Goal: Contribute content: Contribute content

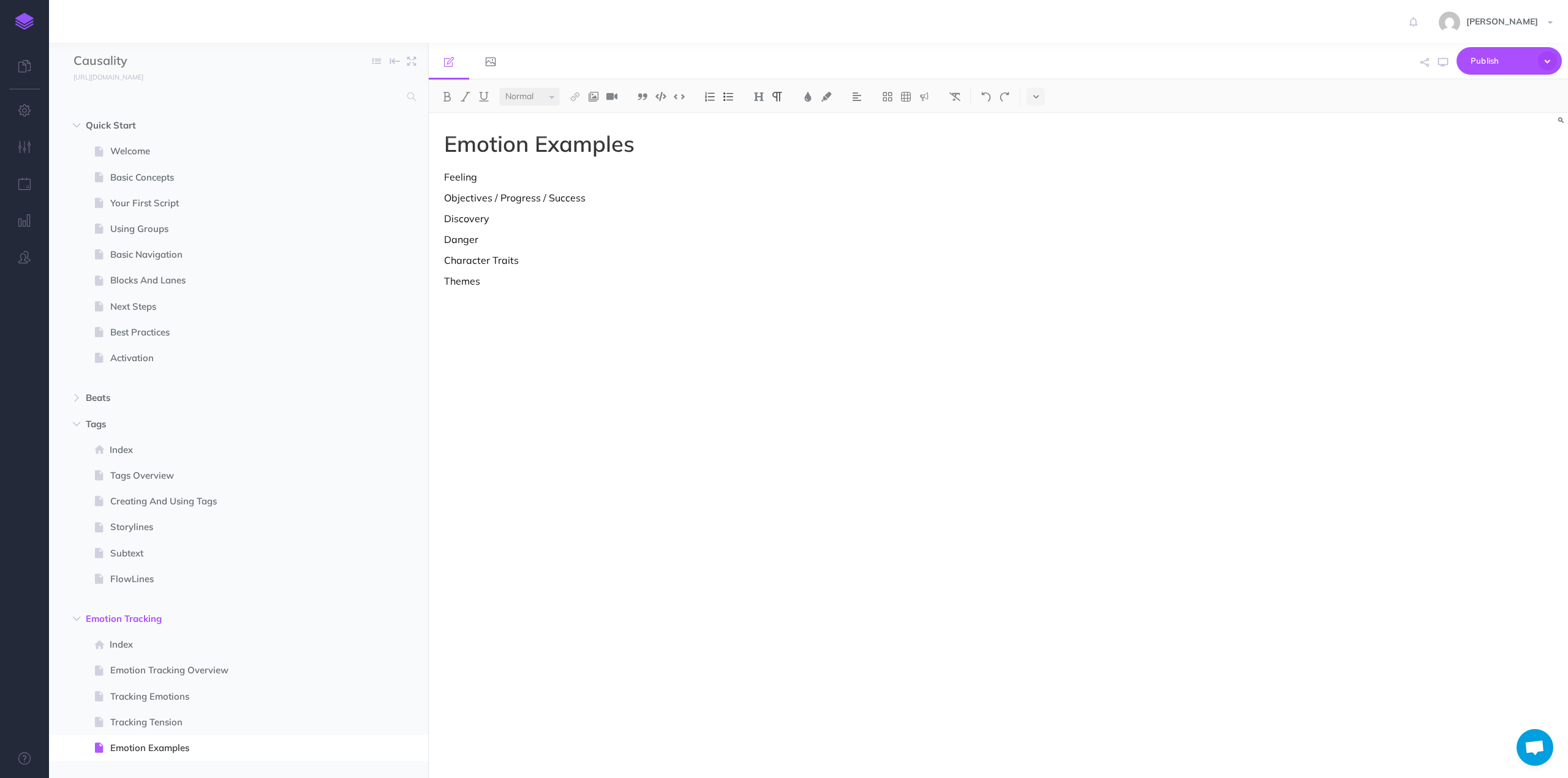
select select "null"
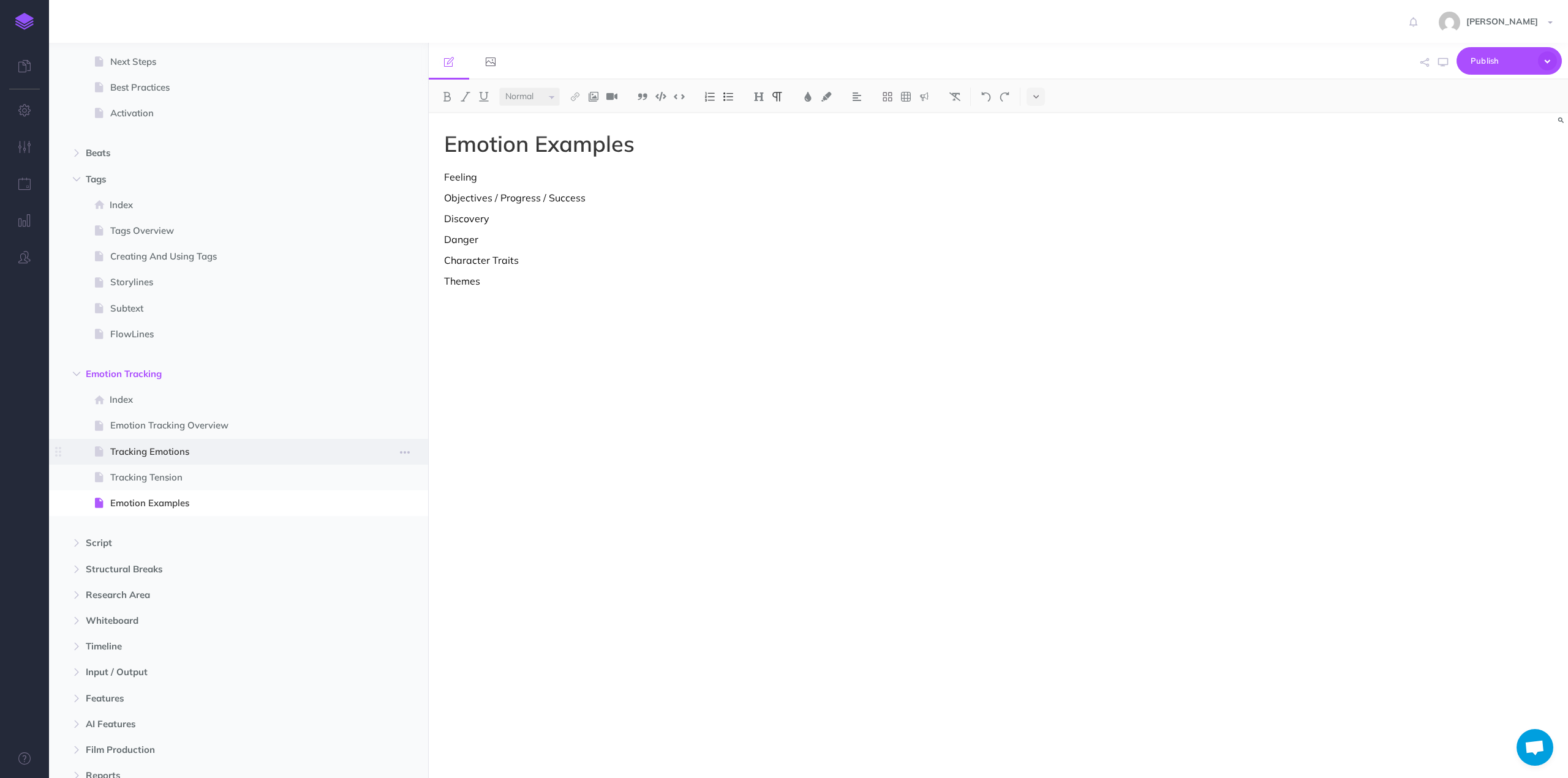
click at [169, 447] on span "Tracking Emotions" at bounding box center [232, 452] width 245 height 15
select select "null"
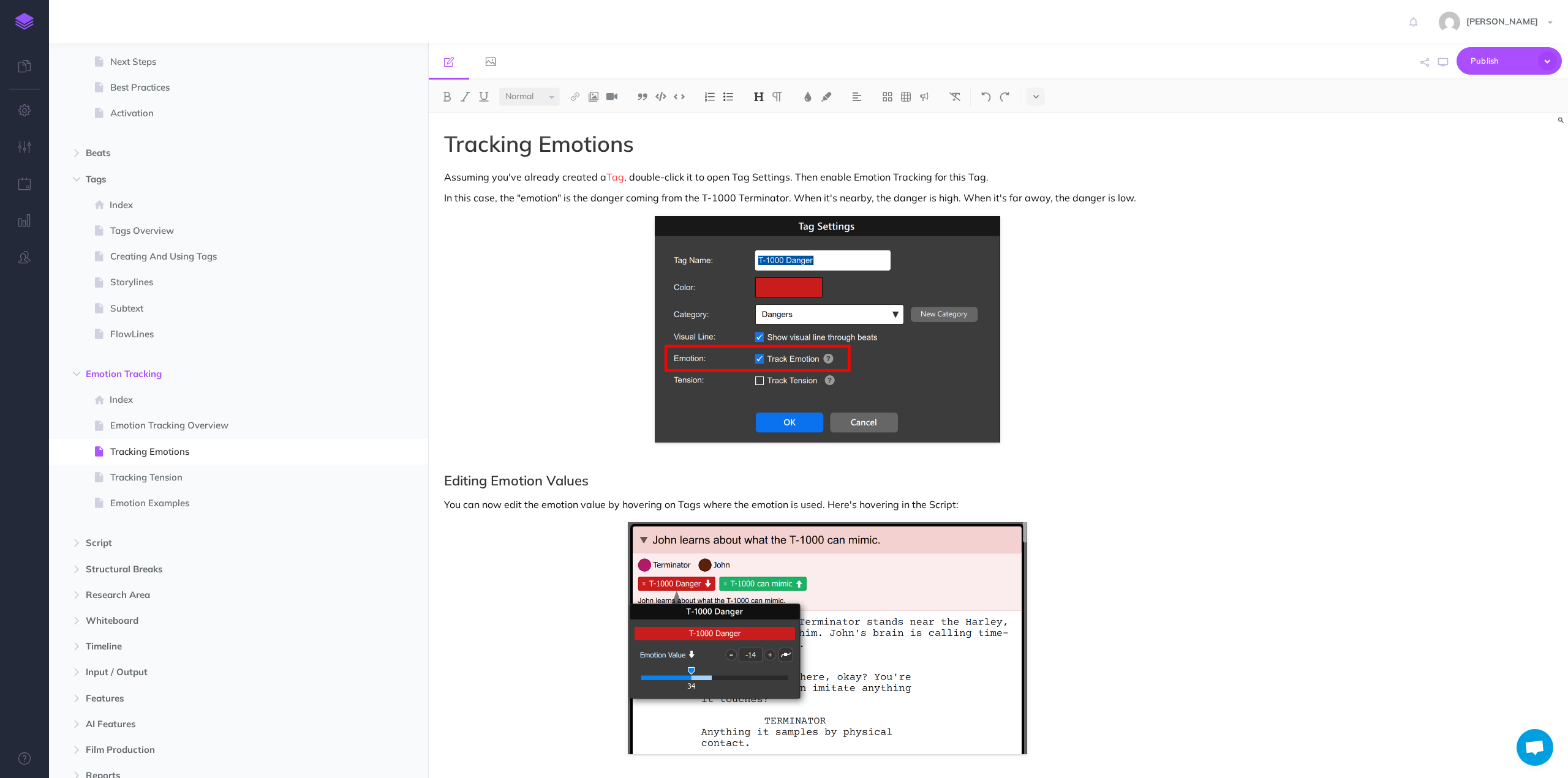
click at [791, 196] on p "In this case, the "emotion" is the danger coming from the T-1000 Terminator. Wh…" at bounding box center [827, 197] width 766 height 15
click at [871, 197] on p "In this case, the "emotion" is the danger coming from the T-1000 Terminator. Wh…" at bounding box center [827, 197] width 766 height 15
click at [1128, 197] on p "In this case, the "emotion" is the danger coming from the T-1000 Terminator. Wh…" at bounding box center [827, 197] width 766 height 15
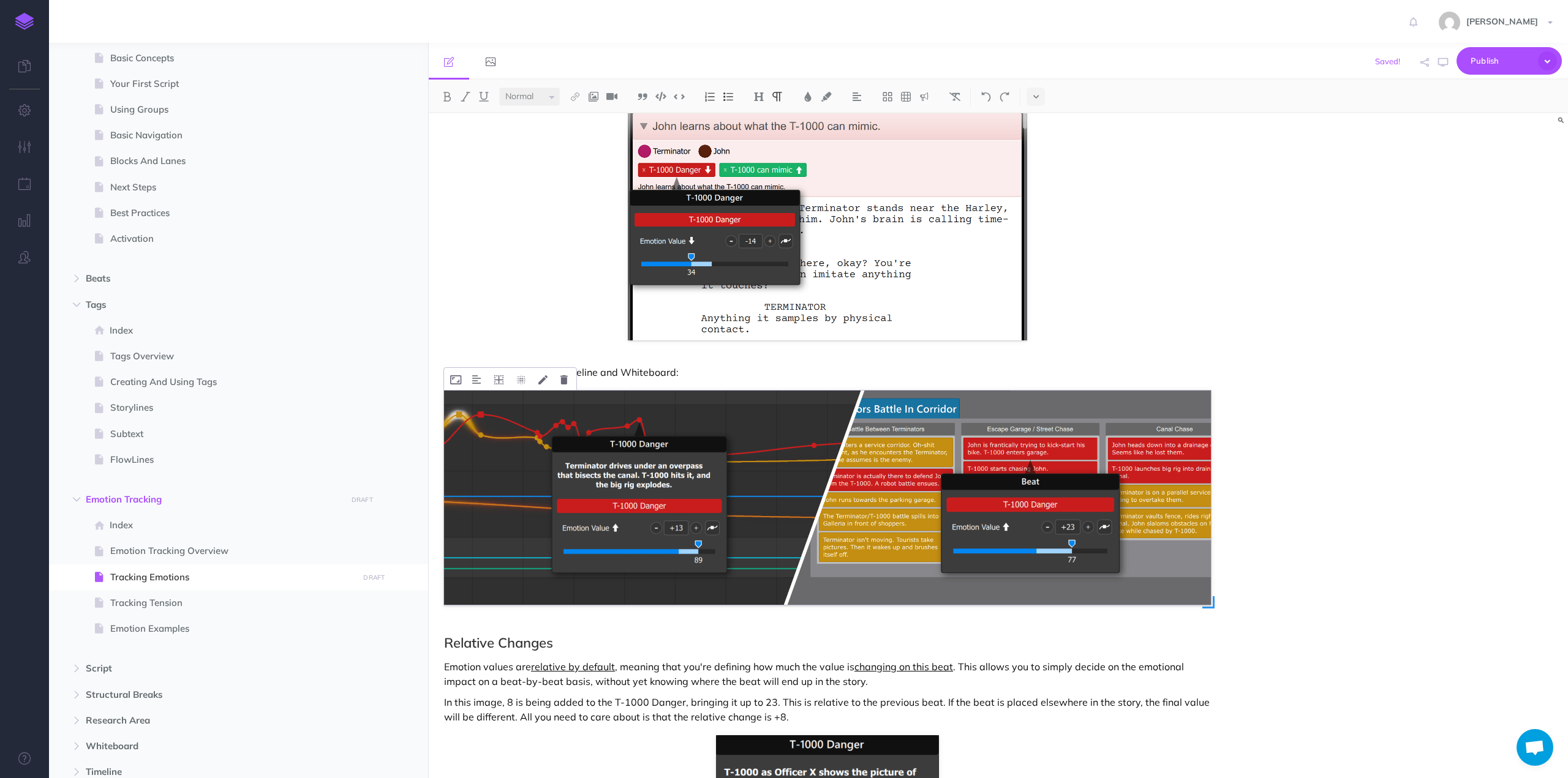
scroll to position [857, 0]
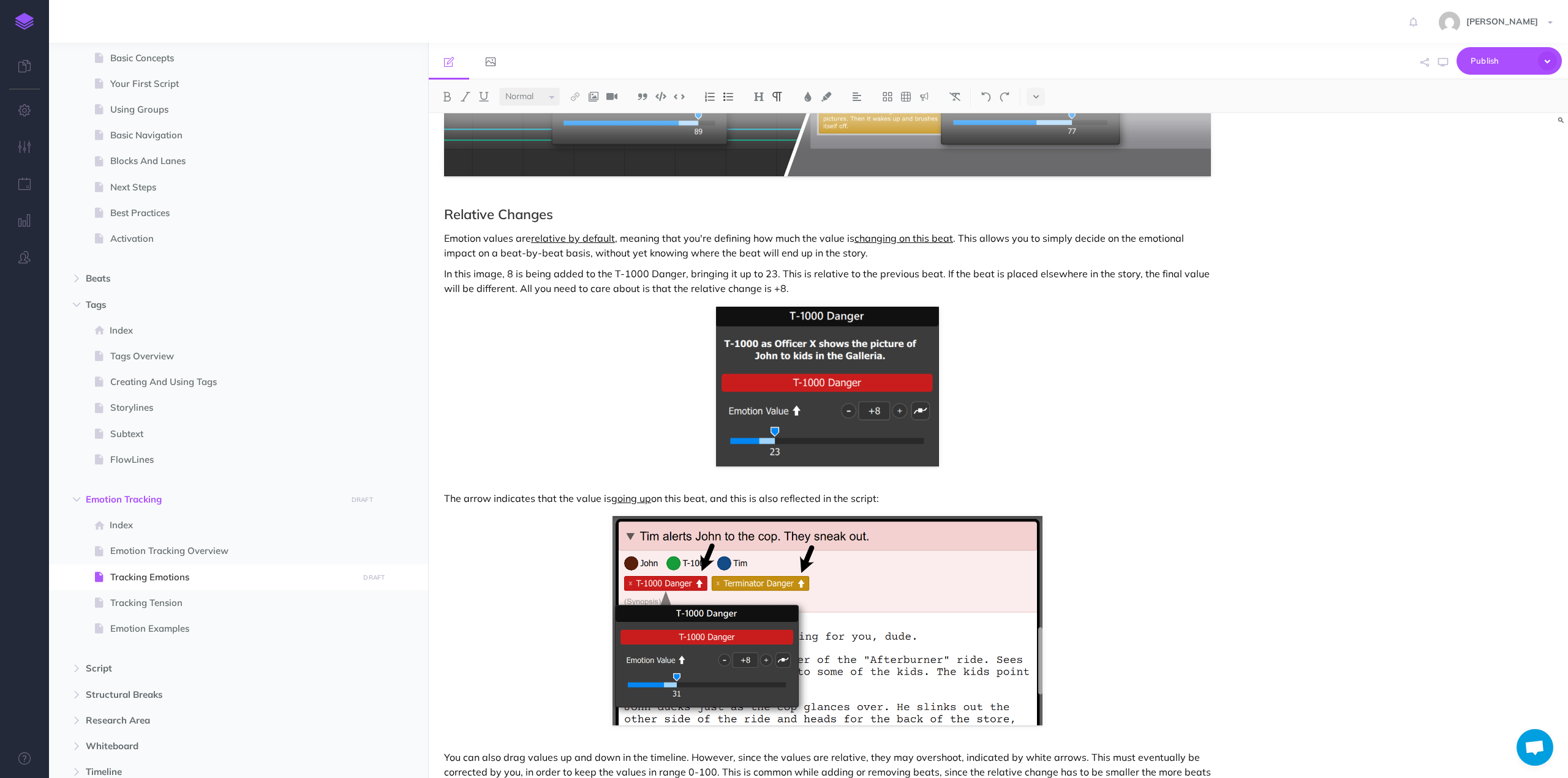
click at [872, 254] on p "Emotion values are relative by default , meaning that you're defining how much …" at bounding box center [827, 246] width 766 height 29
click at [898, 496] on p "The arrow indicates that the value is going up on this beat, and this is also r…" at bounding box center [827, 498] width 766 height 15
drag, startPoint x: 1155, startPoint y: 499, endPoint x: 1167, endPoint y: 499, distance: 12.0
click at [1155, 499] on p "The arrow indicates that the value is going up on this beat, and this is also r…" at bounding box center [827, 498] width 766 height 15
click at [1189, 497] on p "The arrow indicates that the value is going up on this beat, and this is also r…" at bounding box center [827, 498] width 766 height 15
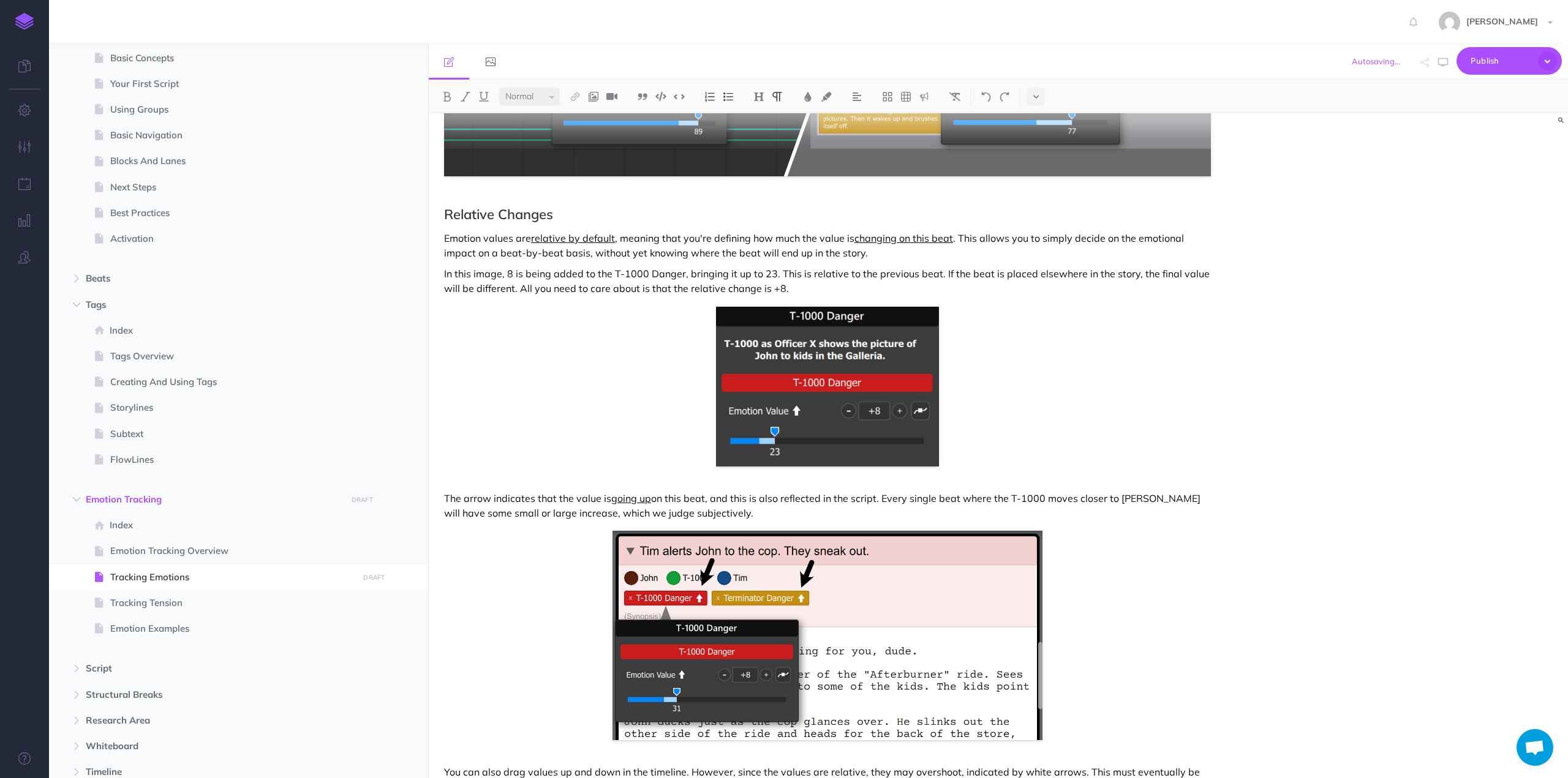
scroll to position [1102, 0]
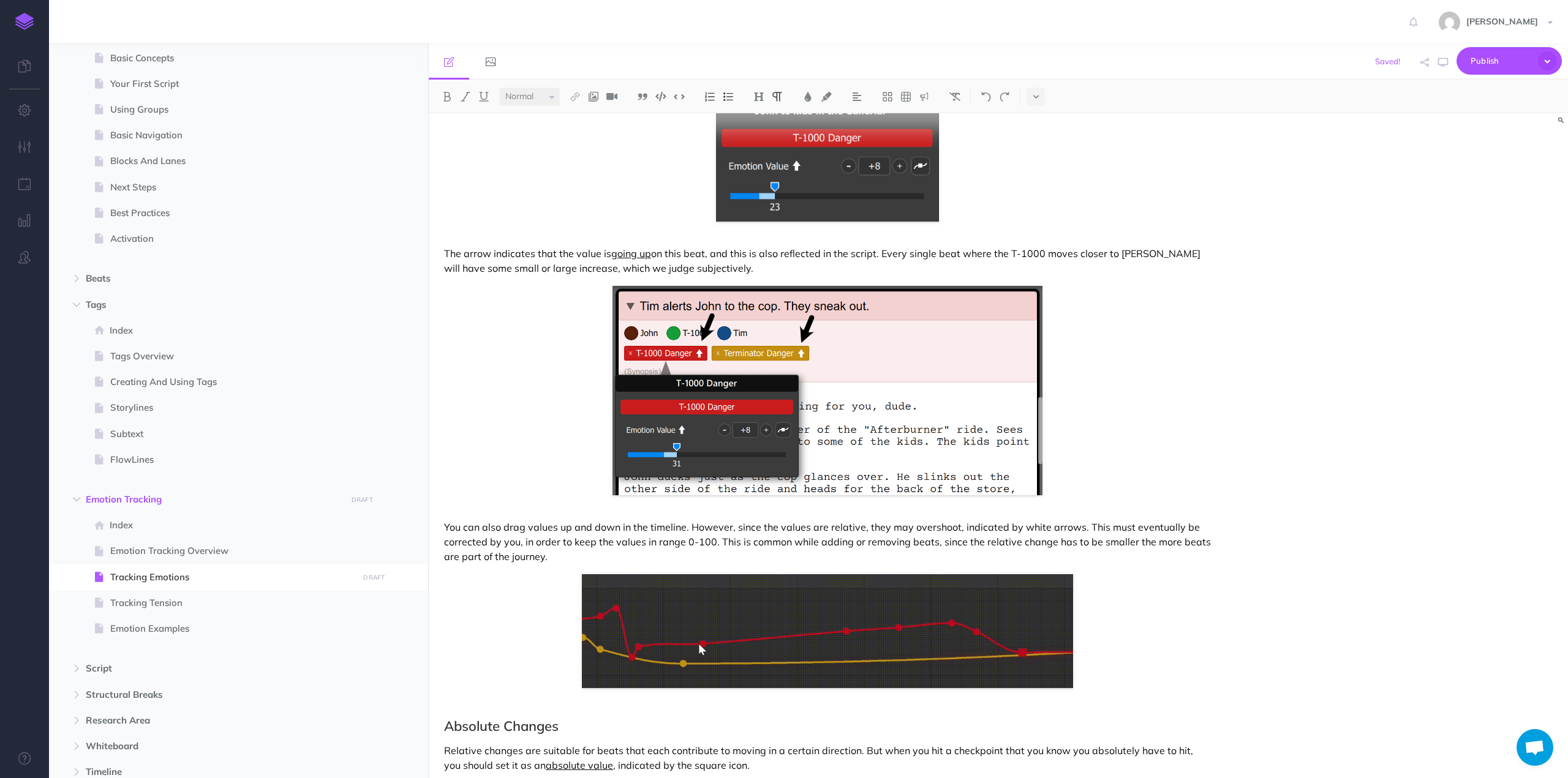
click at [696, 264] on p "The arrow indicates that the value is going up on this beat, and this is also r…" at bounding box center [827, 261] width 766 height 29
drag, startPoint x: 742, startPoint y: 268, endPoint x: 634, endPoint y: 265, distance: 108.0
click at [634, 265] on p "The arrow indicates that the value is going up on this beat, and this is also r…" at bounding box center [827, 261] width 766 height 29
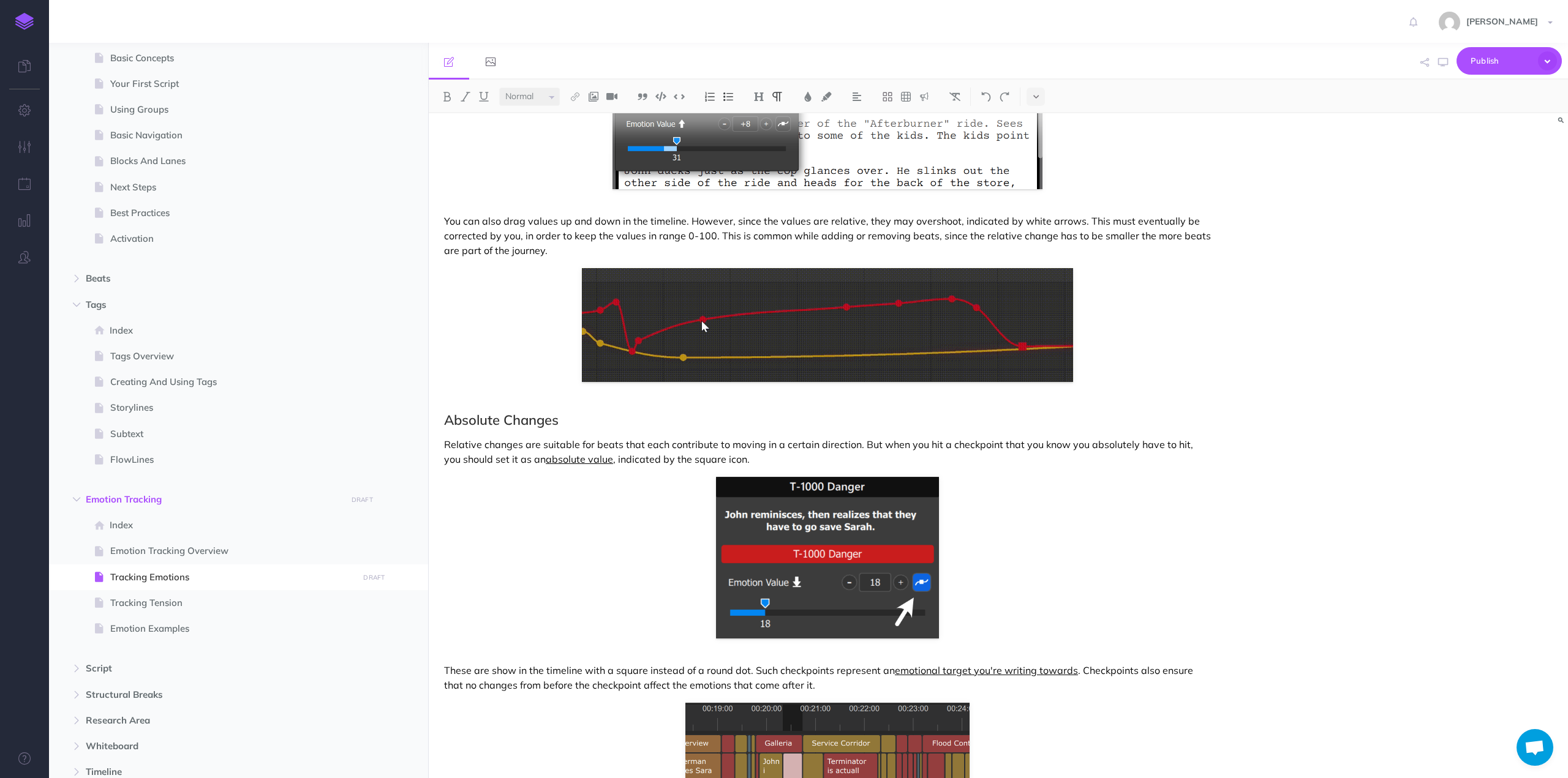
scroll to position [1602, 0]
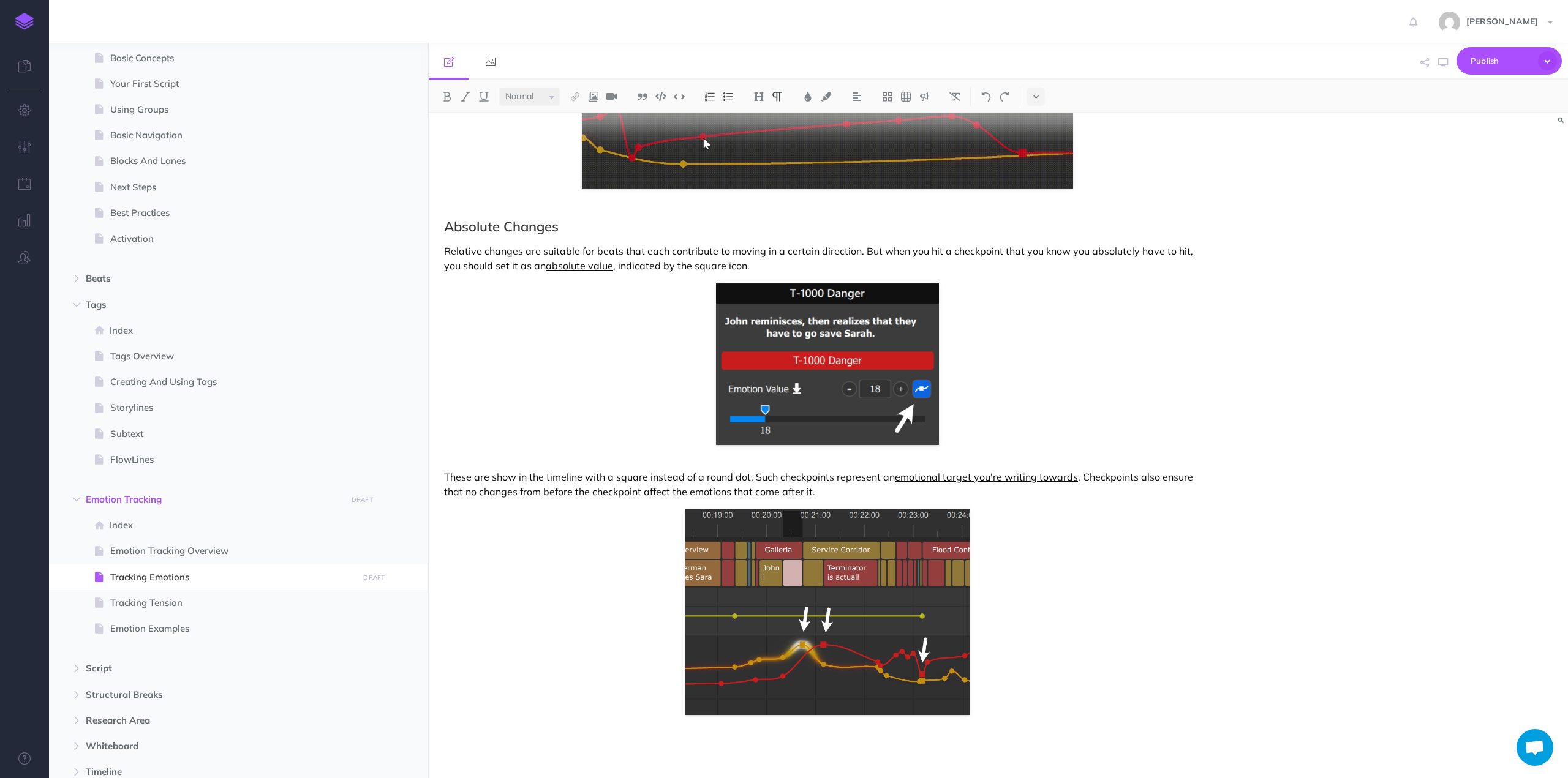
click at [834, 490] on p "These are show in the timeline with a square instead of a round dot. Such check…" at bounding box center [827, 484] width 766 height 29
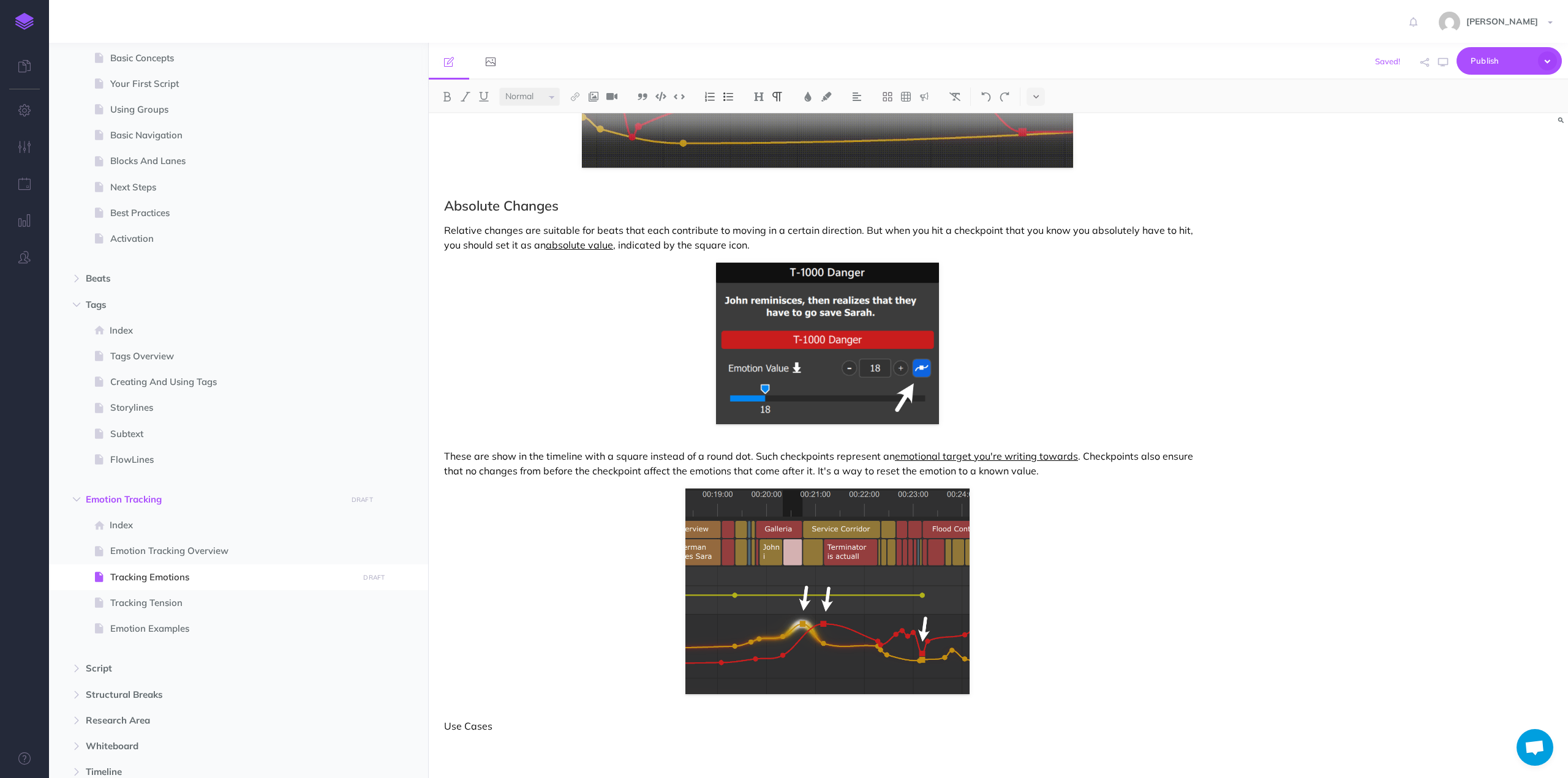
click at [475, 726] on p "Use Cases" at bounding box center [827, 725] width 766 height 15
click at [476, 726] on p "Use Cases" at bounding box center [827, 725] width 766 height 15
click at [923, 95] on img at bounding box center [924, 97] width 11 height 10
click at [926, 119] on img at bounding box center [924, 118] width 11 height 10
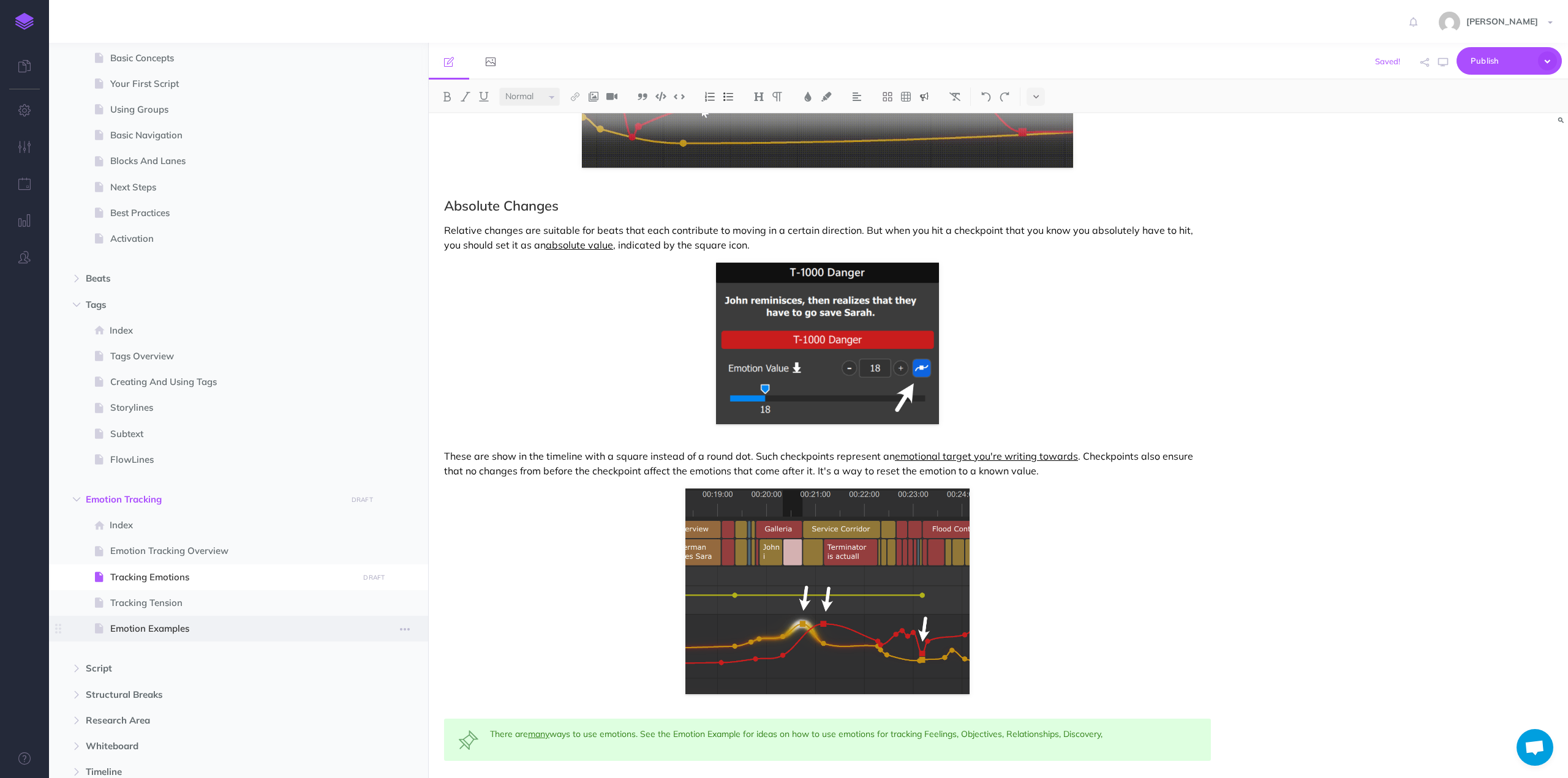
click at [153, 629] on span "Emotion Examples" at bounding box center [232, 628] width 245 height 15
select select "null"
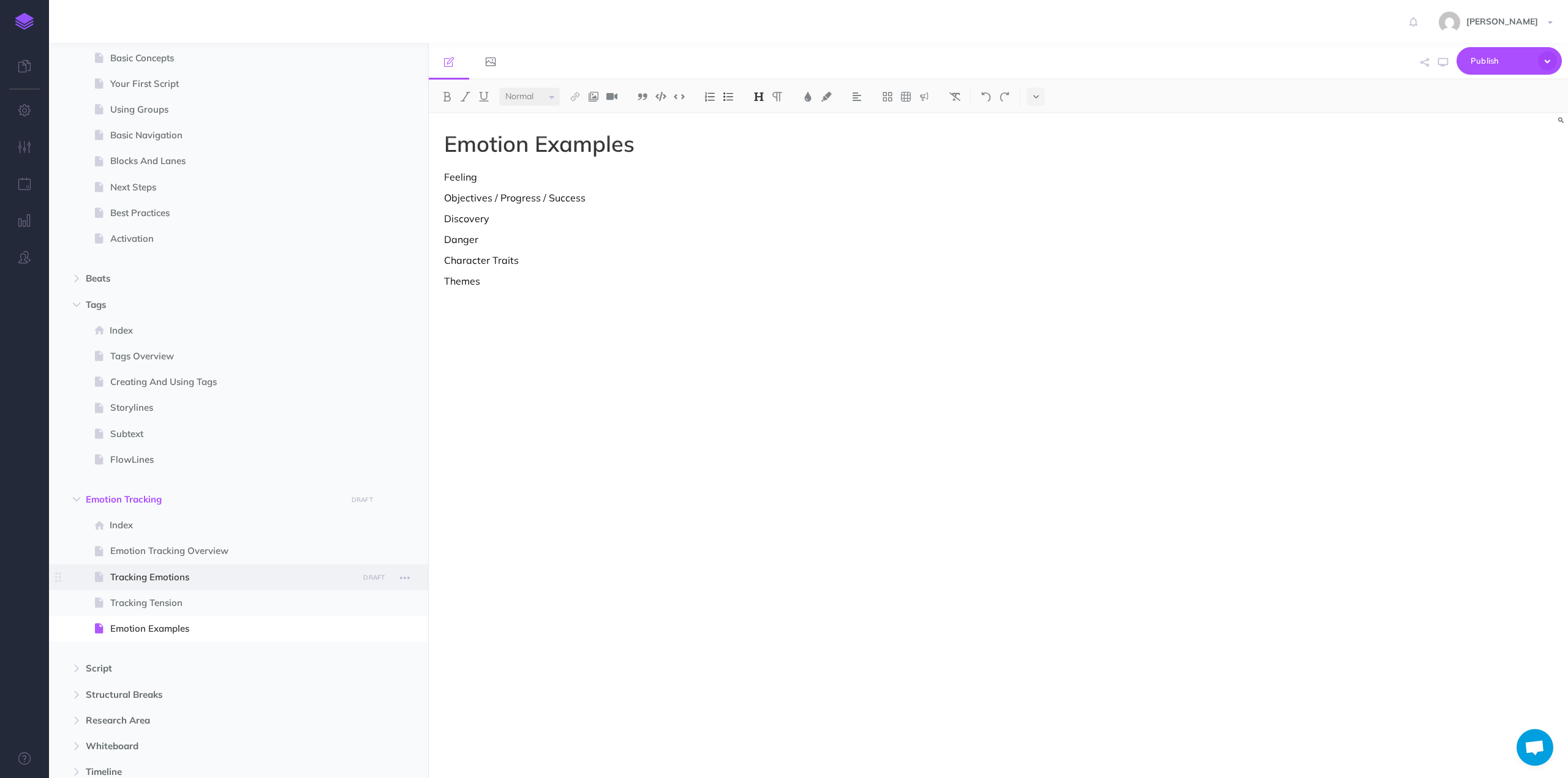
click at [168, 577] on span "Tracking Emotions" at bounding box center [232, 577] width 245 height 15
select select "null"
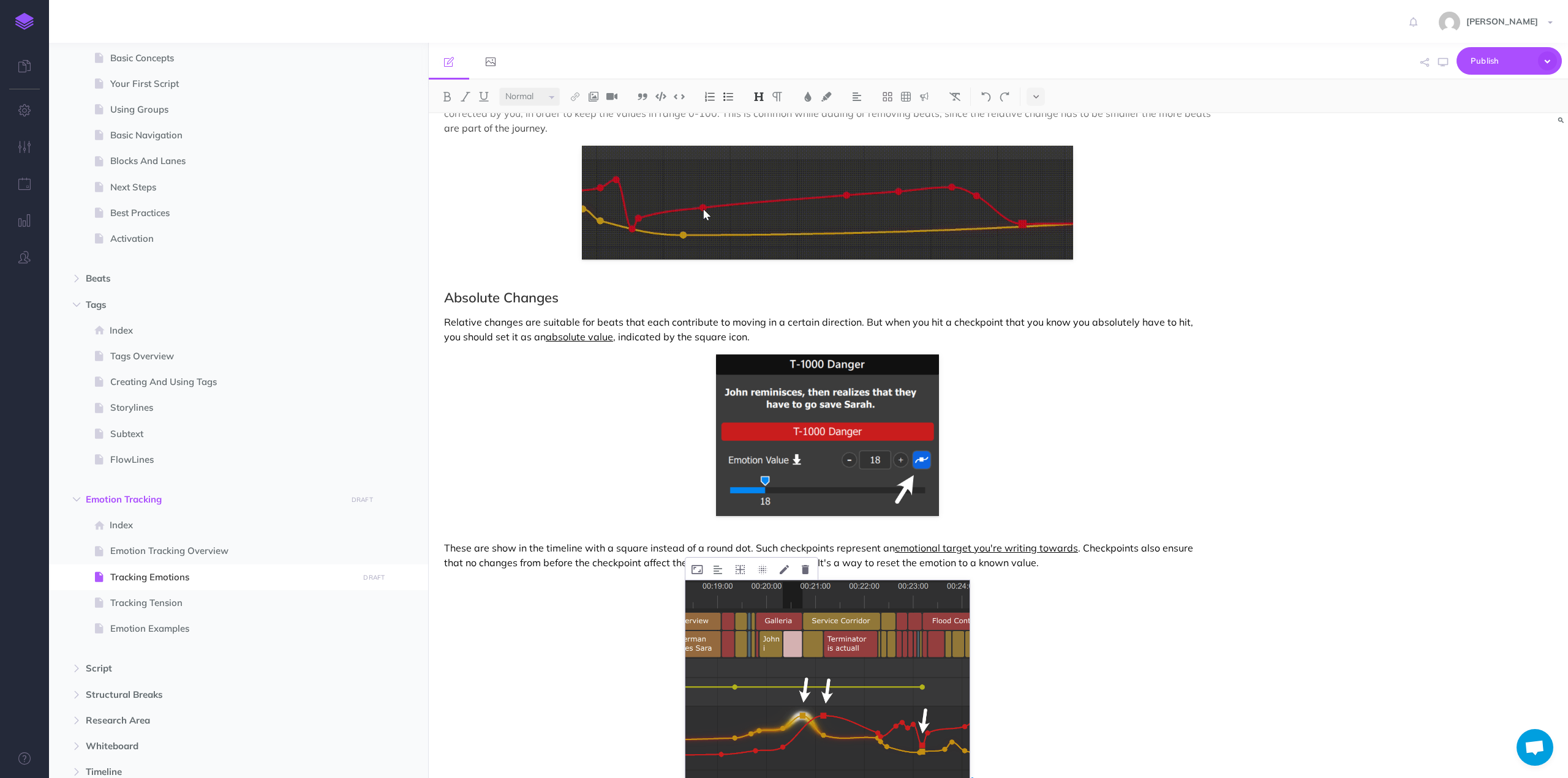
scroll to position [1660, 0]
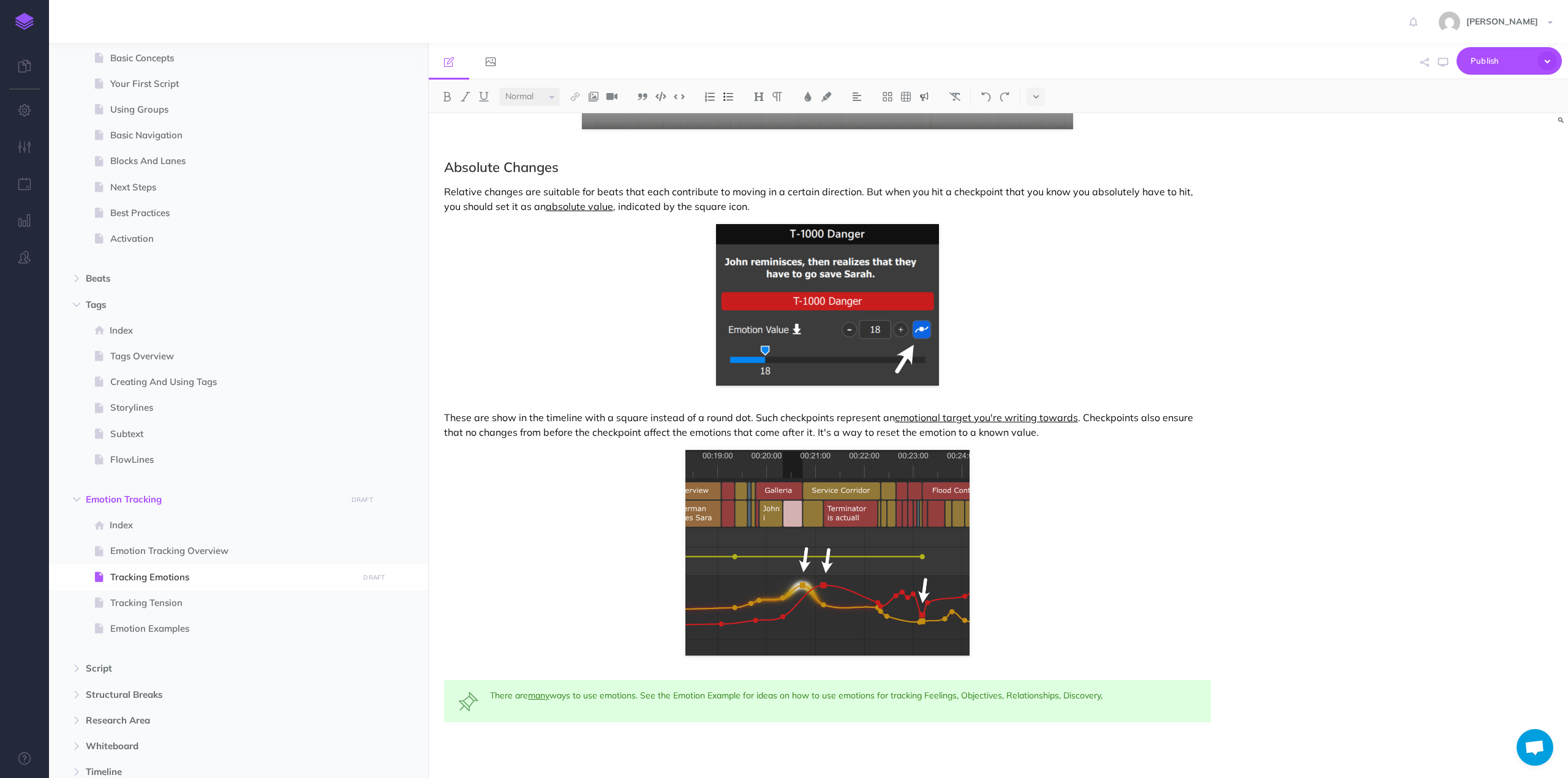
click at [1121, 696] on div "There are many ways to use emotions. See the Emotion Example for ideas on how t…" at bounding box center [827, 701] width 766 height 42
click at [688, 696] on div "There are many ways to use emotions. See the Emotion Example for ideas on how t…" at bounding box center [827, 702] width 766 height 44
drag, startPoint x: 688, startPoint y: 696, endPoint x: 727, endPoint y: 696, distance: 39.0
click at [727, 696] on div "There are many ways to use emotions. See the Emotion Example for ideas on how t…" at bounding box center [827, 702] width 766 height 44
click at [746, 693] on div "There are many ways to use emotions. See the Emotion Example for ideas on how t…" at bounding box center [827, 702] width 766 height 44
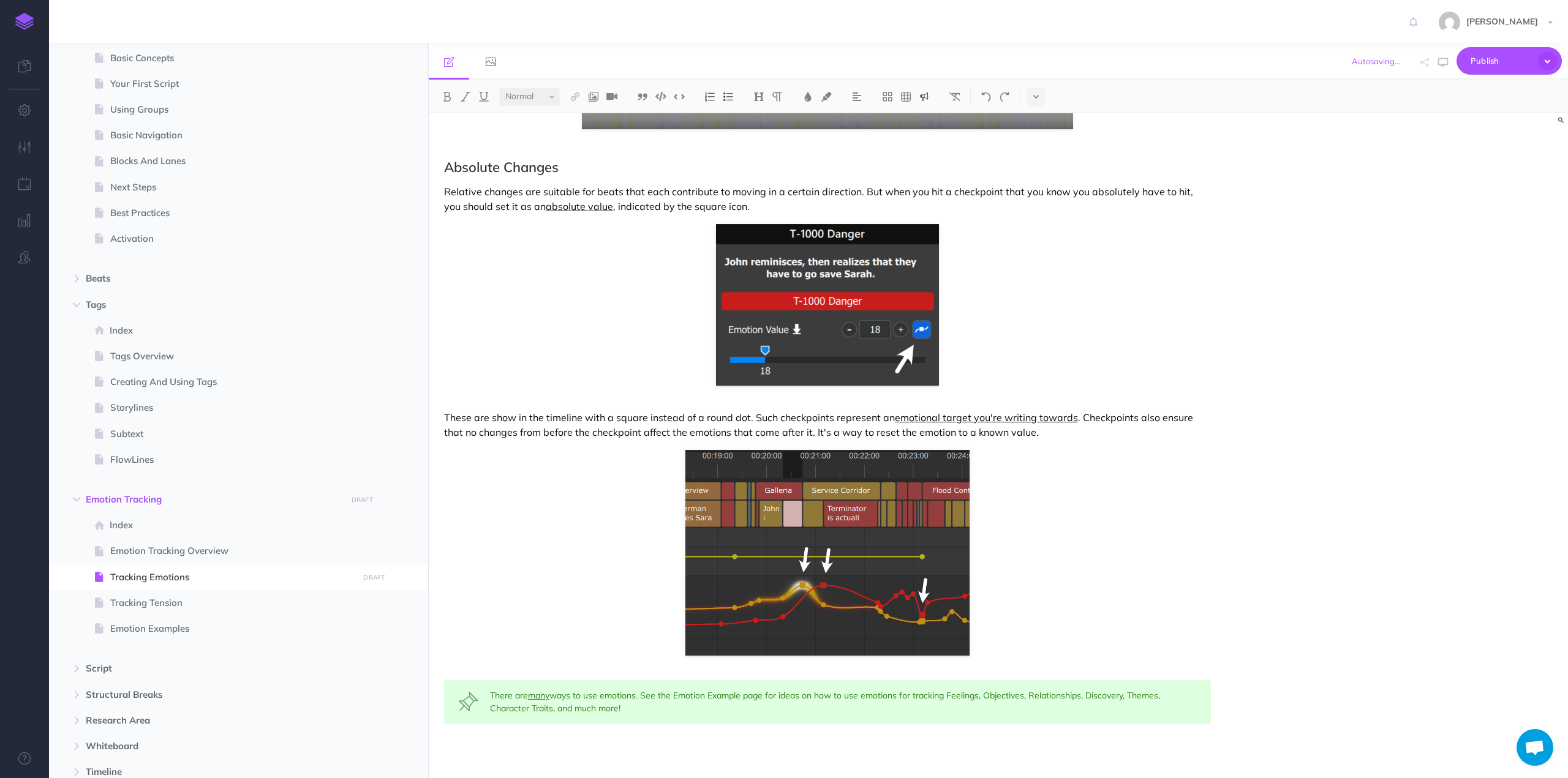
click at [702, 696] on div "There are many ways to use emotions. See the Emotion Example page for ideas on …" at bounding box center [827, 702] width 766 height 44
drag, startPoint x: 702, startPoint y: 696, endPoint x: 710, endPoint y: 697, distance: 8.1
click at [710, 697] on div "There are many ways to use emotions. See the Emotion Example page for ideas on …" at bounding box center [827, 702] width 766 height 44
click at [738, 697] on div "There are many ways to use emotions. See the Emotion Example page for ideas on …" at bounding box center [827, 702] width 766 height 44
click at [743, 695] on div "There are many ways to use emotions. See the Emotion Example page for ideas on …" at bounding box center [827, 702] width 766 height 44
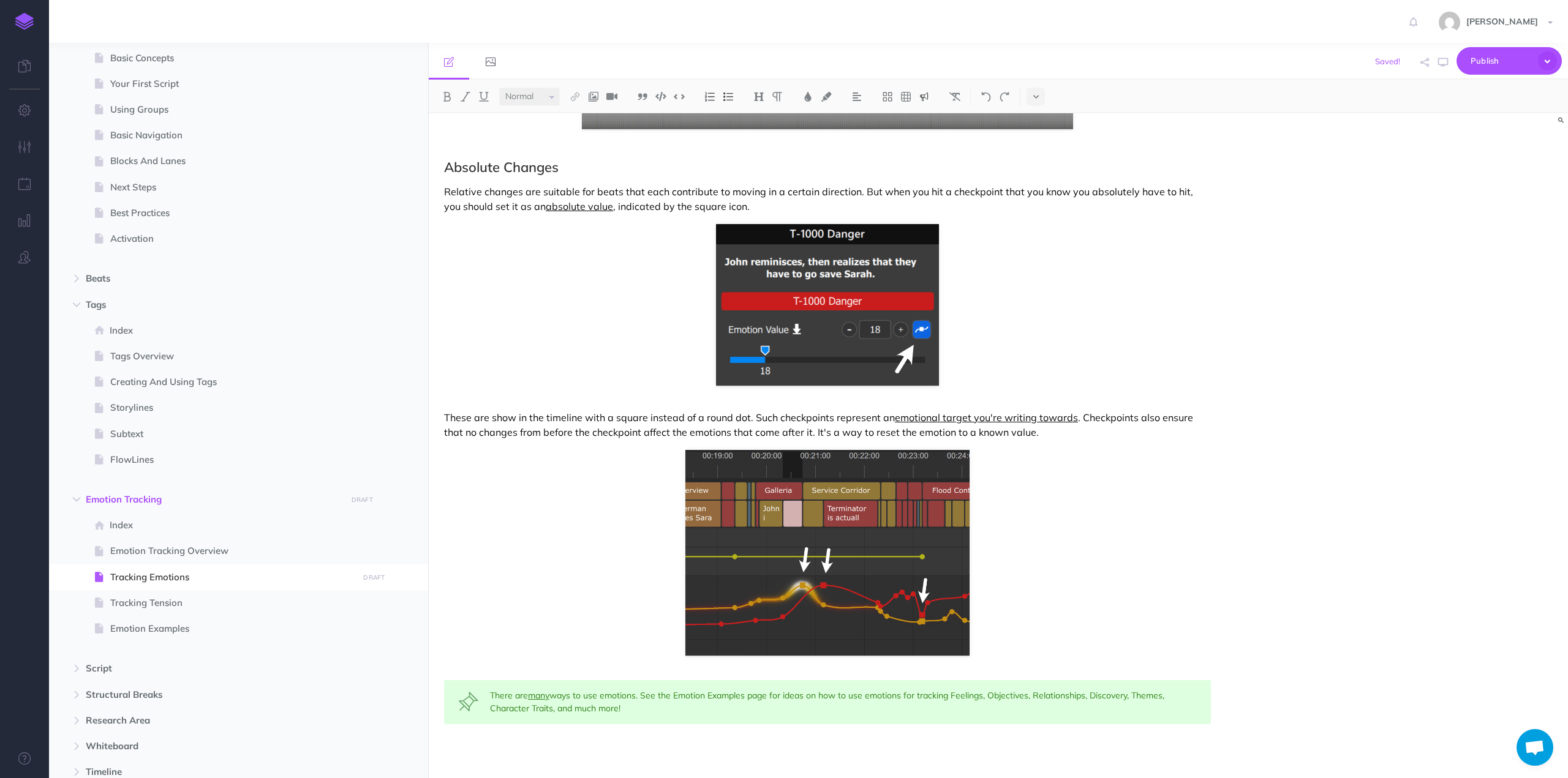
click at [703, 696] on div "There are many ways to use emotions. See the Emotion Examples page for ideas on…" at bounding box center [827, 702] width 766 height 44
drag, startPoint x: 703, startPoint y: 696, endPoint x: 721, endPoint y: 696, distance: 18.0
click at [721, 696] on div "There are many ways to use emotions. See the Emotion Examples page for ideas on…" at bounding box center [827, 702] width 766 height 44
click at [572, 95] on img at bounding box center [575, 97] width 11 height 10
click at [575, 134] on icon at bounding box center [575, 137] width 10 height 8
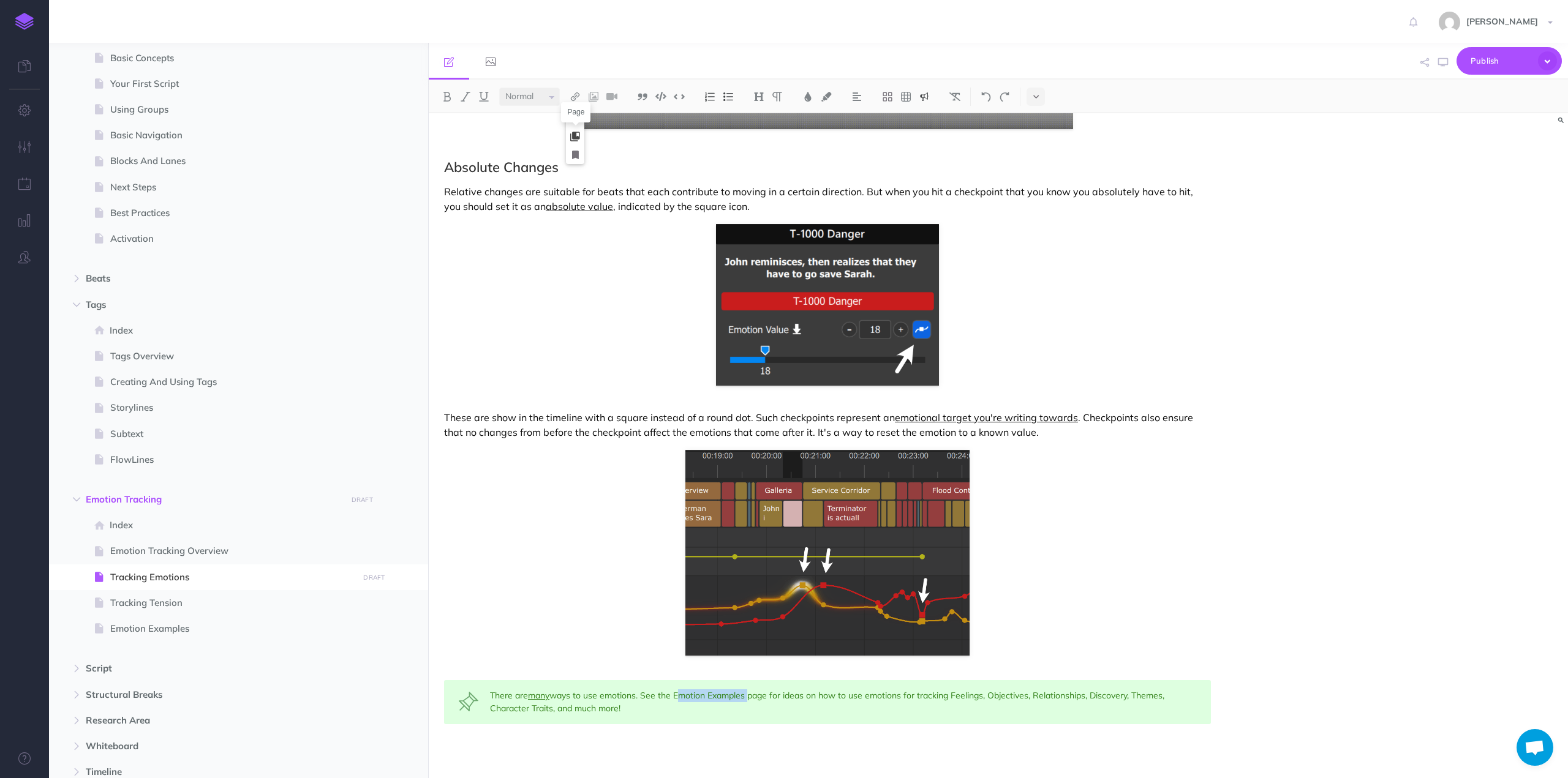
select select
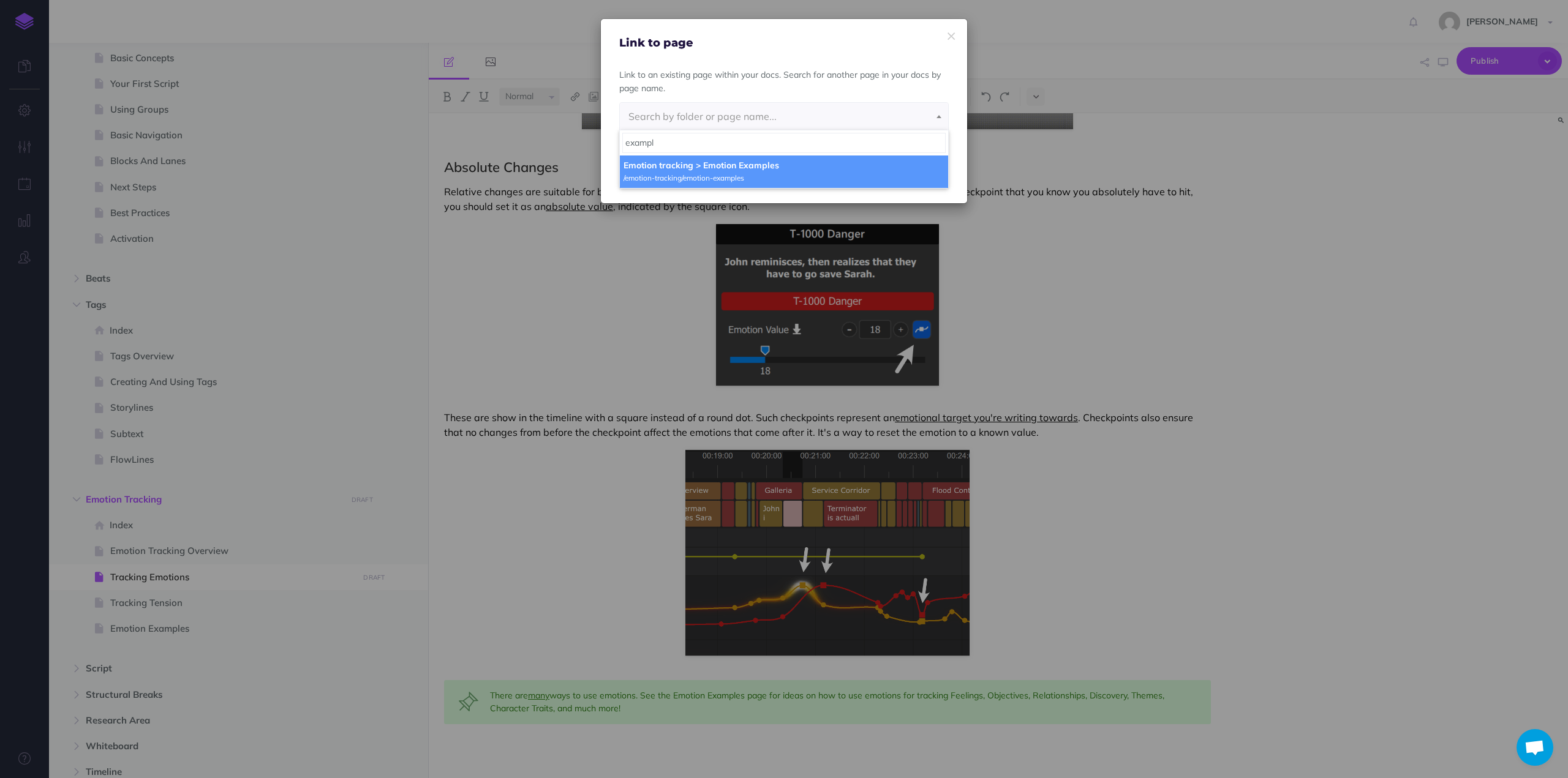
type input "exampl"
select select "7VF-SJVC-LWM-RY9"
click at [860, 163] on button "Insert" at bounding box center [869, 172] width 51 height 27
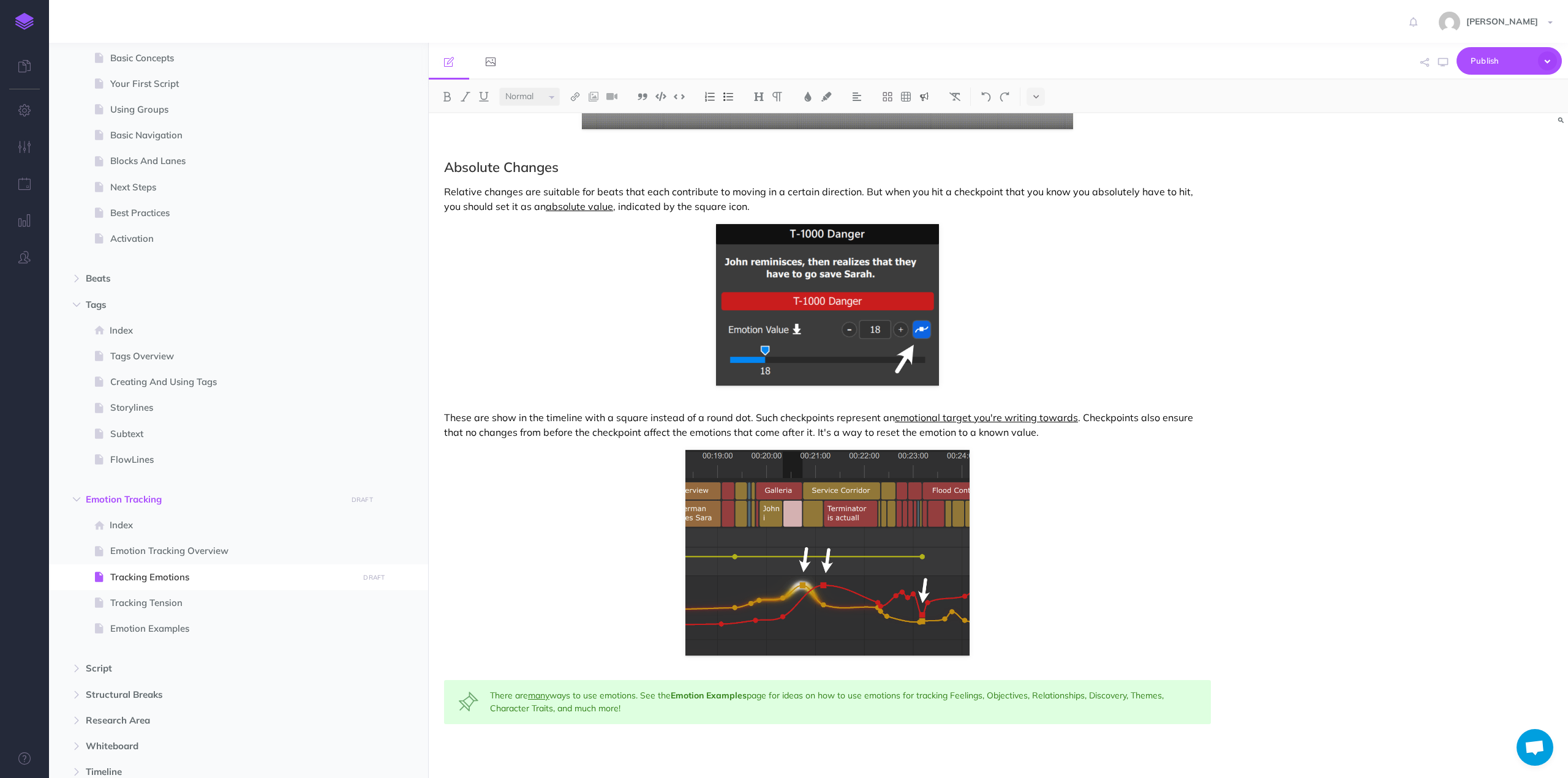
click at [802, 698] on div "There are many ways to use emotions. See the Emotion Examples page for ideas on…" at bounding box center [827, 702] width 766 height 44
click at [1545, 58] on icon "button" at bounding box center [1547, 60] width 19 height 19
click at [1466, 104] on p "Publish all draft items, making them public." at bounding box center [1488, 110] width 123 height 22
click at [156, 629] on span "Emotion Examples" at bounding box center [232, 628] width 245 height 15
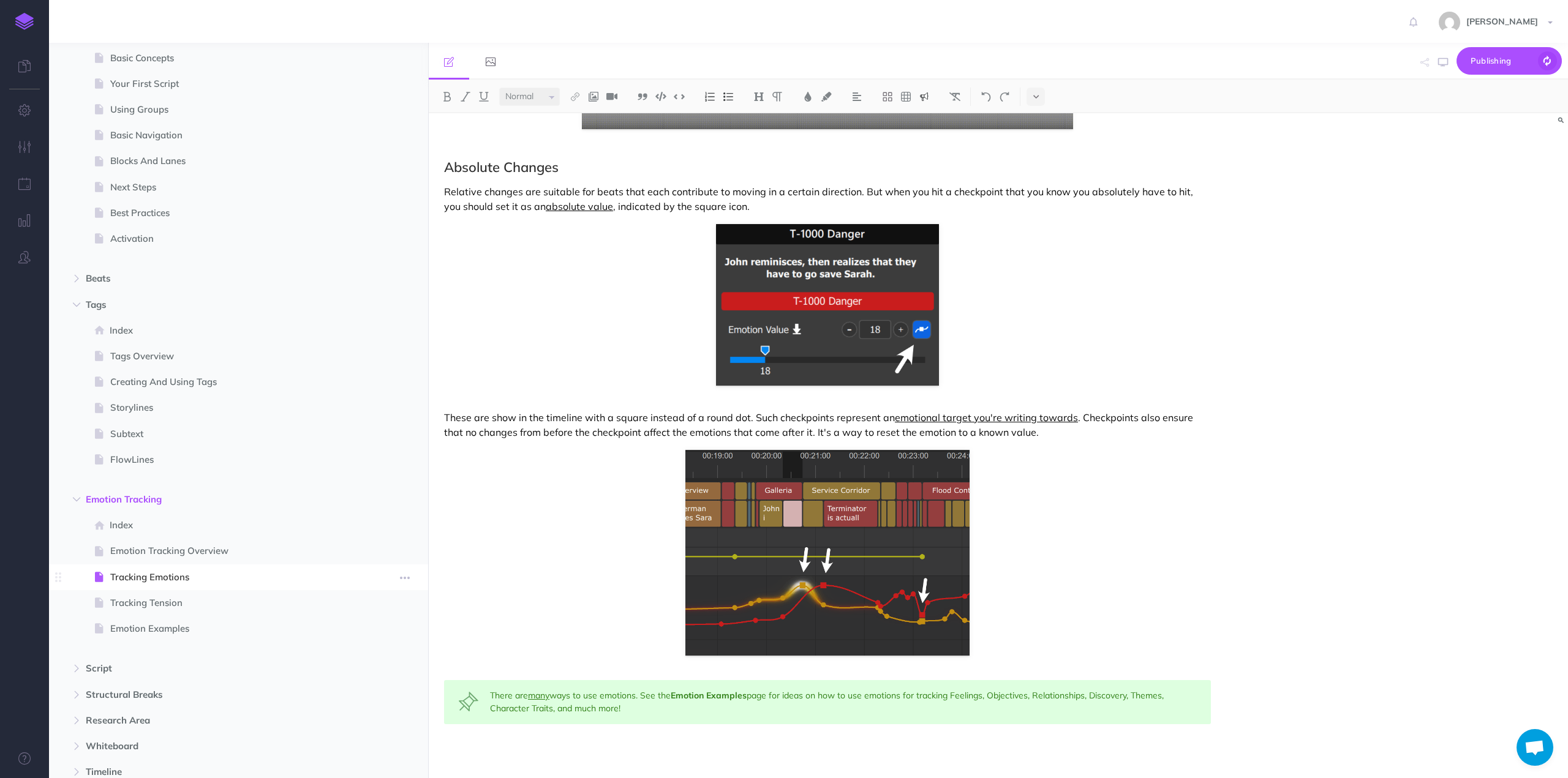
select select "null"
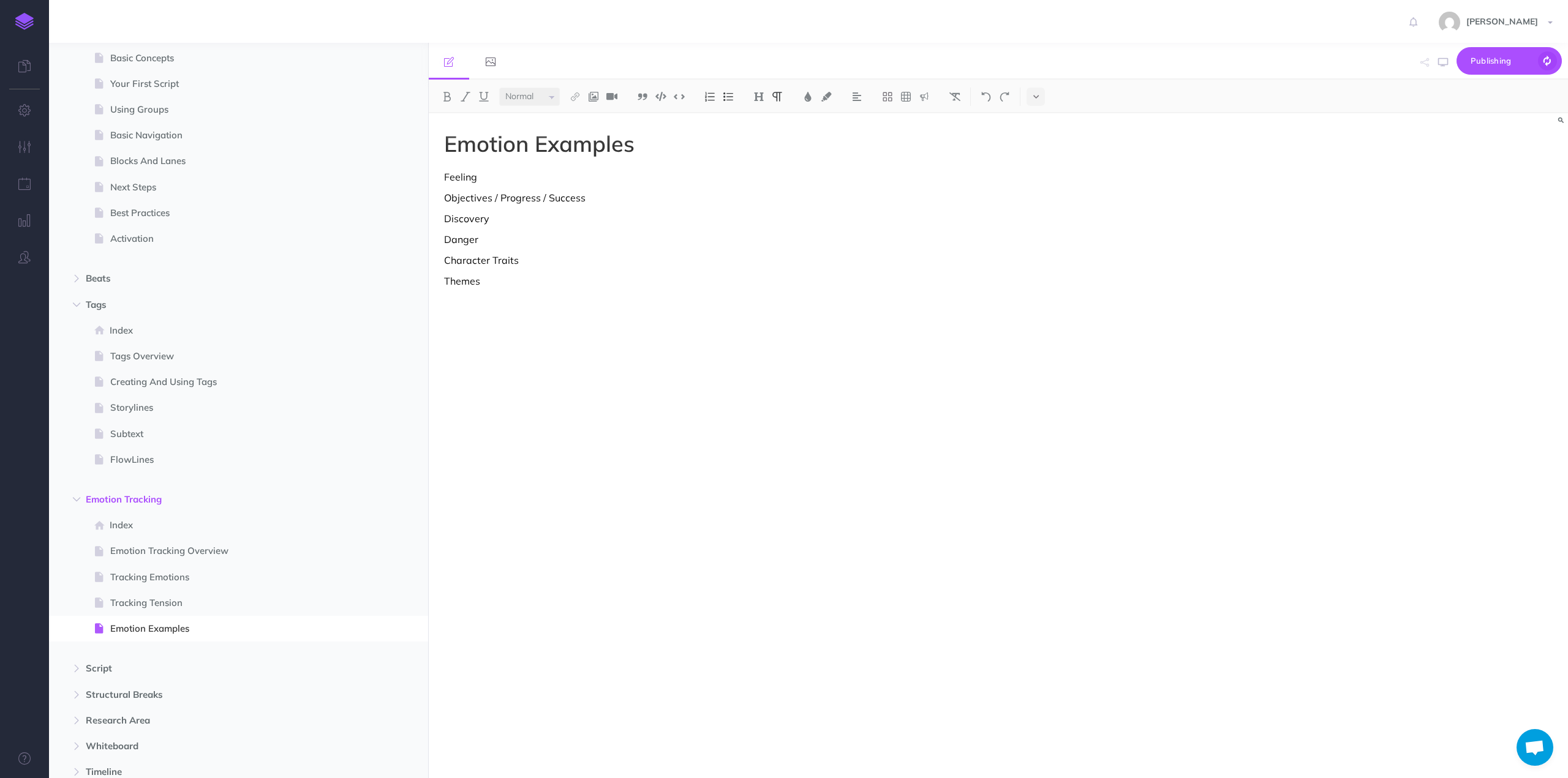
click at [483, 177] on p "Feeling" at bounding box center [827, 176] width 766 height 15
click at [472, 197] on p "Relationships" at bounding box center [827, 197] width 766 height 15
click at [486, 241] on p "Danger" at bounding box center [827, 239] width 766 height 15
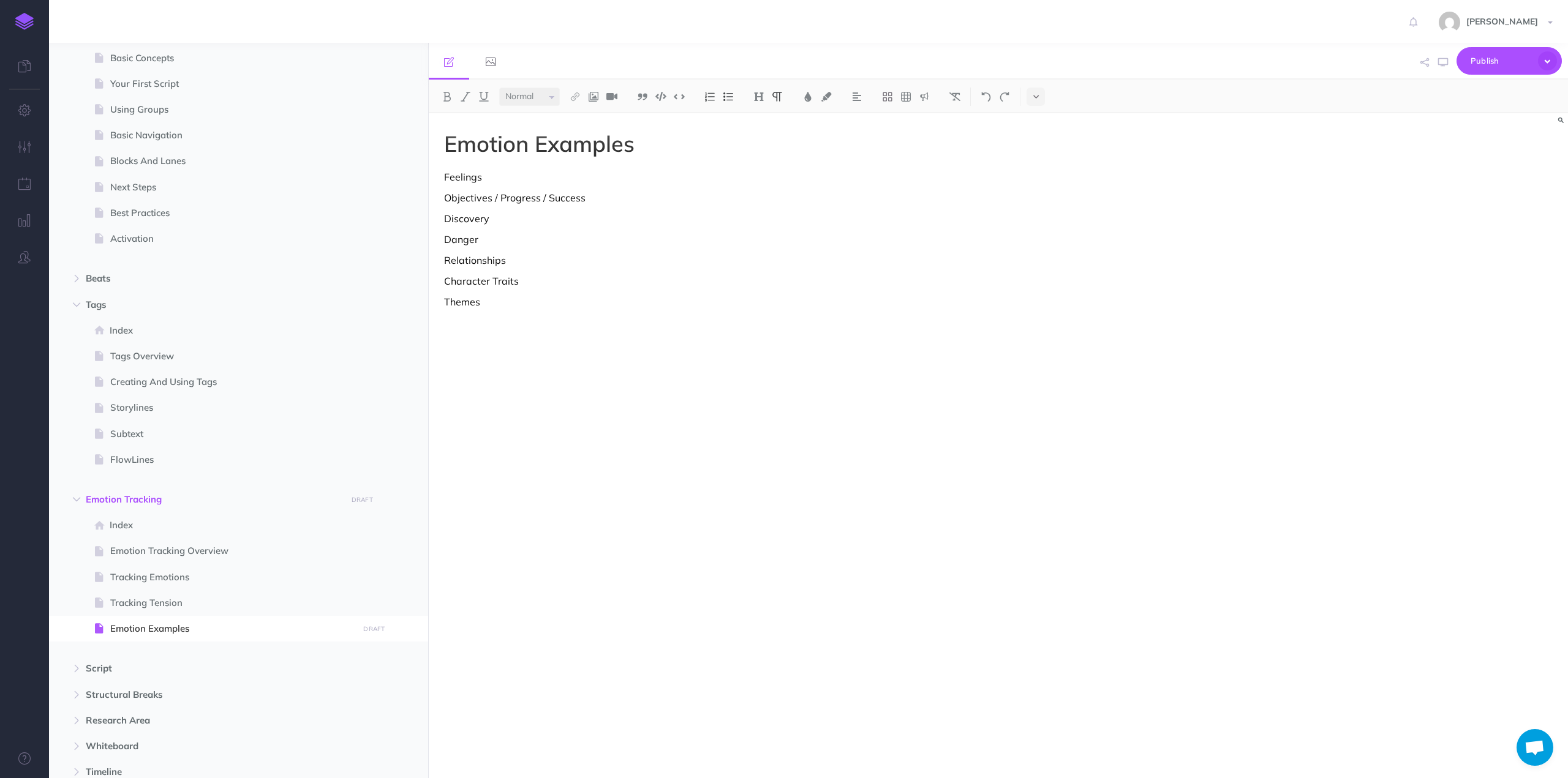
click at [511, 326] on p at bounding box center [827, 322] width 766 height 15
click at [1549, 58] on icon "button" at bounding box center [1547, 60] width 19 height 19
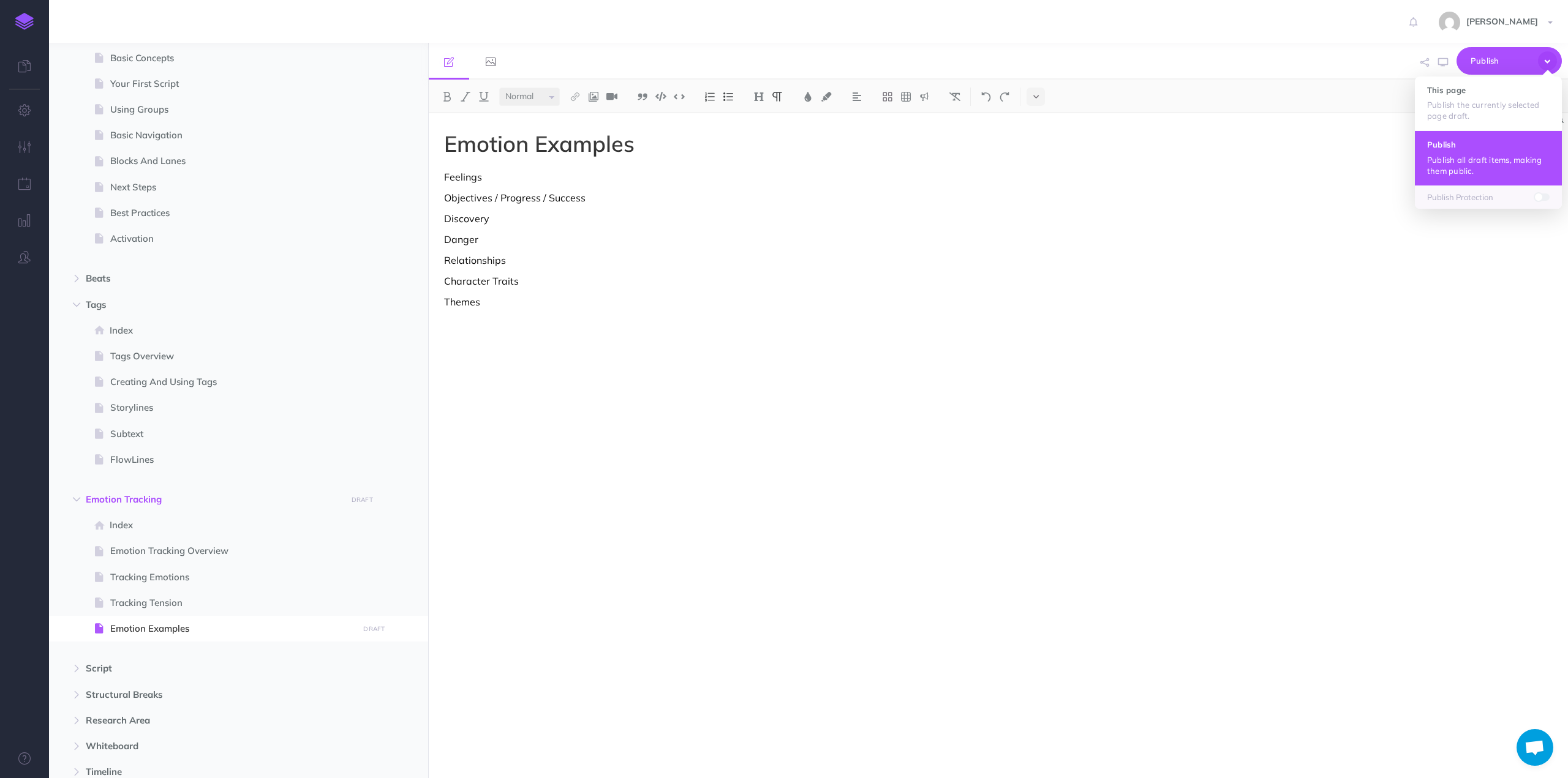
click at [1476, 158] on p "Publish all draft items, making them public." at bounding box center [1488, 165] width 123 height 22
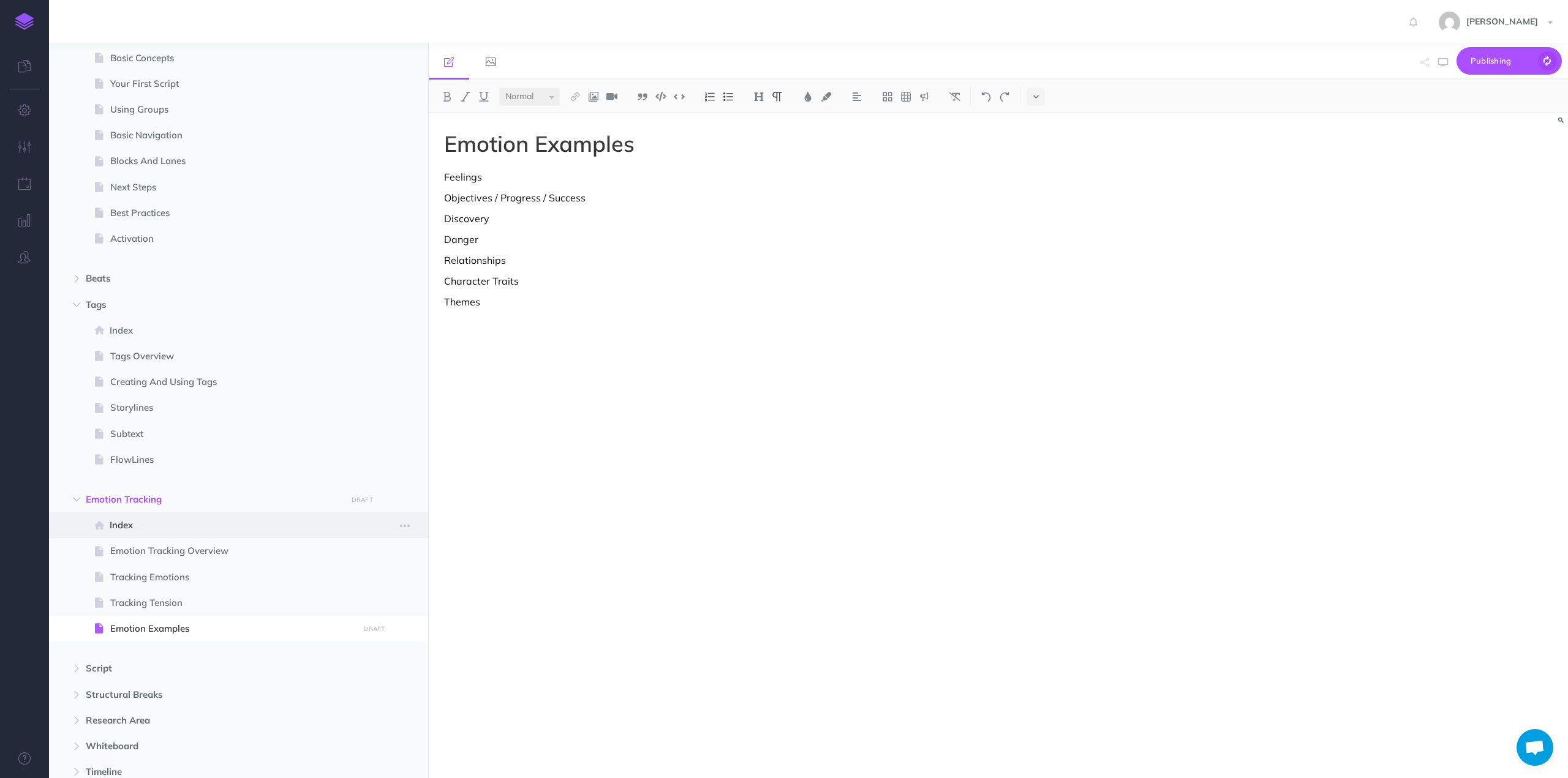
click at [123, 525] on span "Index" at bounding box center [232, 525] width 245 height 15
select select "null"
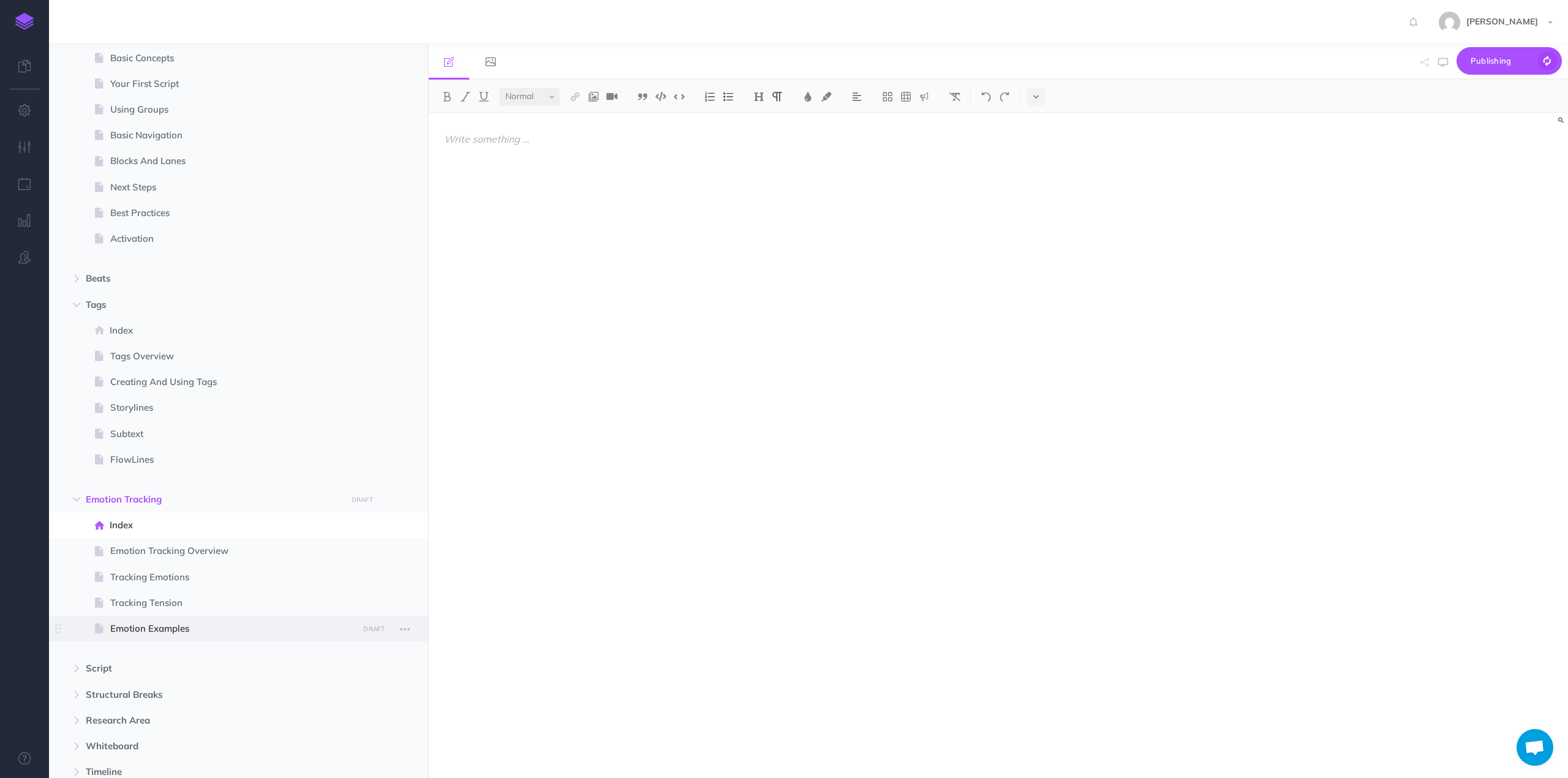
click at [142, 628] on span "Emotion Examples" at bounding box center [232, 628] width 245 height 15
select select "null"
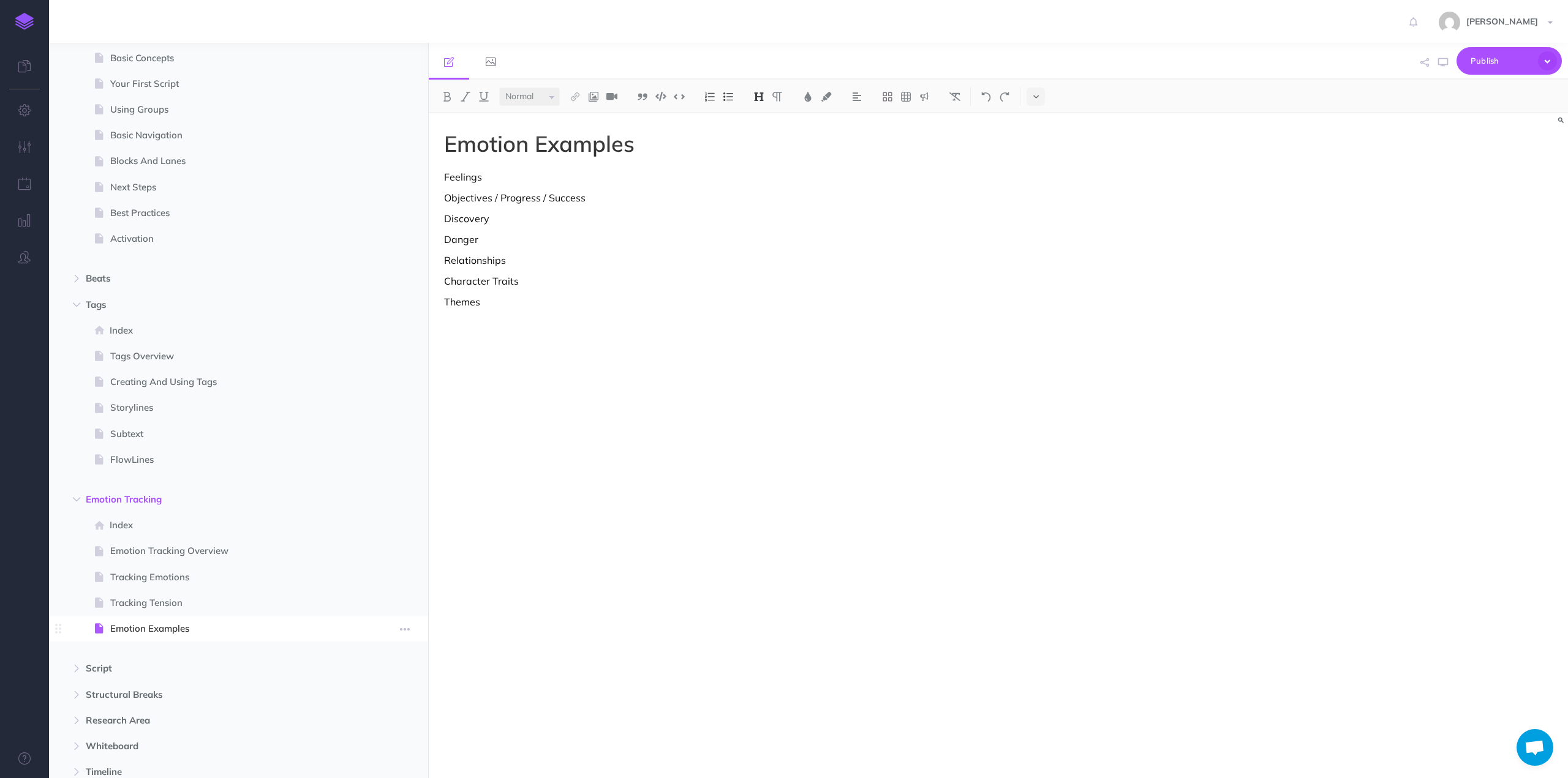
click at [132, 626] on span "Emotion Examples" at bounding box center [232, 628] width 245 height 15
click at [153, 595] on span "Tracking Tension" at bounding box center [232, 602] width 245 height 15
select select "null"
click at [538, 141] on p at bounding box center [827, 139] width 766 height 15
click at [484, 139] on p "Tracking Tension" at bounding box center [827, 139] width 766 height 15
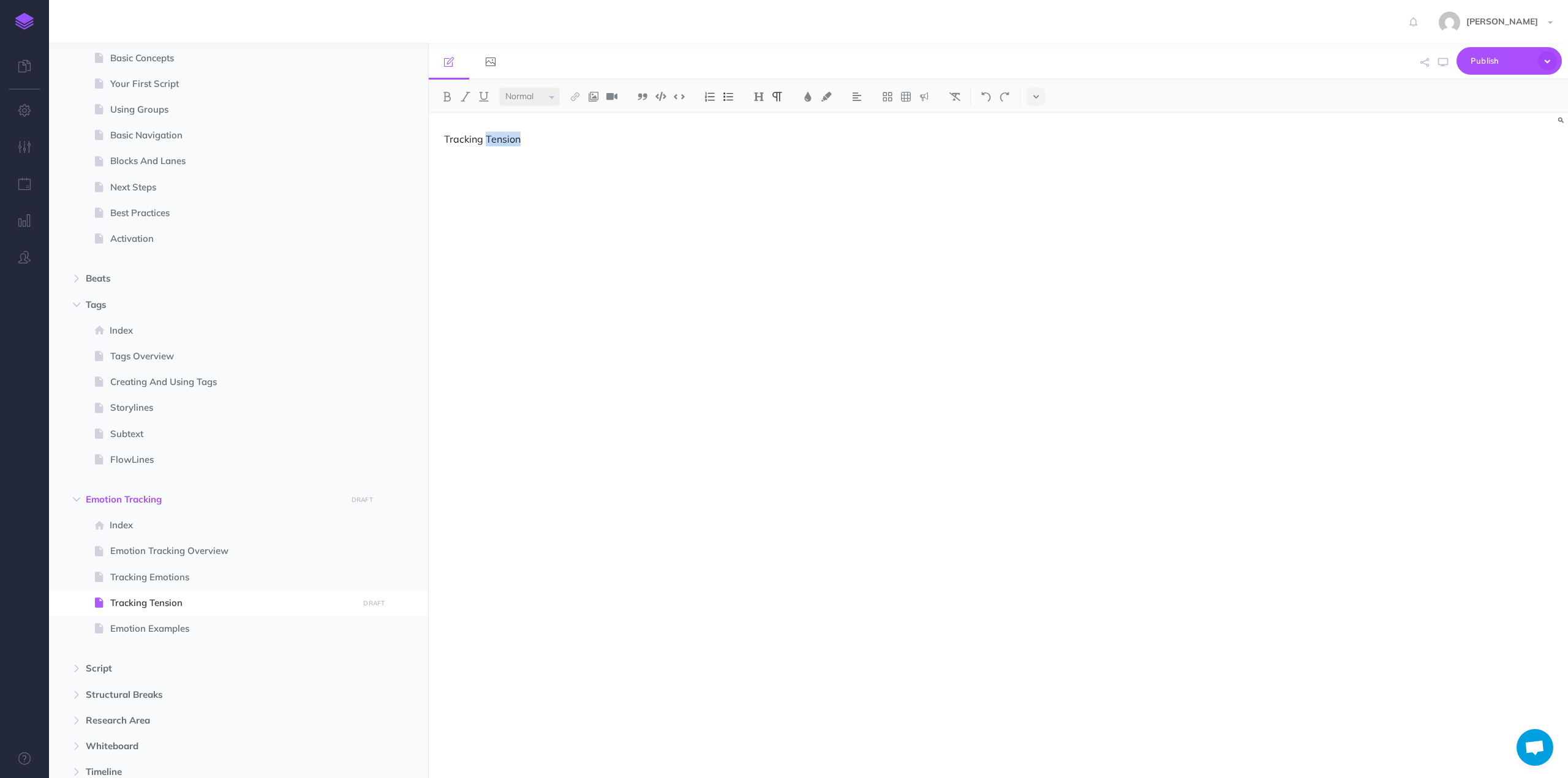
click at [484, 139] on p "Tracking Tension" at bounding box center [827, 139] width 766 height 15
click at [763, 95] on img at bounding box center [759, 97] width 11 height 10
click at [762, 120] on button "H1" at bounding box center [759, 118] width 18 height 18
click at [545, 193] on div "Tracking Tension" at bounding box center [827, 440] width 797 height 653
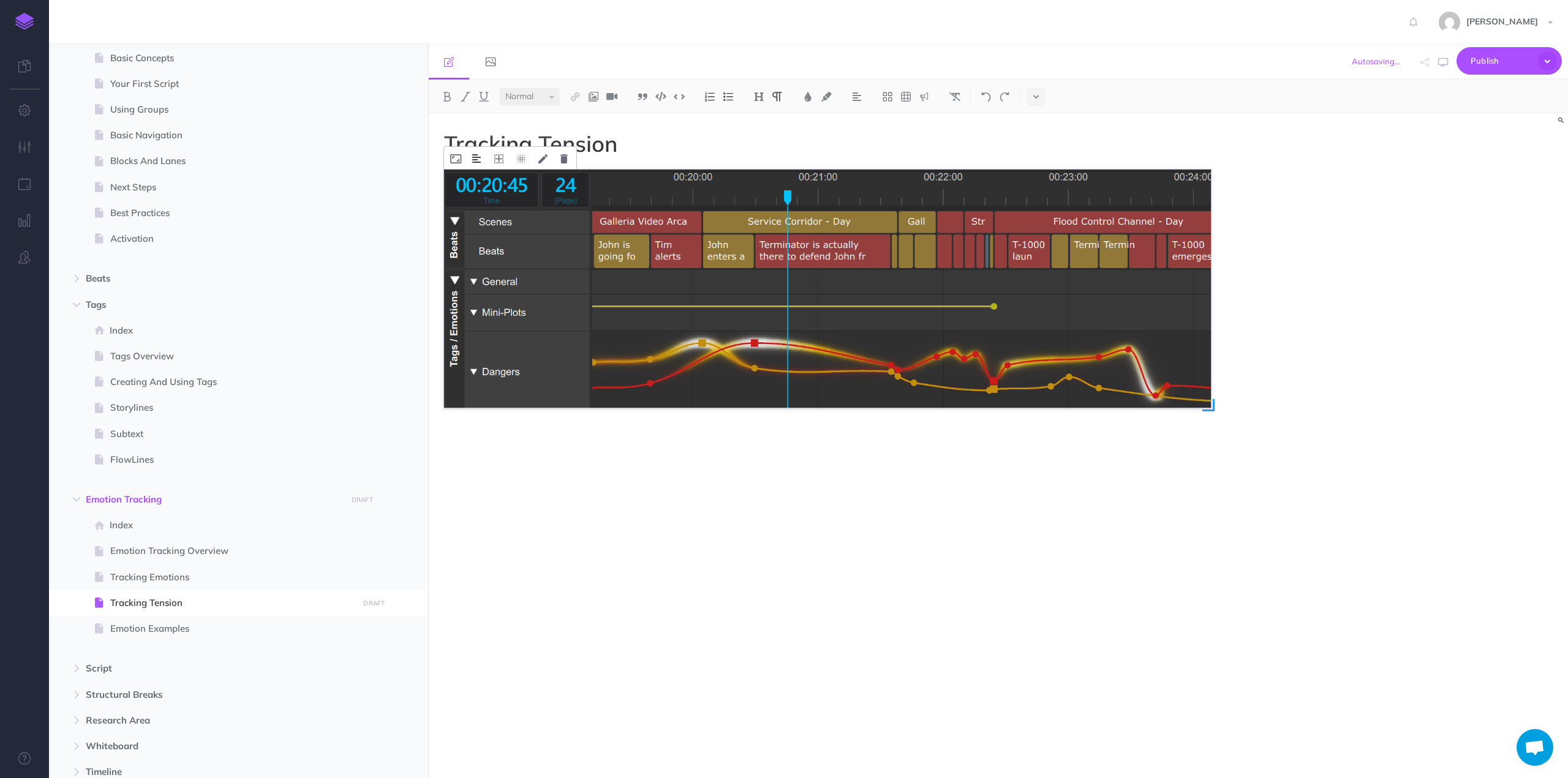
click at [479, 155] on img at bounding box center [476, 158] width 8 height 10
click at [475, 197] on img at bounding box center [476, 197] width 22 height 10
click at [657, 139] on h1 "Tracking Tension" at bounding box center [827, 144] width 766 height 25
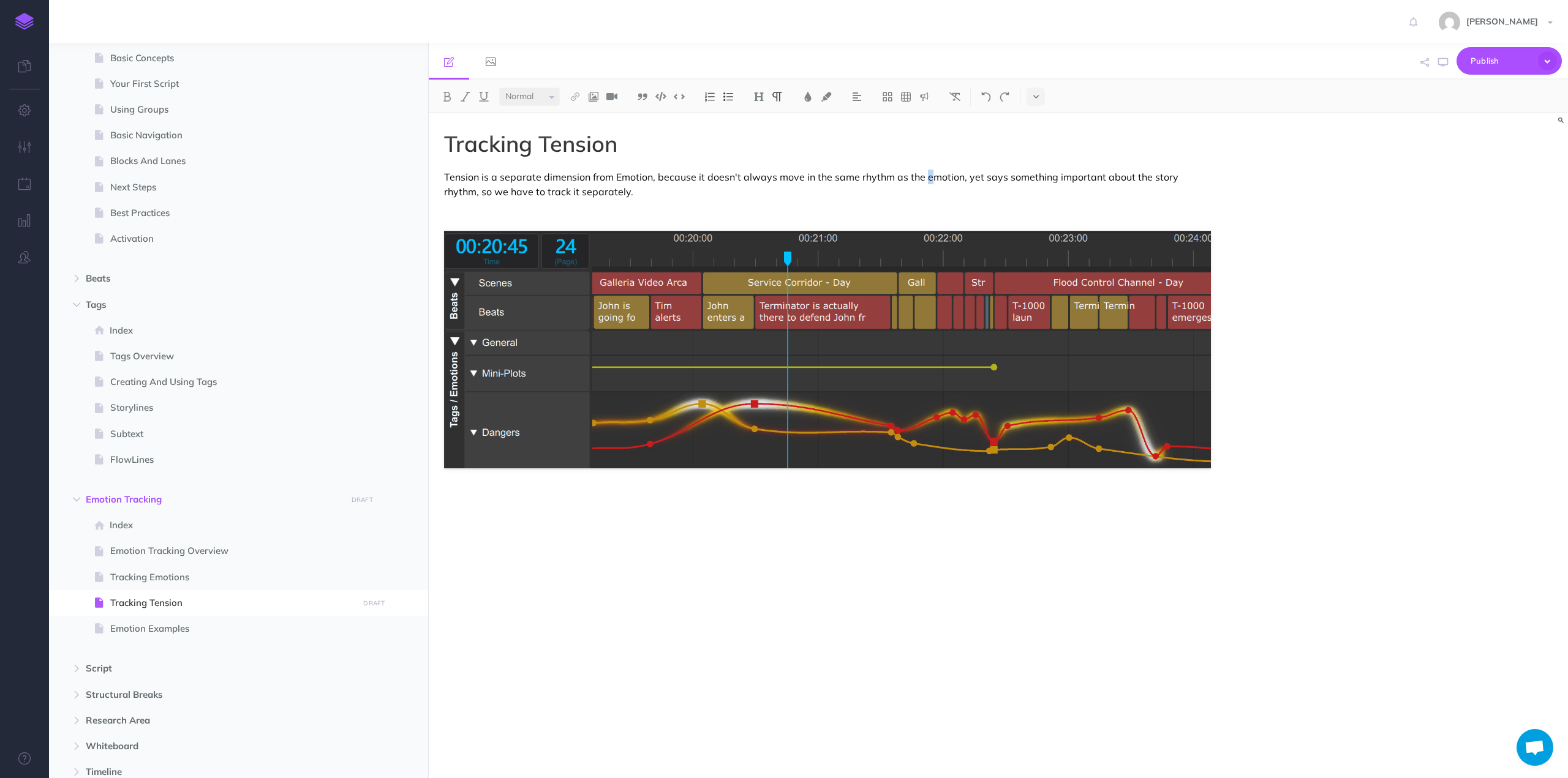
drag, startPoint x: 928, startPoint y: 179, endPoint x: 922, endPoint y: 178, distance: 6.1
click at [922, 178] on p "Tension is a separate dimension from Emotion, because it doesn't always move in…" at bounding box center [827, 184] width 766 height 29
click at [1015, 212] on p at bounding box center [827, 212] width 766 height 15
drag, startPoint x: 615, startPoint y: 188, endPoint x: 441, endPoint y: 193, distance: 174.1
click at [441, 193] on div "Tracking Tension Tension is a separate dimension from Emotion, because it doesn…" at bounding box center [827, 440] width 797 height 653
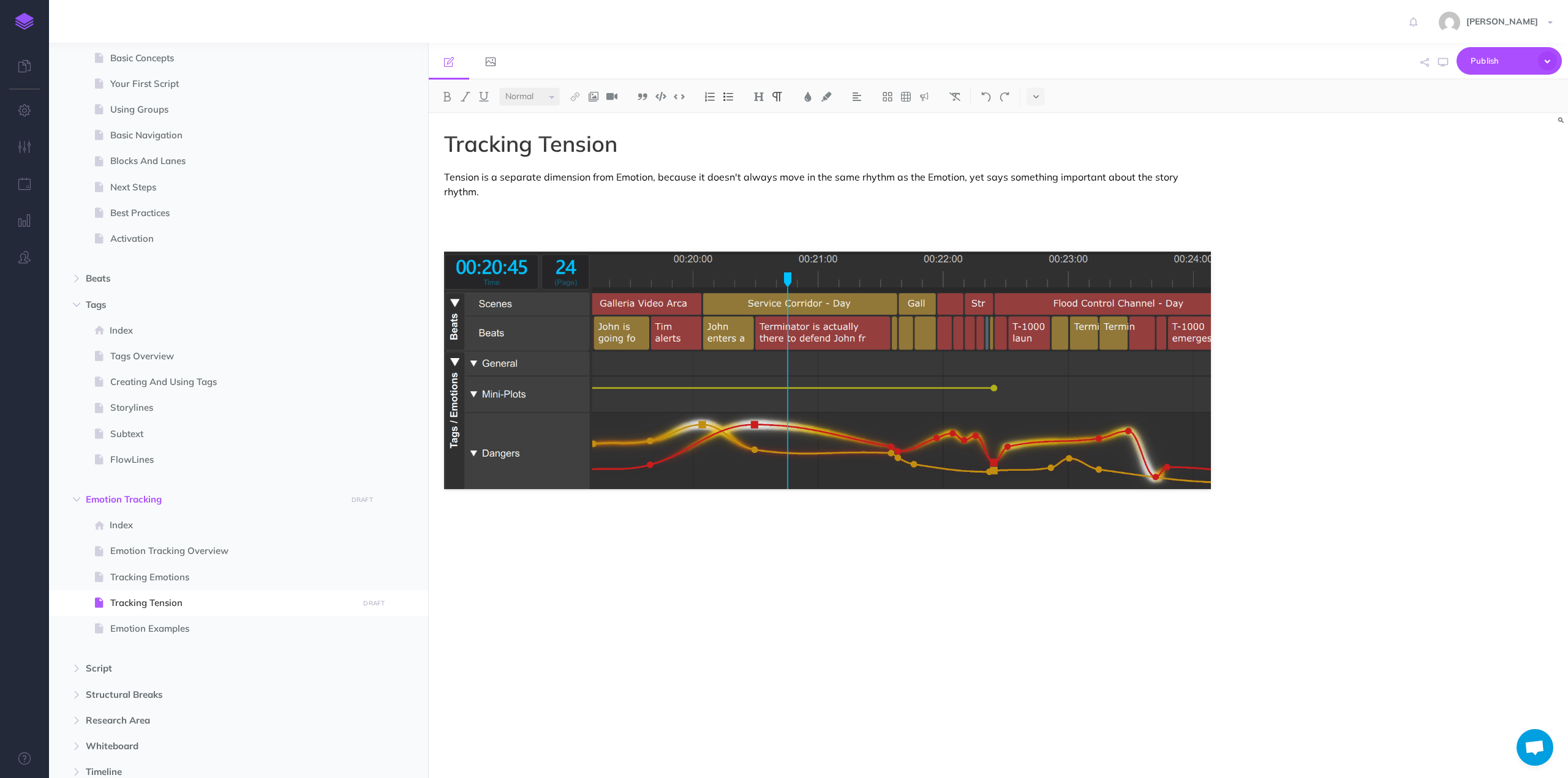
click at [465, 205] on p at bounding box center [827, 212] width 766 height 15
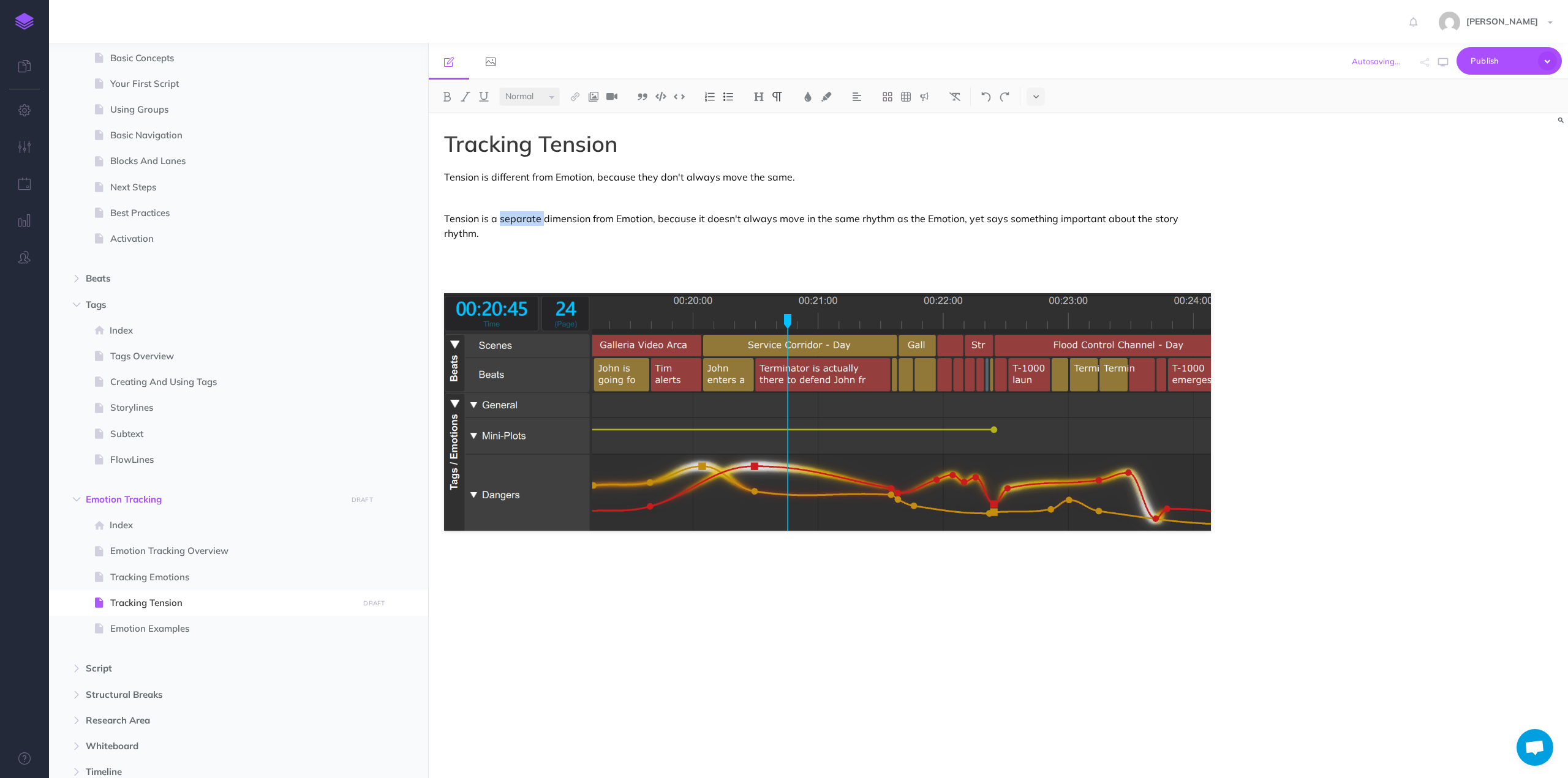
click at [529, 219] on p "Tension is a separate dimension from Emotion, because it doesn't always move in…" at bounding box center [827, 226] width 766 height 29
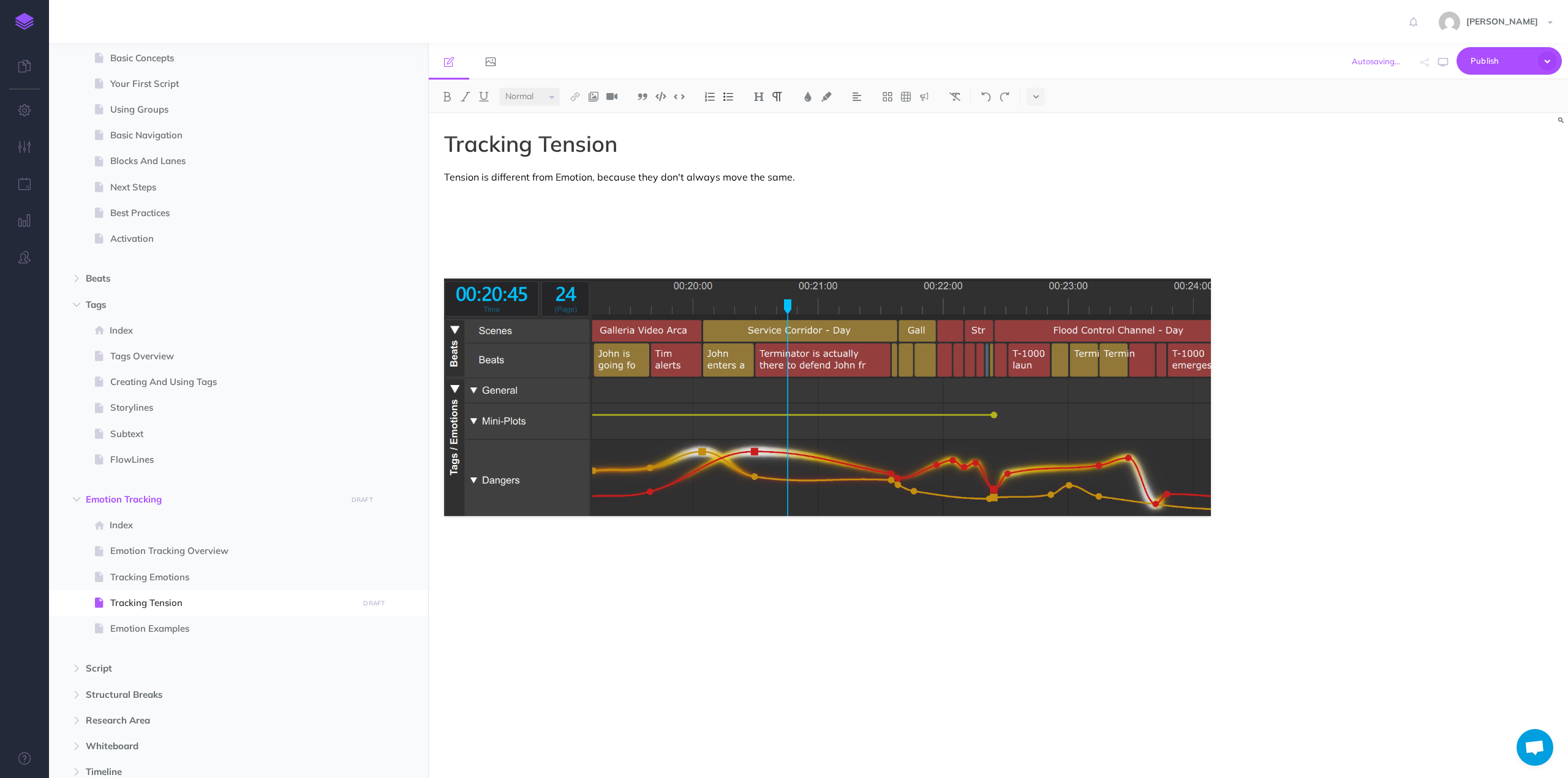
click at [495, 197] on p at bounding box center [827, 197] width 766 height 15
click at [757, 176] on p "Tension is different from Emotion, because they don't always move the same." at bounding box center [827, 176] width 766 height 15
drag, startPoint x: 540, startPoint y: 198, endPoint x: 446, endPoint y: 195, distance: 94.0
click at [446, 195] on p "As an example of T" at bounding box center [827, 197] width 766 height 15
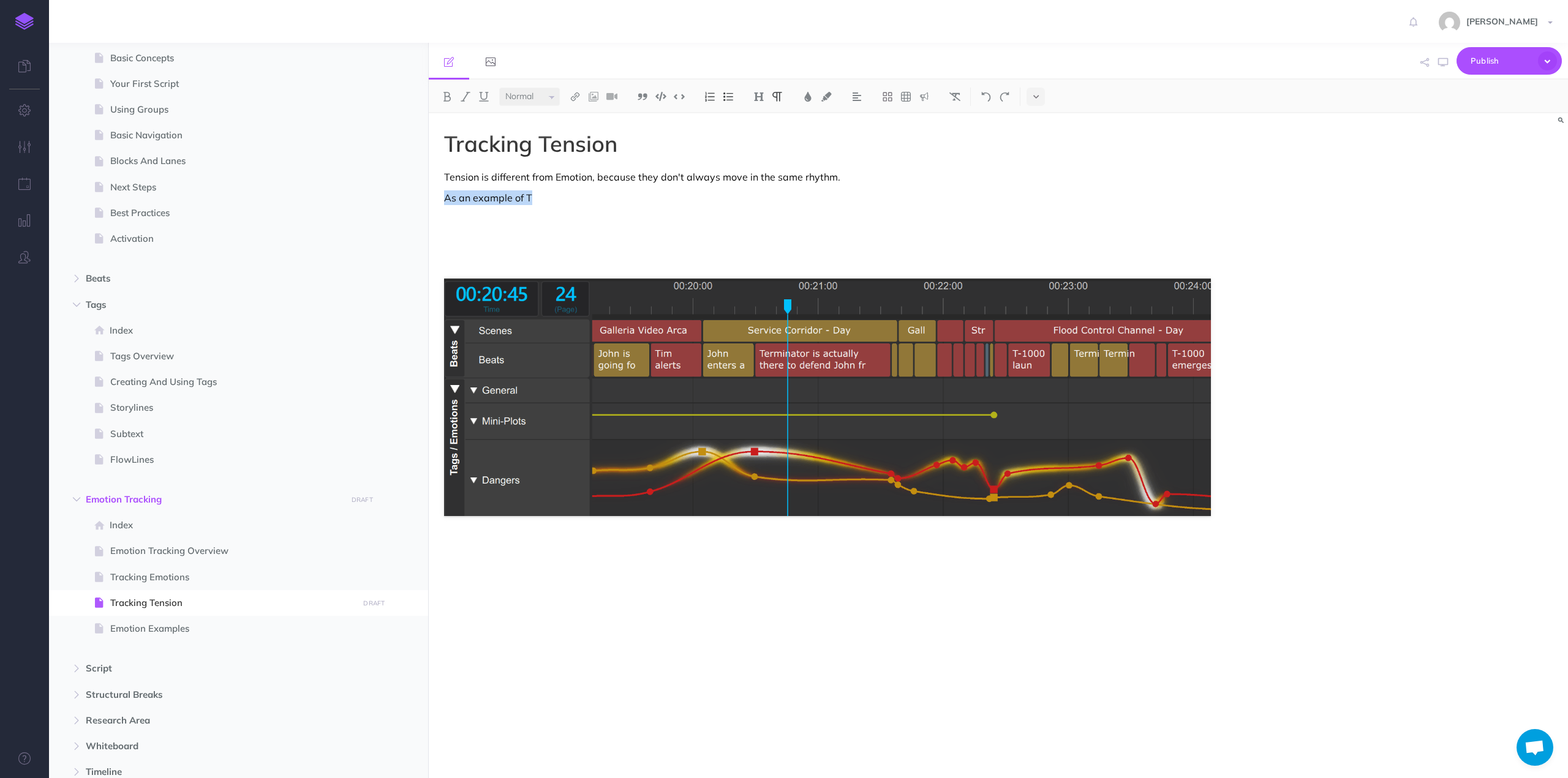
click at [544, 197] on p "As an example of T" at bounding box center [827, 197] width 766 height 15
click at [520, 197] on p "As an example of T" at bounding box center [827, 197] width 766 height 15
click at [472, 205] on div "Tracking Tension Tension is different from Emotion, because they don't always m…" at bounding box center [827, 440] width 797 height 653
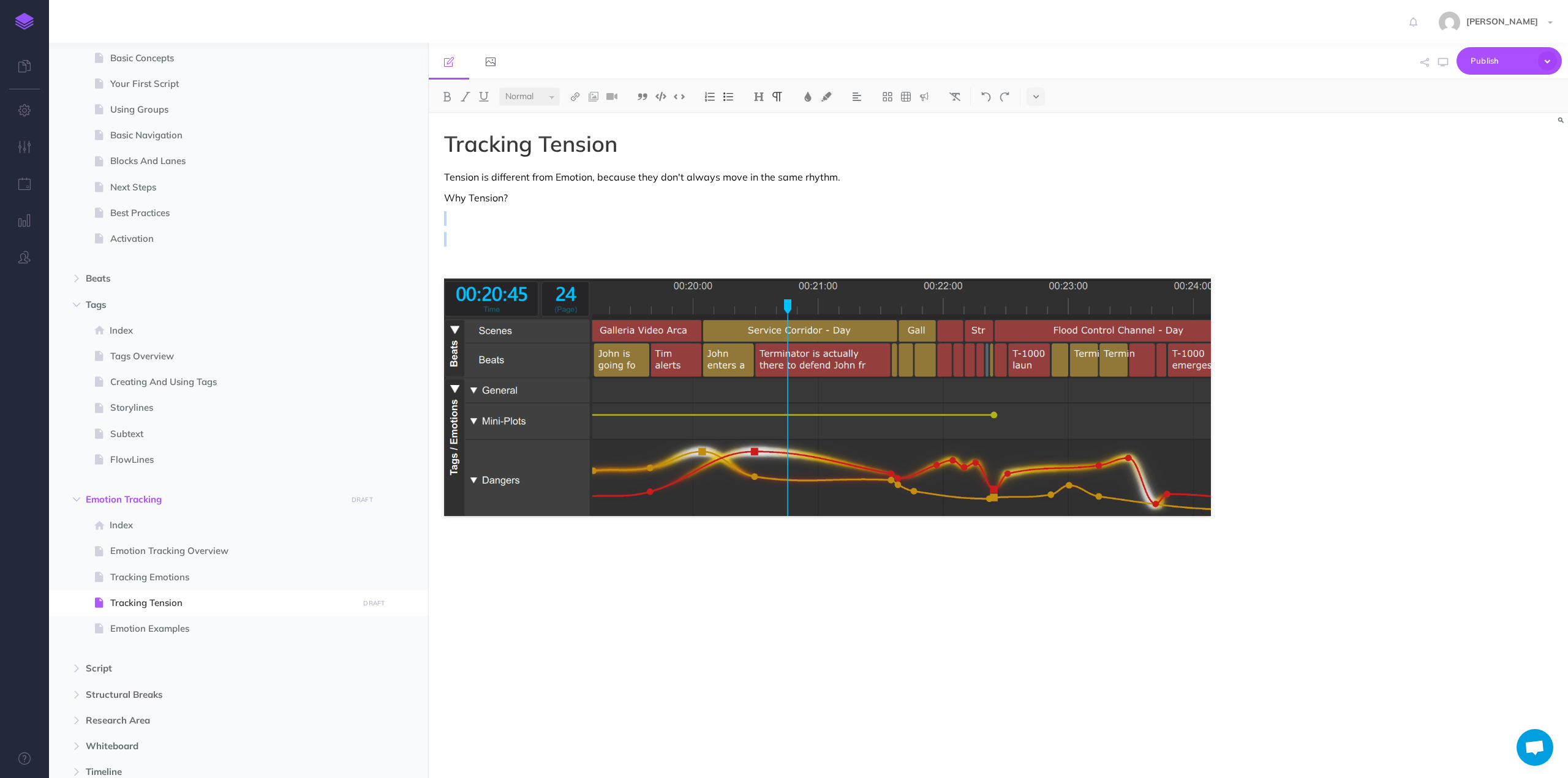
click at [472, 205] on div "Tracking Tension Tension is different from Emotion, because they don't always m…" at bounding box center [827, 440] width 797 height 653
click at [478, 197] on p "Why Tension?" at bounding box center [827, 197] width 766 height 15
click at [479, 197] on p "Why Tension?" at bounding box center [827, 197] width 766 height 15
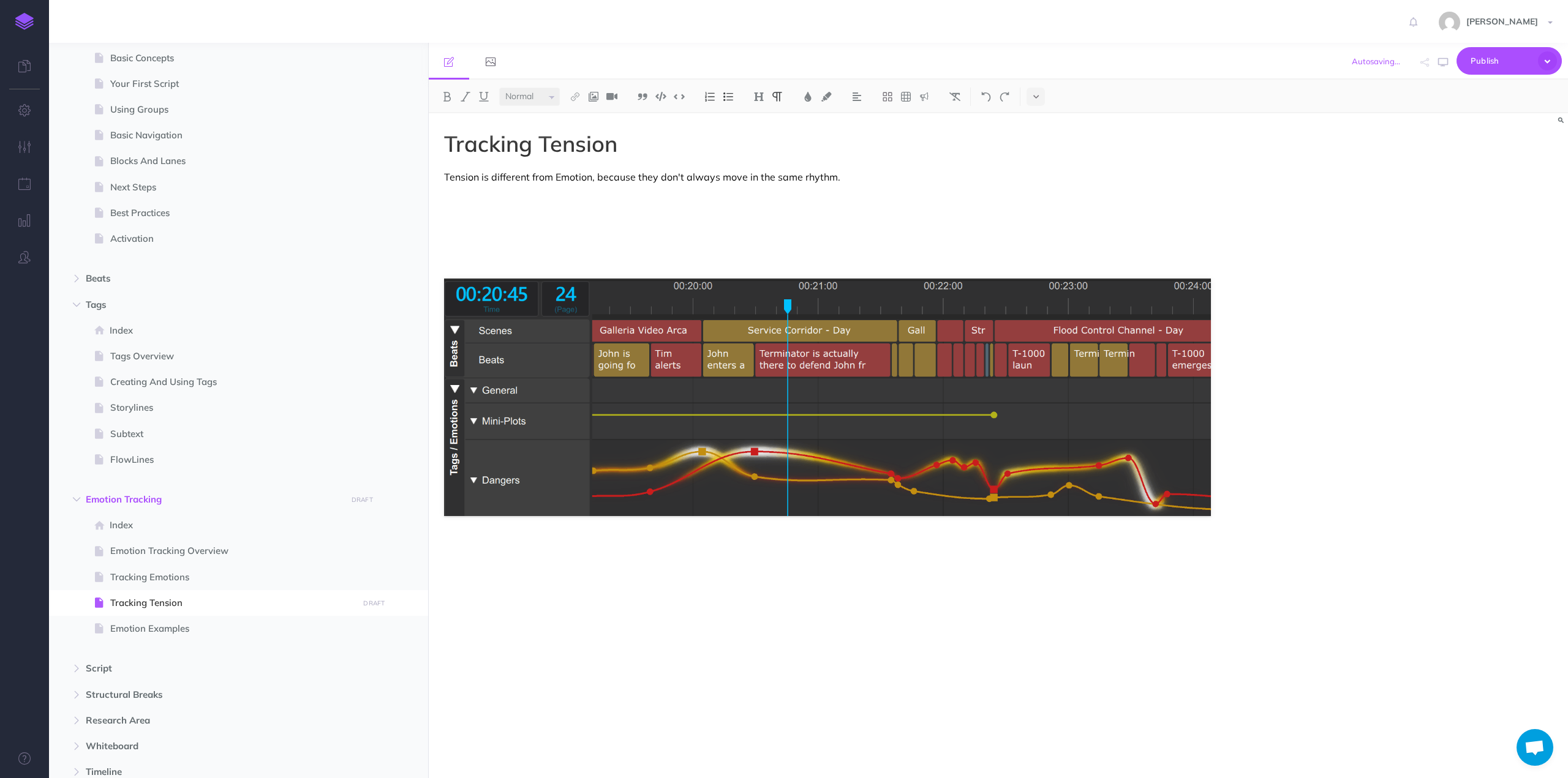
click at [500, 546] on p at bounding box center [827, 548] width 766 height 15
click at [483, 546] on p "Why Tension?" at bounding box center [827, 548] width 766 height 15
click at [500, 200] on p at bounding box center [827, 197] width 766 height 15
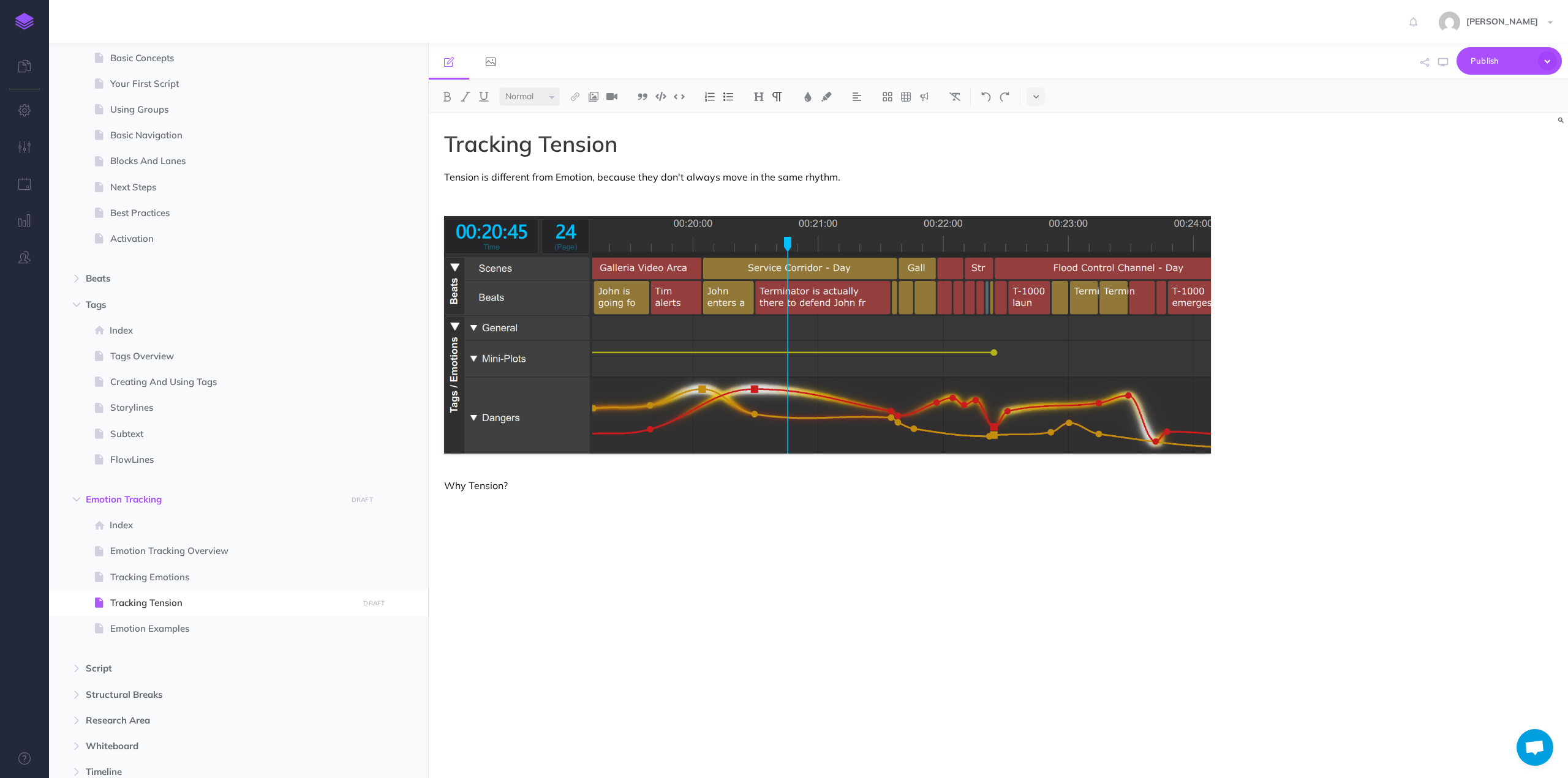
click at [494, 197] on p at bounding box center [827, 197] width 766 height 15
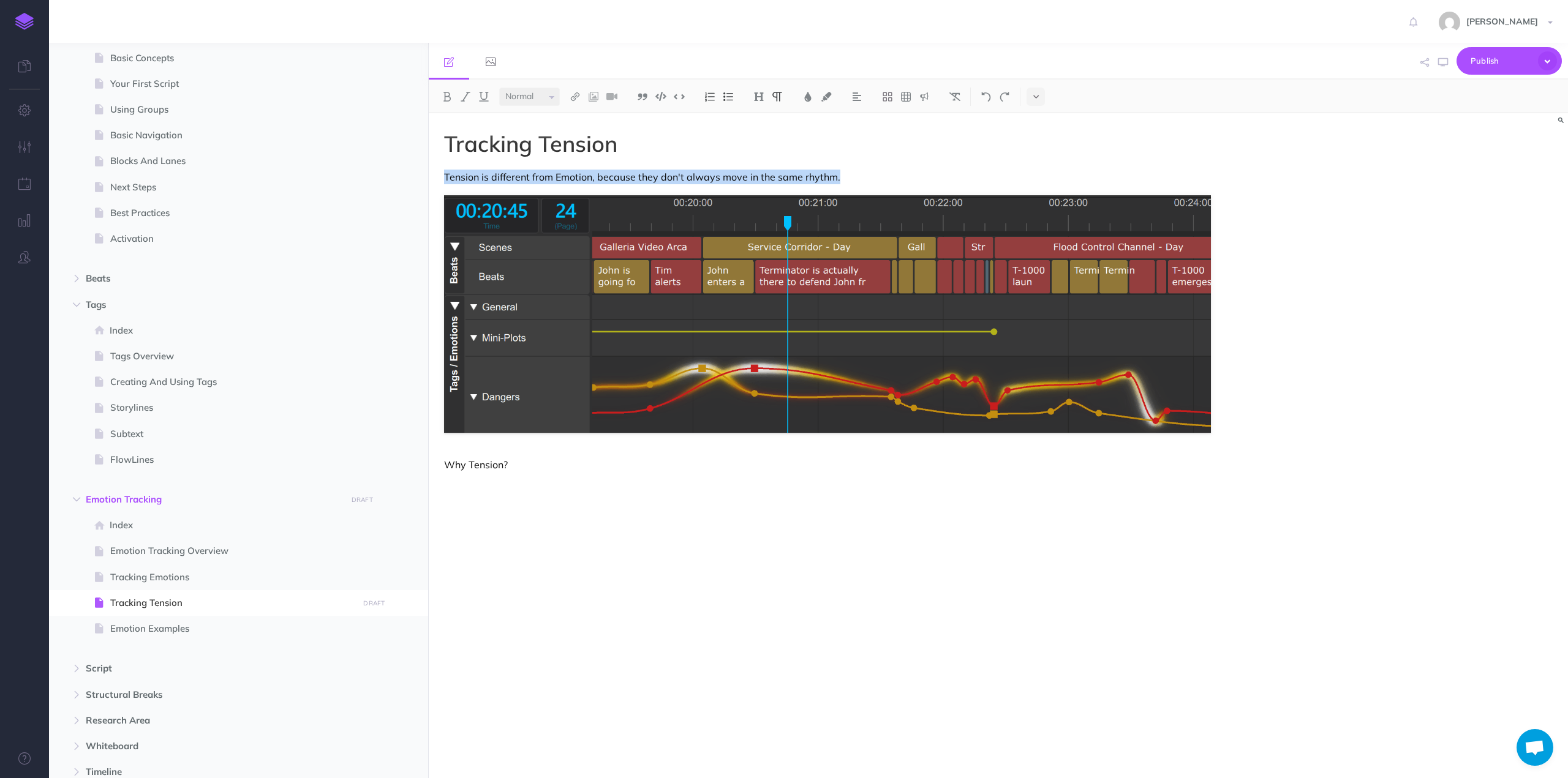
drag, startPoint x: 850, startPoint y: 177, endPoint x: 444, endPoint y: 178, distance: 406.0
click at [444, 178] on p "Tension is different from Emotion, because they don't always move in the same r…" at bounding box center [827, 176] width 766 height 15
copy p "Tension is different from Emotion, because they don't always move in the same r…"
click at [472, 487] on div "Tracking Tension Tension is different from Emotion, because they don't always m…" at bounding box center [827, 440] width 797 height 653
click at [565, 479] on div "Tracking Tension Tension is different from Emotion, because they don't always m…" at bounding box center [827, 440] width 797 height 653
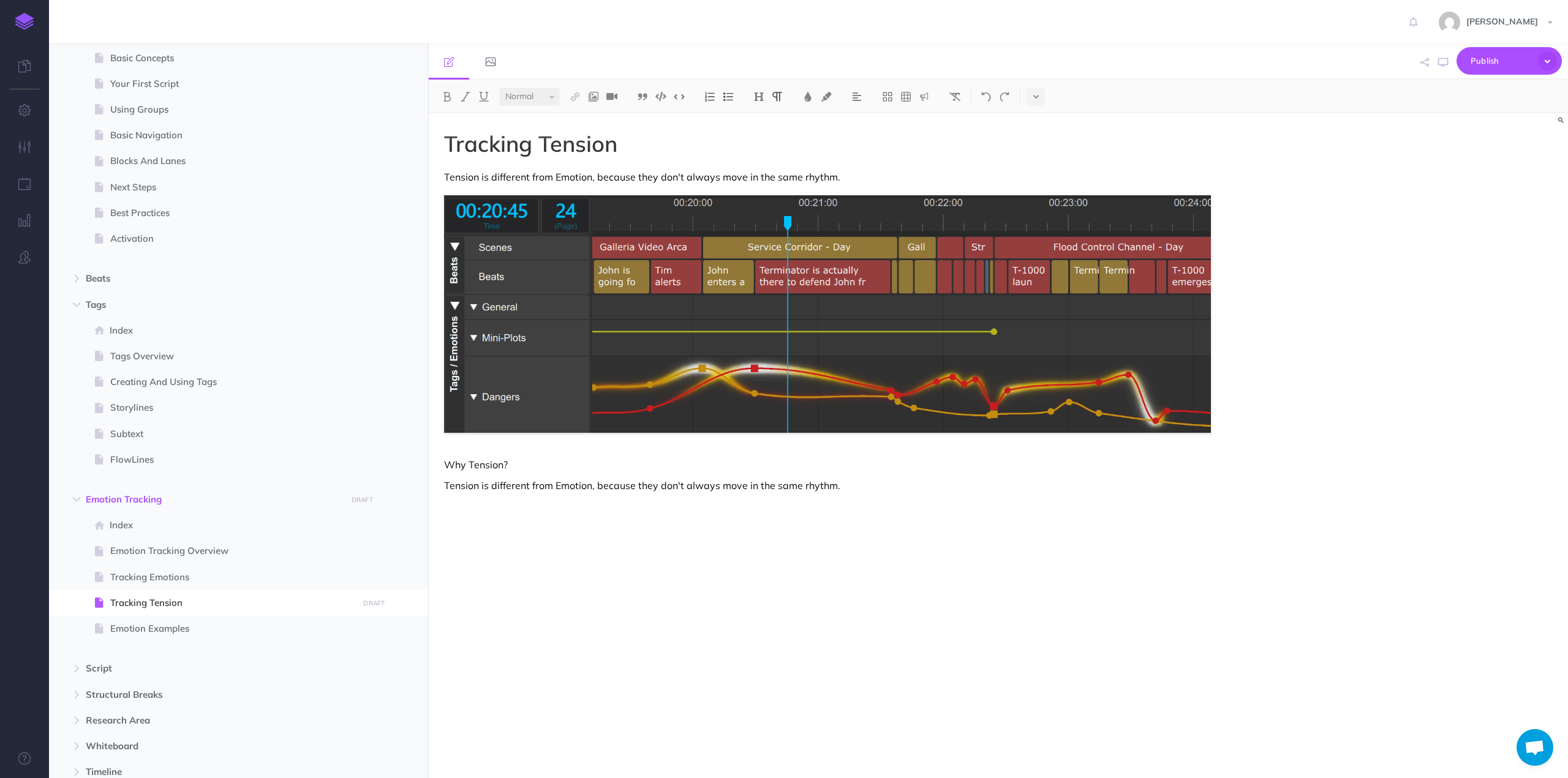
click at [495, 464] on p "Why Tension?" at bounding box center [827, 464] width 766 height 15
click at [763, 95] on img at bounding box center [759, 97] width 11 height 10
click at [763, 135] on button "H2" at bounding box center [759, 137] width 18 height 18
click at [636, 179] on p "Tension is different from Emotion, because they don't always move in the same r…" at bounding box center [827, 176] width 766 height 15
click at [499, 177] on p "Tension is different from Emotion, because they don't always move in the same r…" at bounding box center [827, 176] width 766 height 15
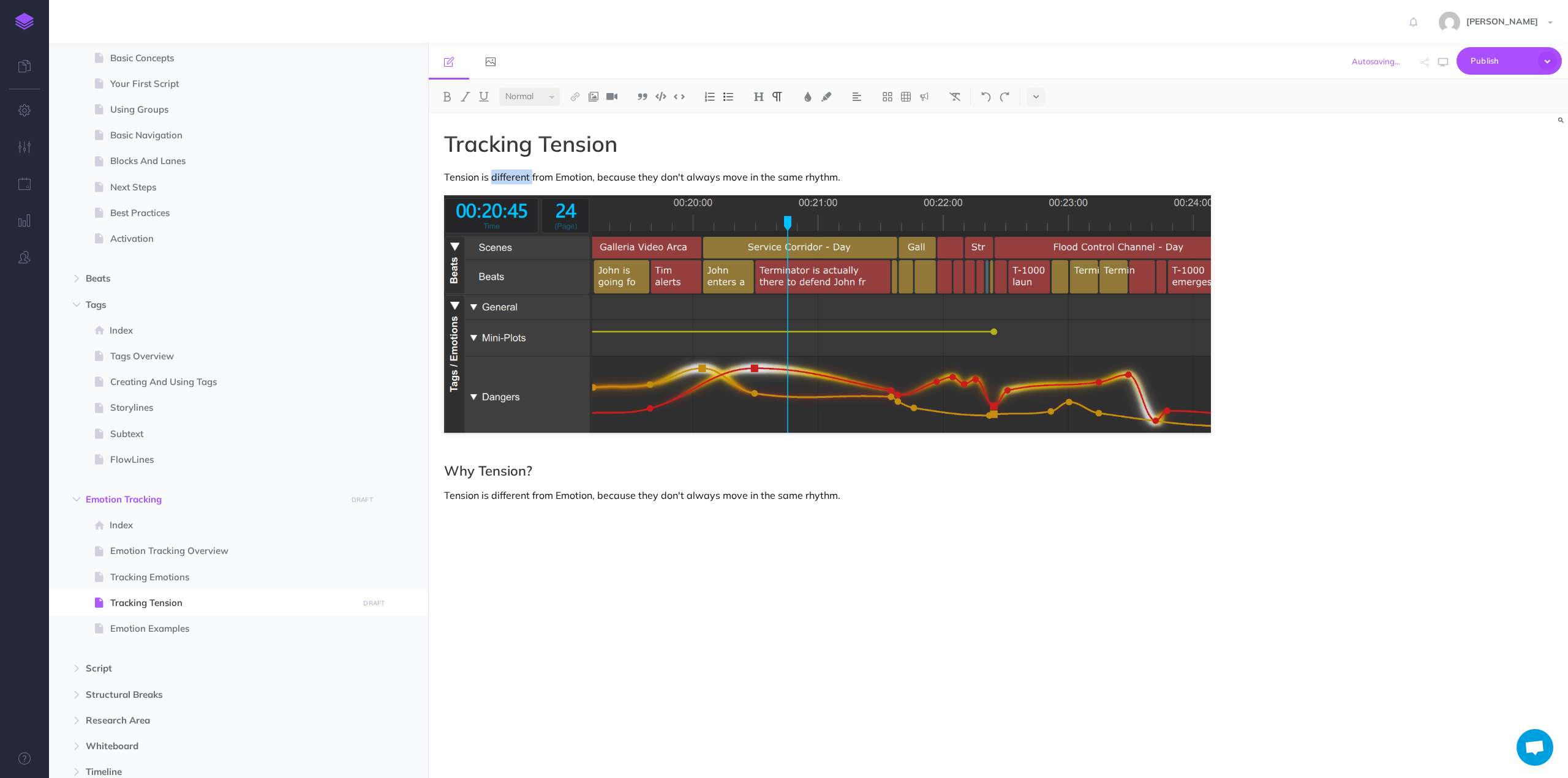
click at [499, 177] on p "Tension is different from Emotion, because they don't always move in the same r…" at bounding box center [827, 176] width 766 height 15
drag, startPoint x: 898, startPoint y: 179, endPoint x: 644, endPoint y: 177, distance: 254.0
click at [644, 177] on p "Tension is tracked separately from Emotion, because they don't always move in t…" at bounding box center [827, 176] width 766 height 15
click at [907, 177] on p "Tension is tracked separately from Emotion, because they don't always move in t…" at bounding box center [827, 176] width 766 height 15
click at [722, 177] on p "Tension is tracked separately from Emotion, because they don't always move in t…" at bounding box center [827, 176] width 766 height 15
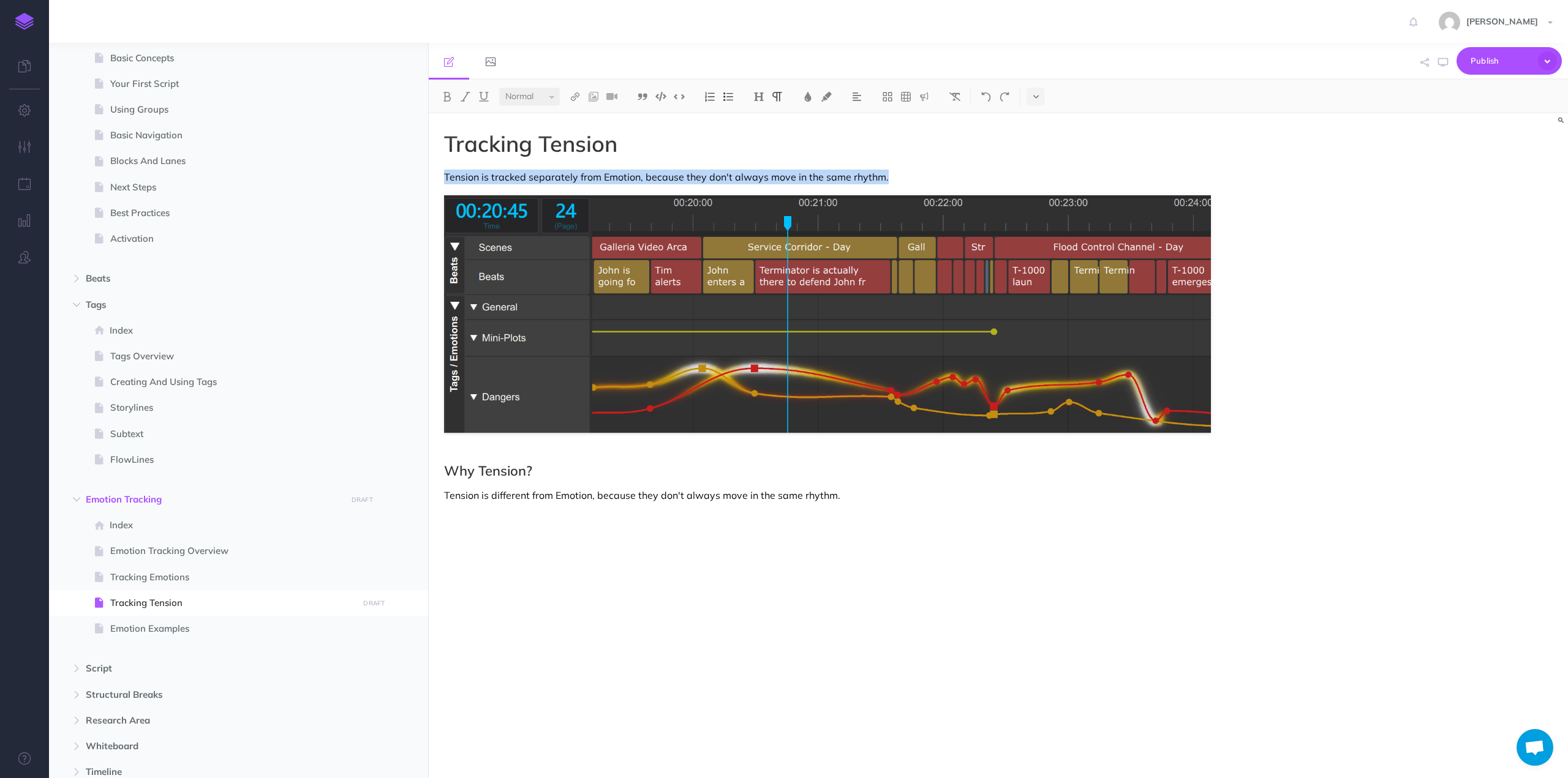
drag, startPoint x: 889, startPoint y: 176, endPoint x: 445, endPoint y: 175, distance: 444.0
click at [445, 175] on p "Tension is tracked separately from Emotion, because they don't always move in t…" at bounding box center [827, 176] width 766 height 15
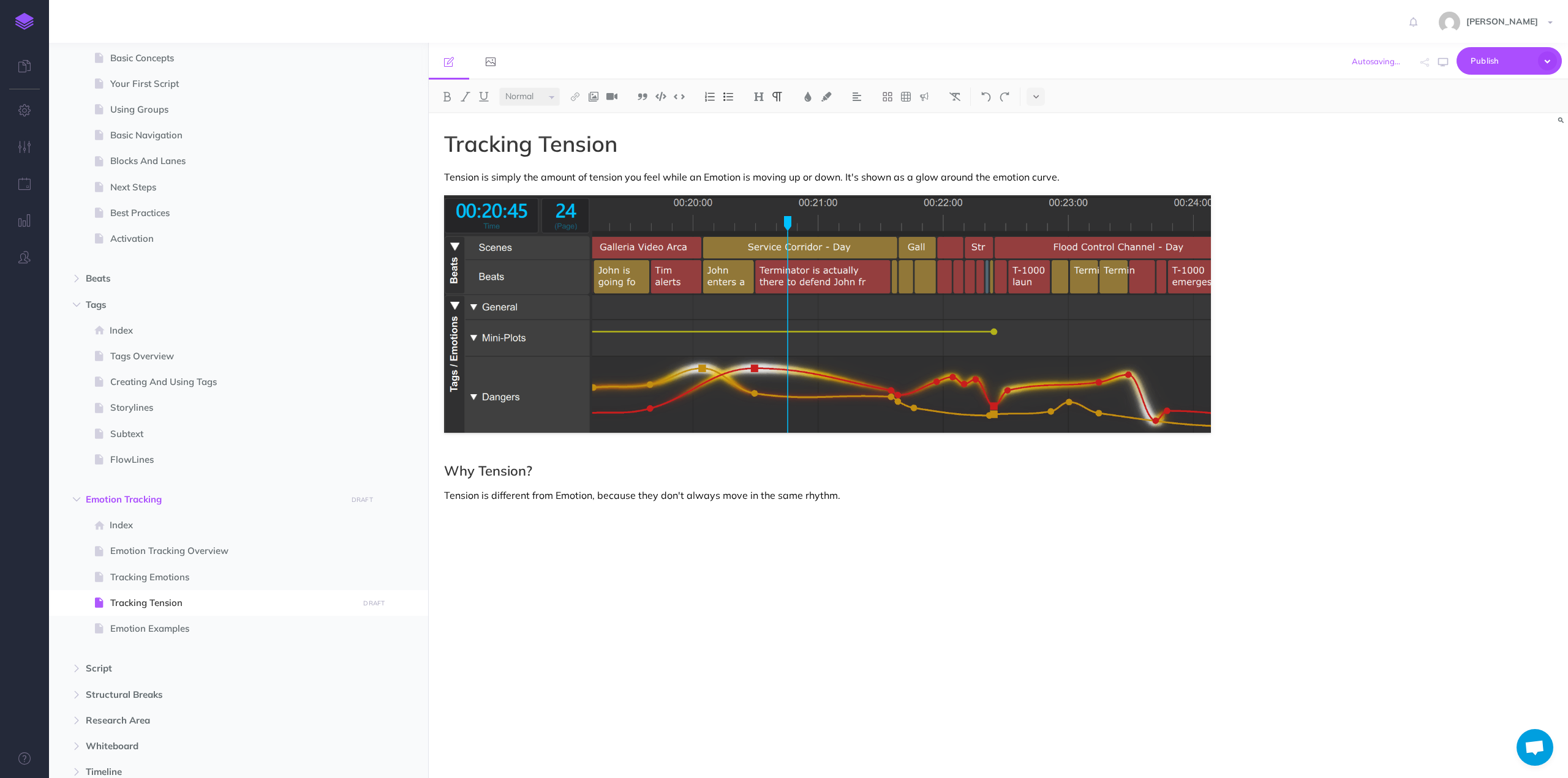
drag, startPoint x: 528, startPoint y: 585, endPoint x: 606, endPoint y: 653, distance: 103.5
click at [603, 654] on div "Tracking Tension Tension is simply the amount of tension you feel while an Emot…" at bounding box center [827, 440] width 797 height 653
click at [446, 450] on div "Tracking Tension Tension is simply the amount of tension you feel while an Emot…" at bounding box center [827, 440] width 797 height 653
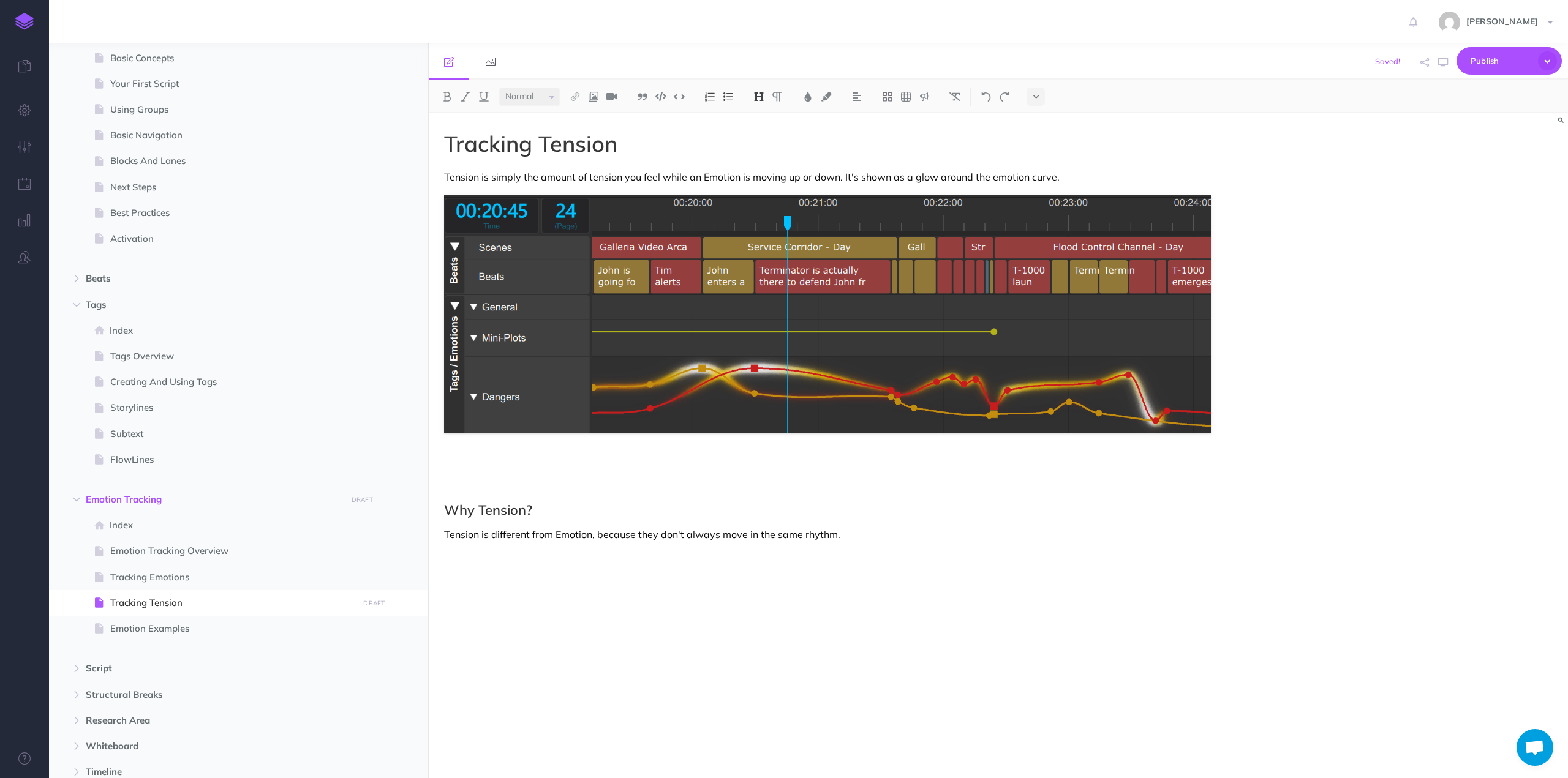
click at [462, 464] on p at bounding box center [827, 464] width 766 height 15
drag, startPoint x: 862, startPoint y: 466, endPoint x: 446, endPoint y: 459, distance: 416.1
click at [446, 459] on p "Since each Emotion may contribute to tension, the Heat Map additionally adds al…" at bounding box center [827, 464] width 766 height 15
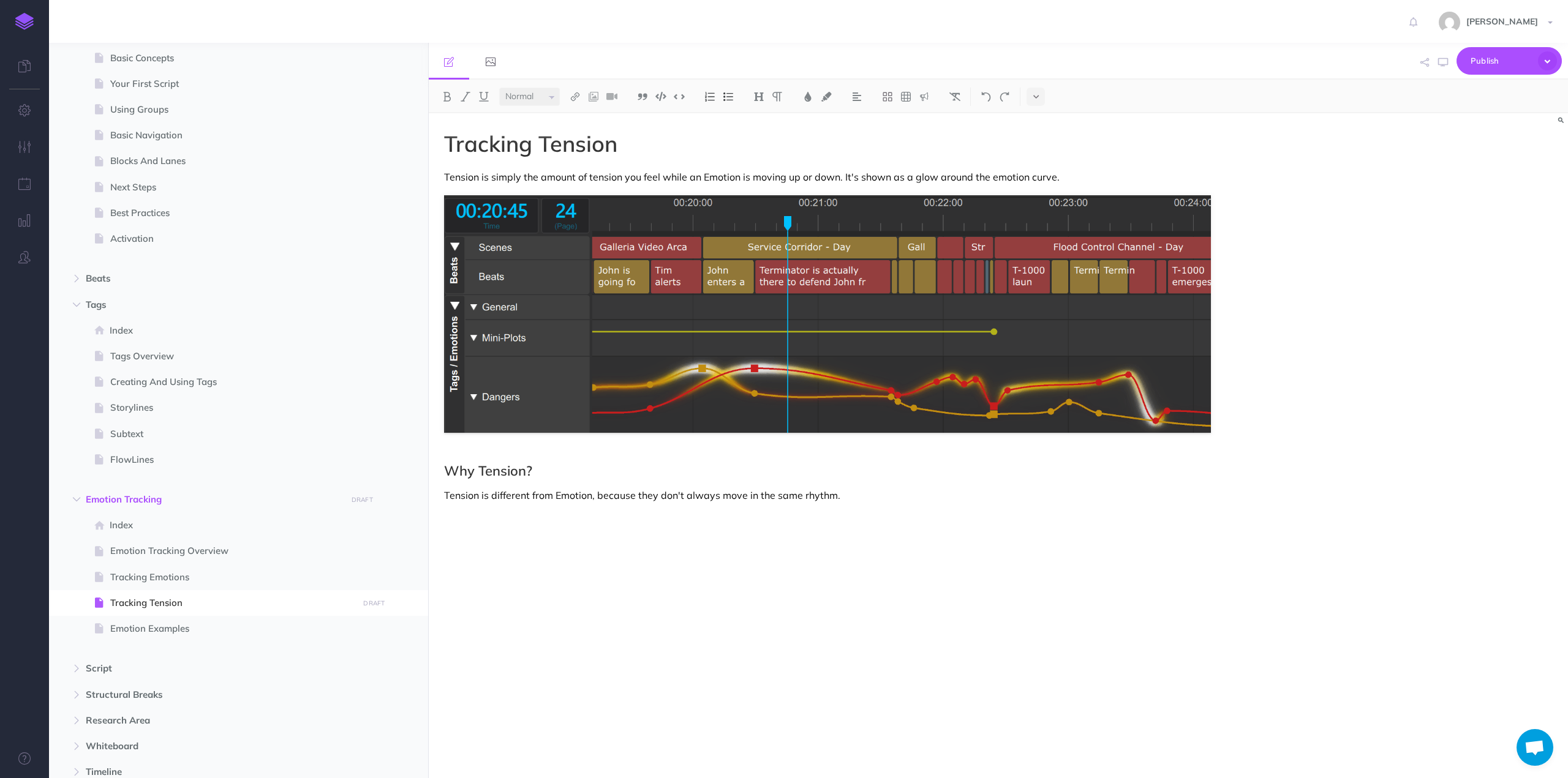
click at [633, 528] on div "Tracking Tension Tension is simply the amount of tension you feel while an Emot…" at bounding box center [827, 440] width 797 height 653
click at [863, 495] on p "Tension is different from Emotion, because they don't always move in the same r…" at bounding box center [827, 495] width 766 height 15
click at [445, 494] on p "Tension is different from Emotion, because they don't always move in the same r…" at bounding box center [827, 495] width 766 height 15
click at [510, 494] on p "Tension is different from Emotion, because they don't always move in the same r…" at bounding box center [827, 495] width 766 height 15
click at [511, 494] on p "Tension is different from Emotion, because they don't always move in the same r…" at bounding box center [827, 495] width 766 height 15
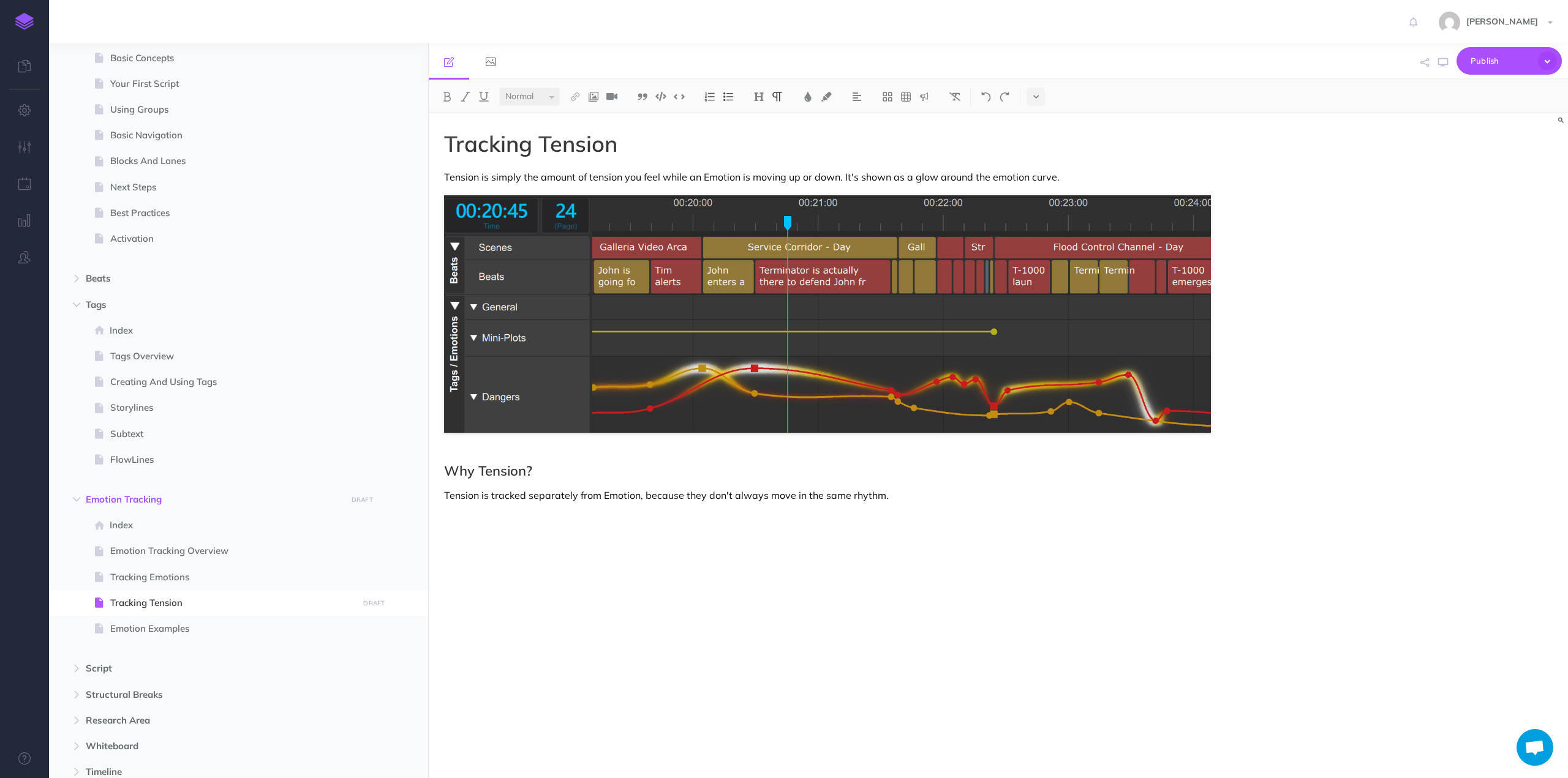
click at [900, 496] on p "Tension is tracked separately from Emotion, because they don't always move in t…" at bounding box center [827, 495] width 766 height 15
click at [910, 495] on p "Tension is tracked separately from Emotion, because they don't always move in t…" at bounding box center [827, 495] width 766 height 15
click at [713, 99] on img at bounding box center [710, 97] width 11 height 10
drag, startPoint x: 609, startPoint y: 517, endPoint x: 480, endPoint y: 517, distance: 129.0
click at [480, 517] on p "As an example of Tension" at bounding box center [844, 517] width 733 height 18
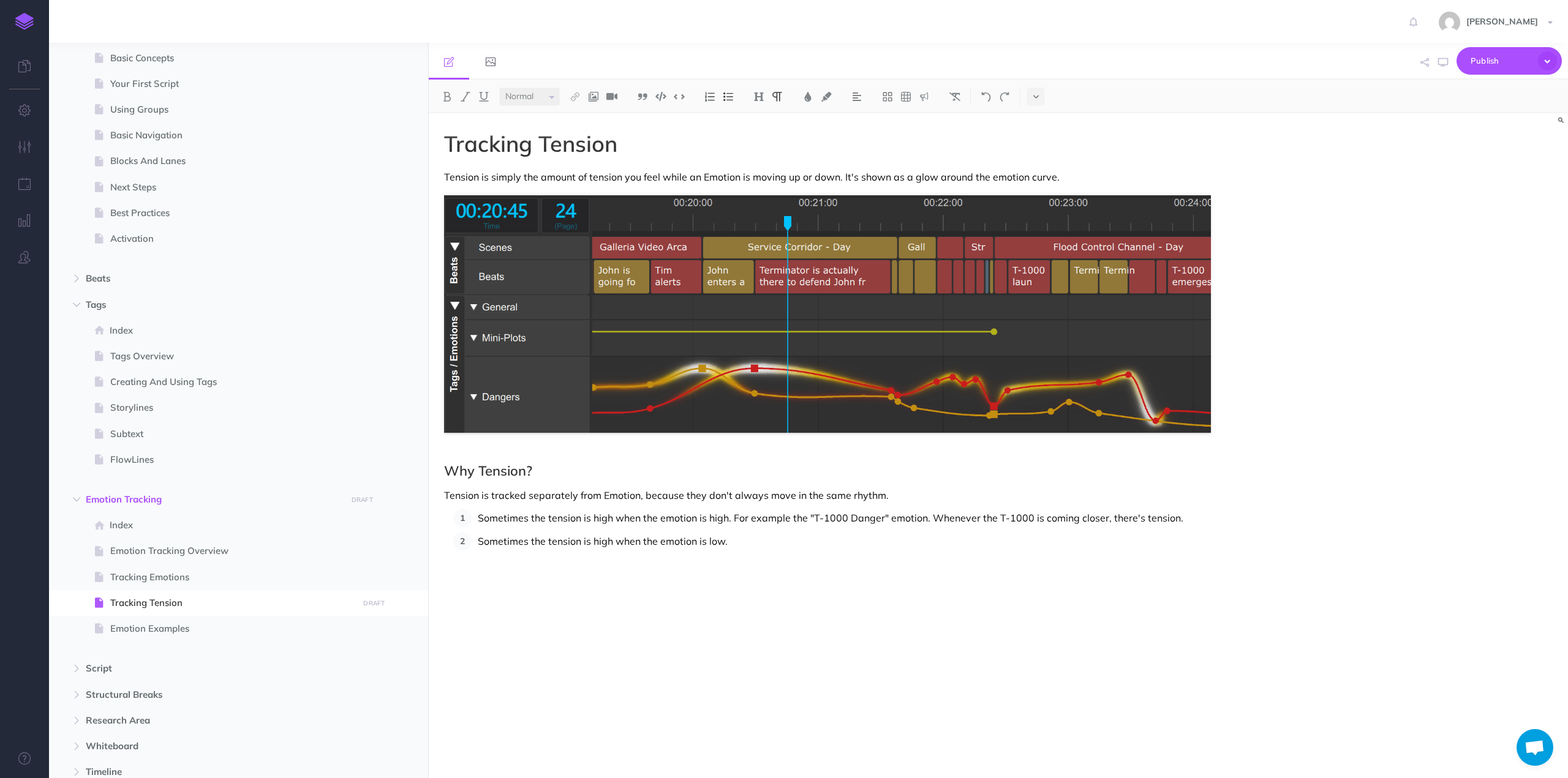
click at [923, 517] on p "Sometimes the tension is high when the emotion is high. For example the "T-1000…" at bounding box center [844, 517] width 733 height 18
drag, startPoint x: 1213, startPoint y: 517, endPoint x: 1135, endPoint y: 523, distance: 78.2
click at [1135, 523] on div "Tracking Tension Tension is simply the amount of tension you feel while an Emot…" at bounding box center [827, 440] width 797 height 653
click at [746, 539] on p "Sometimes the tension is high when the emotion is low." at bounding box center [844, 541] width 733 height 18
click at [695, 499] on p "Tension is tracked separately from Emotion, because they don't always move in t…" at bounding box center [827, 495] width 766 height 15
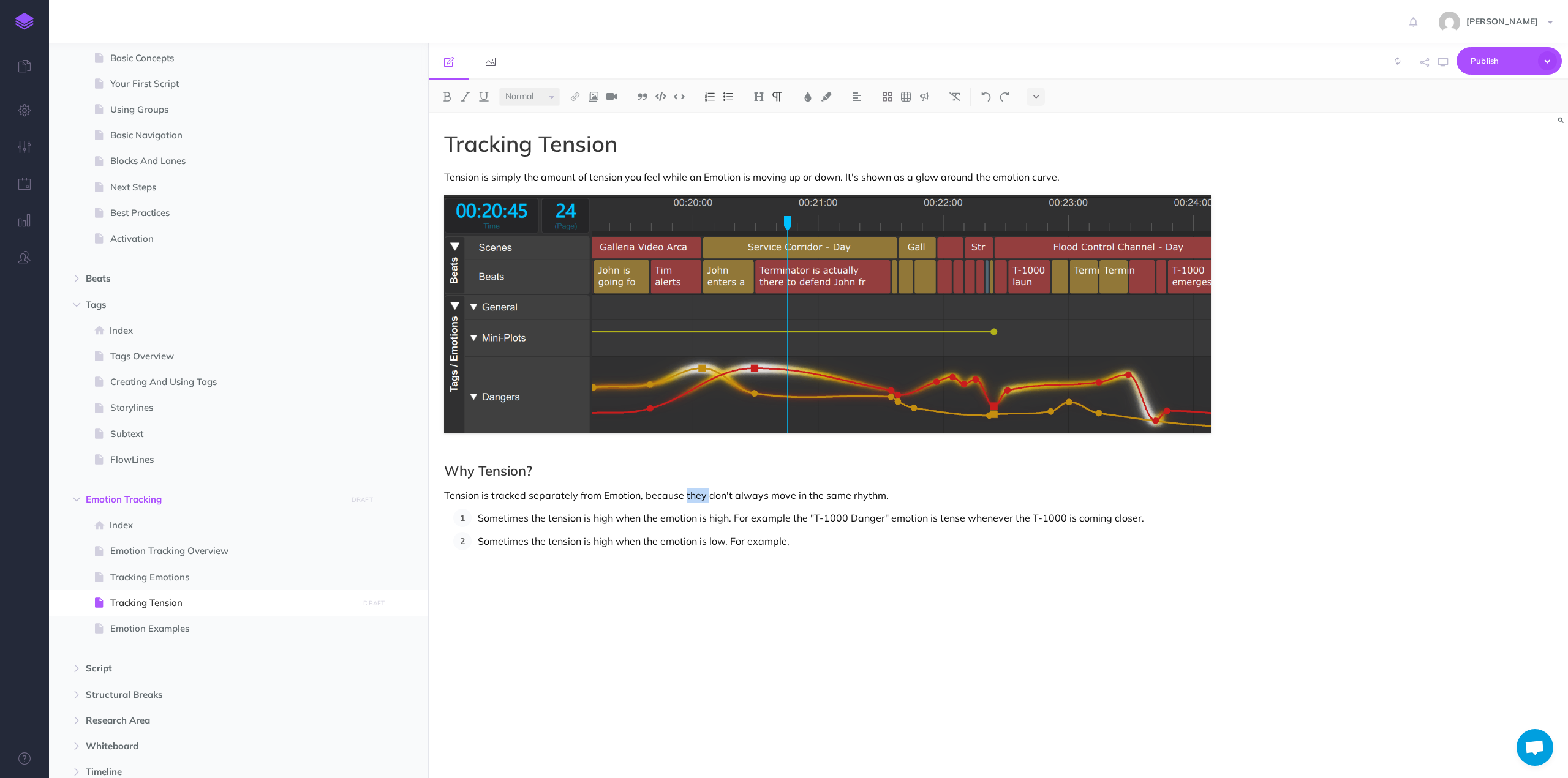
click at [695, 499] on p "Tension is tracked separately from Emotion, because they don't always move in t…" at bounding box center [827, 495] width 766 height 15
click at [766, 497] on p "Tension is tracked separately from Emotion, because it doesn't always move in t…" at bounding box center [827, 495] width 766 height 15
click at [811, 538] on p "Sometimes the tension is high when the emotion is low. For example," at bounding box center [844, 541] width 733 height 18
drag, startPoint x: 811, startPoint y: 538, endPoint x: 729, endPoint y: 541, distance: 82.1
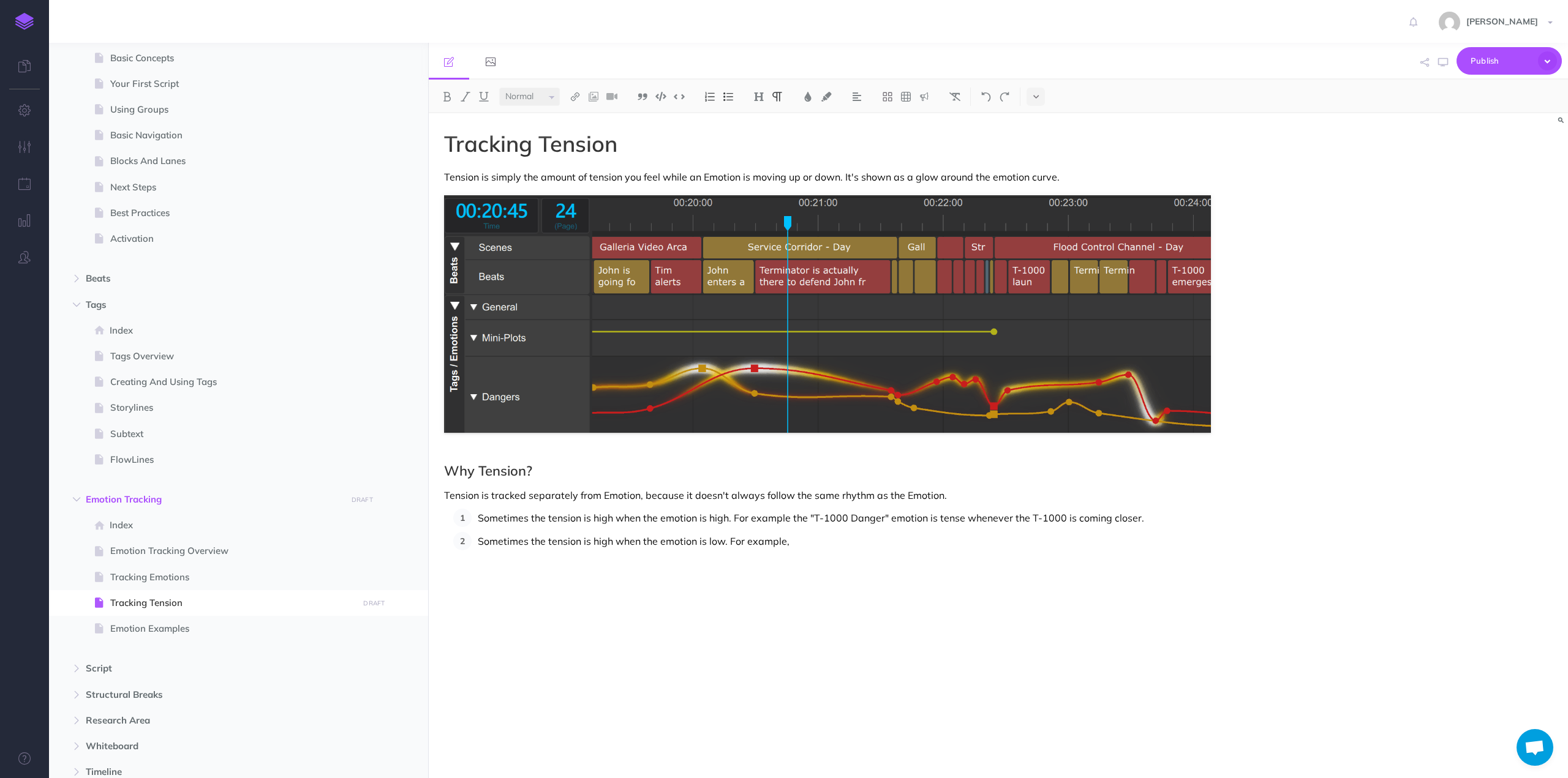
click at [729, 541] on p "Sometimes the tension is high when the emotion is low. For example," at bounding box center [844, 541] width 733 height 18
click at [741, 517] on p "Sometimes the tension is high when the emotion is high. For example the "T-1000…" at bounding box center [844, 517] width 733 height 18
drag, startPoint x: 741, startPoint y: 517, endPoint x: 756, endPoint y: 517, distance: 15.0
click at [756, 517] on p "Sometimes the tension is high when the emotion is high. For example the "T-1000…" at bounding box center [844, 517] width 733 height 18
drag, startPoint x: 799, startPoint y: 540, endPoint x: 731, endPoint y: 542, distance: 68.0
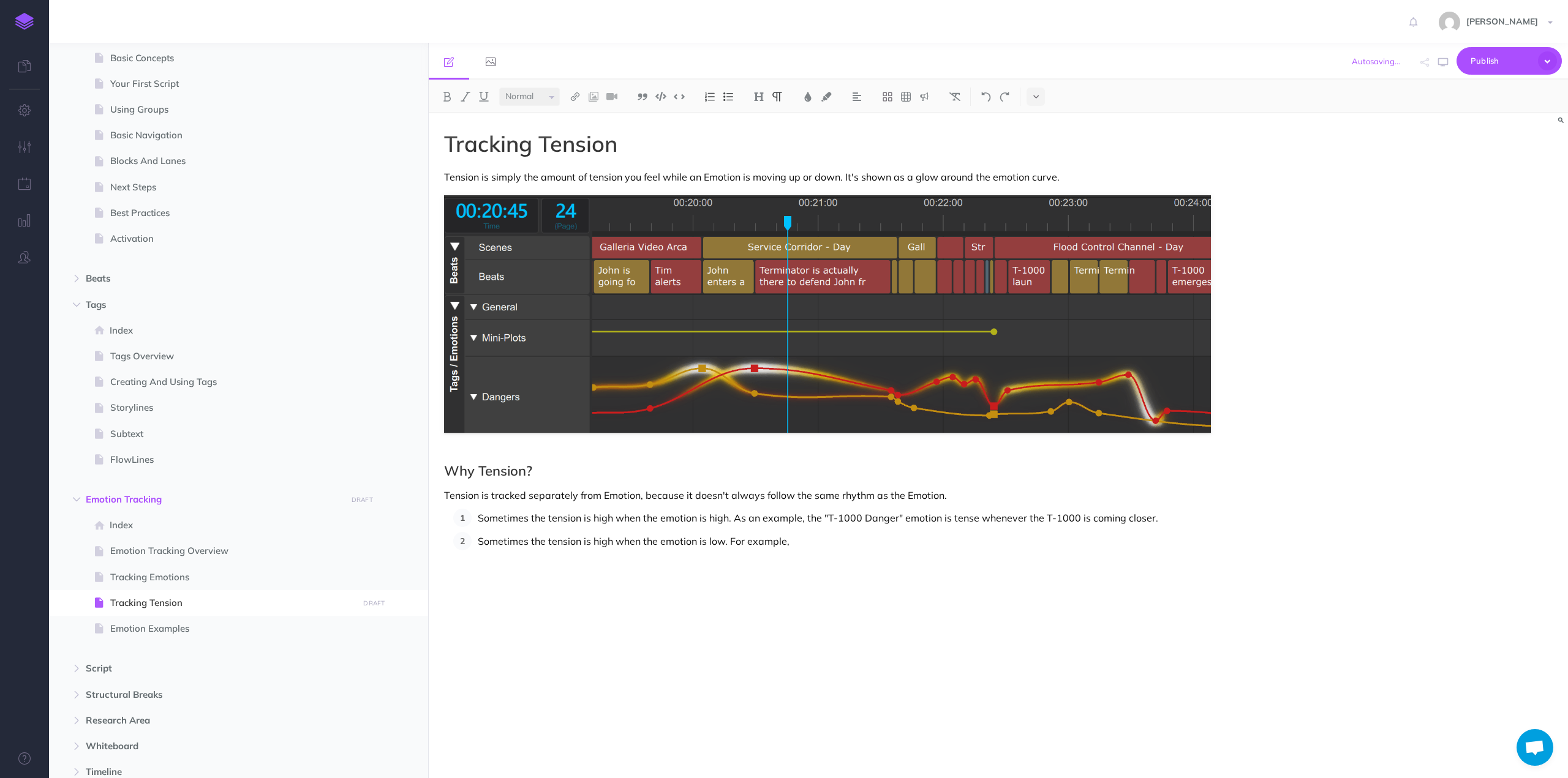
click at [731, 542] on p "Sometimes the tension is high when the emotion is low. For example," at bounding box center [844, 541] width 733 height 18
click at [1078, 515] on p "Sometimes the tension is high when the emotion is high. As an example, the "T-1…" at bounding box center [844, 517] width 733 height 18
click at [862, 539] on p "Sometimes the tension is high when the emotion is low. As an example," at bounding box center [844, 541] width 733 height 18
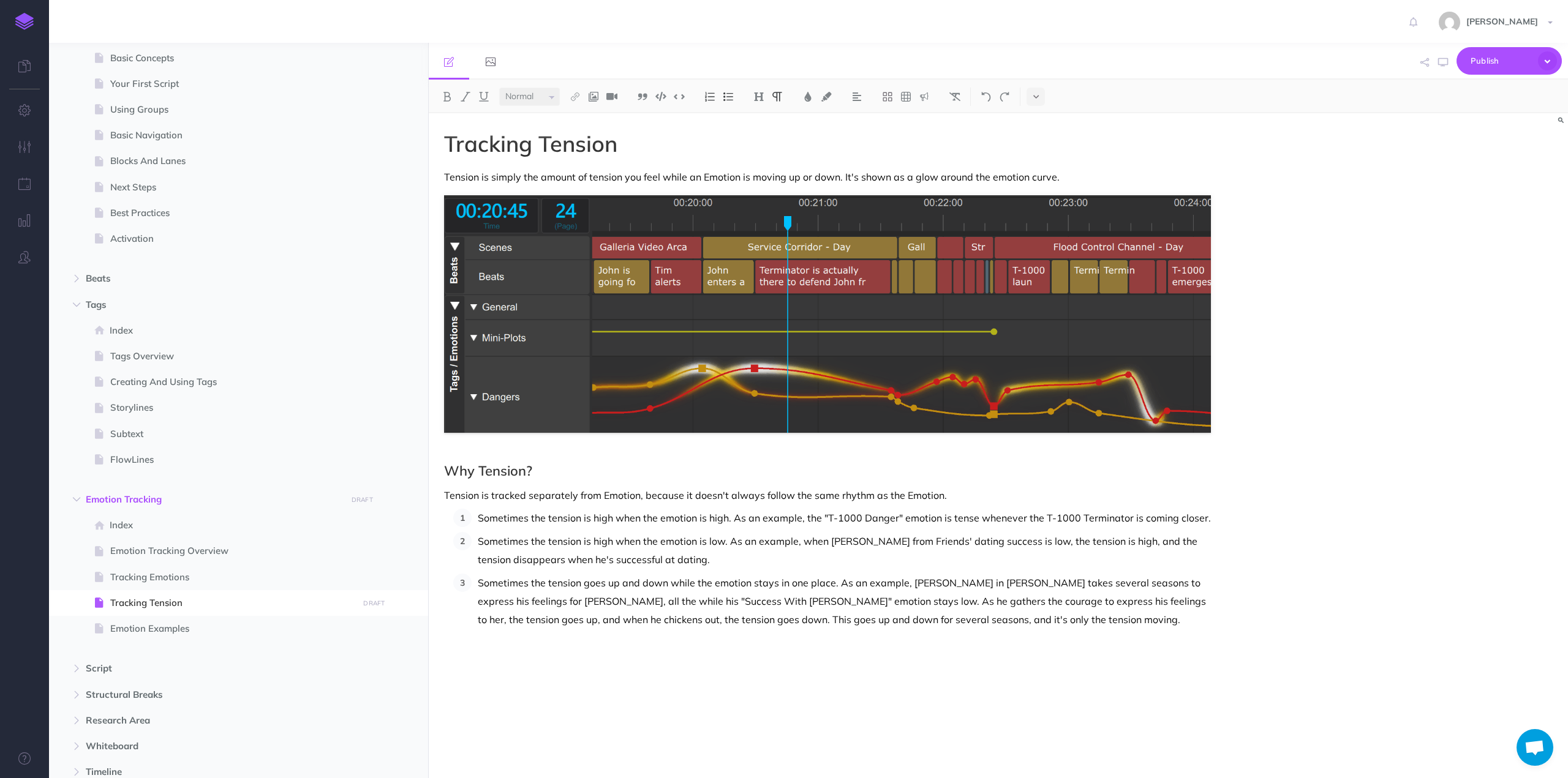
click at [444, 494] on p "Tension is tracked separately from Emotion, because it doesn't always follow th…" at bounding box center [827, 495] width 766 height 15
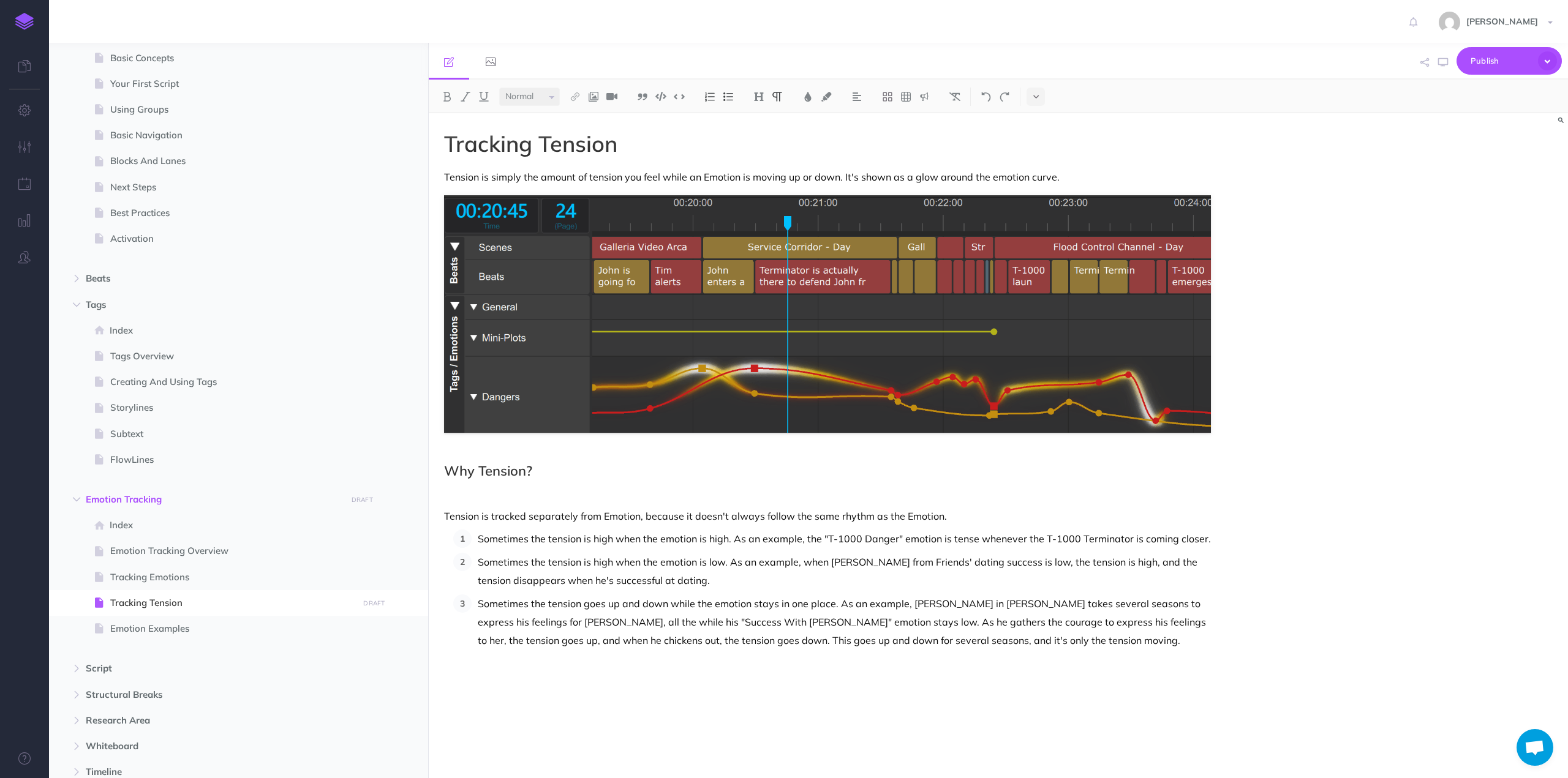
click at [460, 495] on p at bounding box center [827, 495] width 766 height 15
click at [572, 177] on p "Tension is simply the amount of tension you feel while an Emotion is moving up …" at bounding box center [827, 176] width 766 height 15
click at [445, 176] on p "Tension is simply the amount of tension you feel while an Emotion is moving up …" at bounding box center [827, 176] width 766 height 15
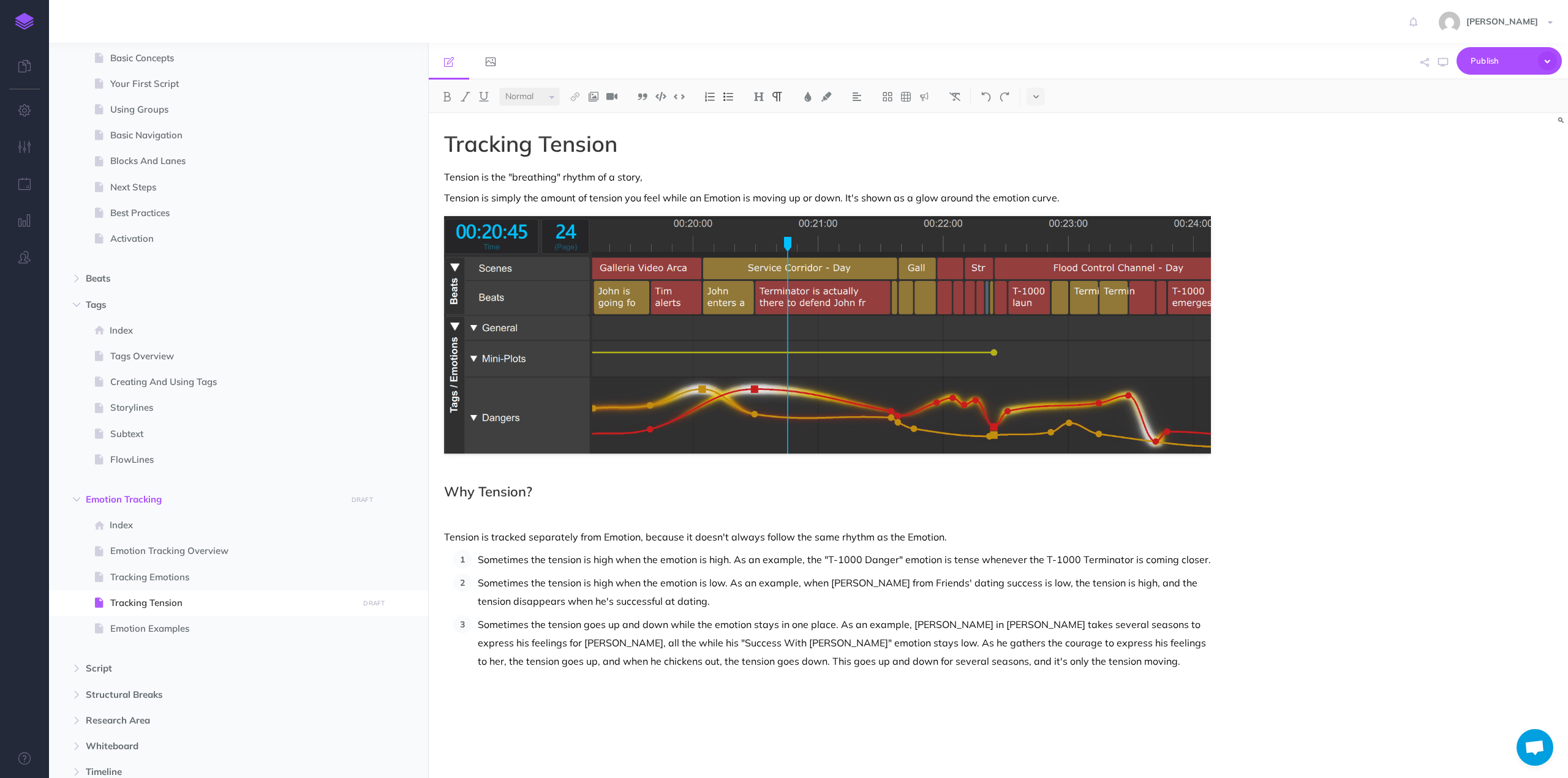
click at [645, 178] on p "Tension is the "breathing" rhythm of a story," at bounding box center [827, 176] width 766 height 15
drag, startPoint x: 664, startPoint y: 176, endPoint x: 509, endPoint y: 177, distance: 155.0
click at [509, 177] on p "Tension is the "breathing" rhythm of a story," at bounding box center [827, 176] width 766 height 15
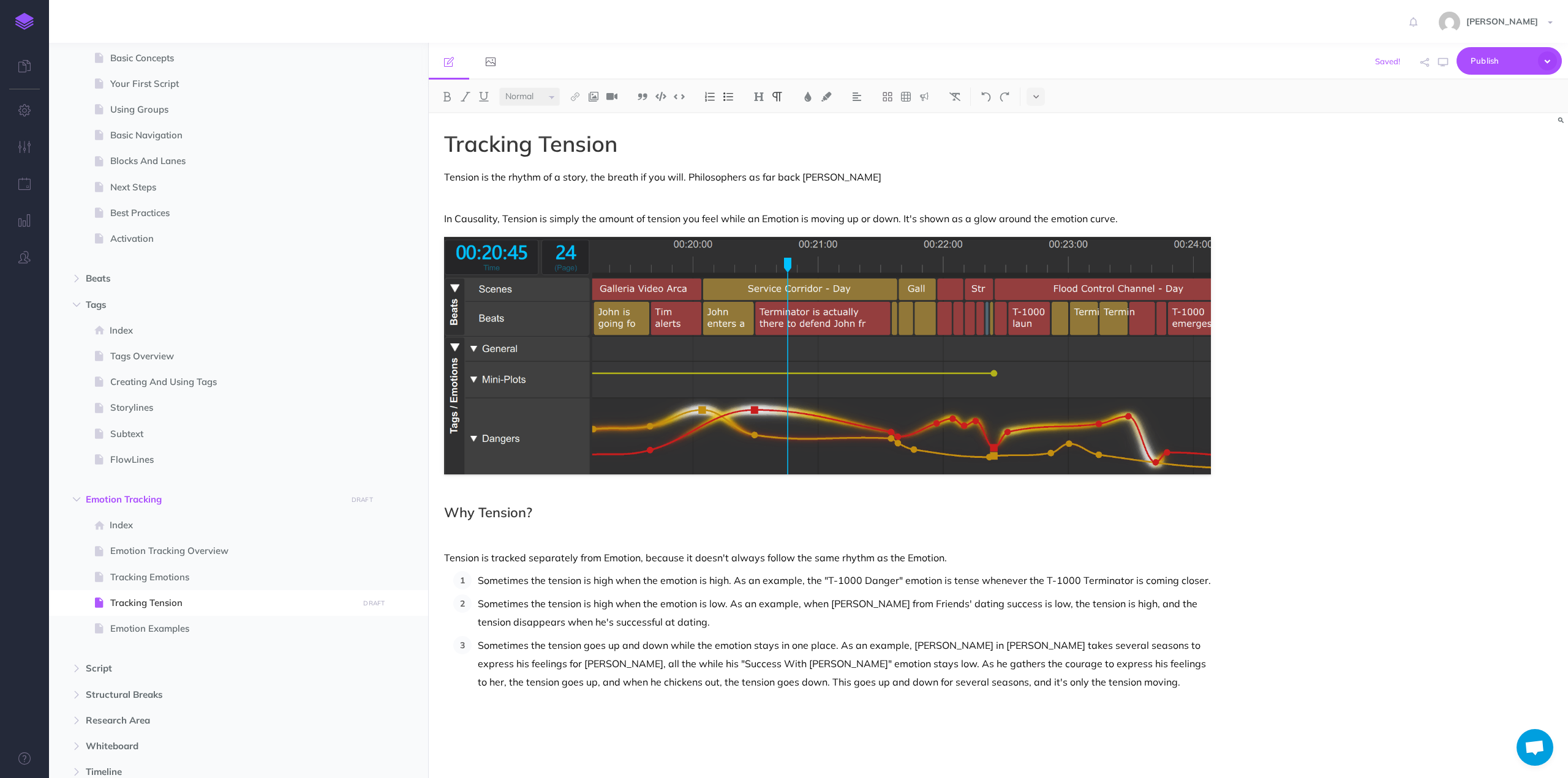
click at [518, 199] on p at bounding box center [827, 197] width 766 height 15
click at [589, 178] on p "Tension is the rhythm of a story, the breath if you will. Philosophers as far b…" at bounding box center [827, 176] width 766 height 15
drag, startPoint x: 589, startPoint y: 178, endPoint x: 671, endPoint y: 177, distance: 82.0
click at [671, 177] on p "Tension is the rhythm of a story, the breath if you will. Philosophers as far b…" at bounding box center [827, 176] width 766 height 15
click at [598, 176] on p "Tension is the rhythm of a story, it's breathing. Philosophers as far back [PER…" at bounding box center [827, 176] width 766 height 15
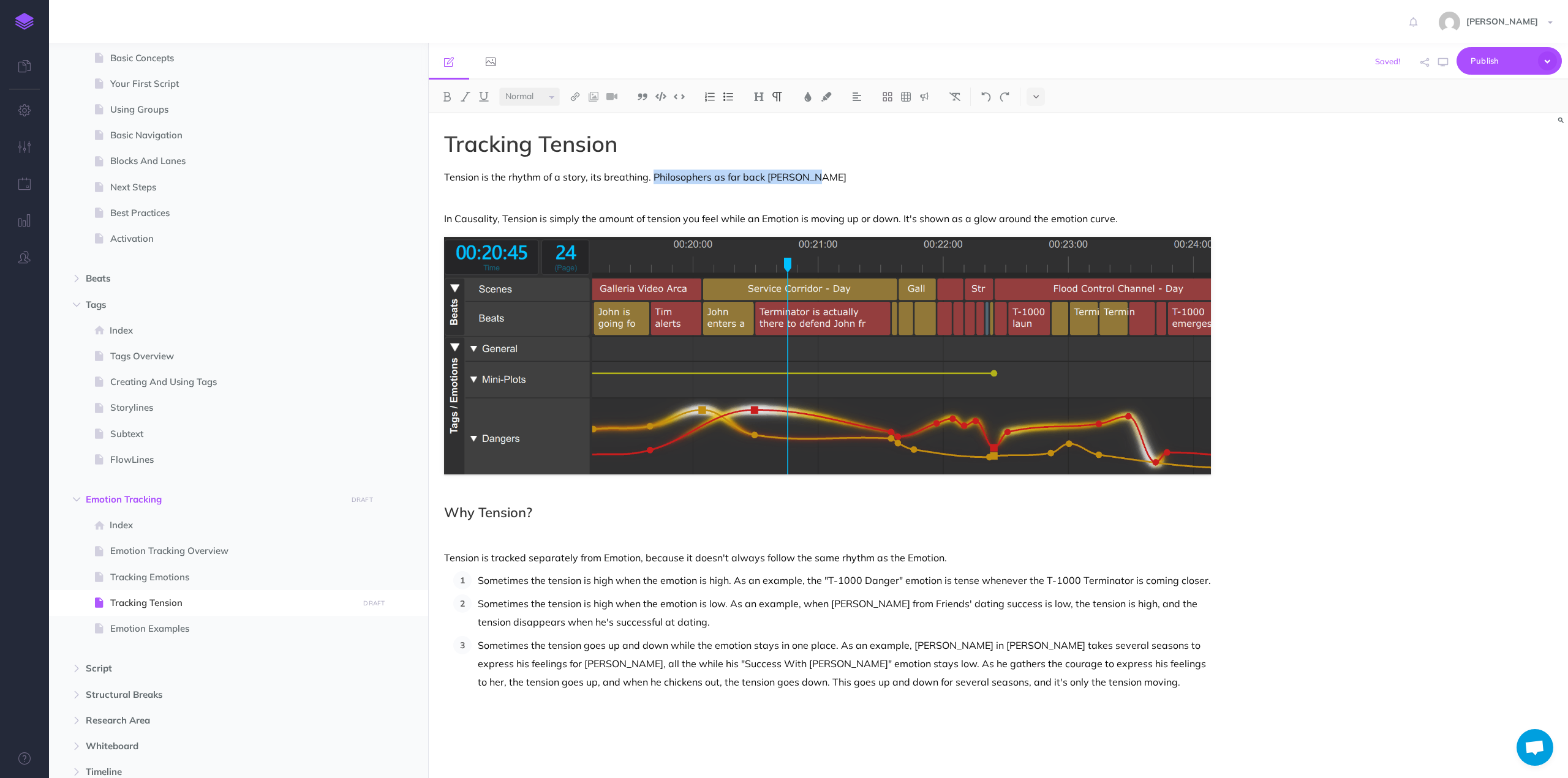
drag, startPoint x: 829, startPoint y: 178, endPoint x: 652, endPoint y: 178, distance: 177.0
click at [652, 178] on p "Tension is the rhythm of a story, its breathing. Philosophers as far back [PERS…" at bounding box center [827, 176] width 766 height 15
click at [195, 555] on span "Emotion Tracking Overview" at bounding box center [232, 550] width 245 height 15
select select "null"
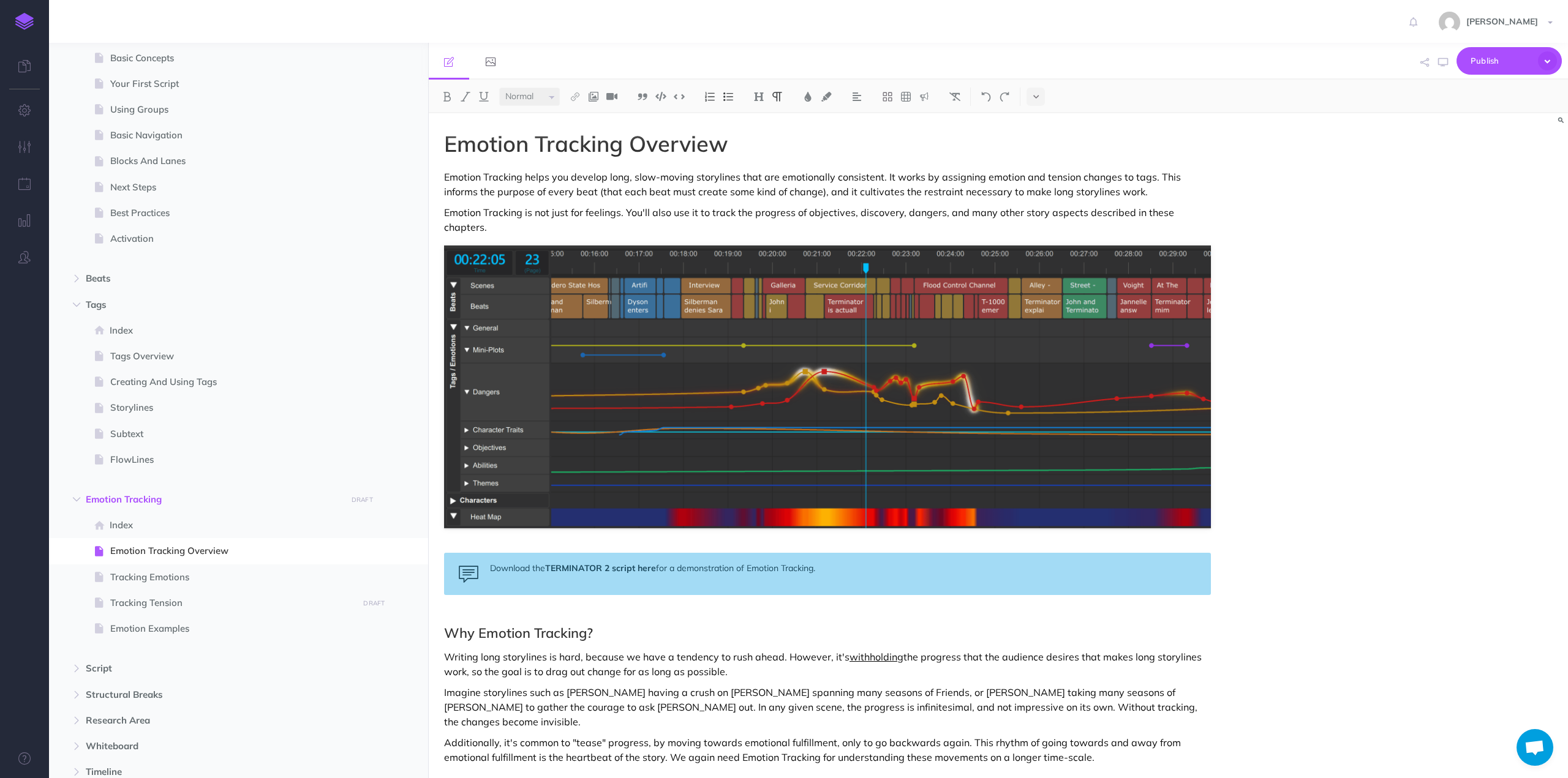
click at [917, 195] on p "Emotion Tracking helps you develop long, slow-moving storylines that are emotio…" at bounding box center [827, 184] width 766 height 29
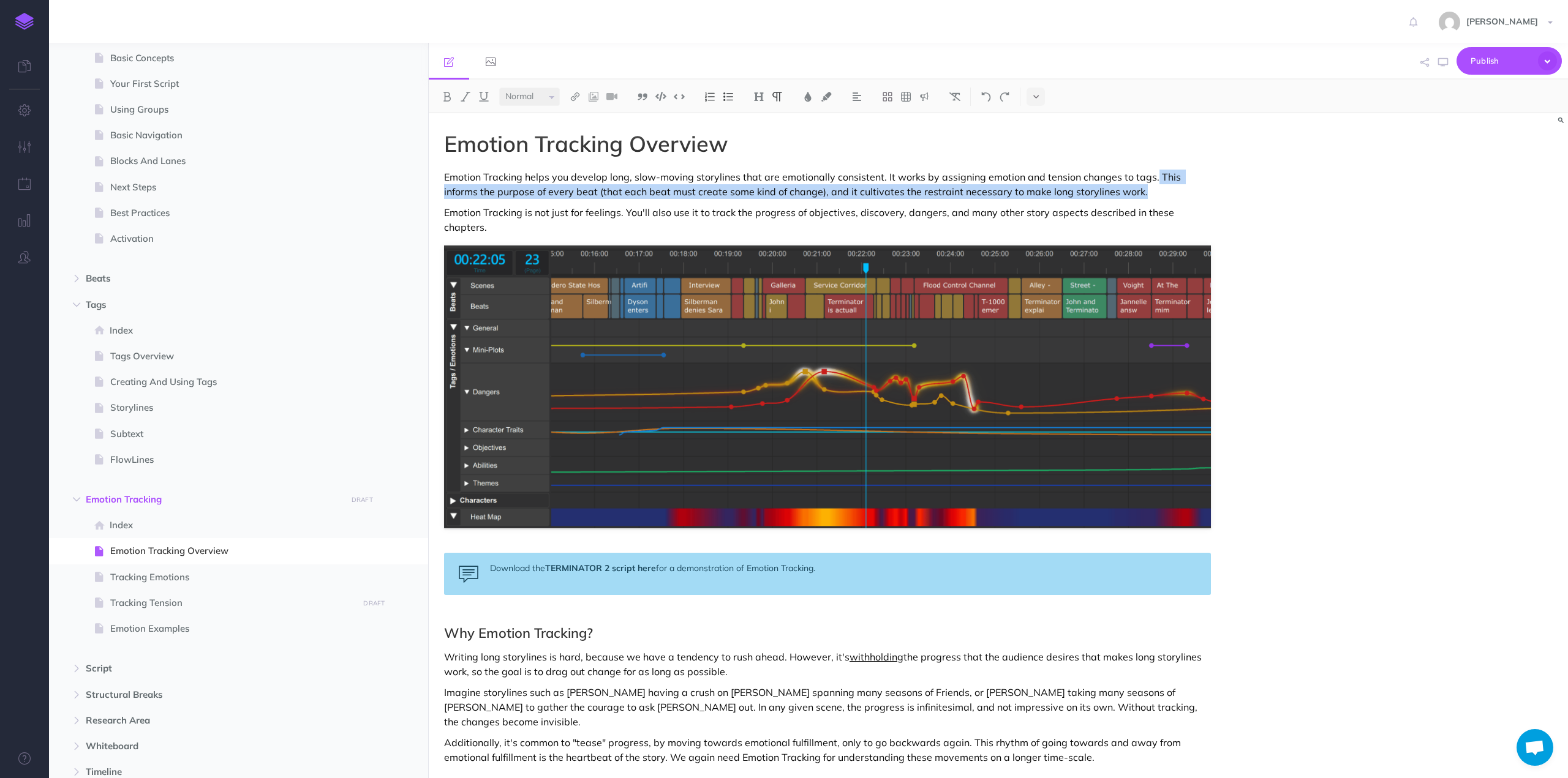
drag, startPoint x: 1116, startPoint y: 191, endPoint x: 1150, endPoint y: 182, distance: 35.2
click at [1150, 182] on p "Emotion Tracking helps you develop long, slow-moving storylines that are emotio…" at bounding box center [827, 184] width 766 height 29
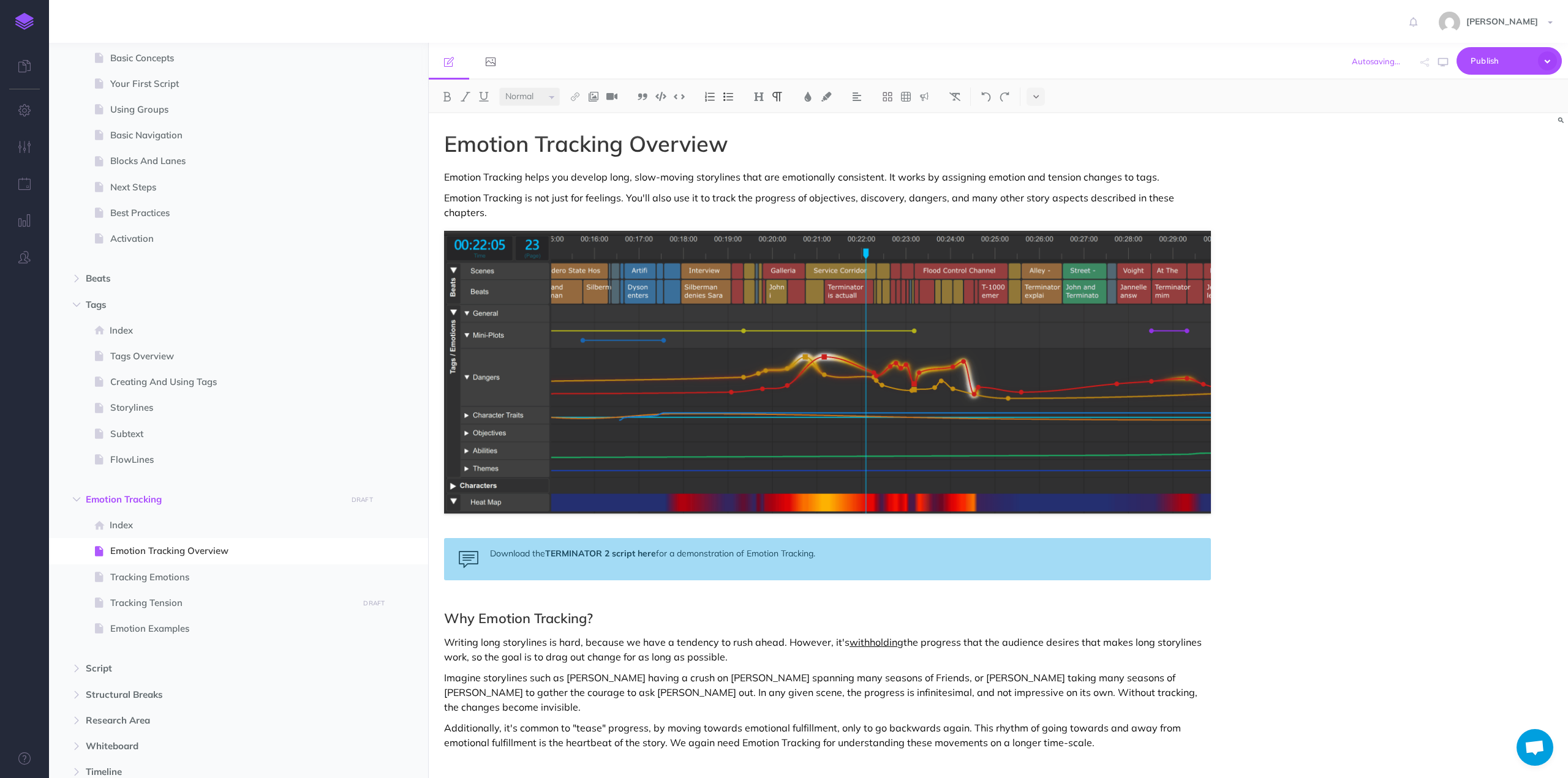
click at [819, 639] on p "Writing long storylines is hard, because we have a tendency to rush ahead. Howe…" at bounding box center [827, 649] width 766 height 29
click at [1135, 178] on p "Emotion Tracking helps you develop long, slow-moving storylines that are emotio…" at bounding box center [827, 176] width 766 height 15
click at [1145, 175] on p "Emotion Tracking helps you develop long, slow-moving storylines that are emotio…" at bounding box center [827, 176] width 766 height 15
click at [572, 95] on img at bounding box center [575, 97] width 11 height 10
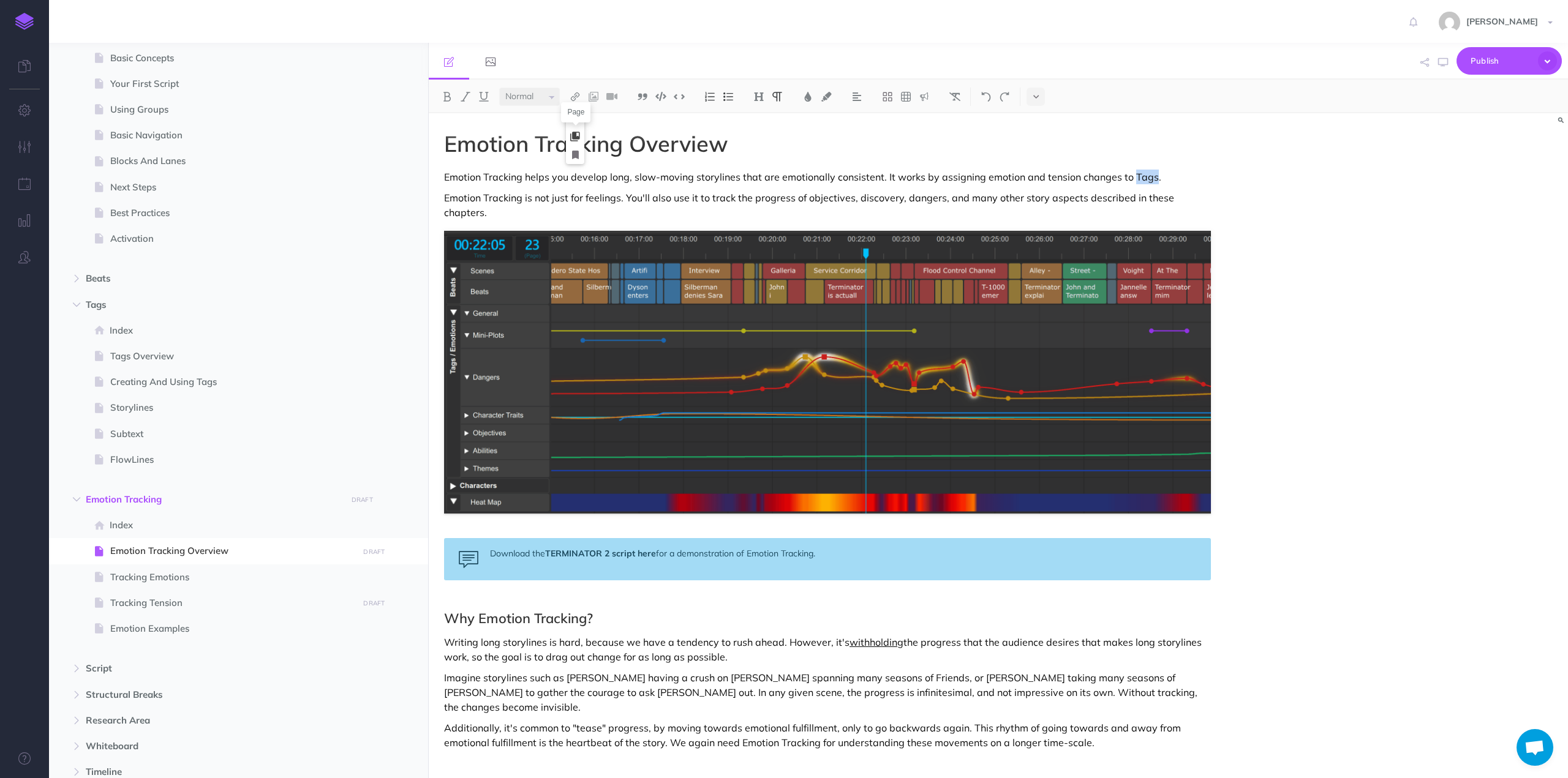
click at [575, 133] on icon at bounding box center [575, 137] width 10 height 8
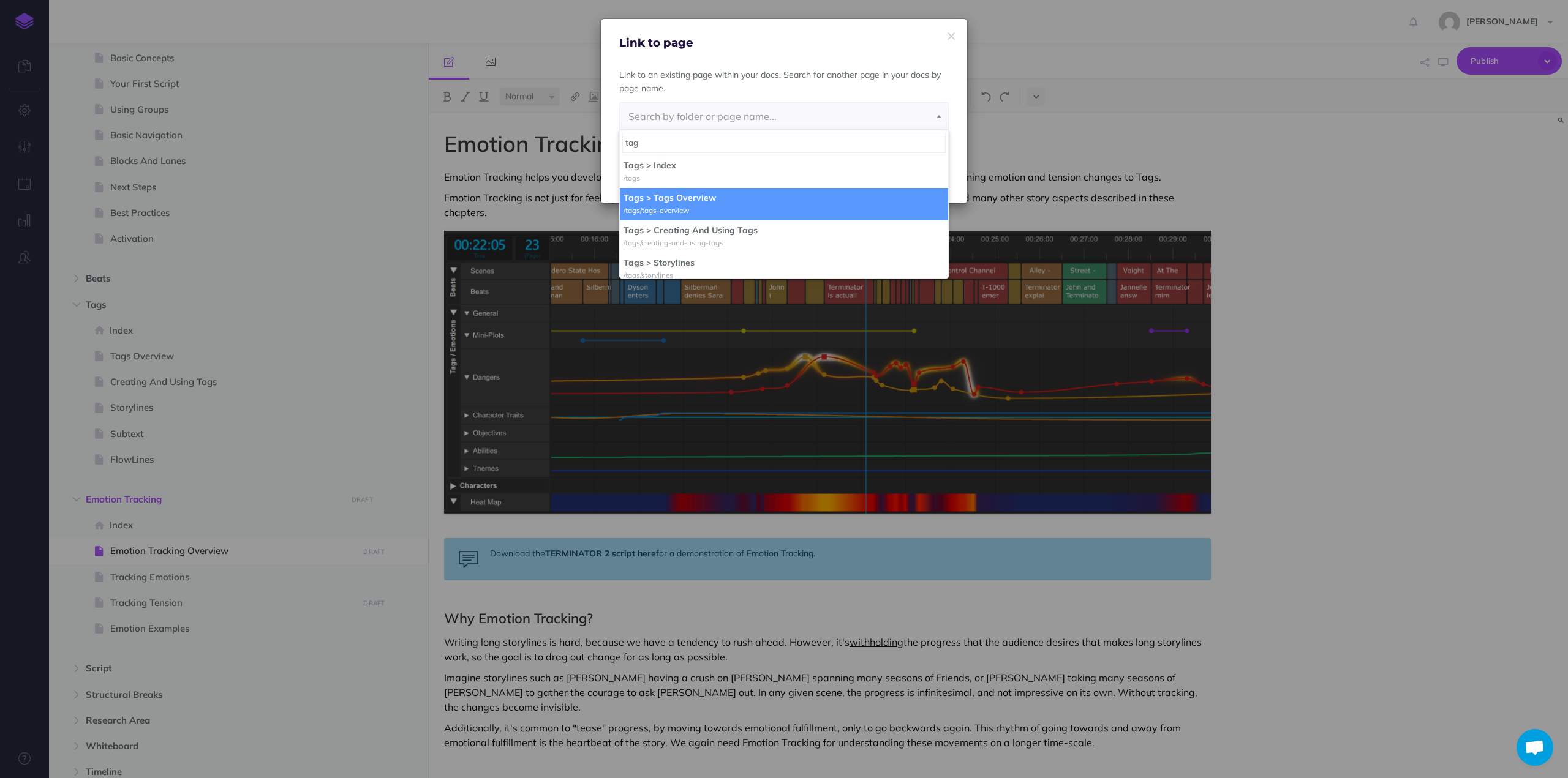
type input "tag"
select select "A6Q-9HZZ-952-AK4"
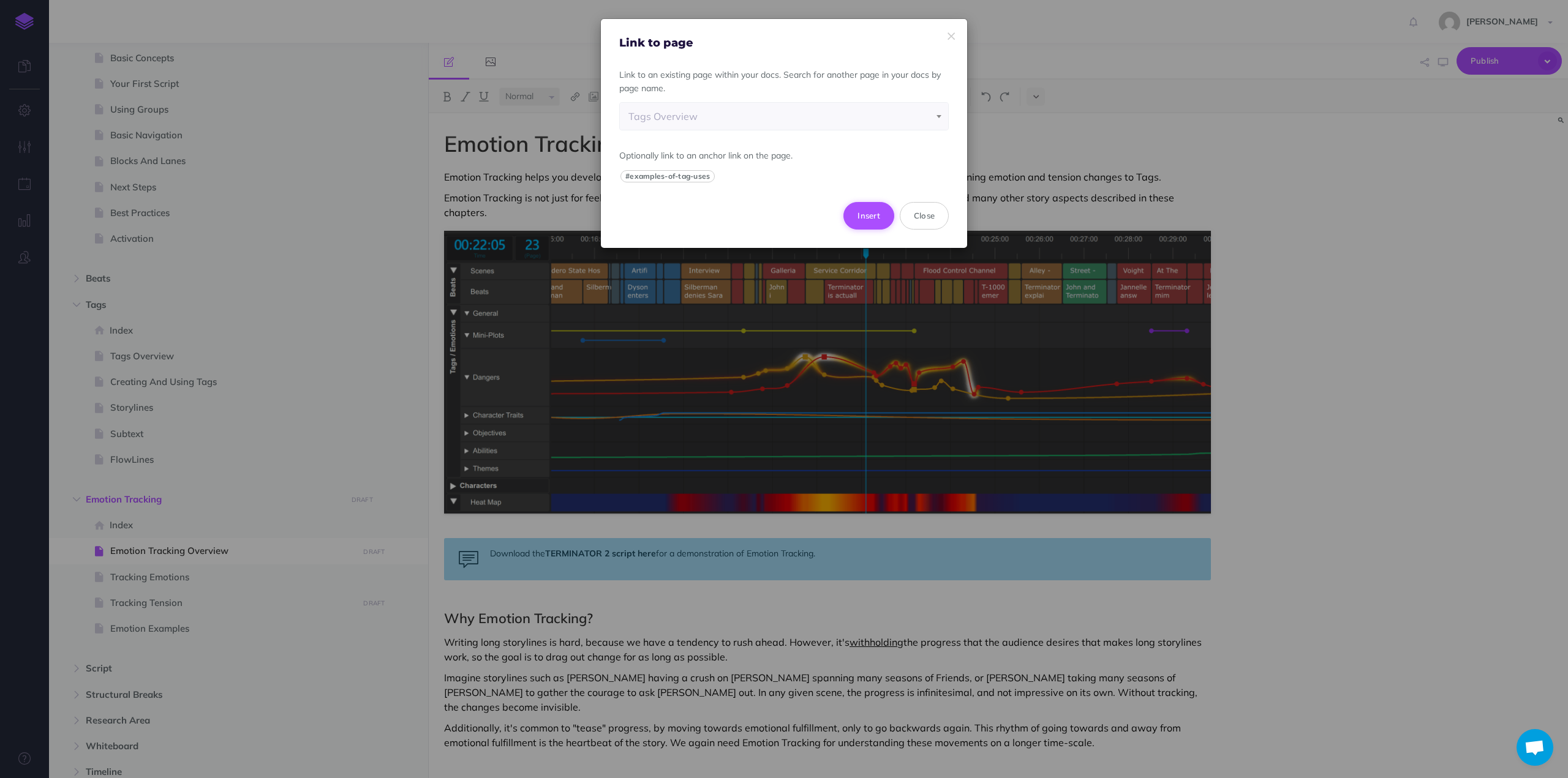
click at [865, 209] on button "Insert" at bounding box center [869, 215] width 51 height 27
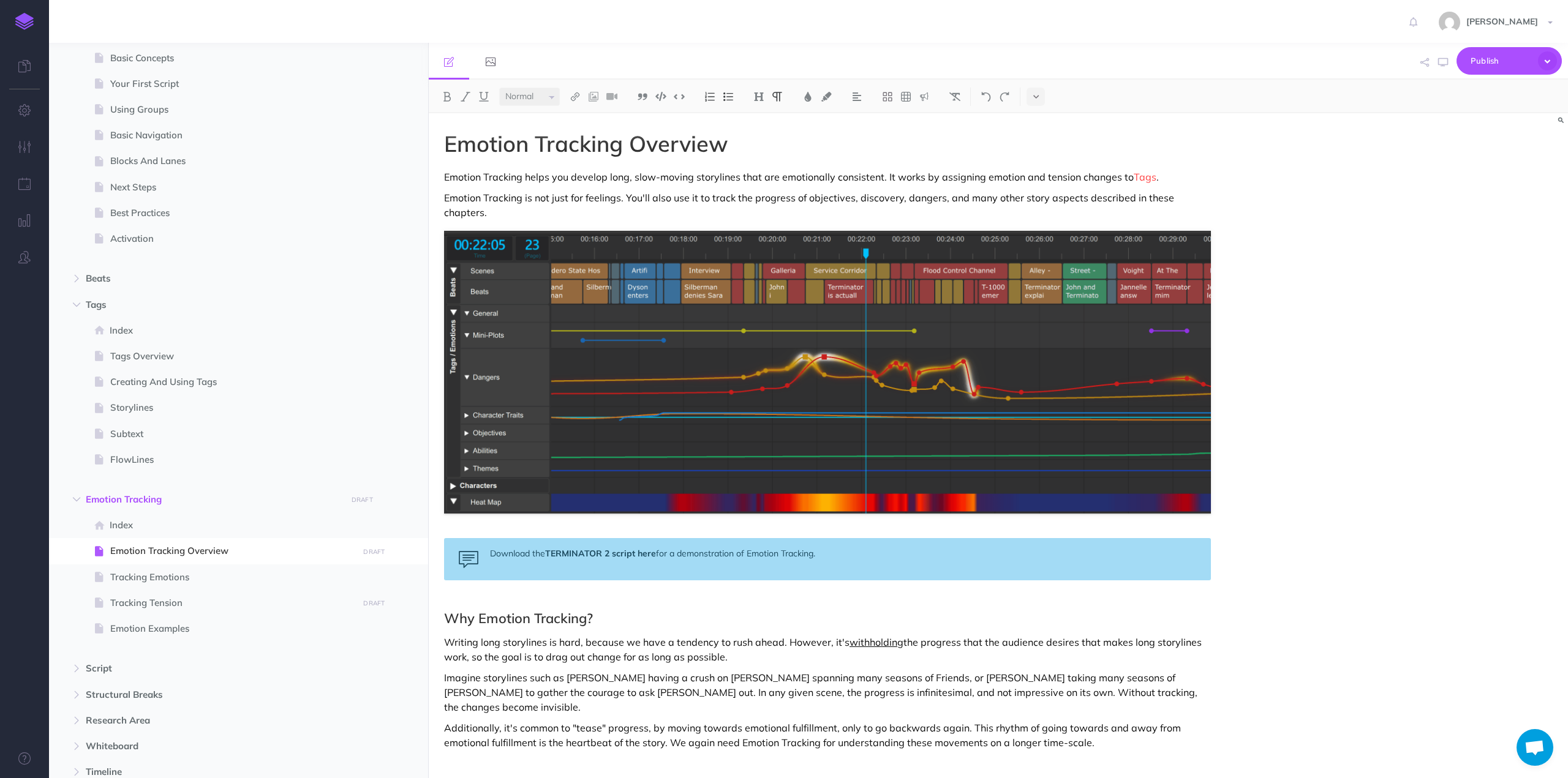
click at [735, 670] on p "Imagine storylines such as [PERSON_NAME] having a crush on [PERSON_NAME] spanni…" at bounding box center [827, 692] width 766 height 44
click at [1105, 199] on p "Emotion Tracking is not just for feelings. You'll also use it to track the prog…" at bounding box center [827, 205] width 766 height 29
drag, startPoint x: 1105, startPoint y: 199, endPoint x: 1176, endPoint y: 198, distance: 71.0
click at [1176, 198] on p "Emotion Tracking is not just for feelings. You'll also use it to track the prog…" at bounding box center [827, 205] width 766 height 29
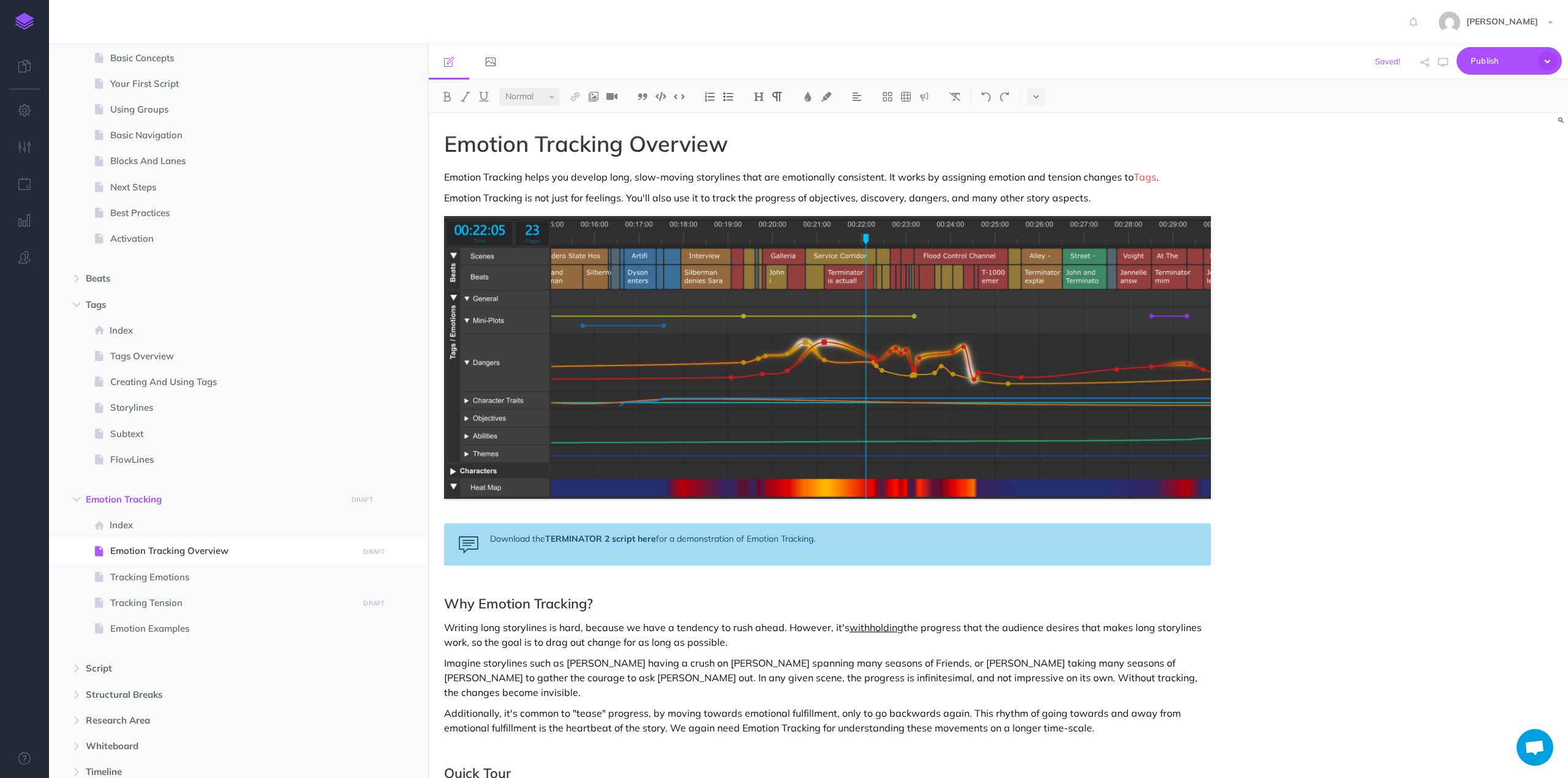
click at [976, 199] on p "Emotion Tracking is not just for feelings. You'll also use it to track the prog…" at bounding box center [827, 197] width 766 height 15
drag, startPoint x: 976, startPoint y: 199, endPoint x: 1048, endPoint y: 196, distance: 72.1
click at [1048, 196] on p "Emotion Tracking is not just for feelings. You'll also use it to track the prog…" at bounding box center [827, 197] width 766 height 15
click at [577, 95] on img at bounding box center [575, 97] width 11 height 10
click at [577, 134] on icon at bounding box center [575, 137] width 10 height 8
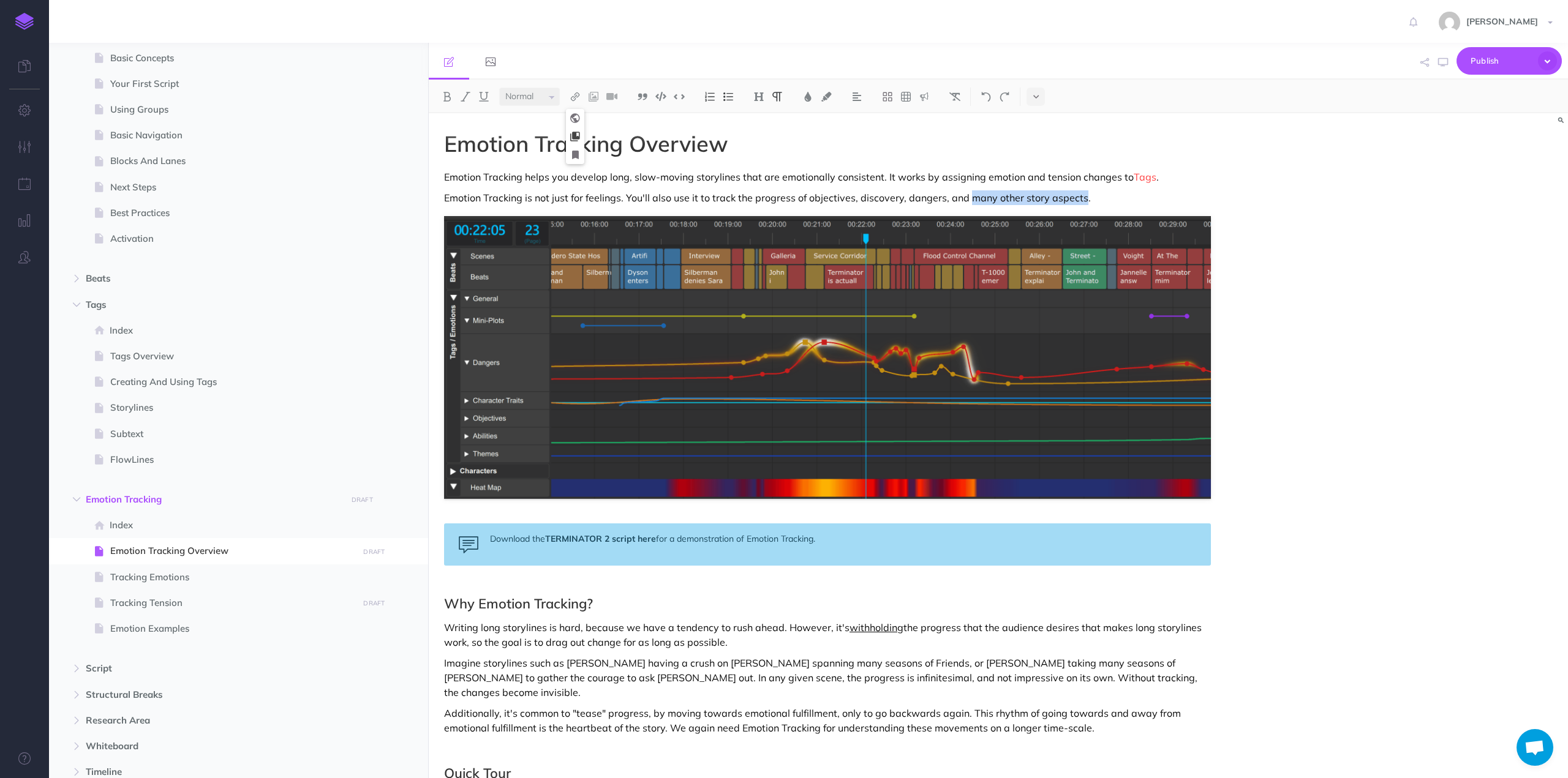
select select
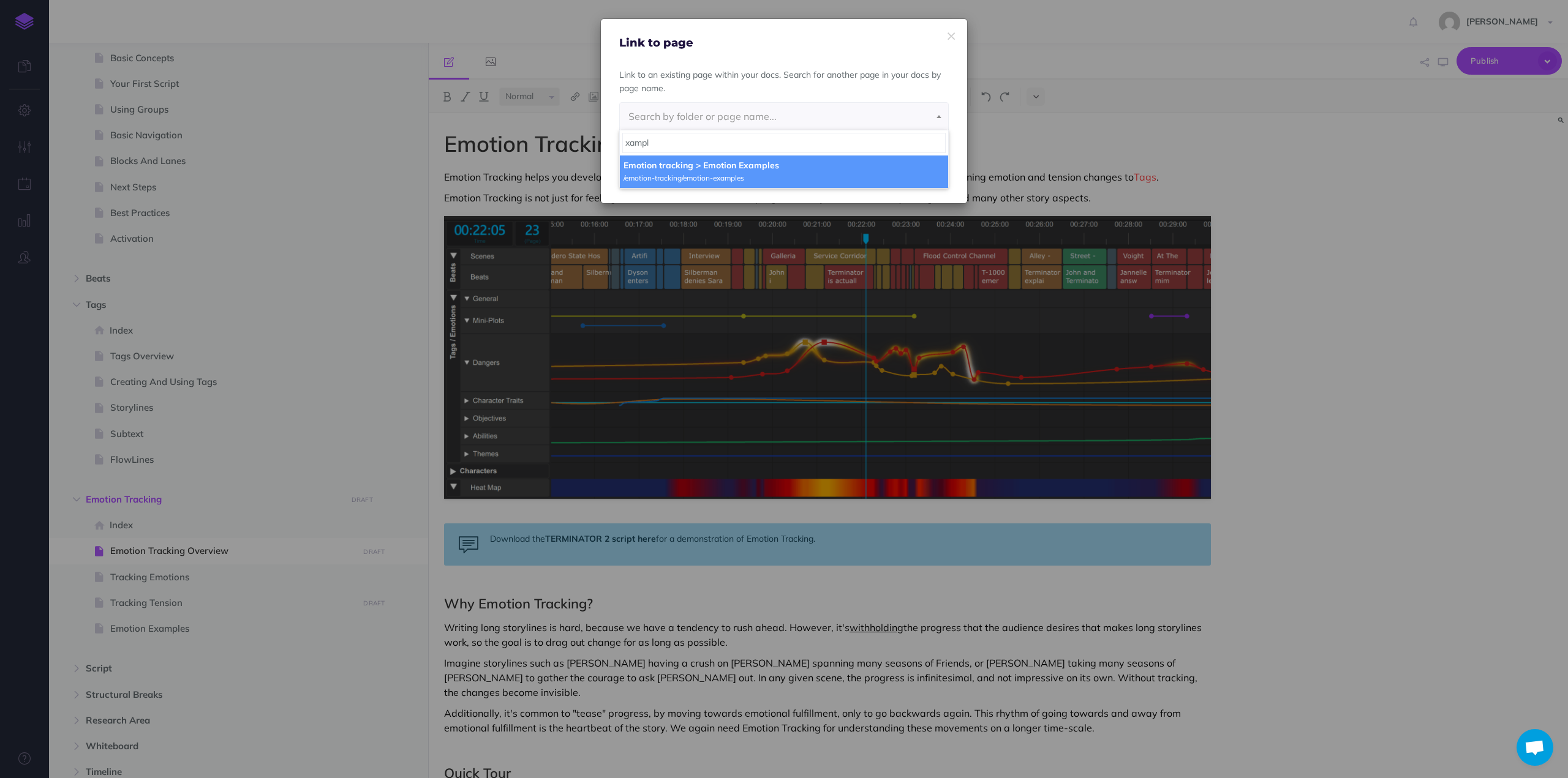
type input "xampl"
select select "7VF-SJVC-LWM-RY9"
click at [861, 167] on button "Insert" at bounding box center [869, 172] width 51 height 27
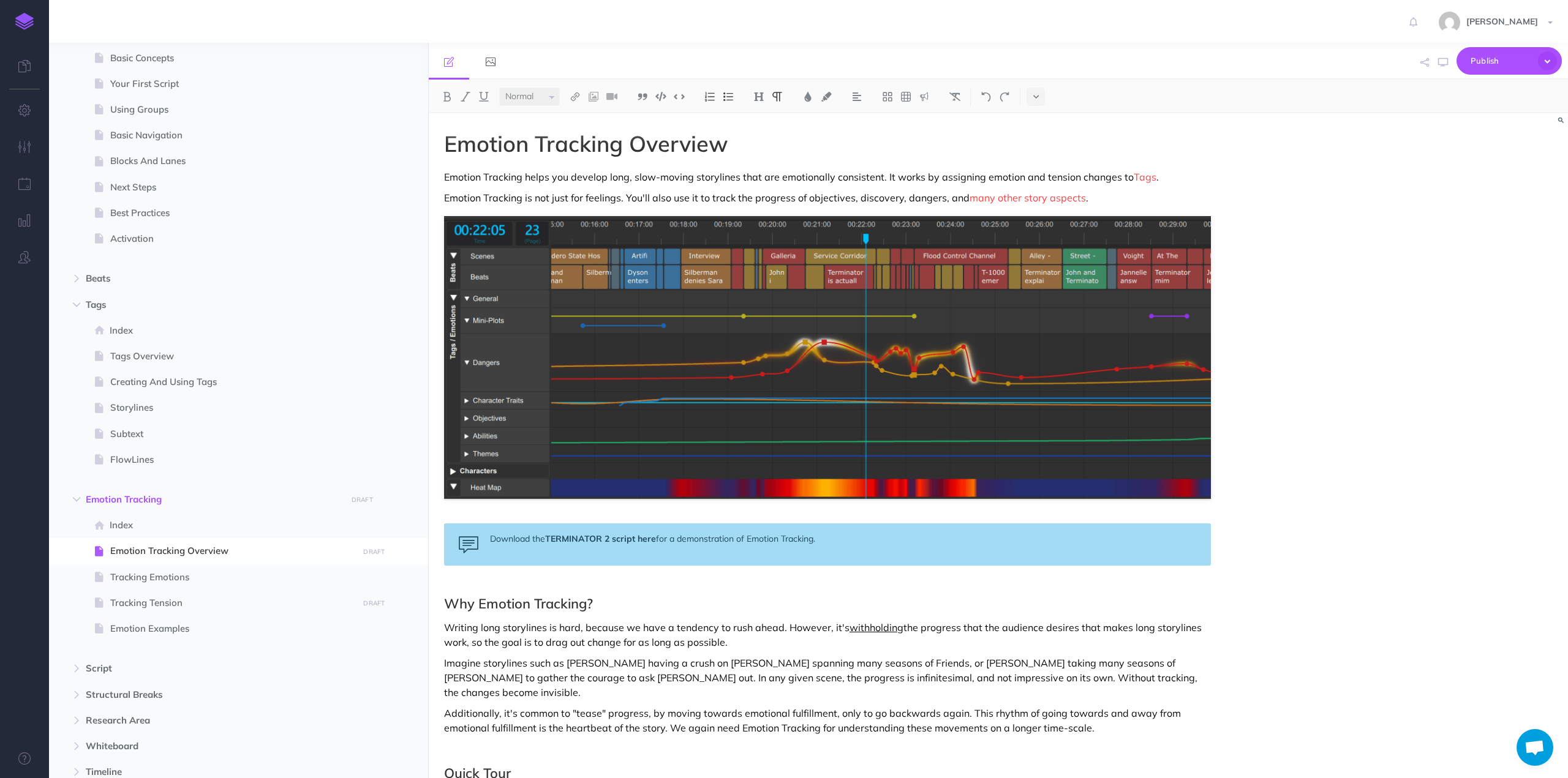
click at [682, 192] on p "Emotion Tracking is not just for feelings. You'll also use it to track the prog…" at bounding box center [827, 197] width 766 height 15
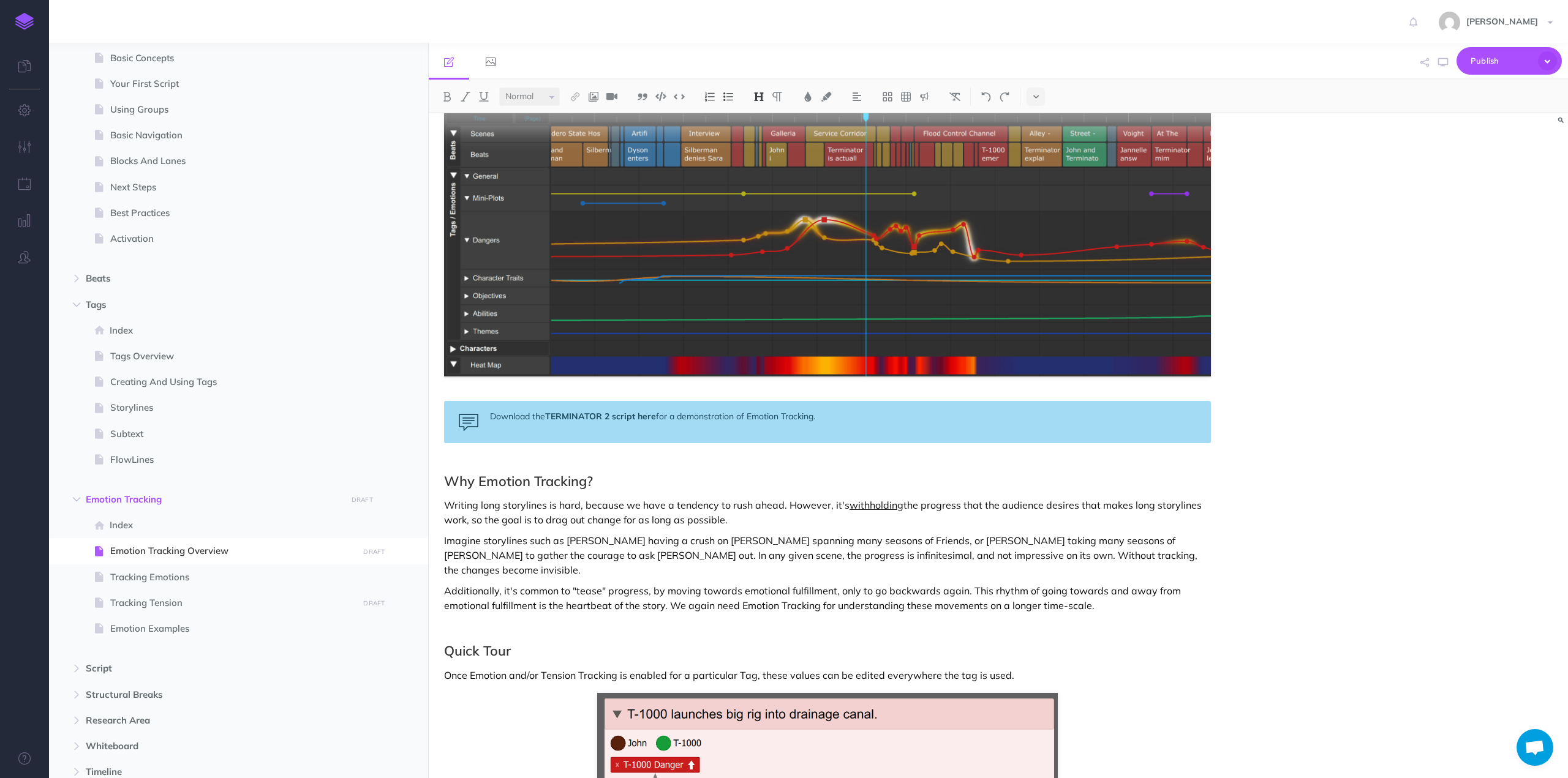
click at [970, 505] on p "Writing long storylines is hard, because we have a tendency to rush ahead. Howe…" at bounding box center [827, 513] width 766 height 29
click at [729, 516] on p "Writing long storylines is hard, because we have a tendency to rush ahead. Howe…" at bounding box center [827, 513] width 766 height 29
click at [669, 591] on p "Additionally, it's common to "tease" progress, by moving towards emotional fulf…" at bounding box center [827, 598] width 766 height 29
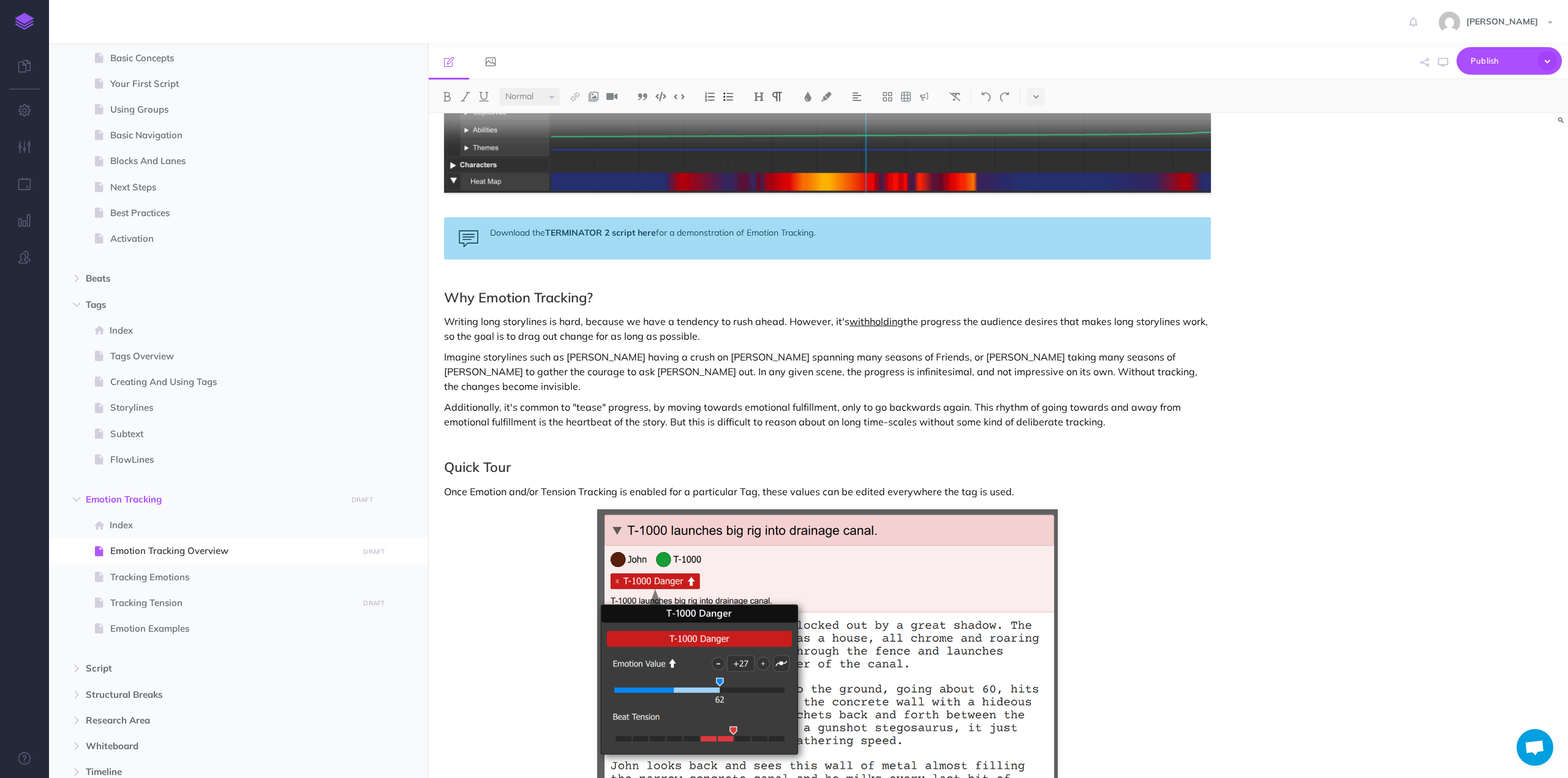
scroll to position [367, 0]
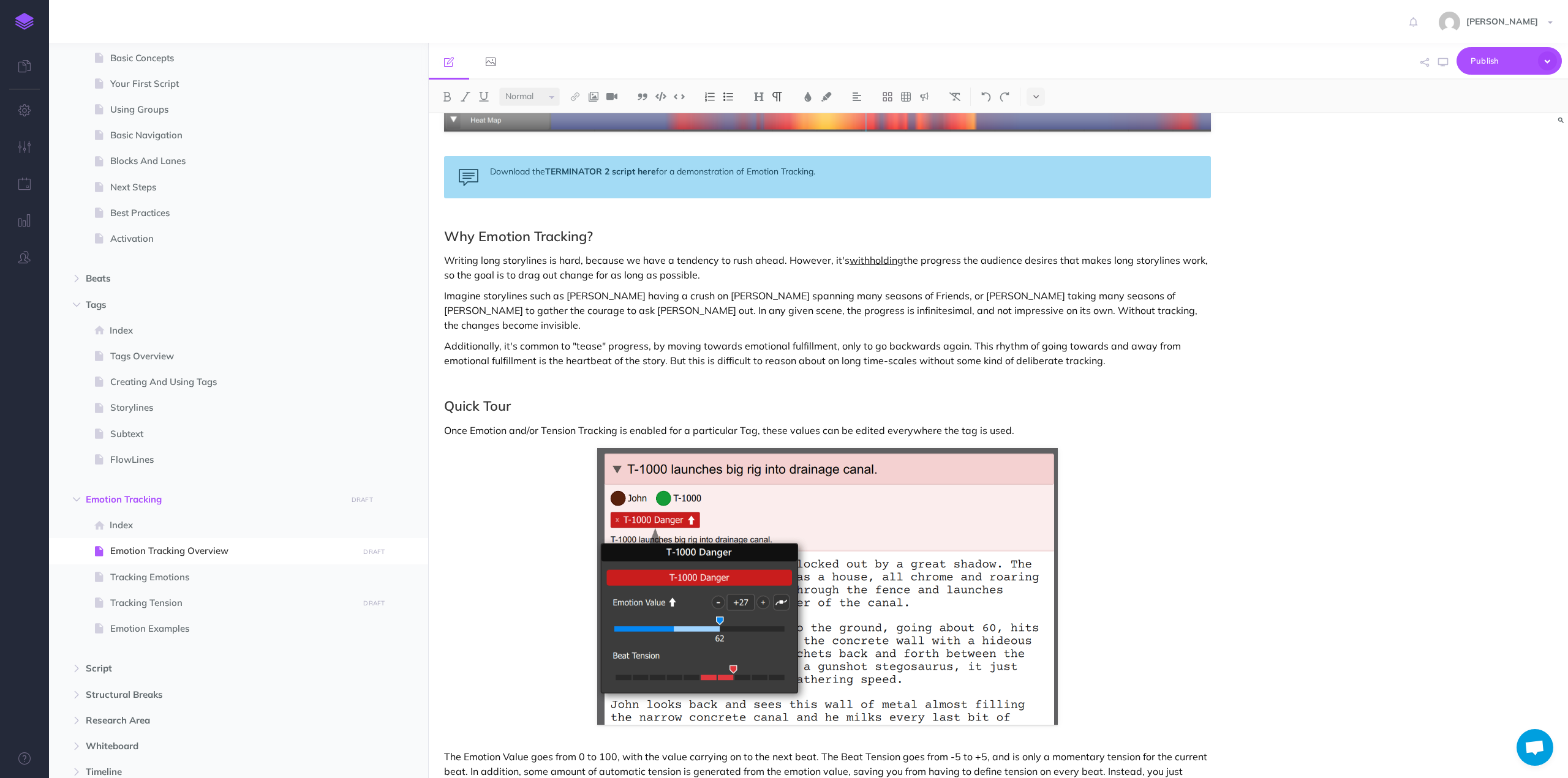
click at [614, 340] on p "Additionally, it's common to "tease" progress, by moving towards emotional fulf…" at bounding box center [827, 353] width 766 height 29
click at [1545, 61] on icon "button" at bounding box center [1547, 60] width 19 height 19
click at [1480, 108] on p "Publish all draft items, making them public." at bounding box center [1488, 110] width 123 height 22
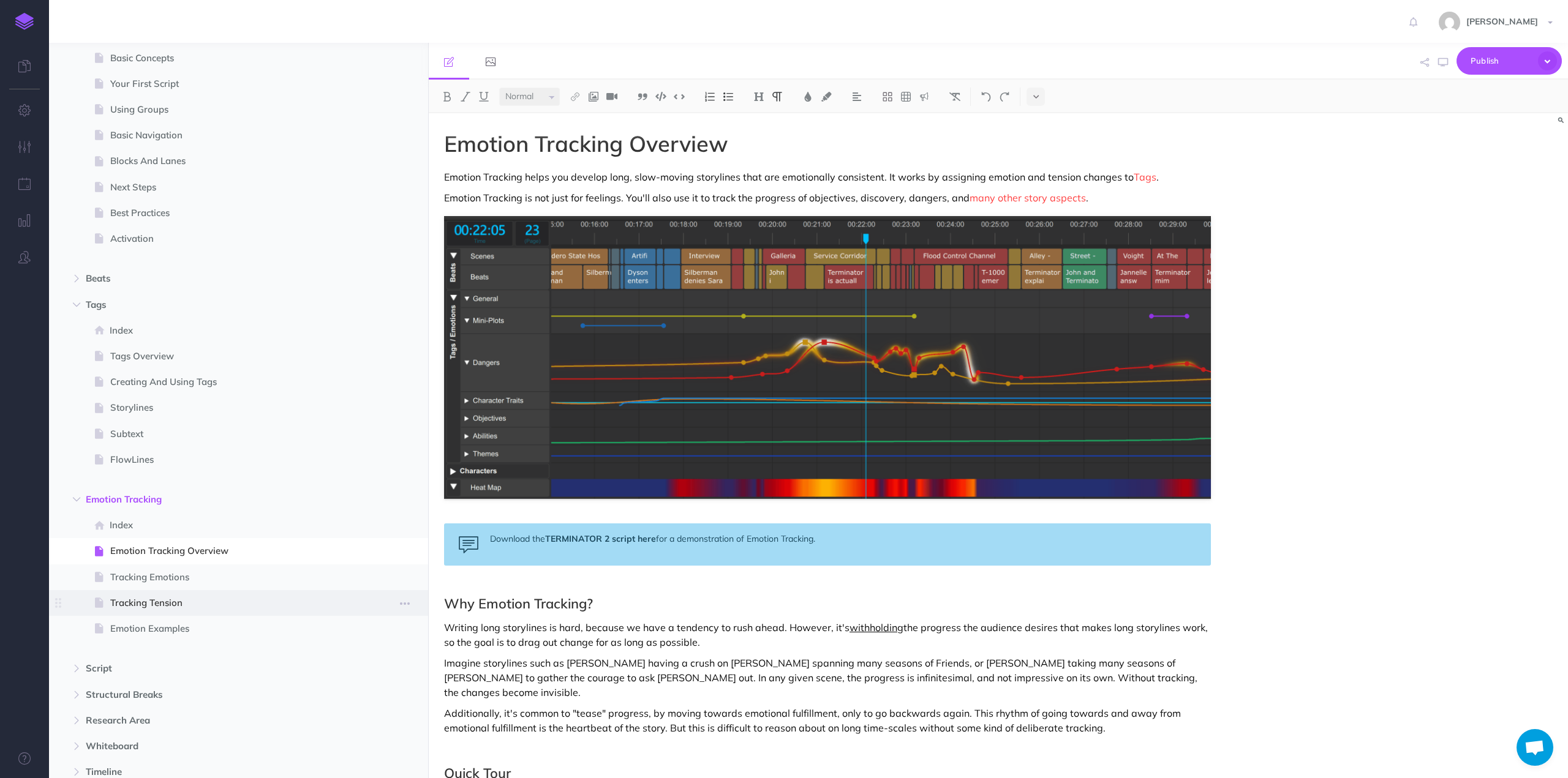
click at [152, 603] on span "Tracking Tension" at bounding box center [232, 602] width 245 height 15
select select "null"
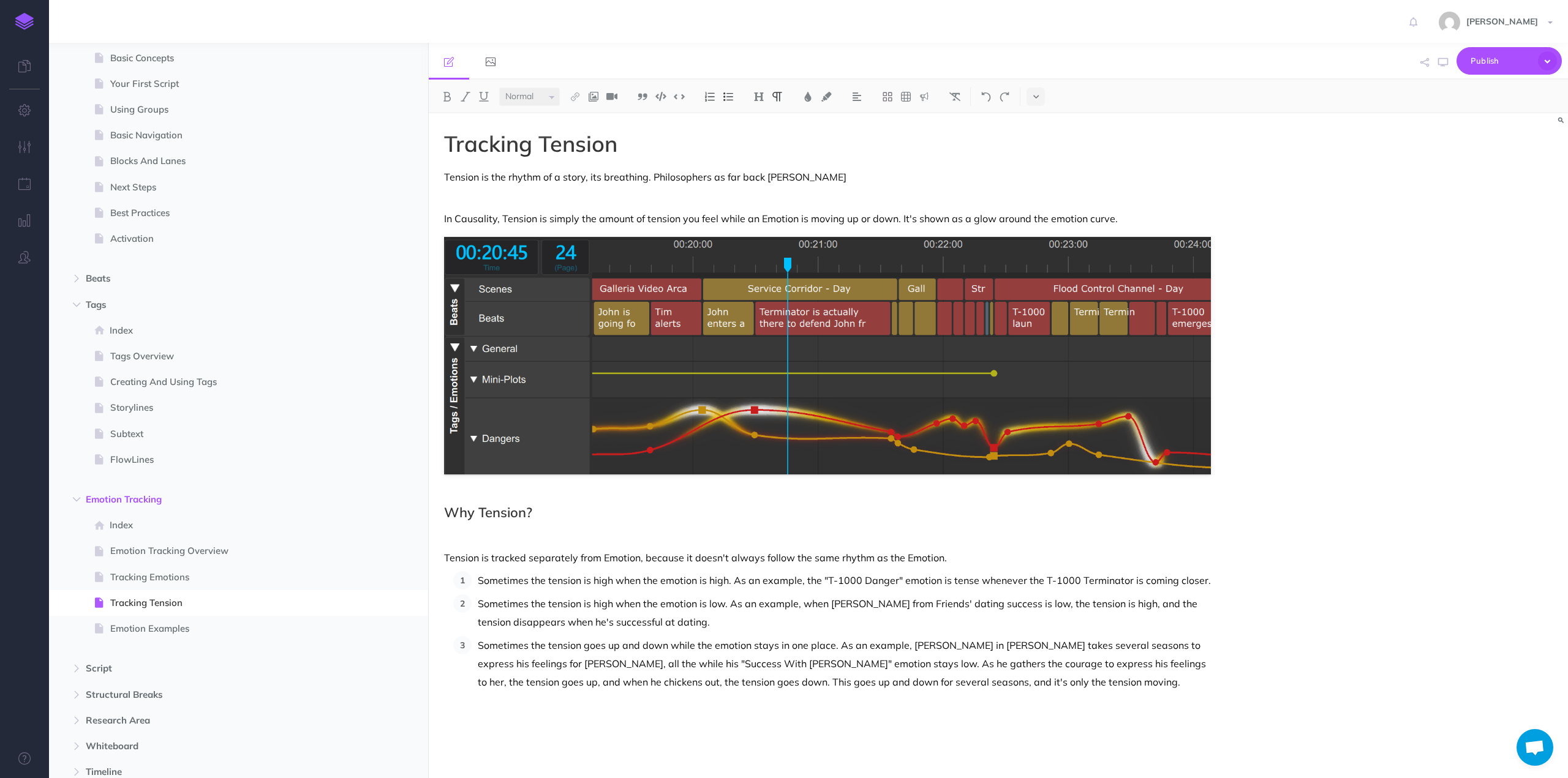
click at [668, 172] on p "Tension is the rhythm of a story, its breathing. Philosophers as far back [PERS…" at bounding box center [827, 176] width 766 height 15
drag, startPoint x: 809, startPoint y: 176, endPoint x: 435, endPoint y: 178, distance: 374.0
click at [435, 178] on div "Tracking Tension Tension is the rhythm of a story, its breathing. Philosophers …" at bounding box center [827, 440] width 797 height 653
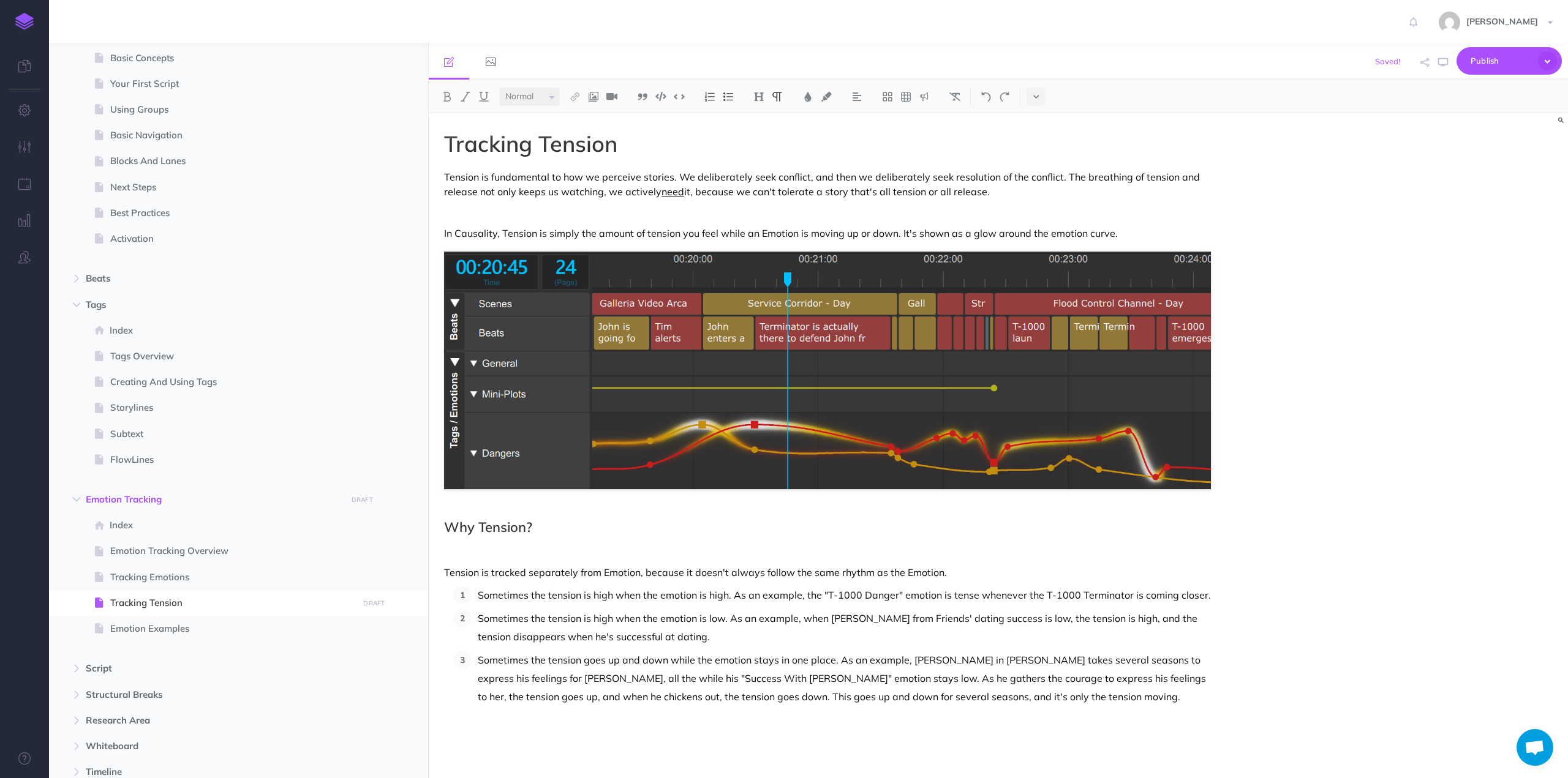
click at [589, 217] on p at bounding box center [827, 212] width 766 height 15
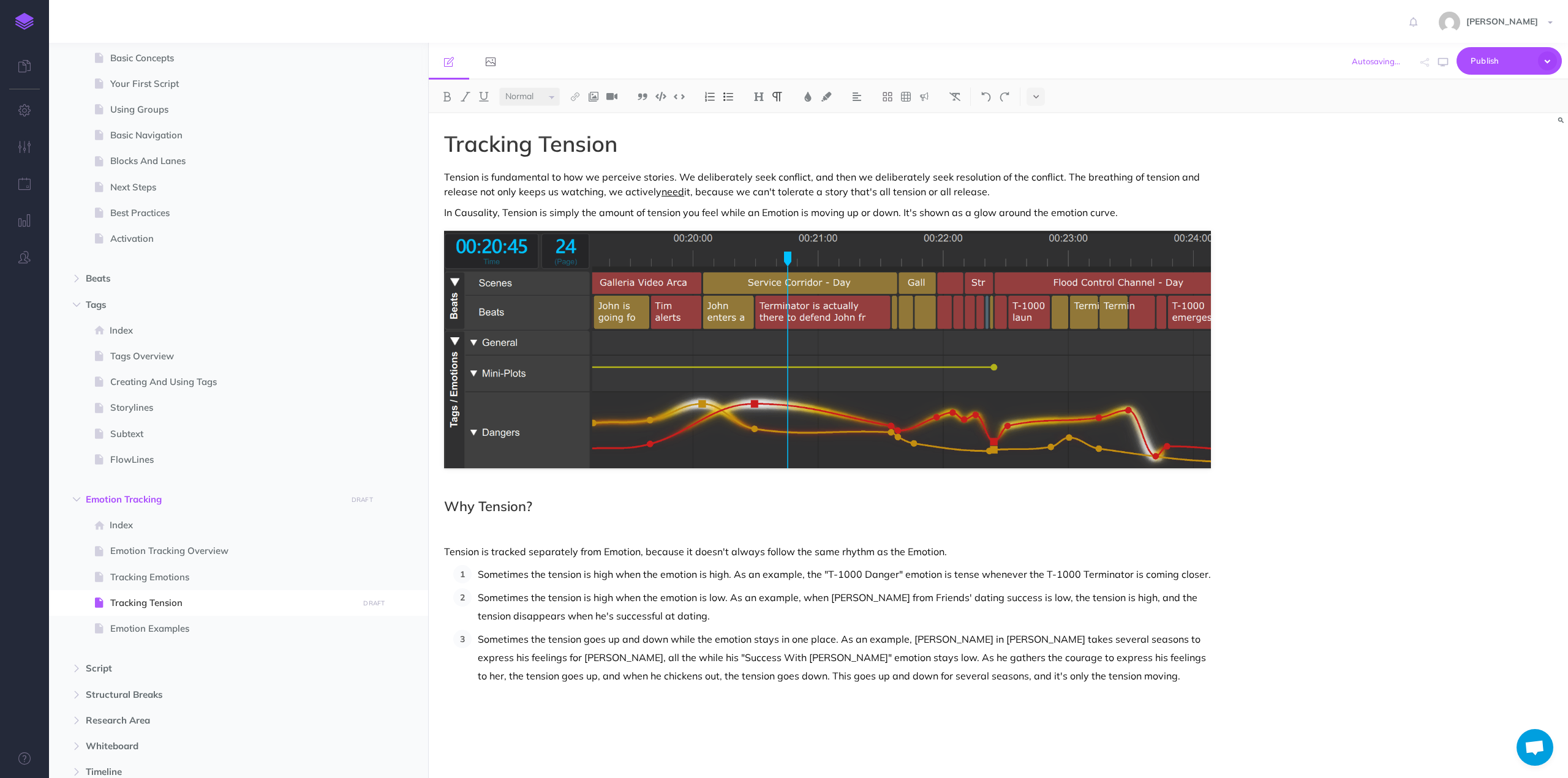
click at [473, 214] on p "In Causality, Tension is simply the amount of tension you feel while an Emotion…" at bounding box center [827, 212] width 766 height 15
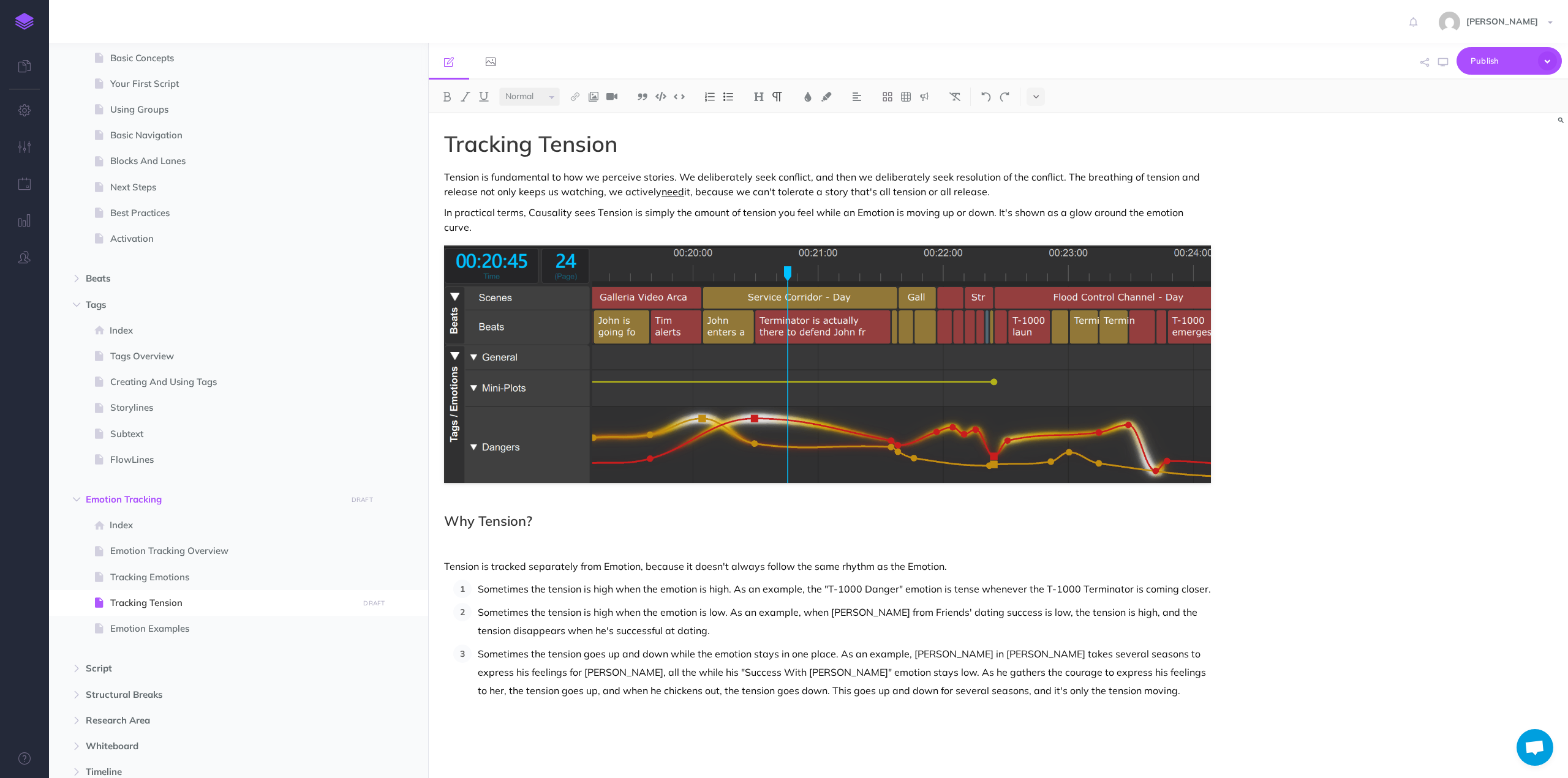
click at [635, 211] on p "In practical terms, Causality sees Tension is simply the amount of tension you …" at bounding box center [827, 220] width 766 height 29
click at [654, 212] on p "In practical terms, Causality sees Tension as simply the amount of tension you …" at bounding box center [827, 220] width 766 height 29
drag, startPoint x: 654, startPoint y: 212, endPoint x: 834, endPoint y: 221, distance: 180.2
click at [848, 215] on p "In practical terms, Causality sees Tension as simply the amount of tension you …" at bounding box center [827, 220] width 766 height 29
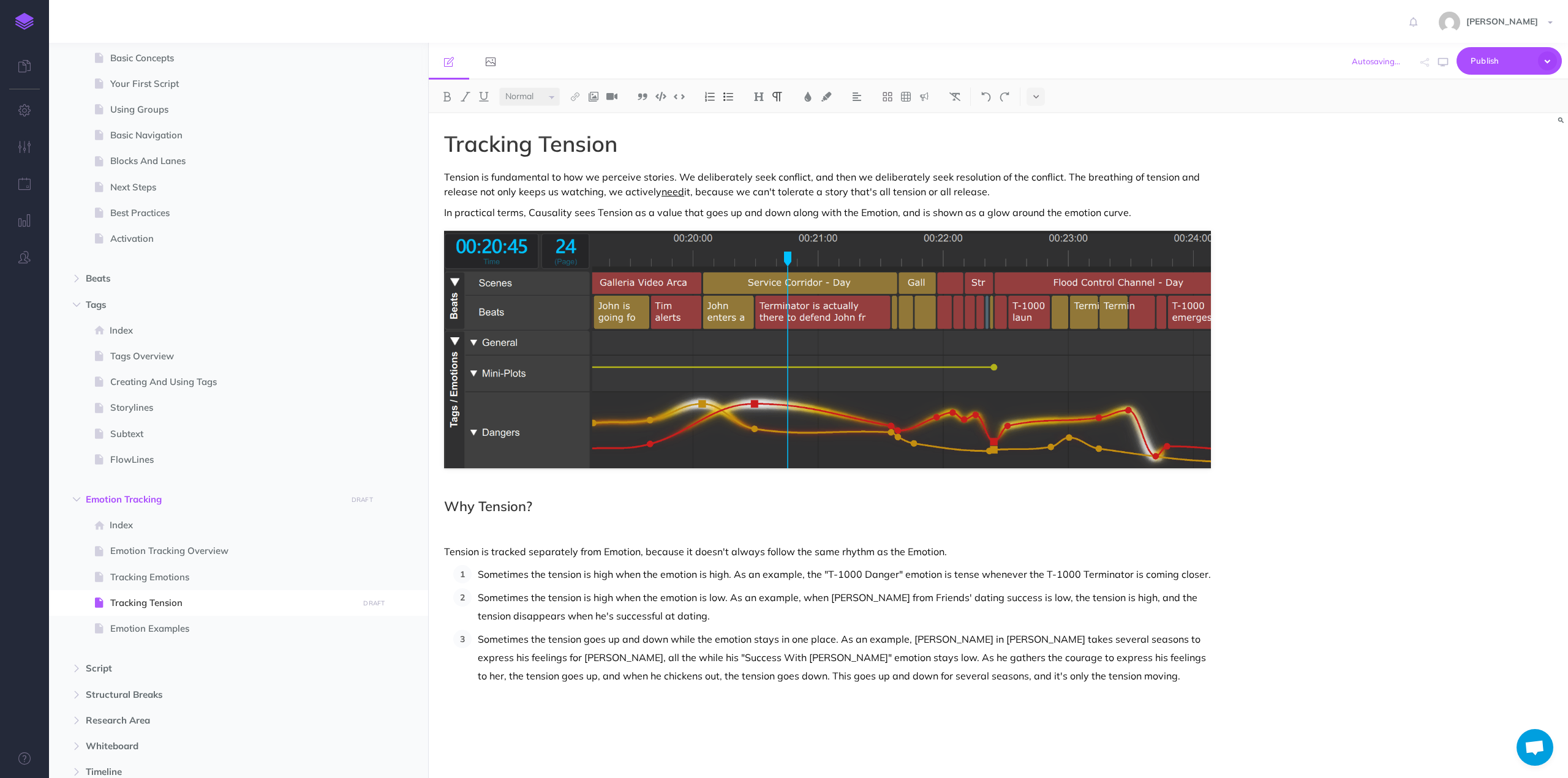
click at [776, 557] on p "Tension is tracked separately from Emotion, because it doesn't always follow th…" at bounding box center [827, 551] width 766 height 15
click at [1078, 216] on p "In practical terms, Causality sees Tension as a value that goes up and down alo…" at bounding box center [827, 212] width 766 height 15
click at [737, 578] on p "Sometimes the tension is high when the emotion is high. As an example, the "T-1…" at bounding box center [844, 574] width 733 height 18
click at [529, 578] on p "Sometimes the tension is high when the emotion is high. As an example, the "T-1…" at bounding box center [844, 574] width 733 height 18
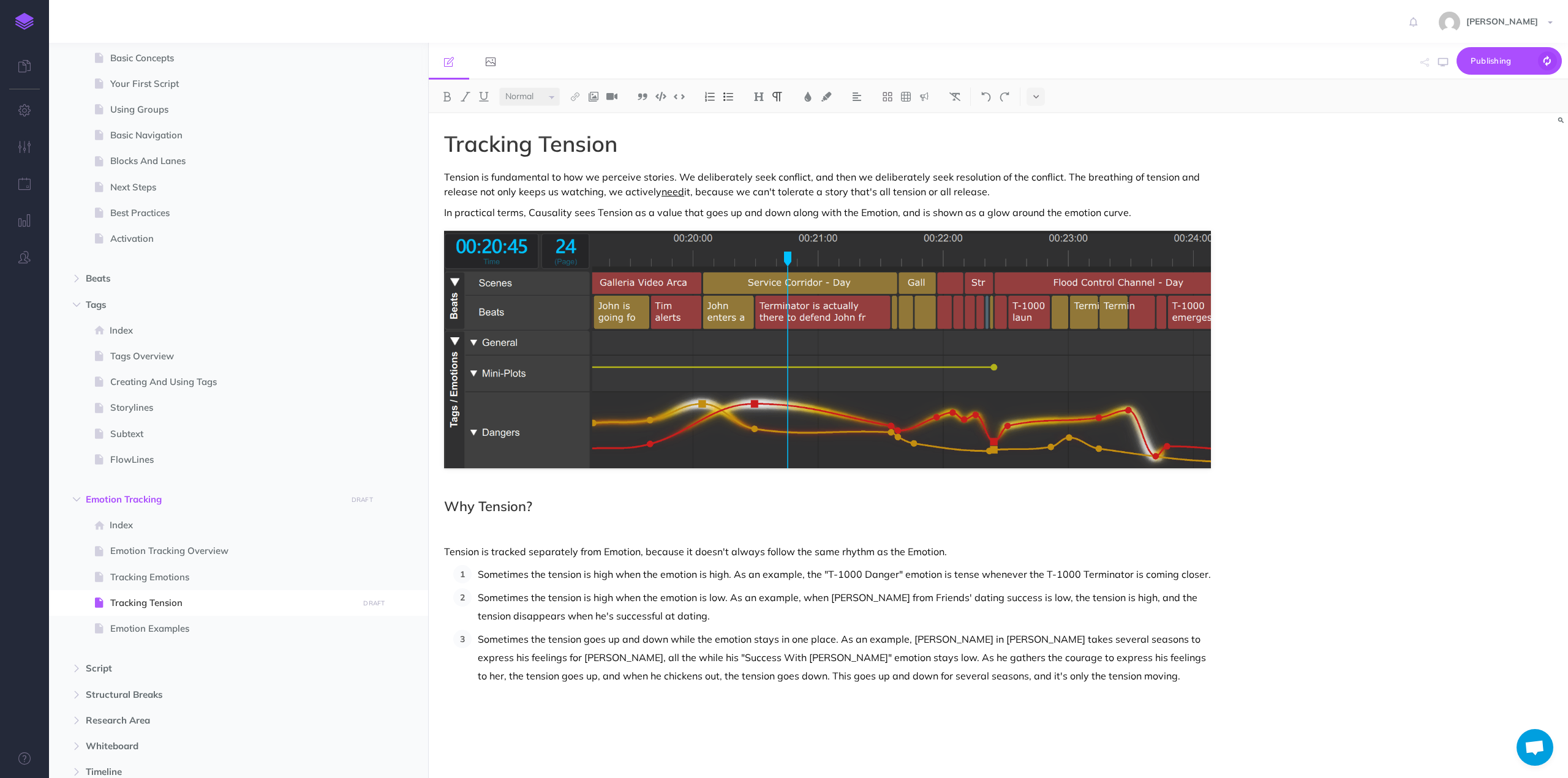
click at [524, 508] on h2 "Why Tension?" at bounding box center [827, 506] width 766 height 15
click at [1060, 177] on p "Tension is fundamental to how we perceive stories. We deliberately seek conflic…" at bounding box center [827, 184] width 766 height 29
click at [965, 197] on p "Tension is fundamental to how we perceive stories. We deliberately seek conflic…" at bounding box center [827, 184] width 766 height 29
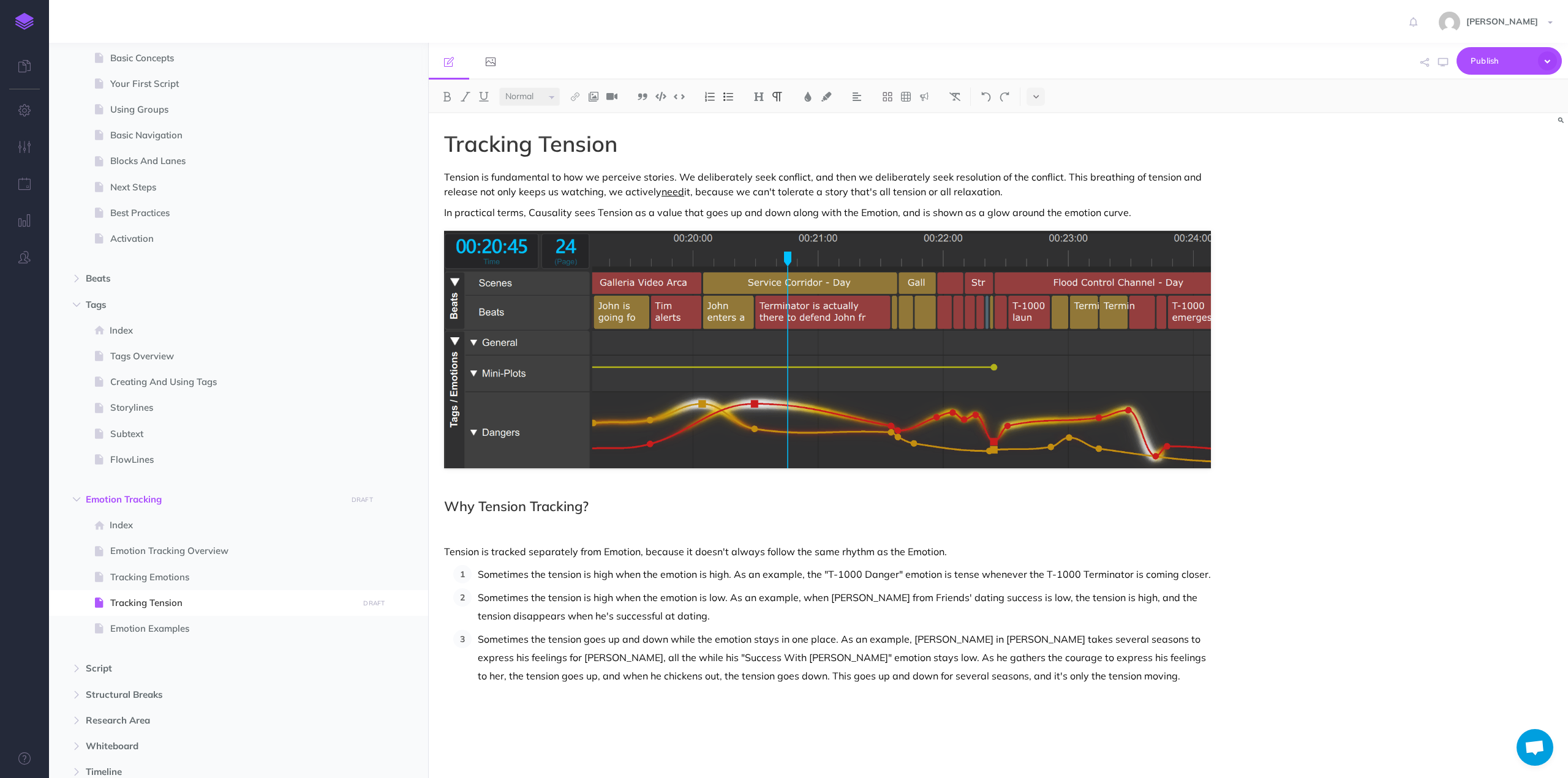
click at [516, 549] on p "Tension is tracked separately from Emotion, because it doesn't always follow th…" at bounding box center [827, 551] width 766 height 15
drag, startPoint x: 516, startPoint y: 549, endPoint x: 615, endPoint y: 557, distance: 99.3
click at [615, 557] on p "Tension is tracked separately from Emotion, because it doesn't always follow th…" at bounding box center [827, 551] width 766 height 15
click at [667, 591] on p "Sometimes the tension is high when the emotion is low. As an example, when [PER…" at bounding box center [844, 606] width 733 height 36
click at [956, 570] on p "Sometimes the tension is high when the emotion is high. As an example, the "T-1…" at bounding box center [844, 574] width 733 height 18
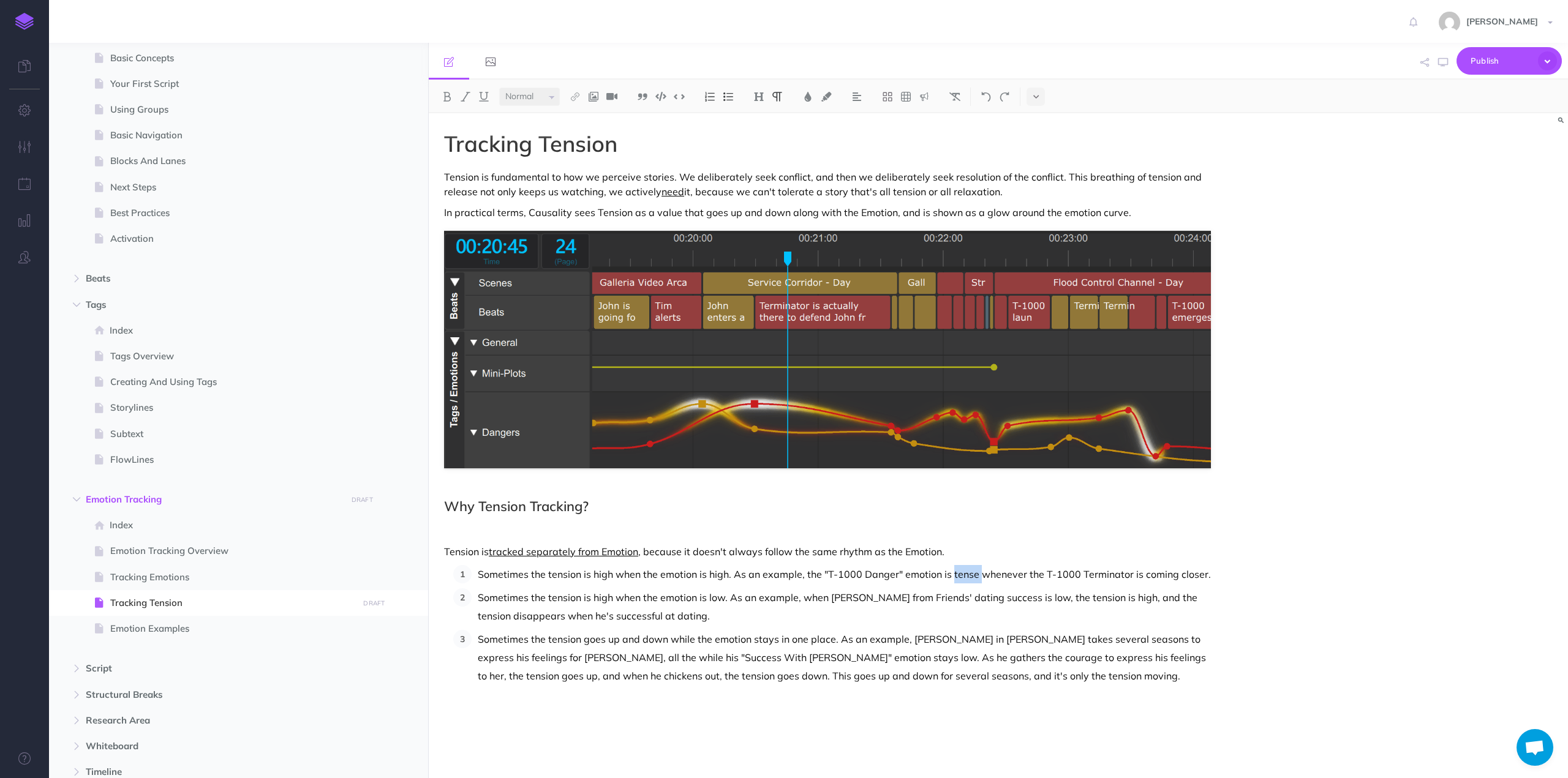
click at [956, 570] on p "Sometimes the tension is high when the emotion is high. As an example, the "T-1…" at bounding box center [844, 574] width 733 height 18
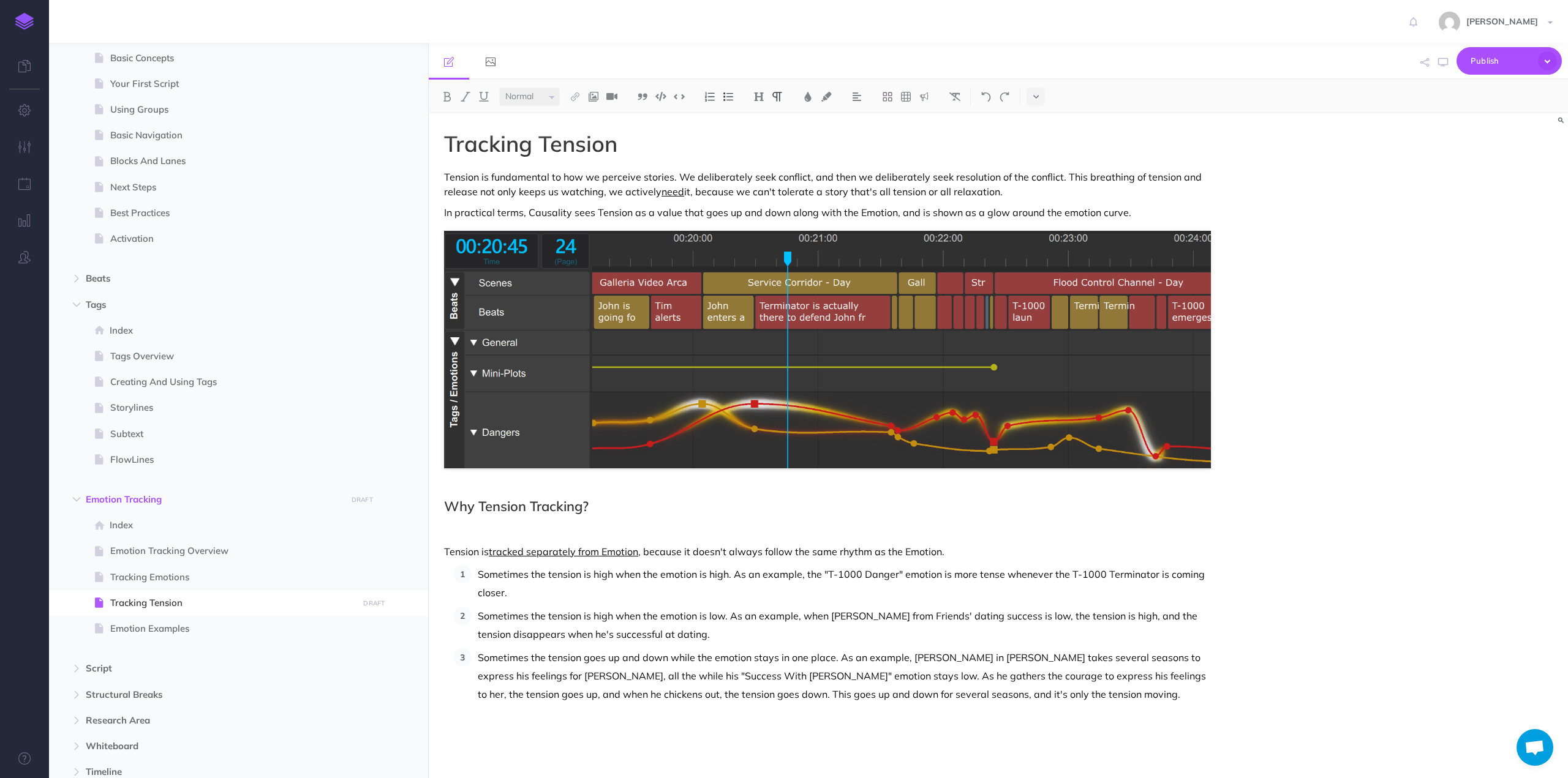
click at [737, 575] on p "Sometimes the tension is high when the emotion is high. As an example, the "T-1…" at bounding box center [844, 583] width 733 height 36
drag, startPoint x: 737, startPoint y: 575, endPoint x: 768, endPoint y: 576, distance: 31.0
click at [768, 576] on p "Sometimes the tension is high when the emotion is high. As an example, the "T-1…" at bounding box center [844, 583] width 733 height 36
click at [736, 572] on p "Sometimes the tension is high when the emotion is high. For example, the "T-100…" at bounding box center [844, 583] width 733 height 36
drag, startPoint x: 736, startPoint y: 572, endPoint x: 766, endPoint y: 576, distance: 30.3
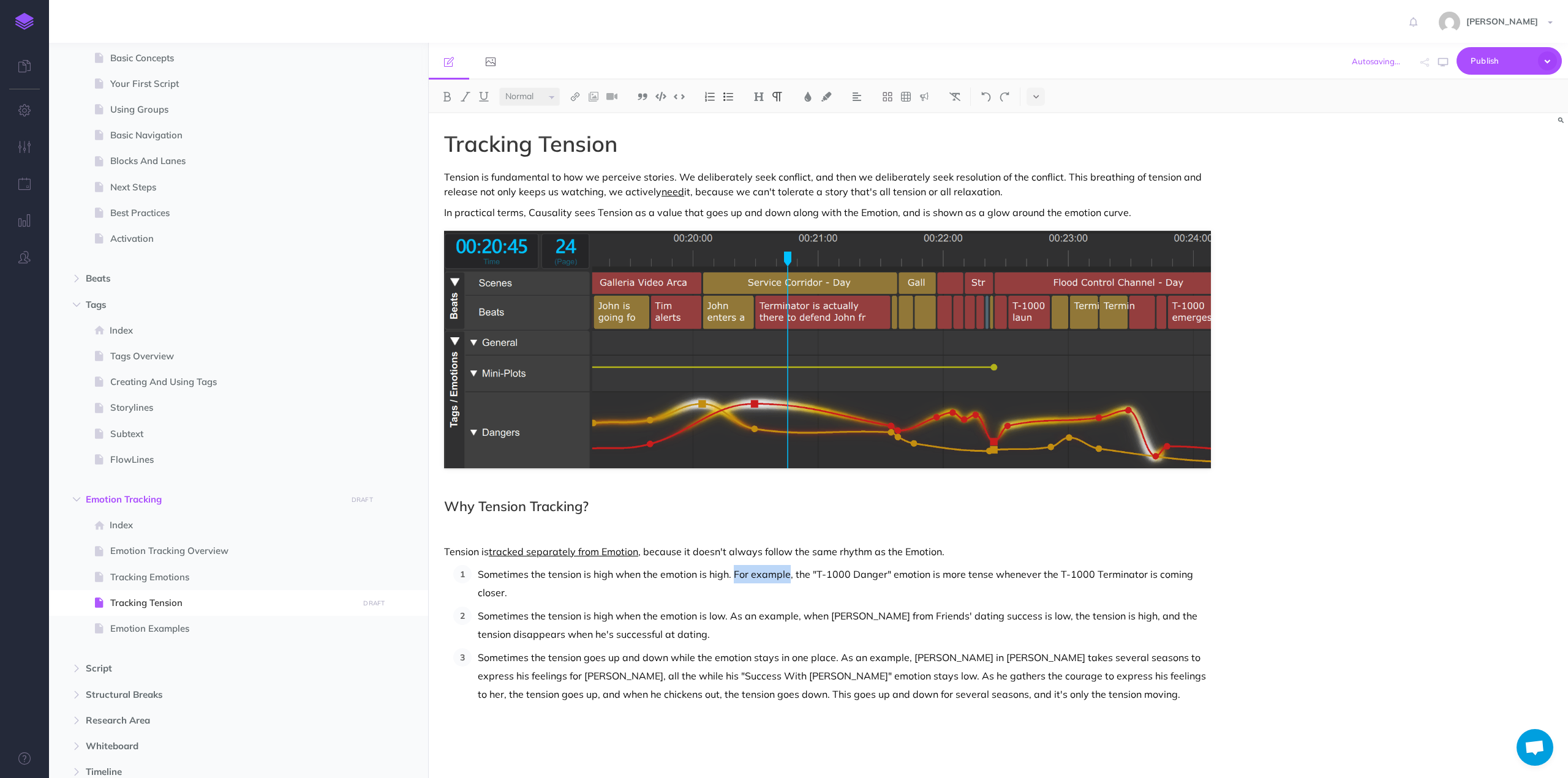
click at [766, 576] on p "Sometimes the tension is high when the emotion is high. For example, the "T-100…" at bounding box center [844, 583] width 733 height 36
copy p "For example"
click at [741, 575] on p "Sometimes the tension is high when the emotion is high. For example, the "T-100…" at bounding box center [844, 583] width 733 height 36
drag, startPoint x: 746, startPoint y: 575, endPoint x: 766, endPoint y: 574, distance: 20.0
click at [766, 574] on p "Sometimes the tension is high when the emotion is high. For example, the "T-100…" at bounding box center [844, 583] width 733 height 36
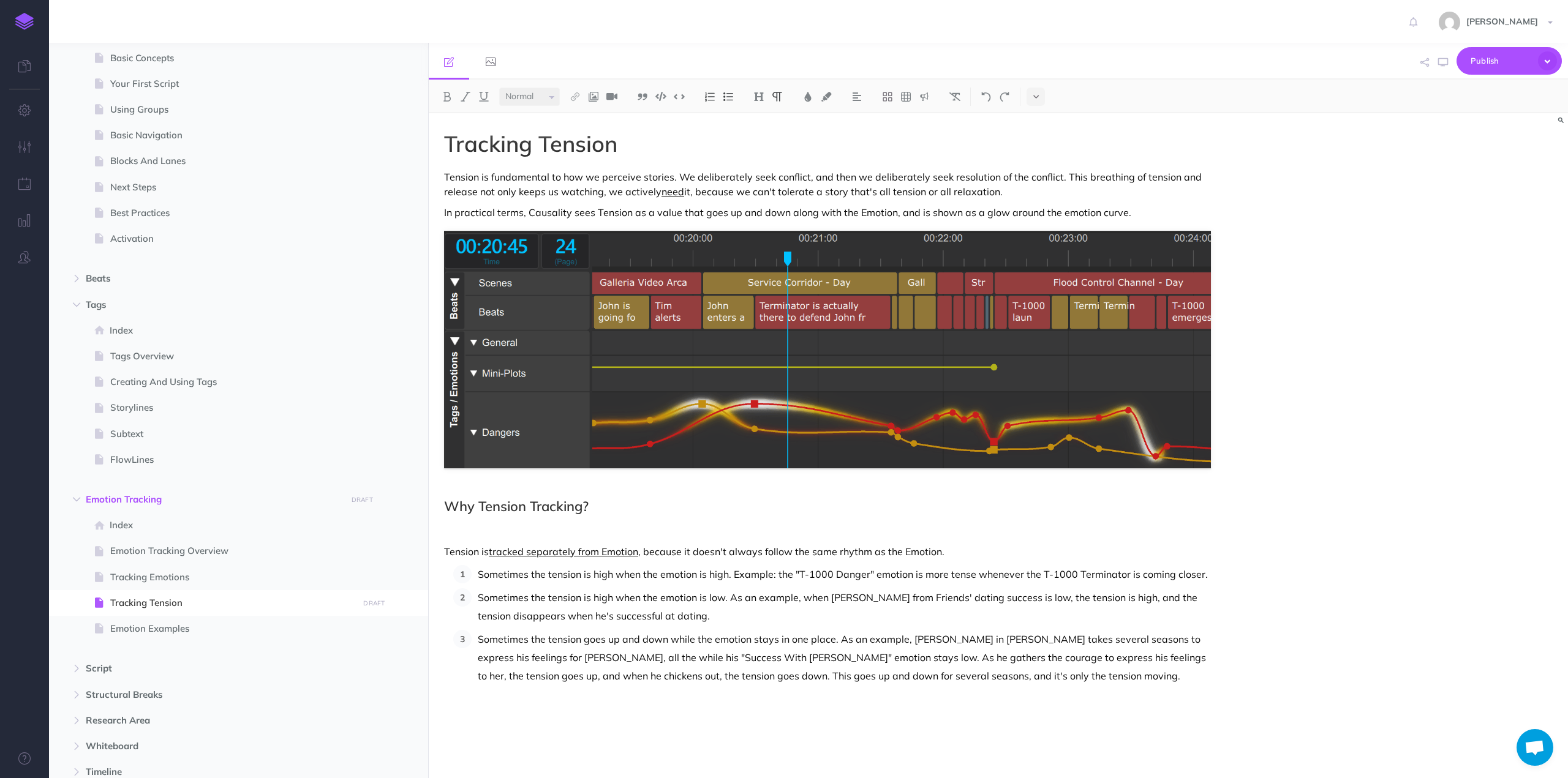
click at [756, 574] on p "Sometimes the tension is high when the emotion is high. Example: the "T-1000 Da…" at bounding box center [844, 574] width 733 height 18
click at [752, 590] on p "Sometimes the tension is high when the emotion is low. As an example, when [PER…" at bounding box center [844, 606] width 733 height 36
drag, startPoint x: 730, startPoint y: 598, endPoint x: 802, endPoint y: 595, distance: 72.1
click at [802, 595] on p "Sometimes the tension is high when the emotion is low. As an example, when [PER…" at bounding box center [844, 606] width 733 height 36
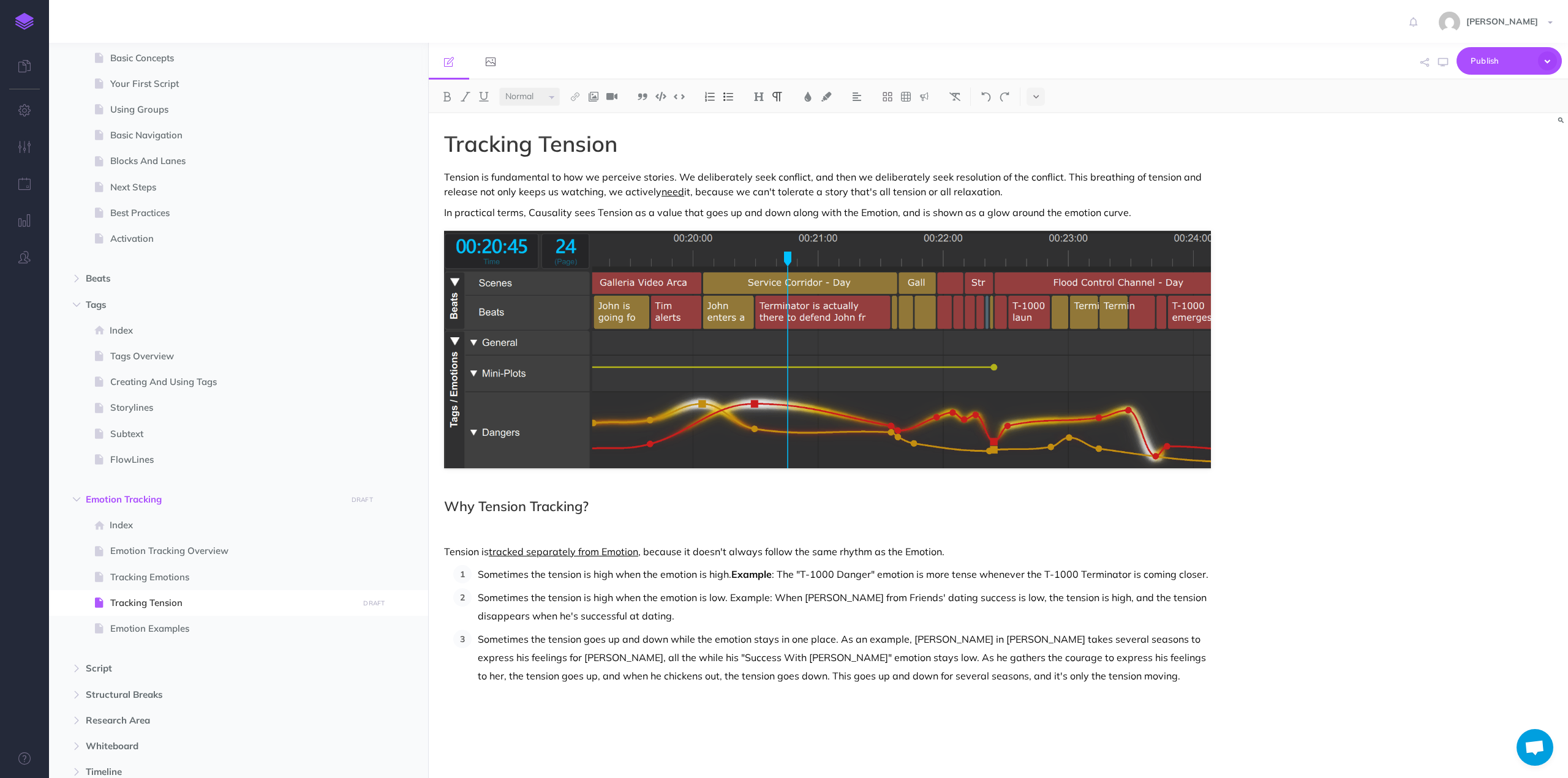
click at [755, 595] on p "Sometimes the tension is high when the emotion is low. Example: When [PERSON_NA…" at bounding box center [844, 606] width 733 height 36
click at [755, 595] on p "Sometimes the tension is high when the emotion is low. Example: When [PERSON_NA…" at bounding box center [844, 606] width 733 height 36
click at [706, 604] on p "Sometimes the tension is high when the emotion is low. Example : When [PERSON_N…" at bounding box center [844, 606] width 733 height 36
click at [844, 637] on p "Sometimes the tension goes up and down while the emotion stays in one place. As…" at bounding box center [844, 657] width 733 height 55
drag, startPoint x: 844, startPoint y: 637, endPoint x: 881, endPoint y: 637, distance: 37.0
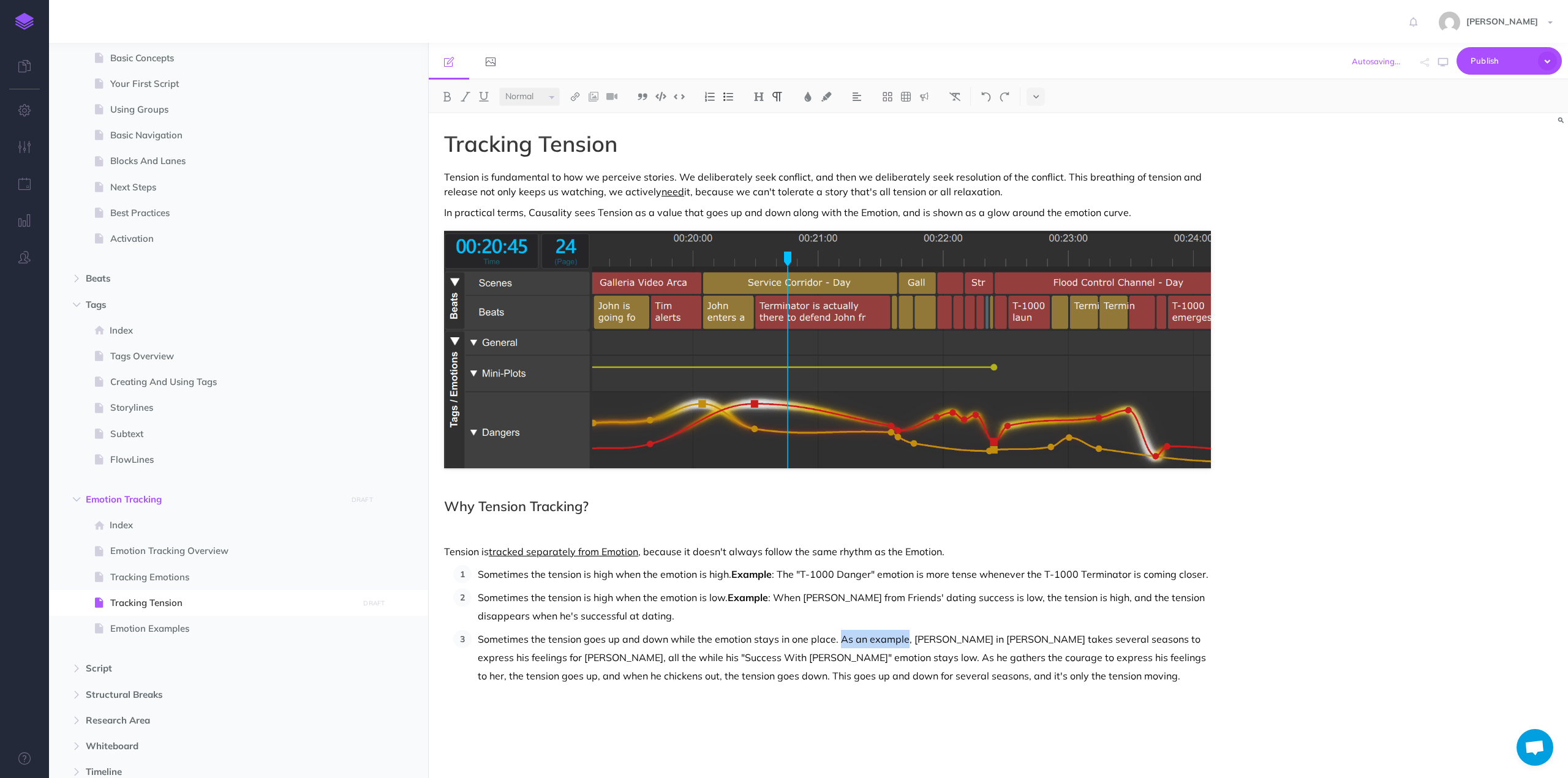
click at [881, 637] on p "Sometimes the tension goes up and down while the emotion stays in one place. As…" at bounding box center [844, 657] width 733 height 55
click at [861, 639] on p "Sometimes the tension goes up and down while the emotion stays in one place. Ex…" at bounding box center [844, 657] width 733 height 55
click at [664, 707] on p at bounding box center [827, 707] width 766 height 15
click at [476, 704] on p "Automatic Tension" at bounding box center [827, 707] width 766 height 15
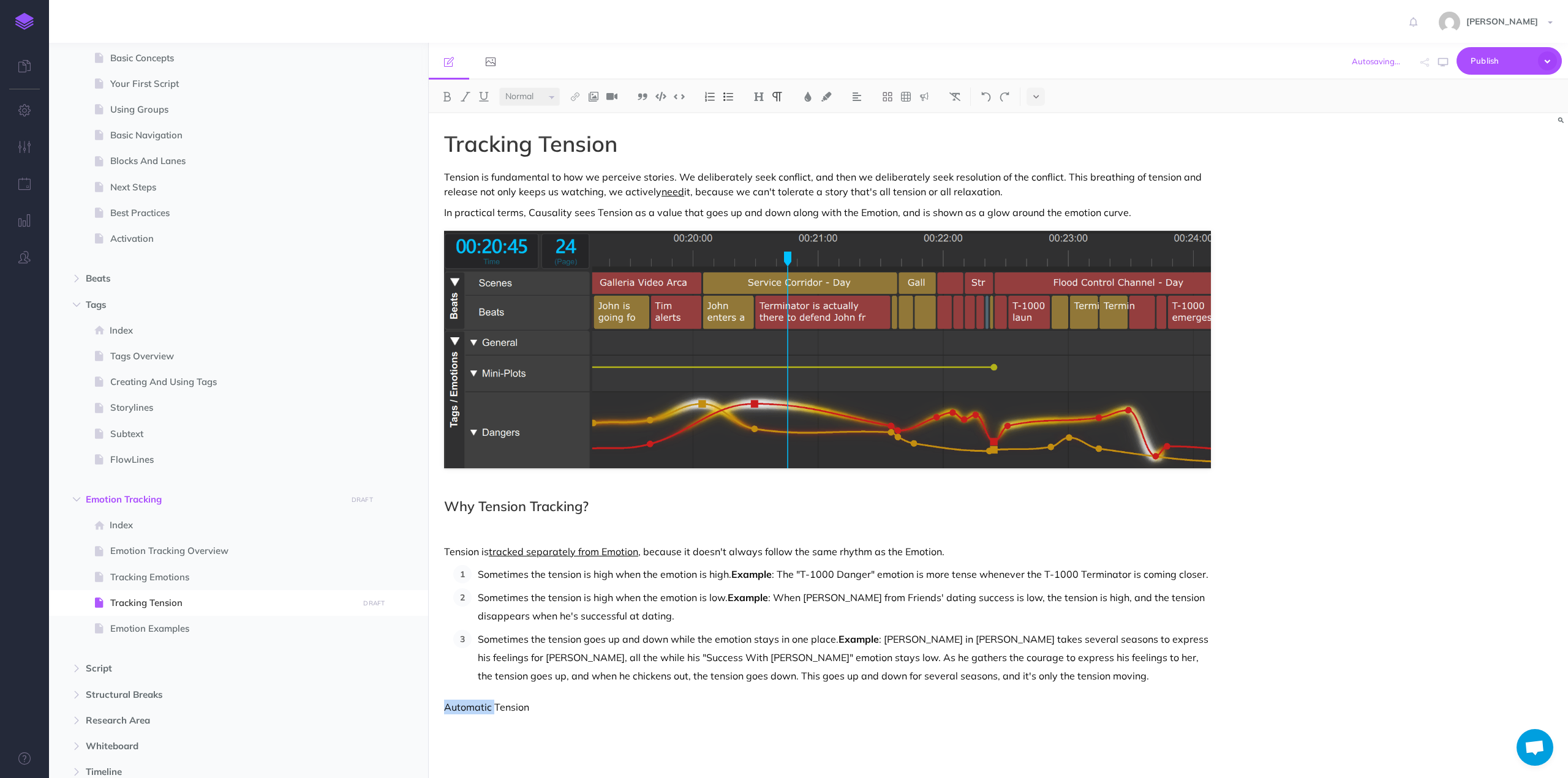
click at [476, 704] on p "Automatic Tension" at bounding box center [827, 707] width 766 height 15
click at [762, 95] on img at bounding box center [759, 97] width 11 height 10
click at [758, 136] on button "H2" at bounding box center [759, 137] width 18 height 18
click at [496, 681] on p "Sometimes the tension goes up and down while the emotion stays in one place. Ex…" at bounding box center [844, 657] width 733 height 55
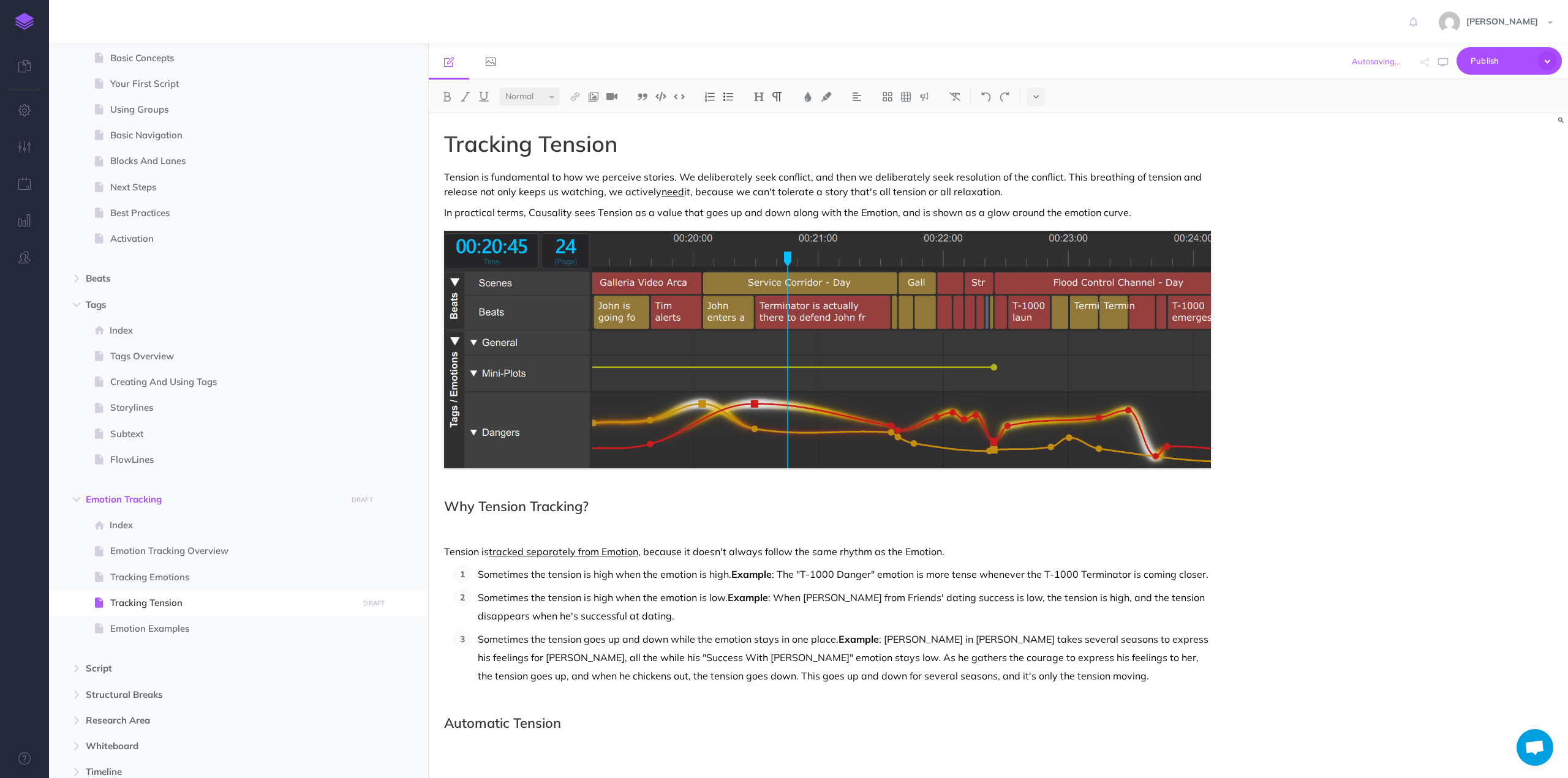
click at [493, 689] on div "Tracking Tension Tension is fundamental to how we perceive stories. We delibera…" at bounding box center [827, 457] width 797 height 686
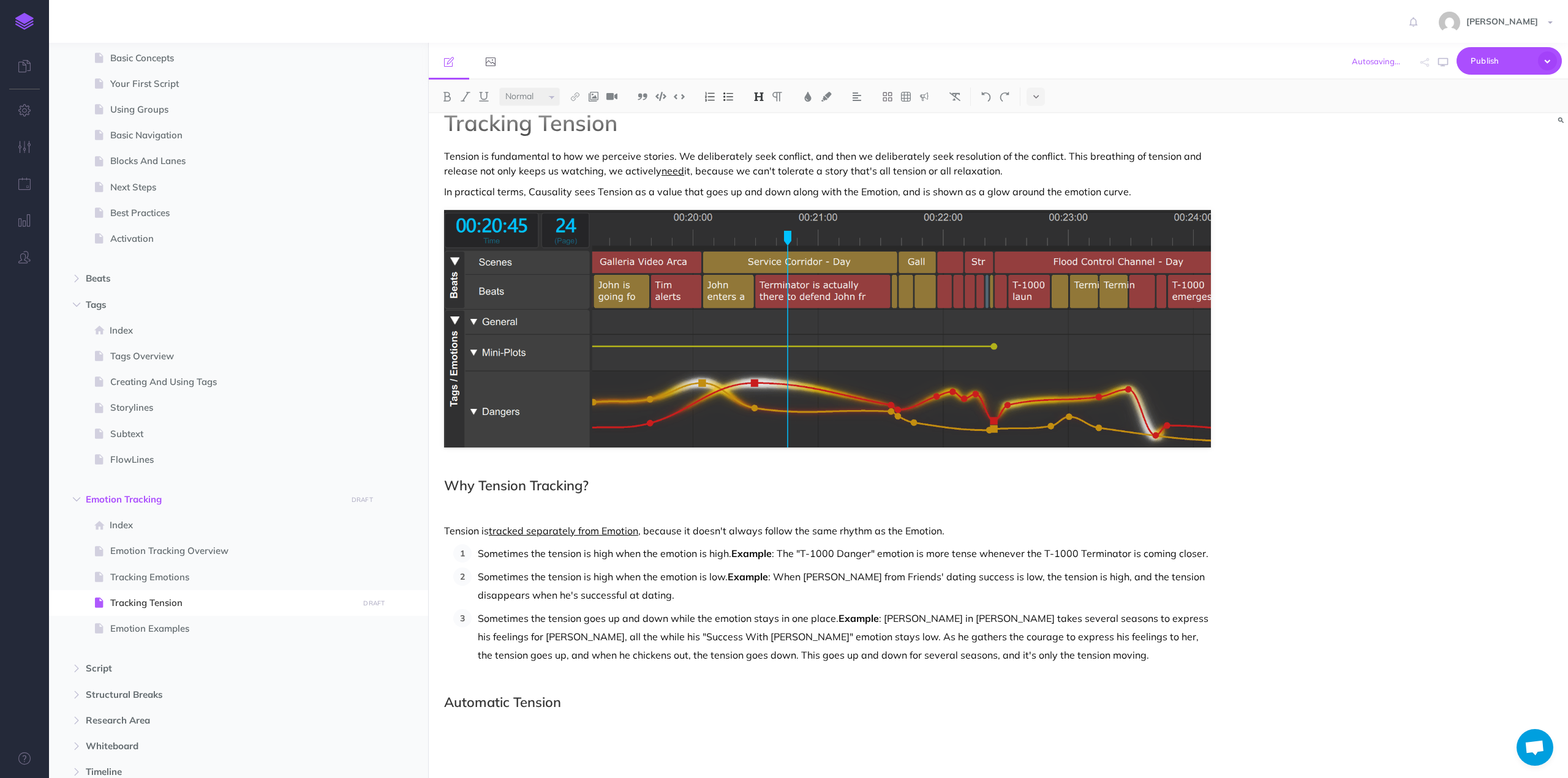
click at [471, 724] on p at bounding box center [827, 725] width 766 height 15
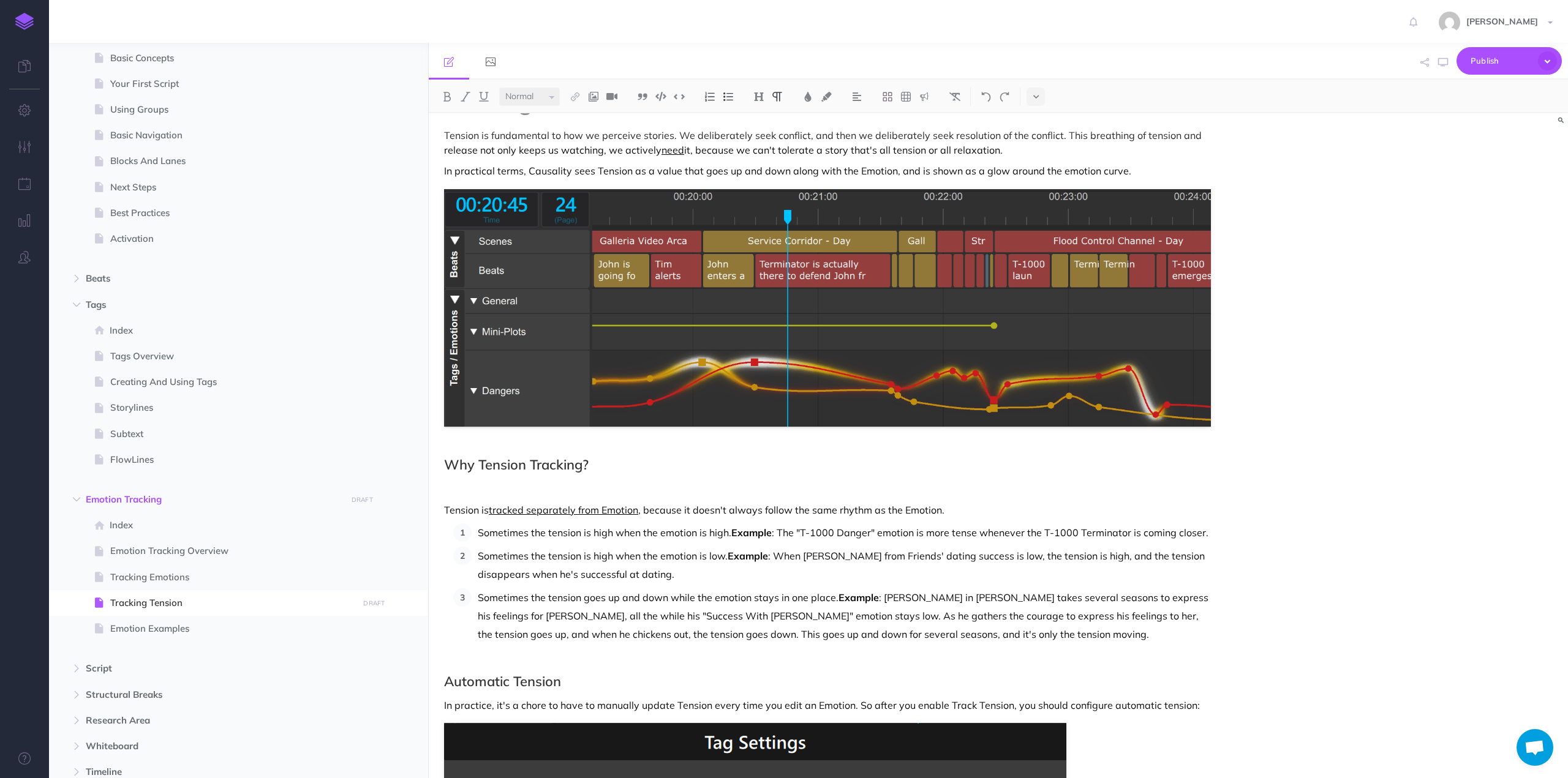
scroll to position [347, 0]
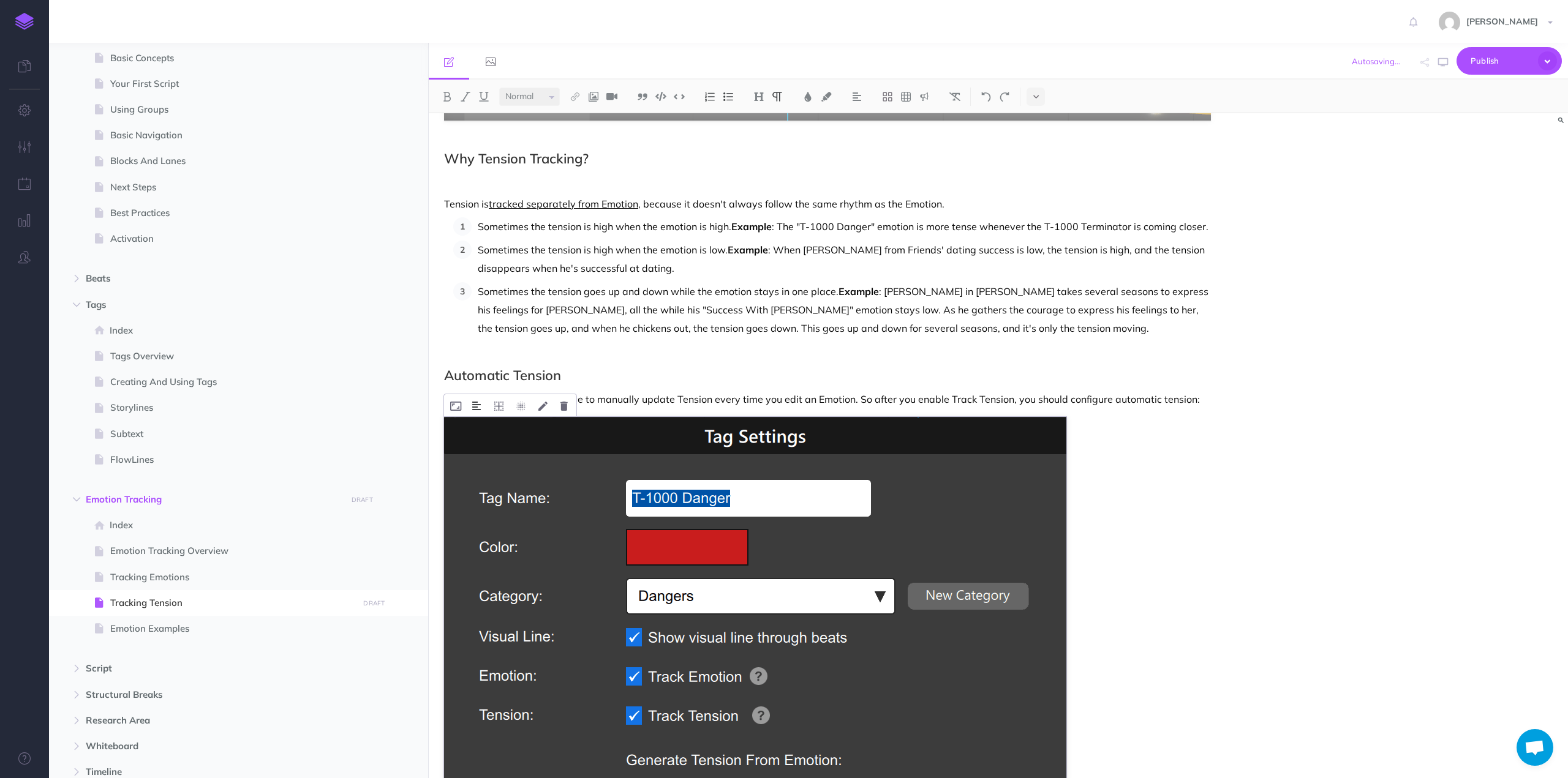
click at [475, 403] on img at bounding box center [476, 406] width 8 height 10
click at [480, 443] on img at bounding box center [476, 445] width 22 height 10
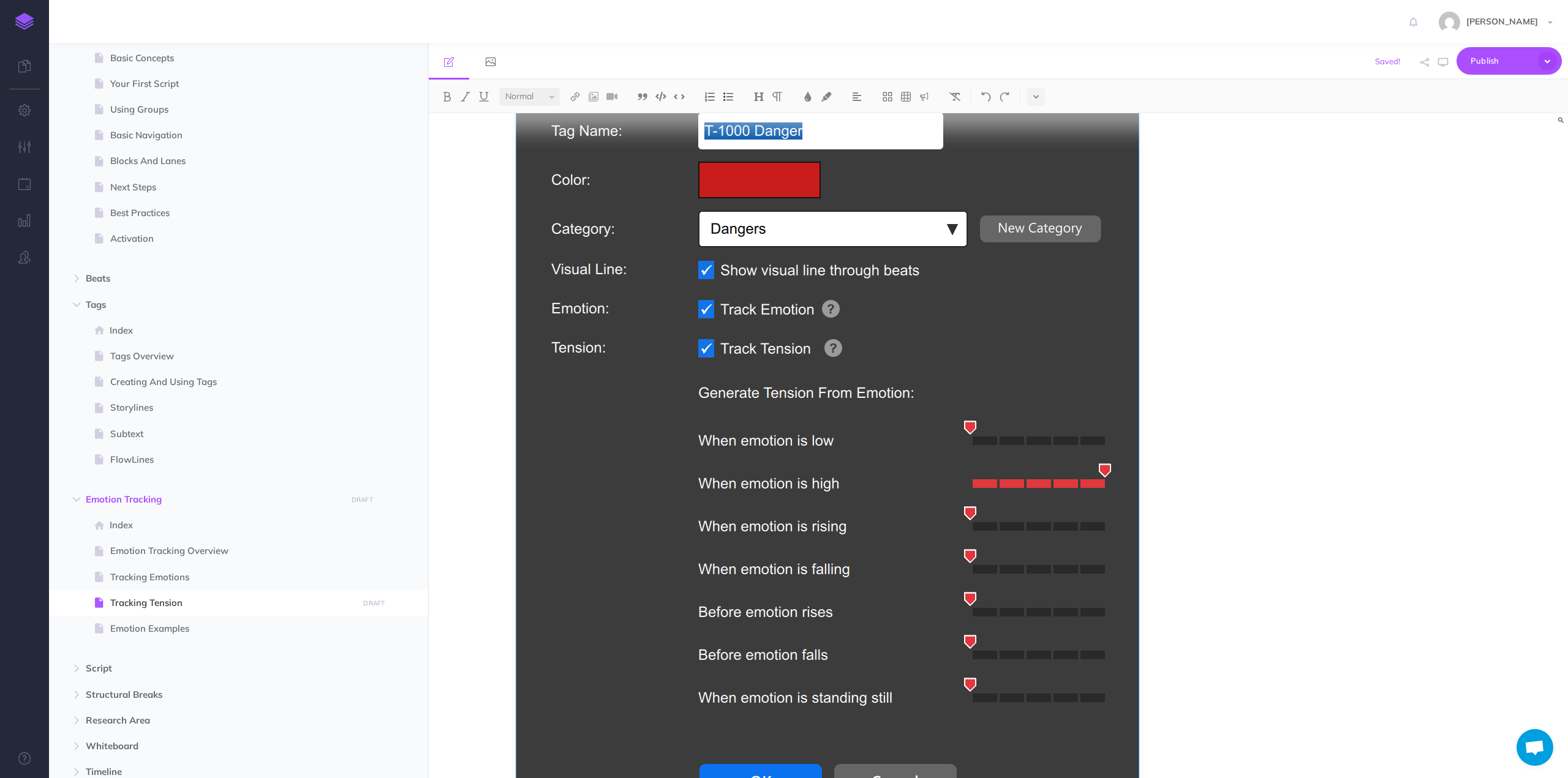
scroll to position [839, 0]
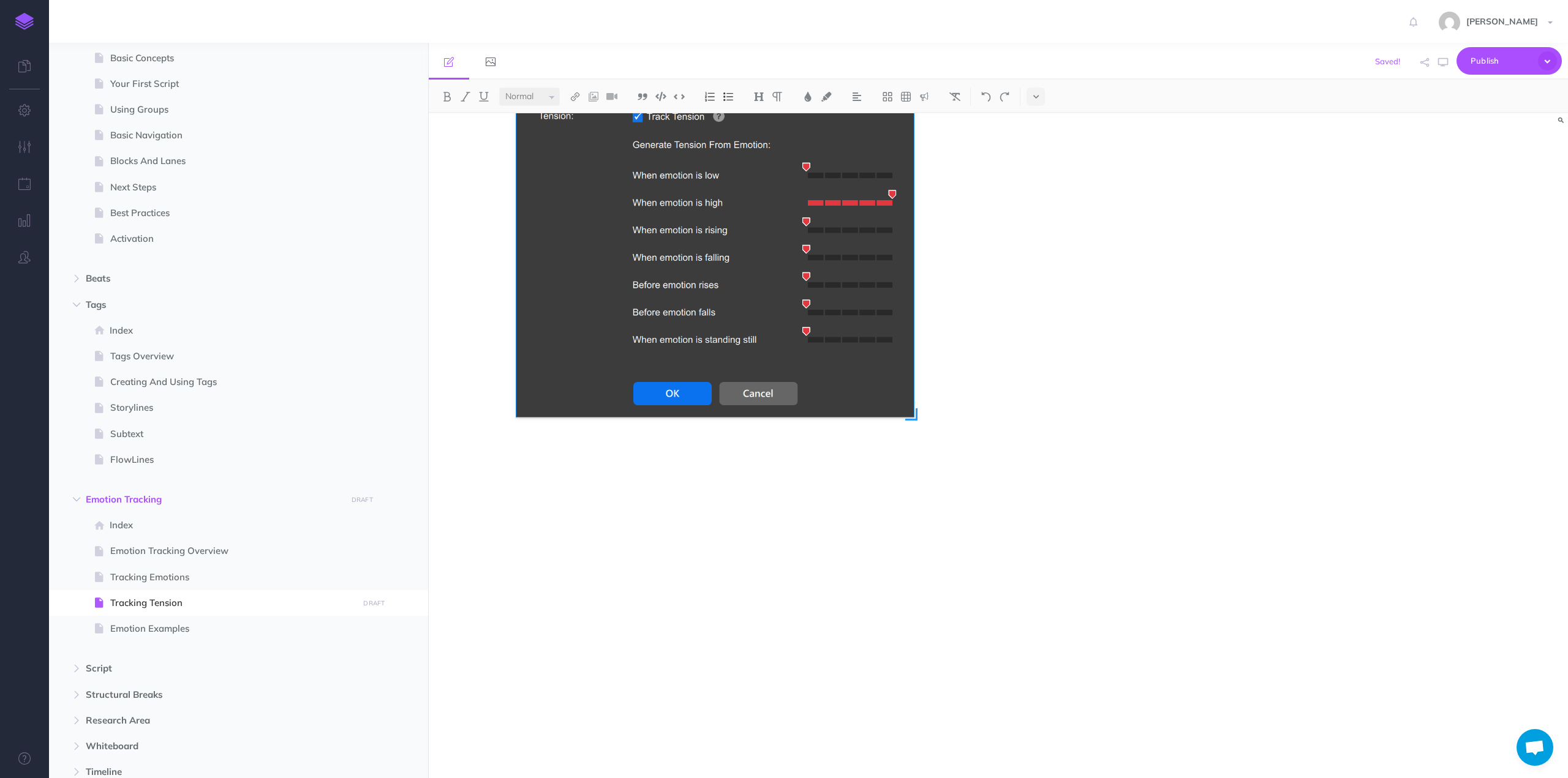
drag, startPoint x: 1139, startPoint y: 695, endPoint x: 907, endPoint y: 466, distance: 326.0
click at [907, 466] on div at bounding box center [827, 310] width 622 height 769
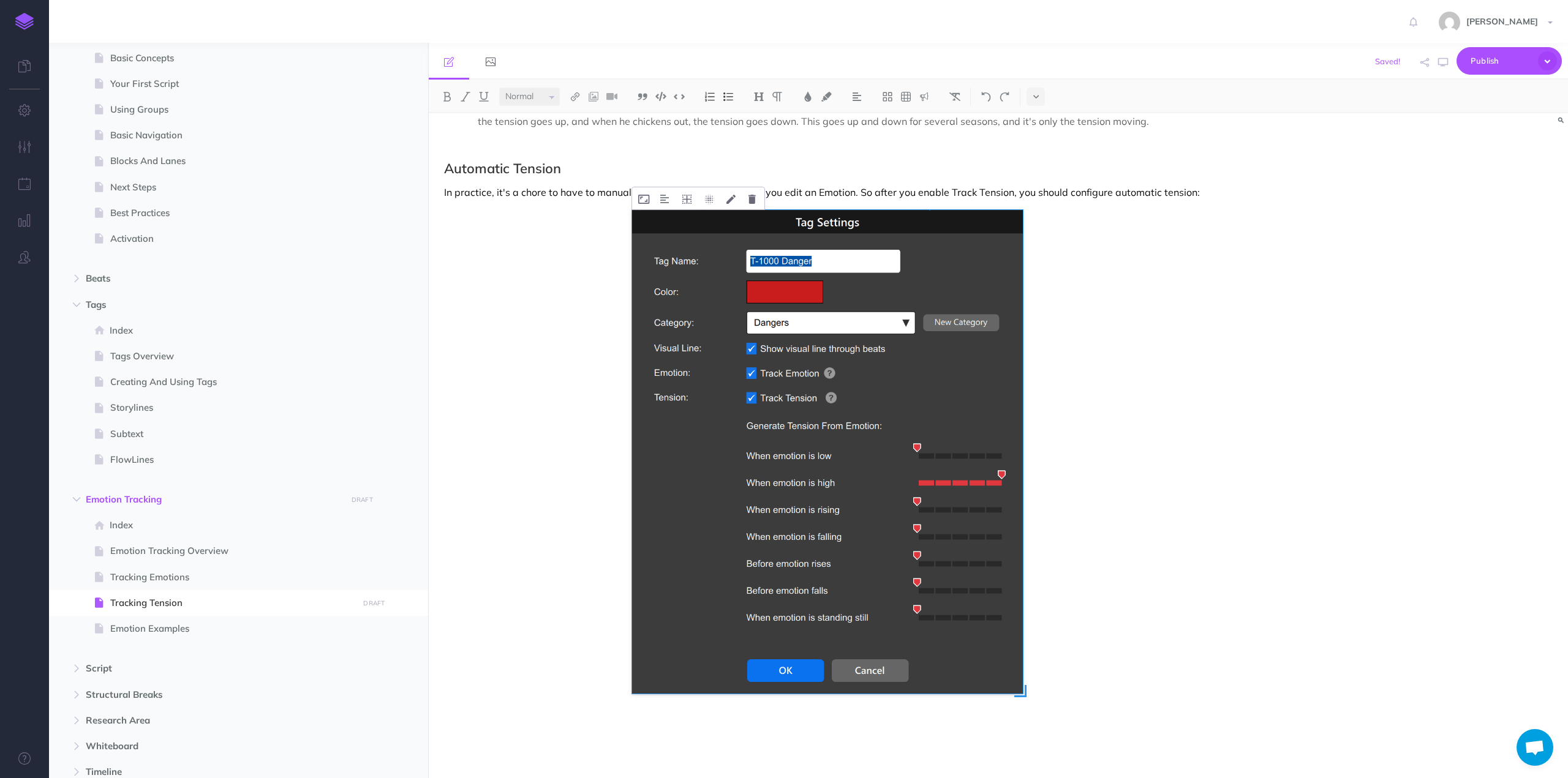
scroll to position [553, 0]
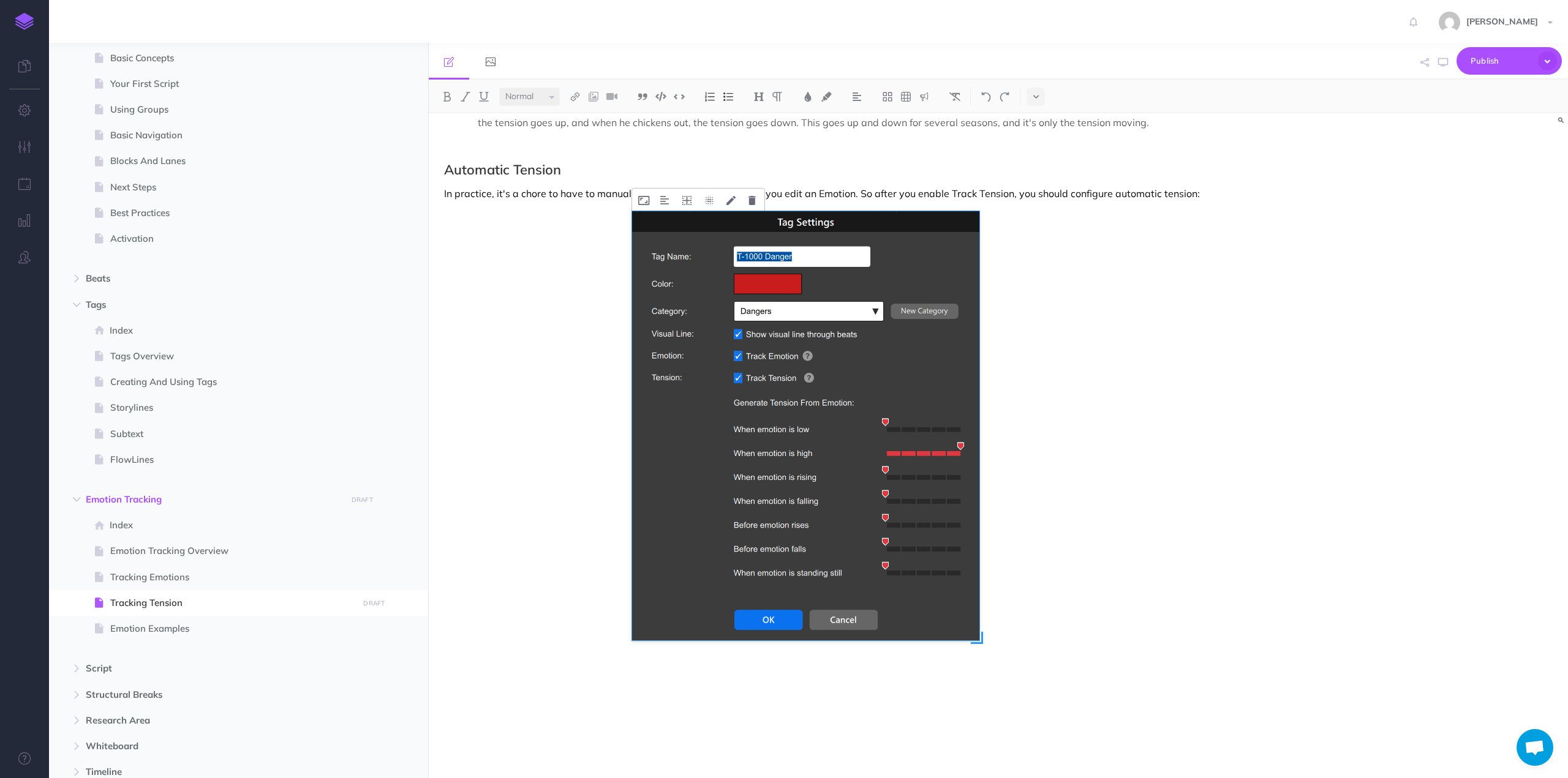
drag, startPoint x: 1022, startPoint y: 695, endPoint x: 977, endPoint y: 641, distance: 70.3
click at [977, 641] on span at bounding box center [976, 637] width 12 height 12
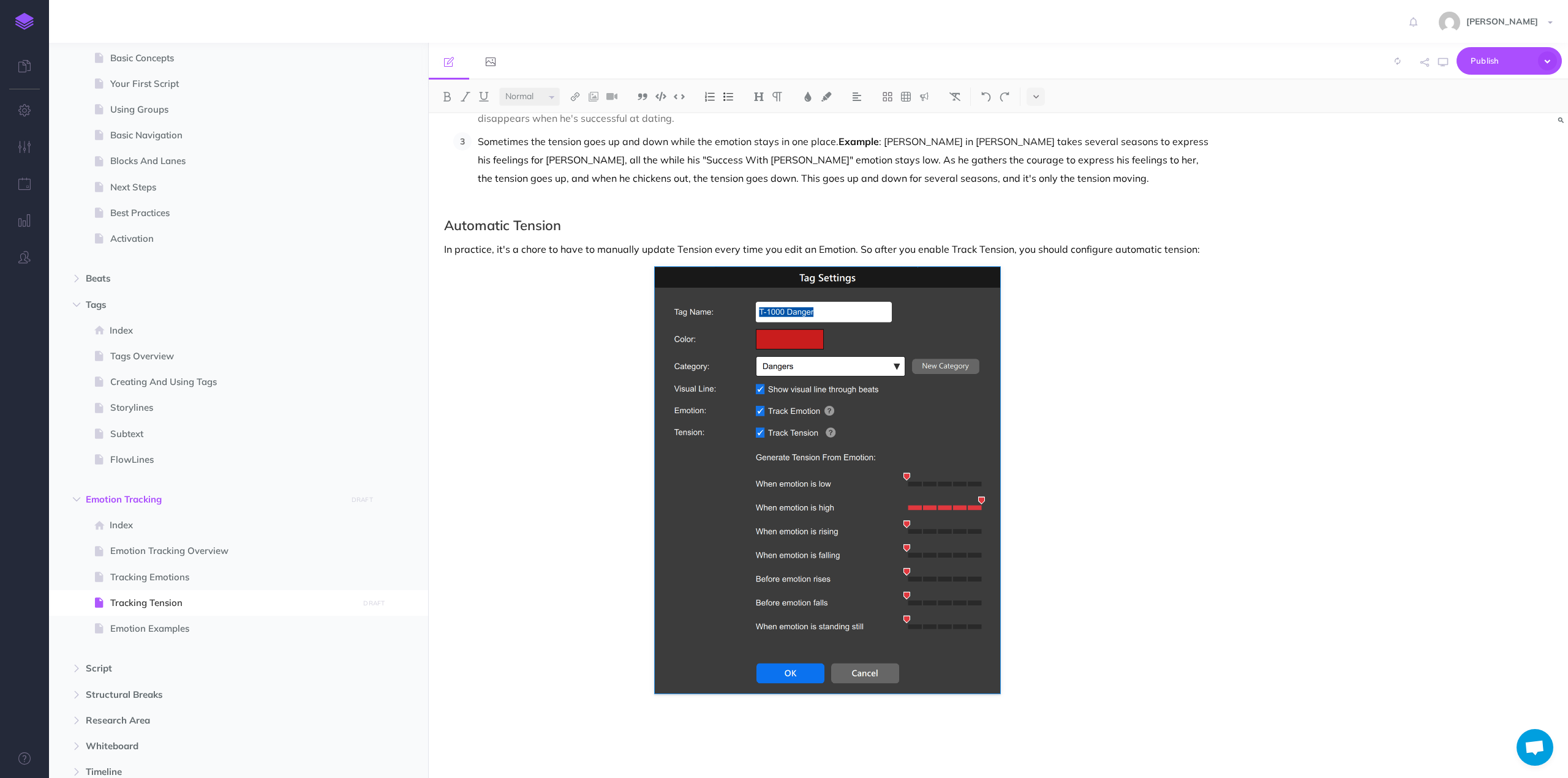
scroll to position [497, 0]
click at [731, 391] on img at bounding box center [827, 480] width 345 height 426
click at [776, 254] on icon at bounding box center [774, 256] width 7 height 9
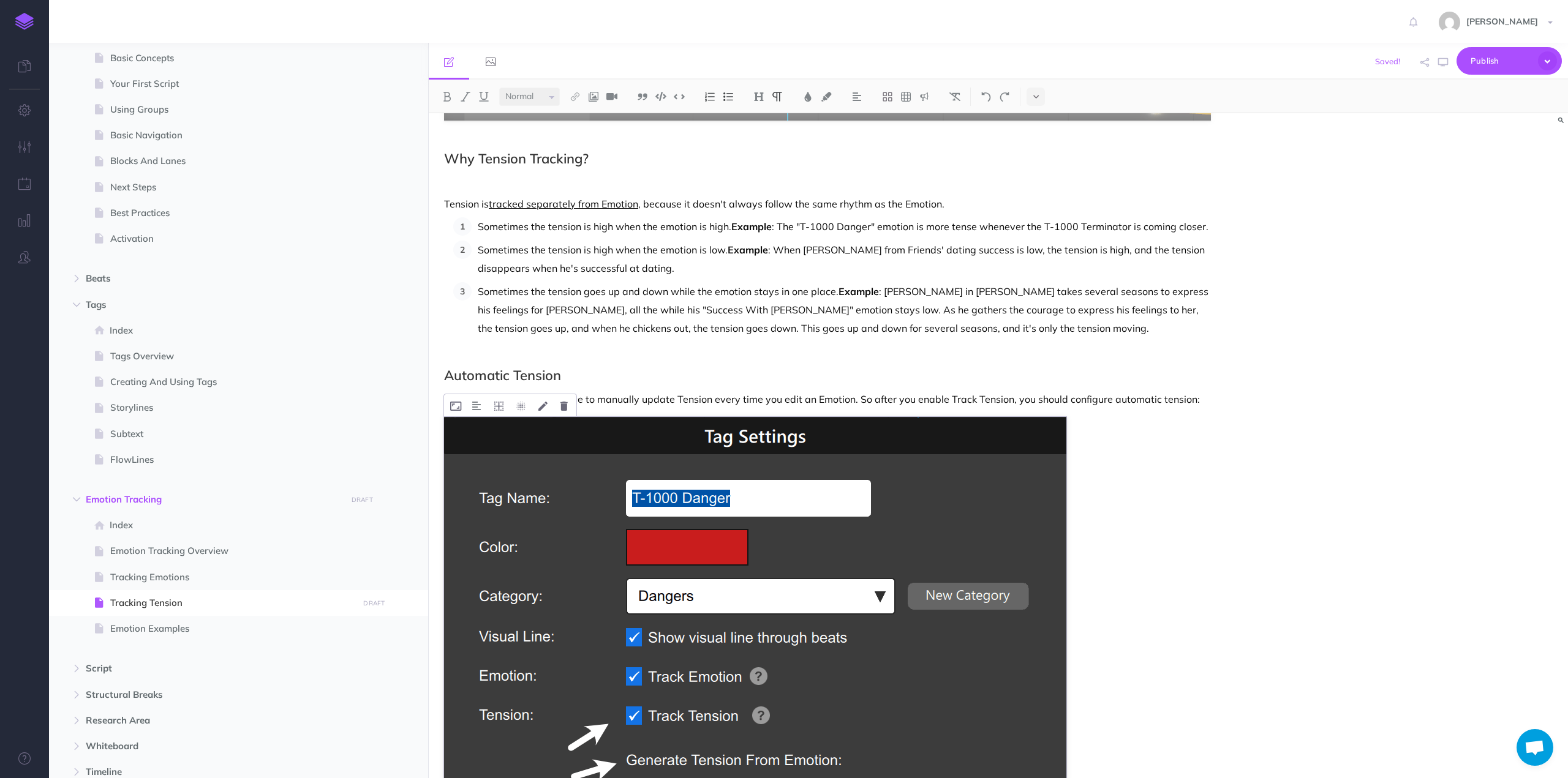
scroll to position [592, 0]
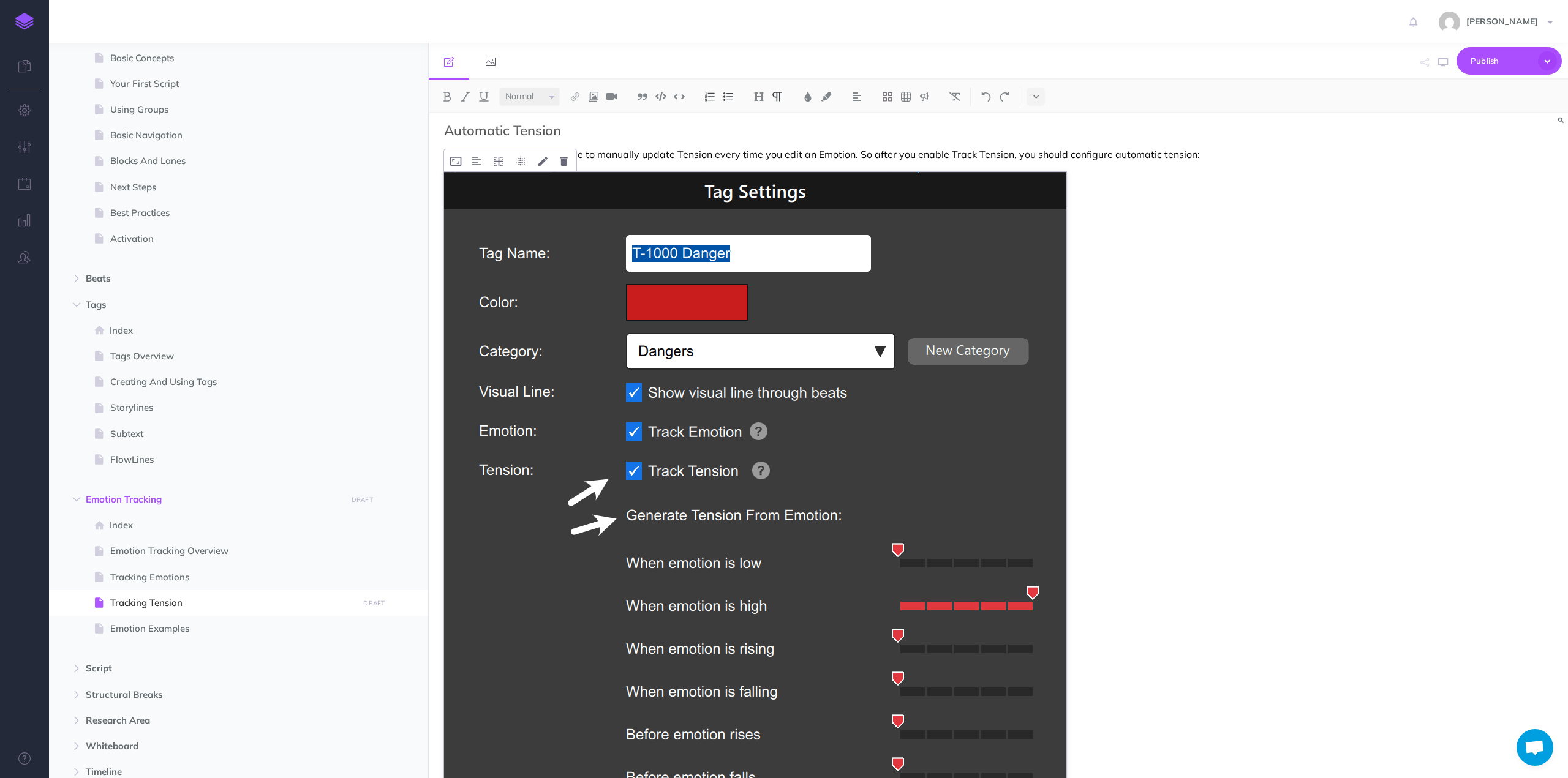
click at [625, 354] on img at bounding box center [755, 557] width 622 height 769
click at [473, 158] on img at bounding box center [476, 161] width 8 height 10
click at [474, 197] on img at bounding box center [476, 200] width 22 height 10
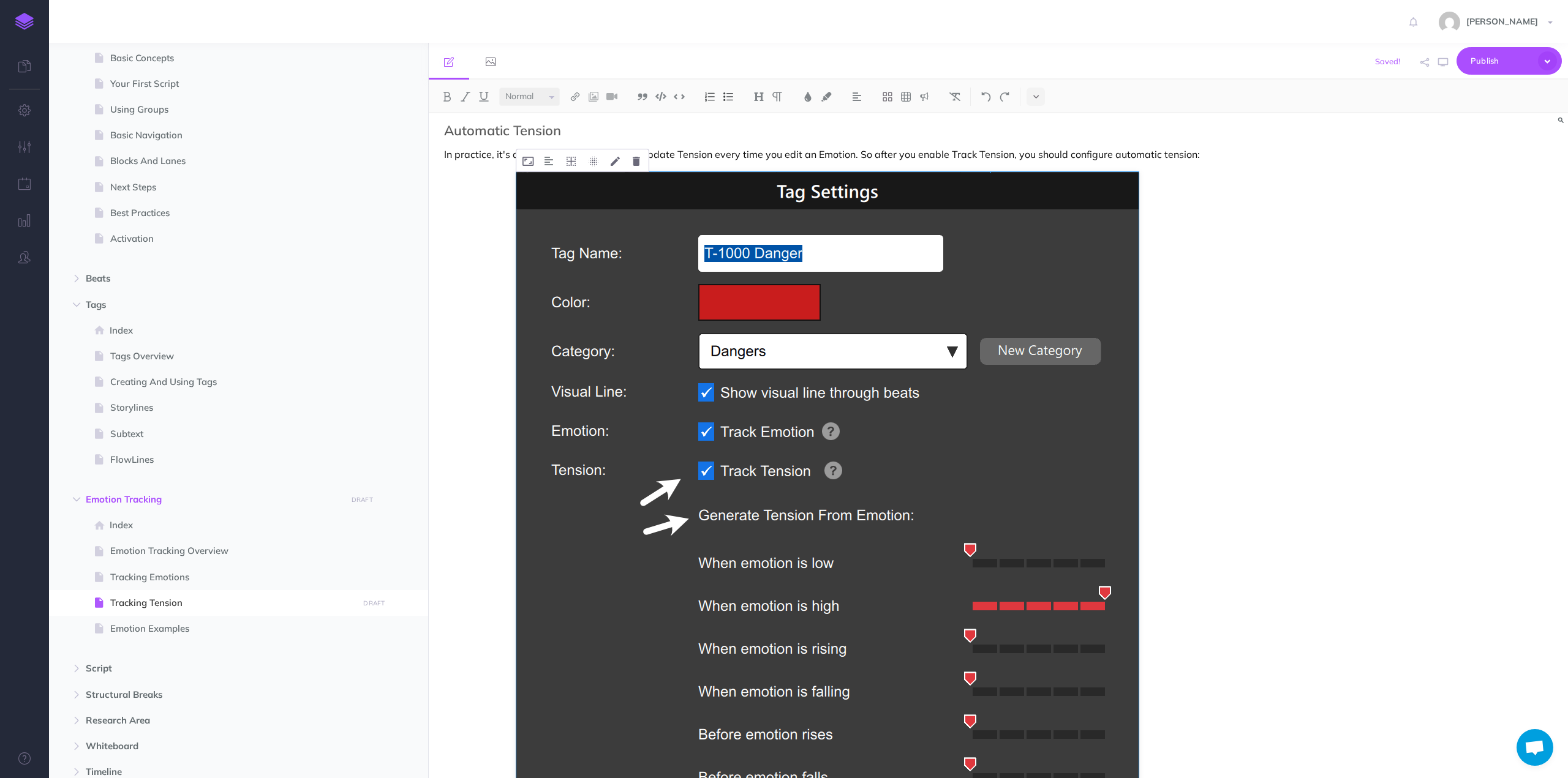
scroll to position [839, 0]
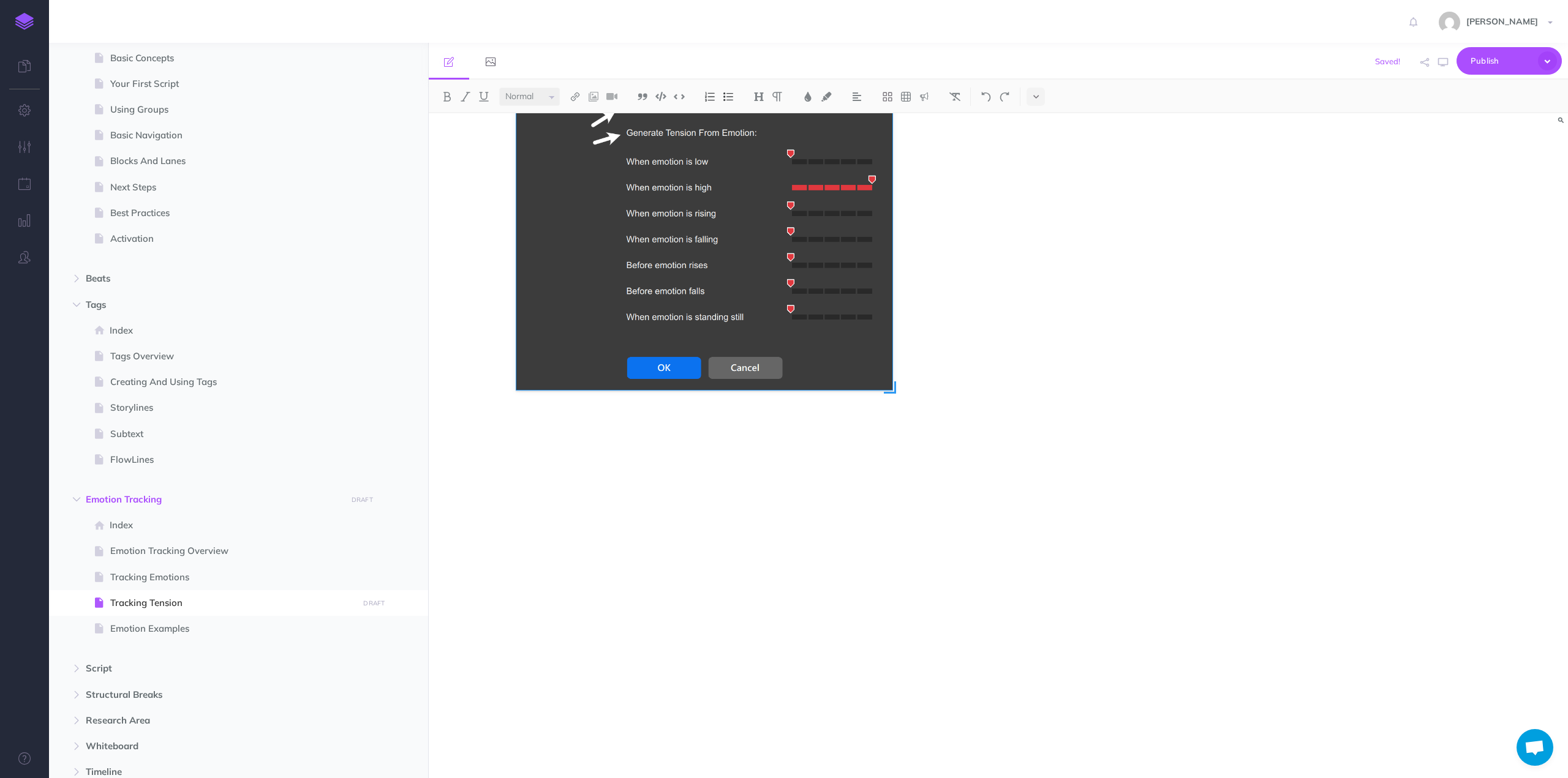
drag, startPoint x: 1136, startPoint y: 695, endPoint x: 890, endPoint y: 443, distance: 352.2
click at [890, 443] on div at bounding box center [827, 310] width 622 height 769
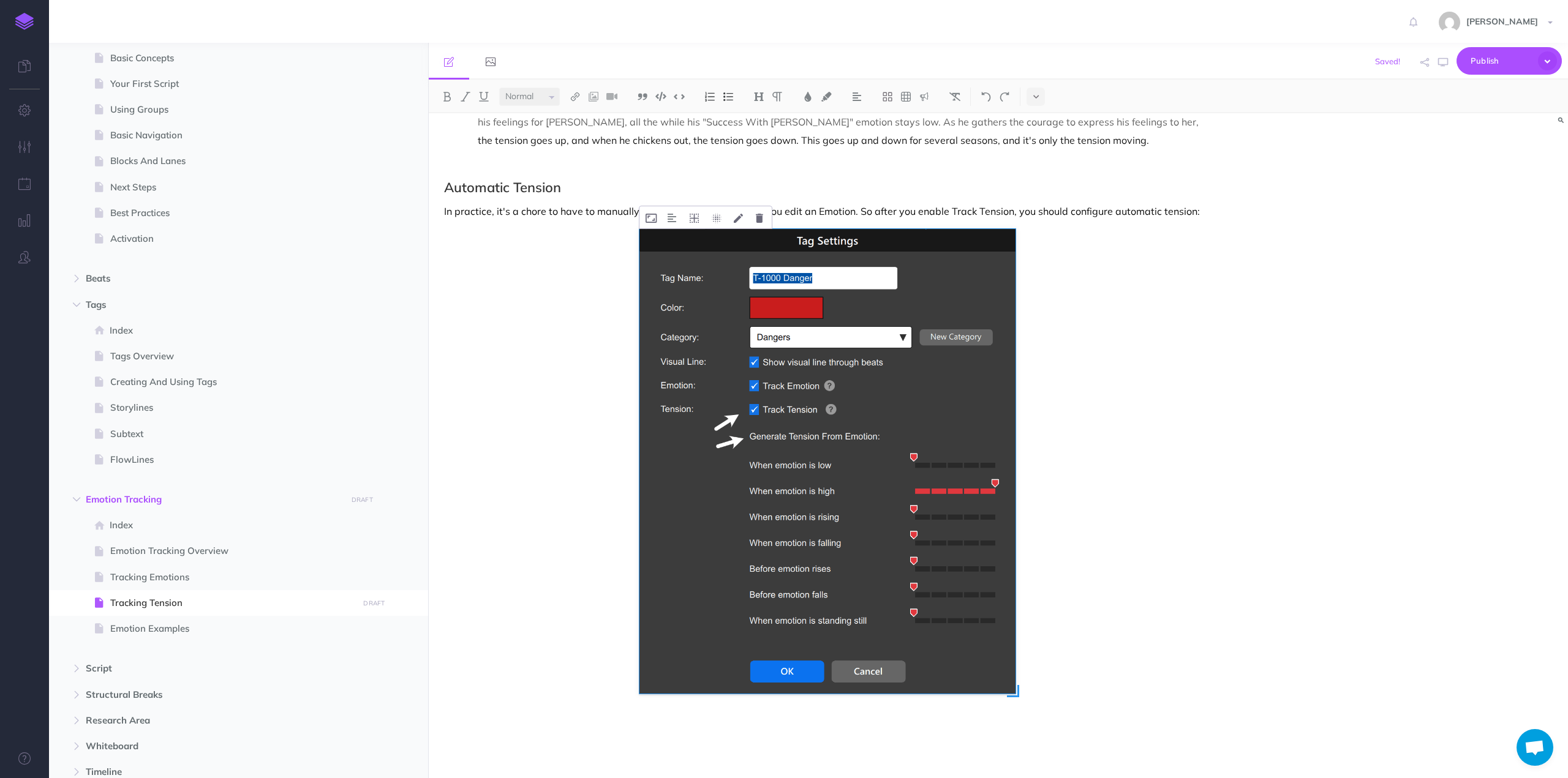
scroll to position [535, 0]
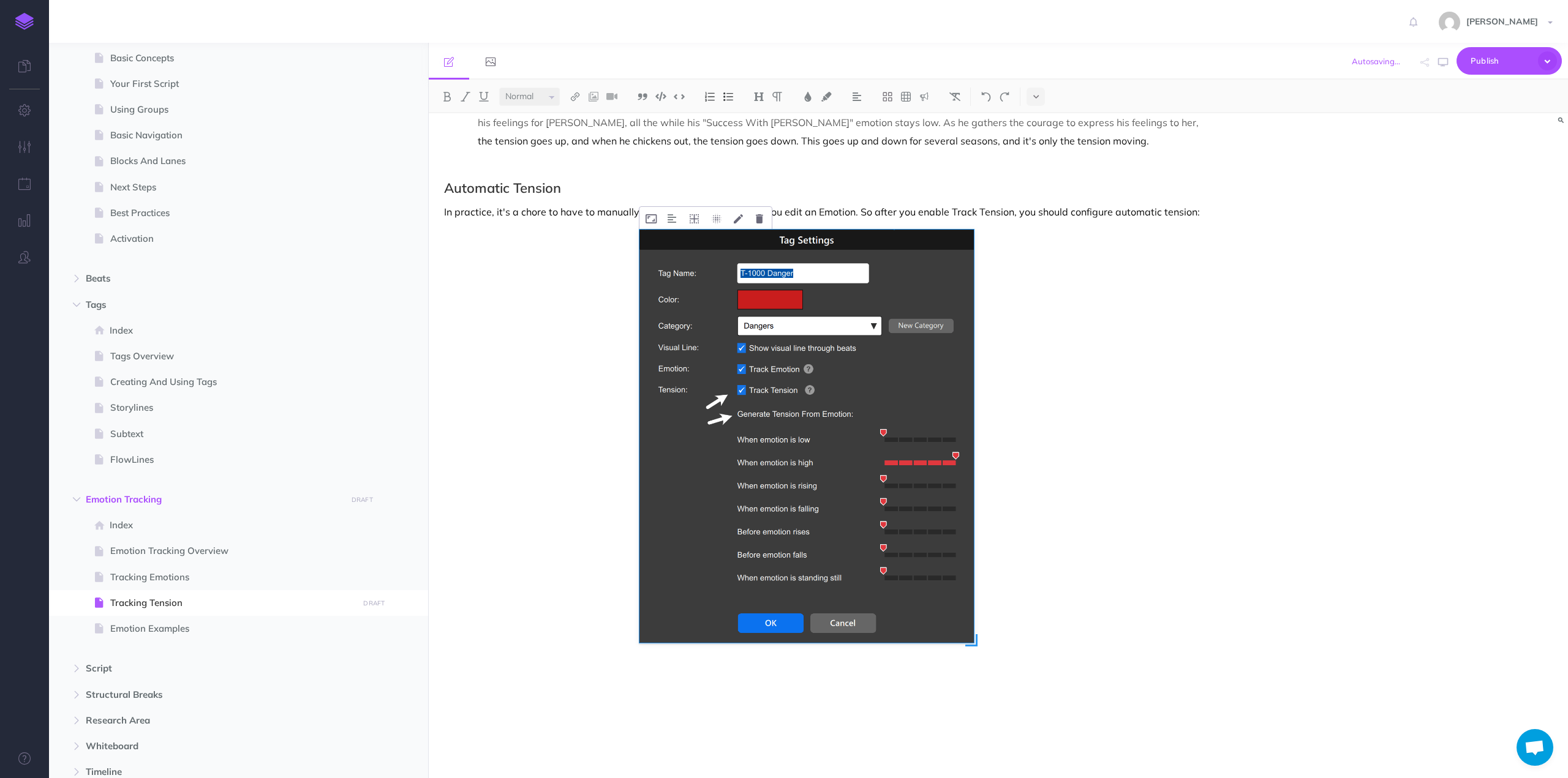
drag, startPoint x: 1015, startPoint y: 693, endPoint x: 974, endPoint y: 648, distance: 60.9
click at [974, 648] on div at bounding box center [827, 461] width 376 height 464
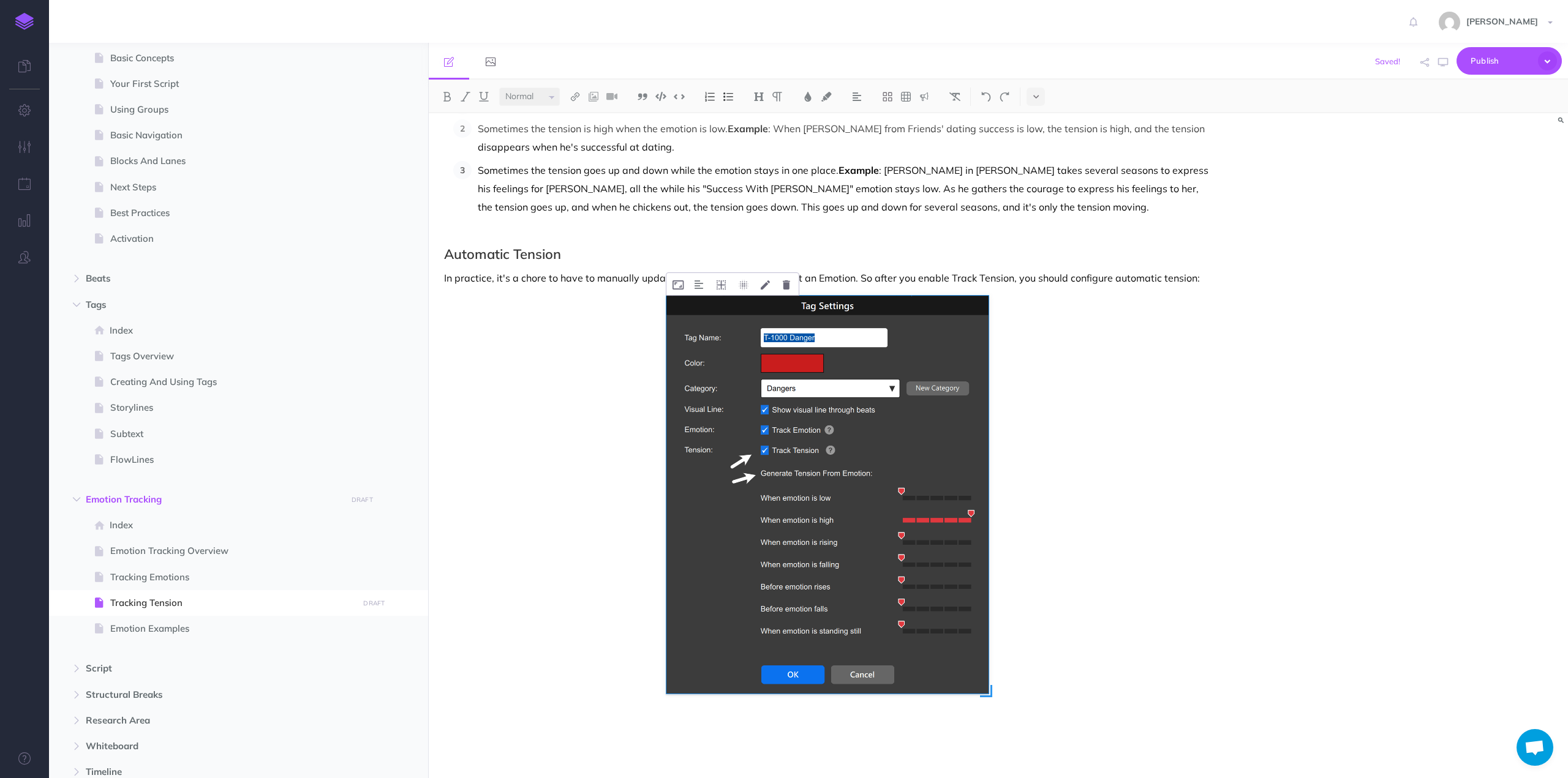
scroll to position [468, 0]
click at [651, 714] on div "Tracking Tension Tension is fundamental to how we perceive stories. We delibera…" at bounding box center [827, 211] width 797 height 1134
click at [926, 97] on img at bounding box center [924, 97] width 11 height 10
click at [925, 156] on img at bounding box center [924, 155] width 11 height 10
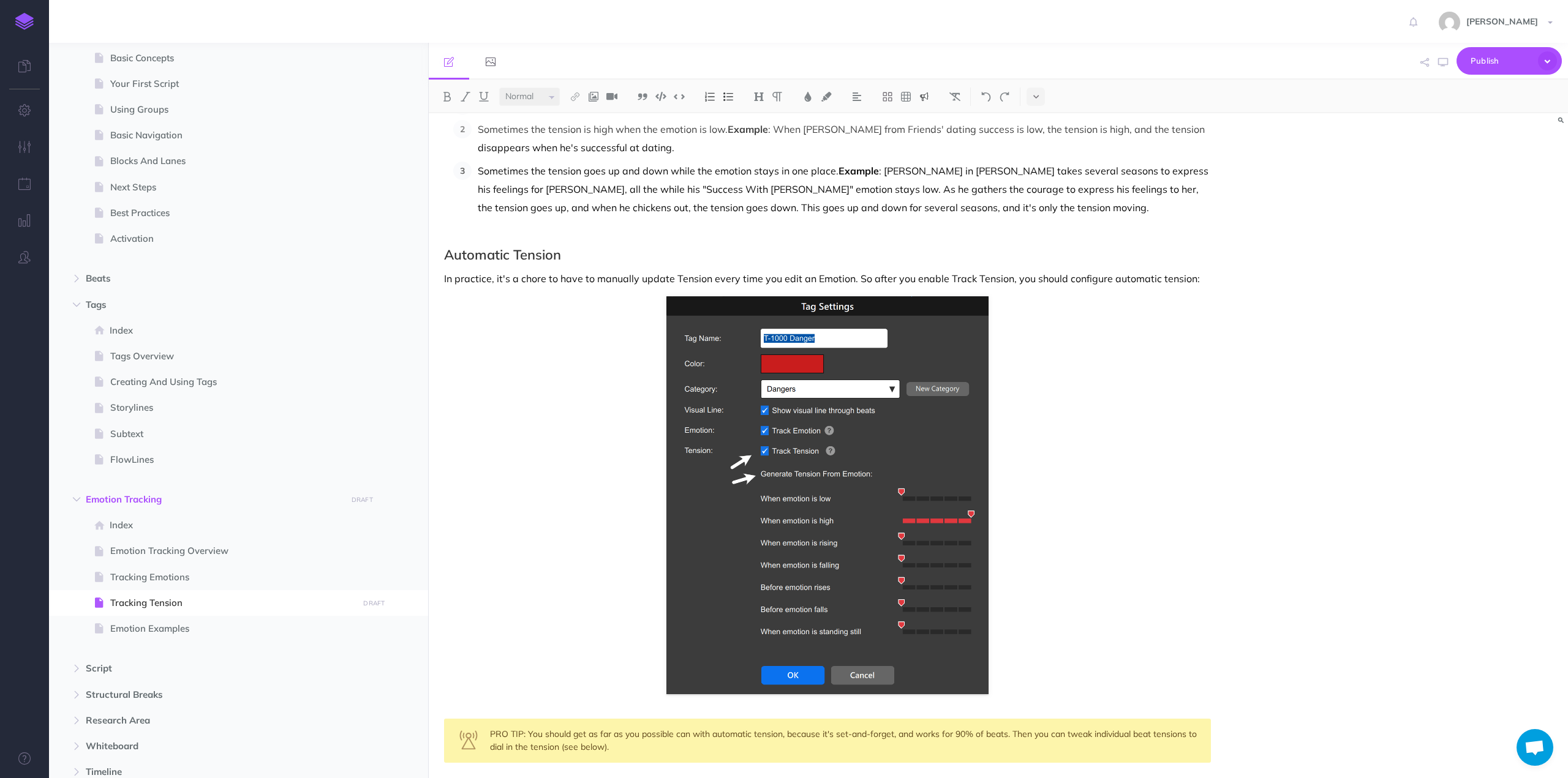
click at [521, 707] on div "Tracking Tension Tension is fundamental to how we perceive stories. We delibera…" at bounding box center [827, 253] width 797 height 1216
click at [1045, 670] on div "Tracking Tension Tension is fundamental to how we perceive stories. We delibera…" at bounding box center [827, 253] width 797 height 1216
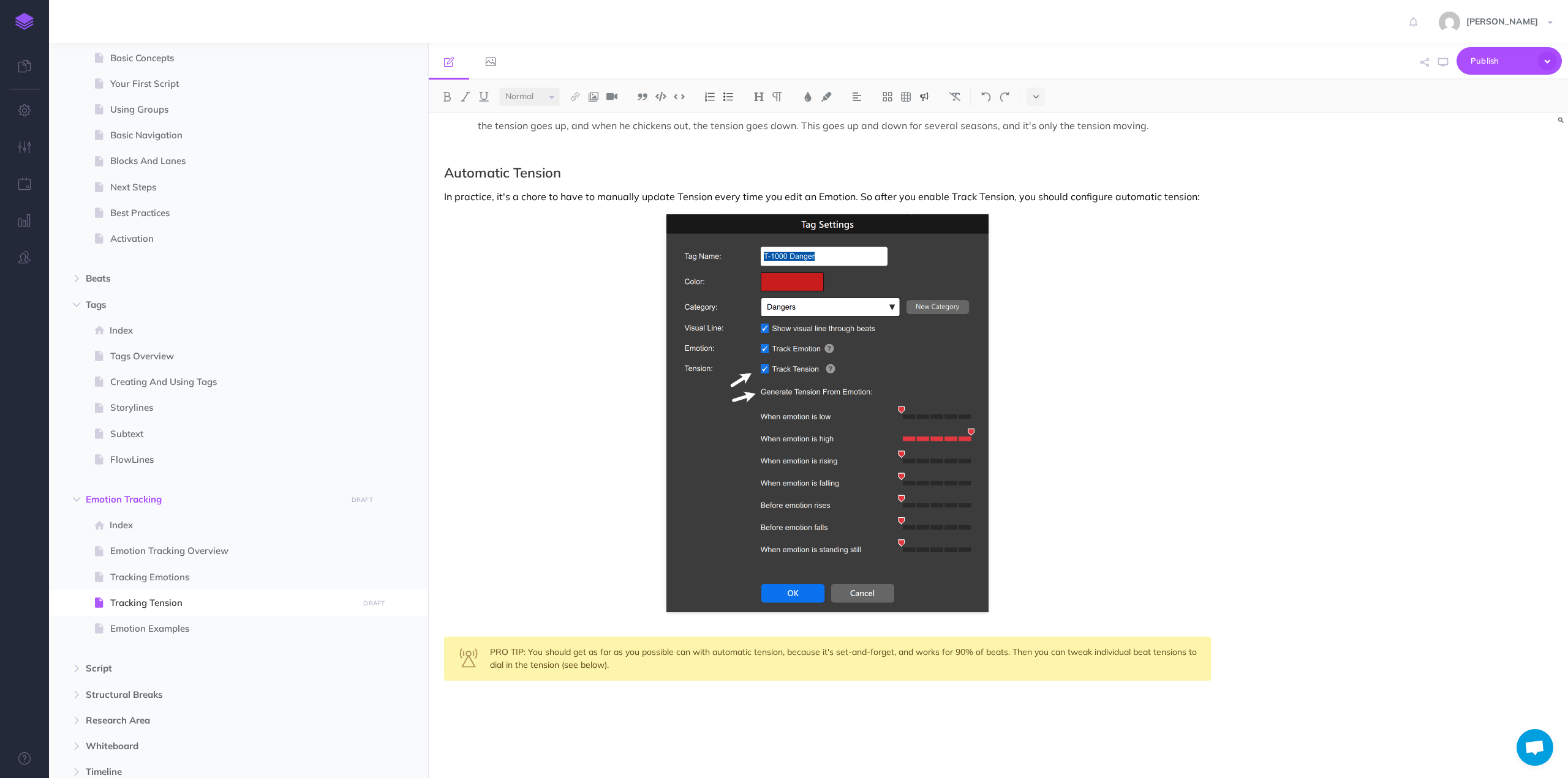
click at [493, 709] on p at bounding box center [827, 704] width 766 height 15
click at [493, 709] on p "Tweaking Beat Tension" at bounding box center [827, 704] width 766 height 15
click at [758, 95] on img at bounding box center [759, 97] width 11 height 10
click at [757, 135] on button "H2" at bounding box center [759, 137] width 18 height 18
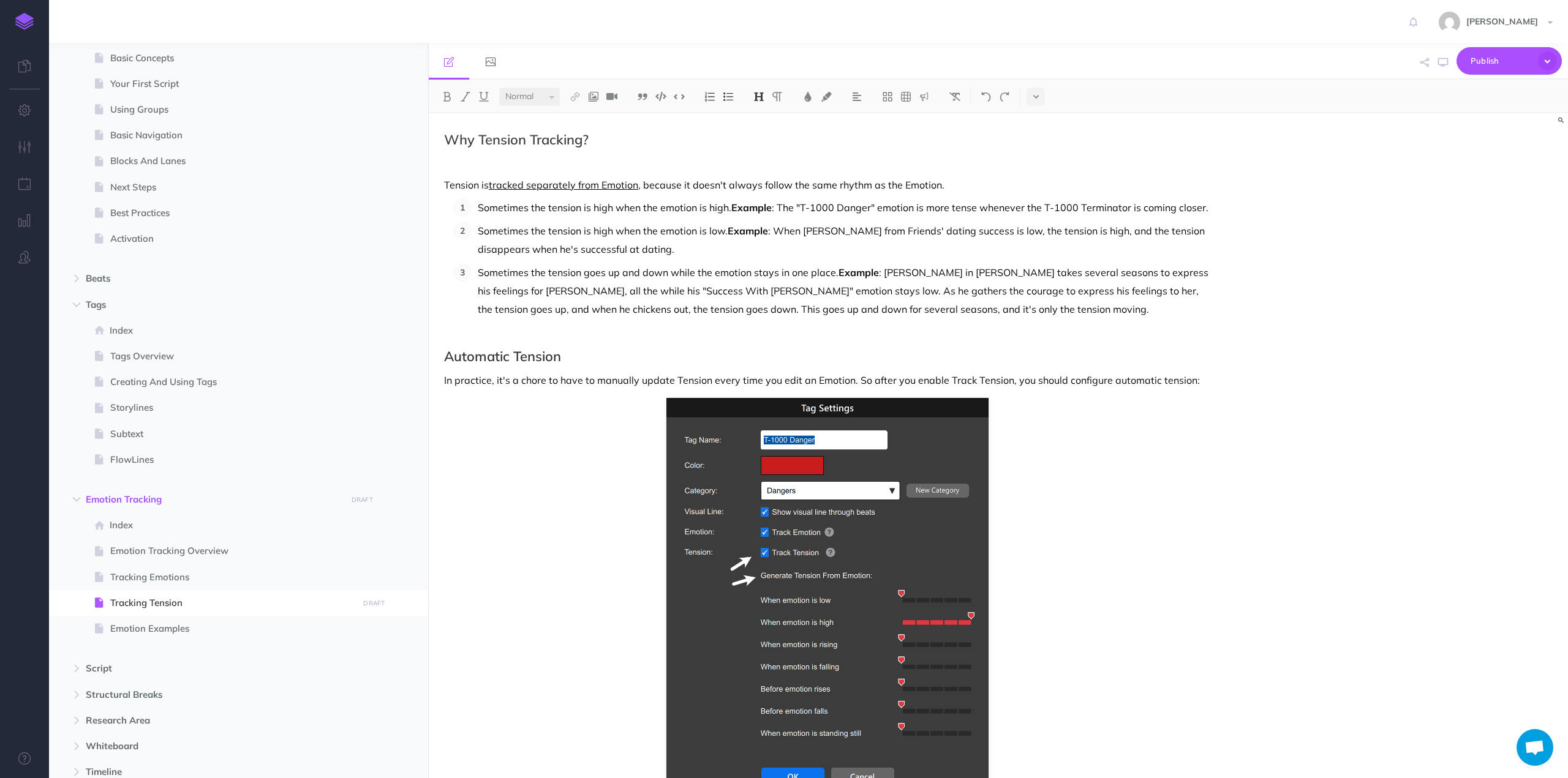
scroll to position [588, 0]
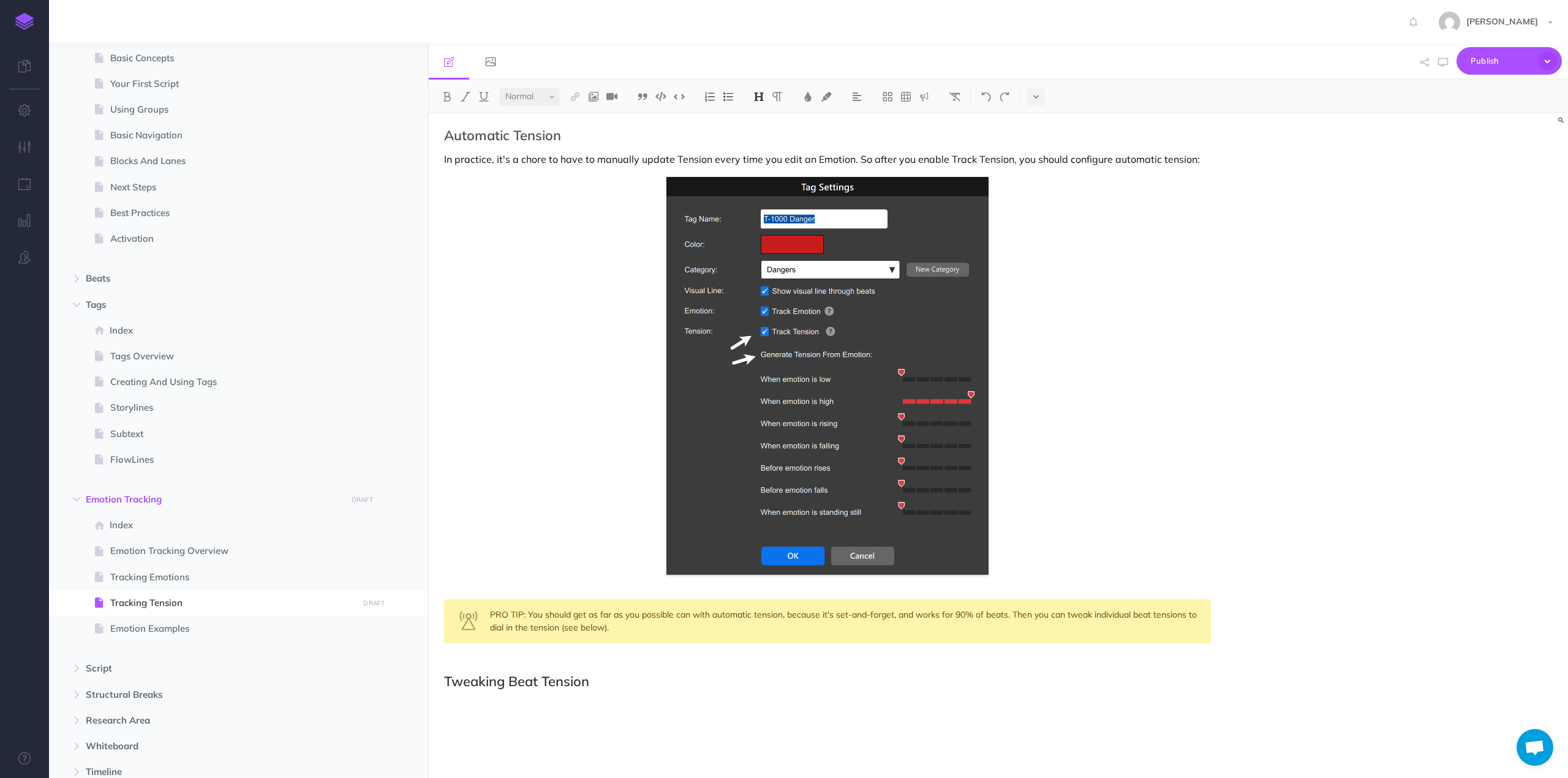
click at [750, 591] on div "Tracking Tension Tension is fundamental to how we perceive stories. We delibera…" at bounding box center [827, 152] width 797 height 1253
click at [1065, 572] on div "Tracking Tension Tension is fundamental to how we perceive stories. We delibera…" at bounding box center [827, 152] width 797 height 1253
click at [1045, 515] on div "Tracking Tension Tension is fundamental to how we perceive stories. We delibera…" at bounding box center [827, 152] width 797 height 1253
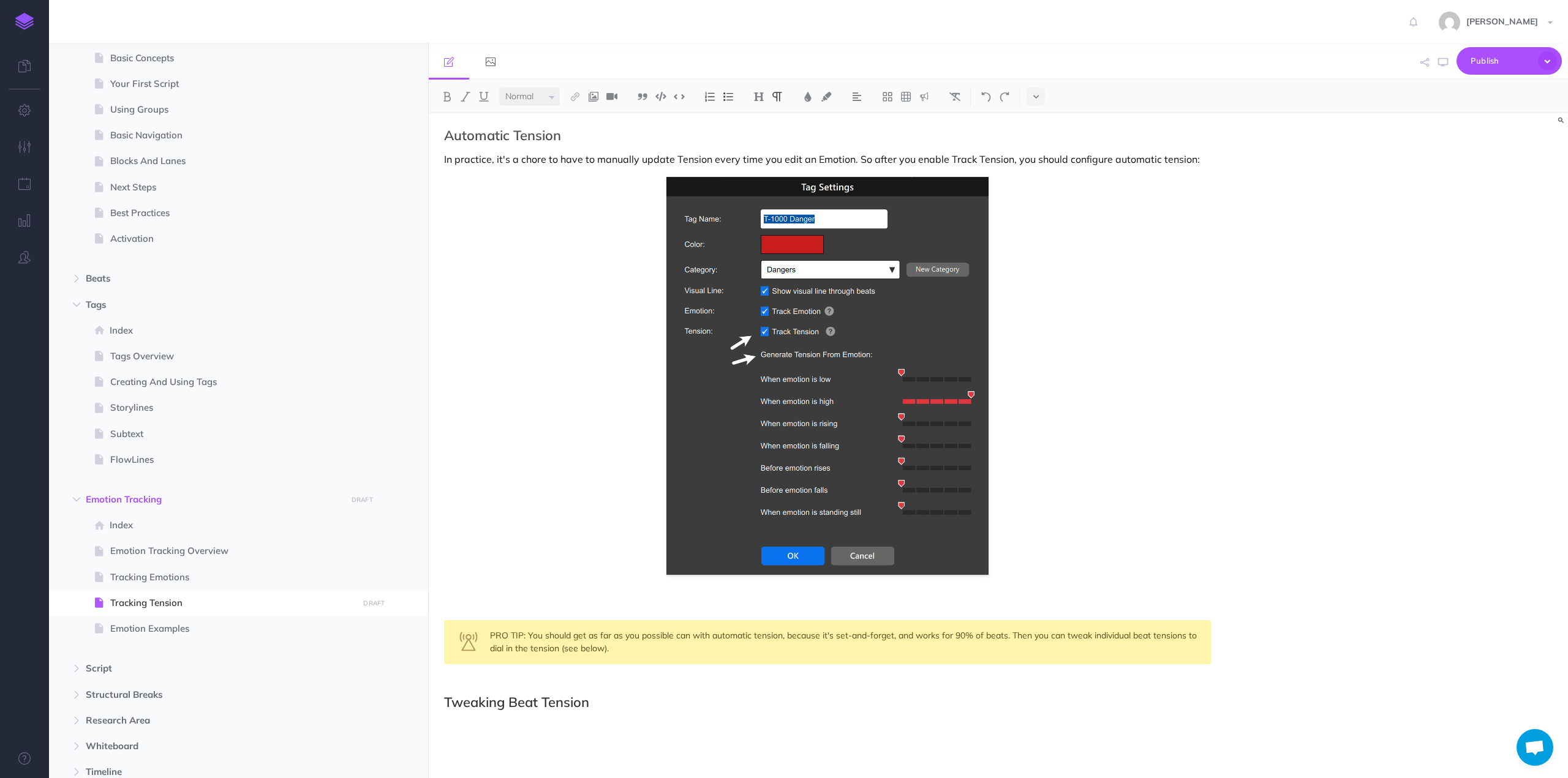
click at [575, 604] on p at bounding box center [827, 606] width 766 height 15
click at [730, 94] on img at bounding box center [728, 97] width 11 height 10
click at [1534, 153] on button "button" at bounding box center [1538, 155] width 12 height 20
click at [499, 606] on p "Automatic" at bounding box center [827, 606] width 766 height 15
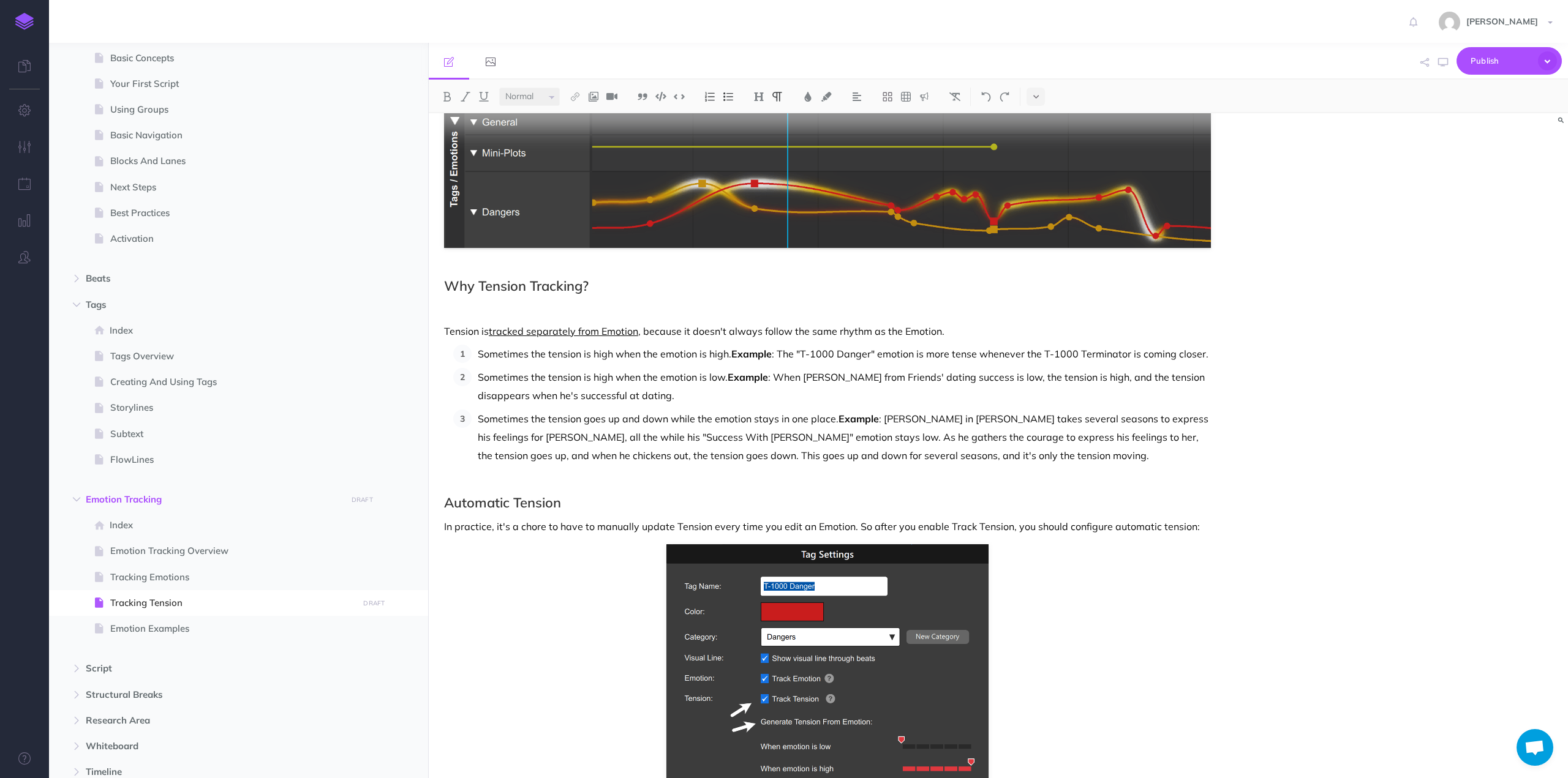
scroll to position [527, 0]
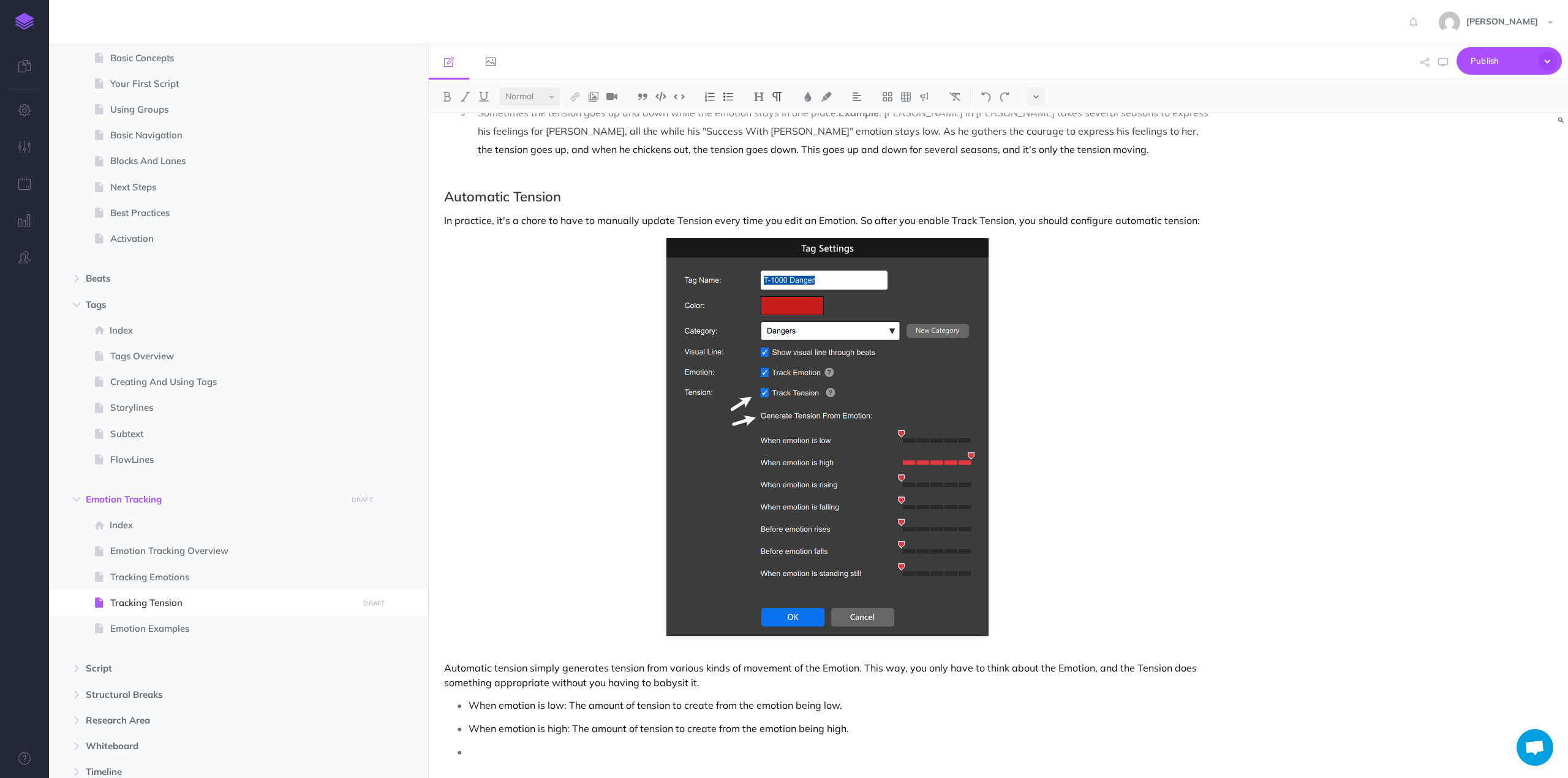
click at [867, 728] on p "When emotion is high: The amount of tension to create from the emotion being hi…" at bounding box center [839, 728] width 742 height 18
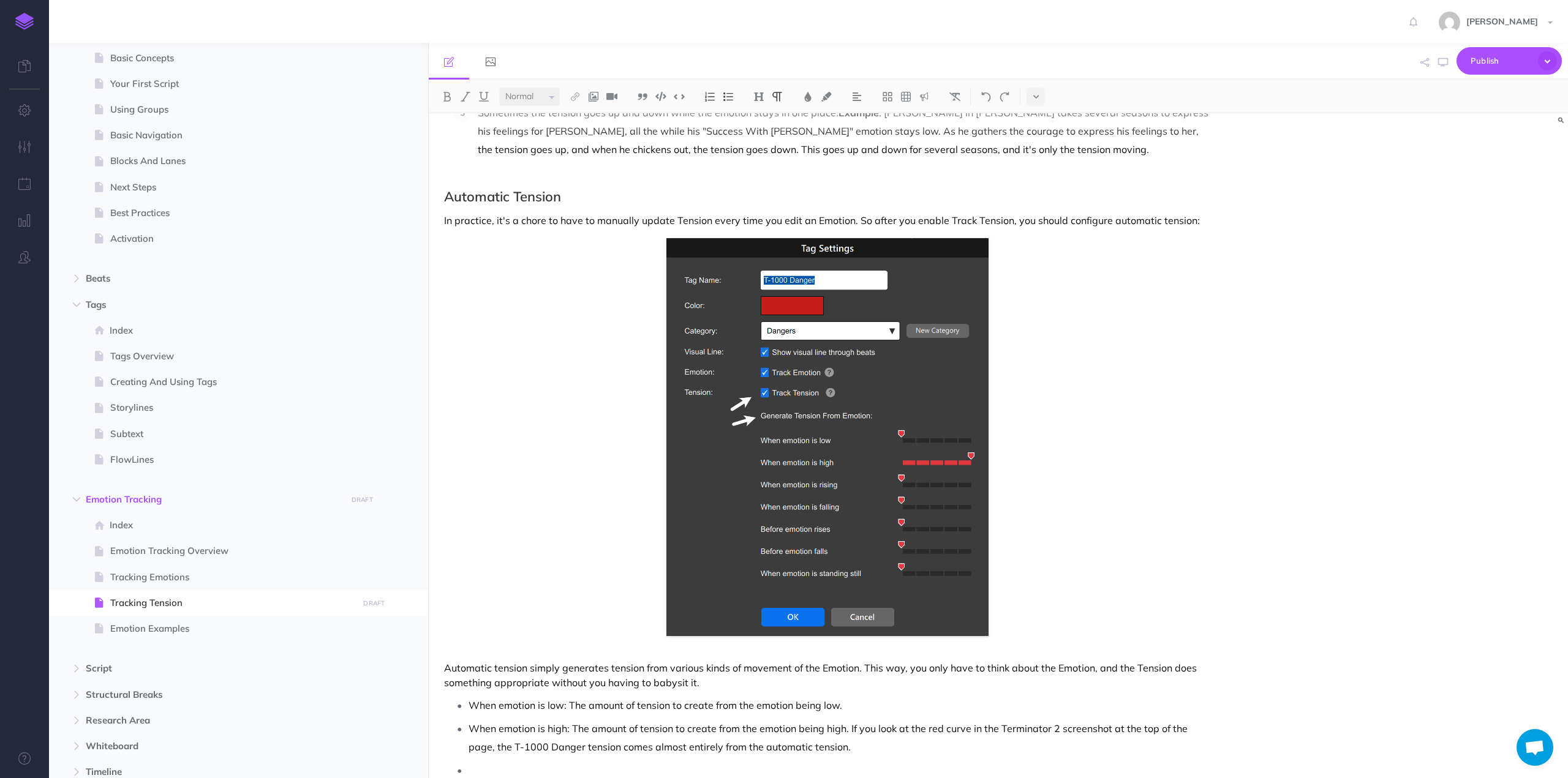
scroll to position [742, 0]
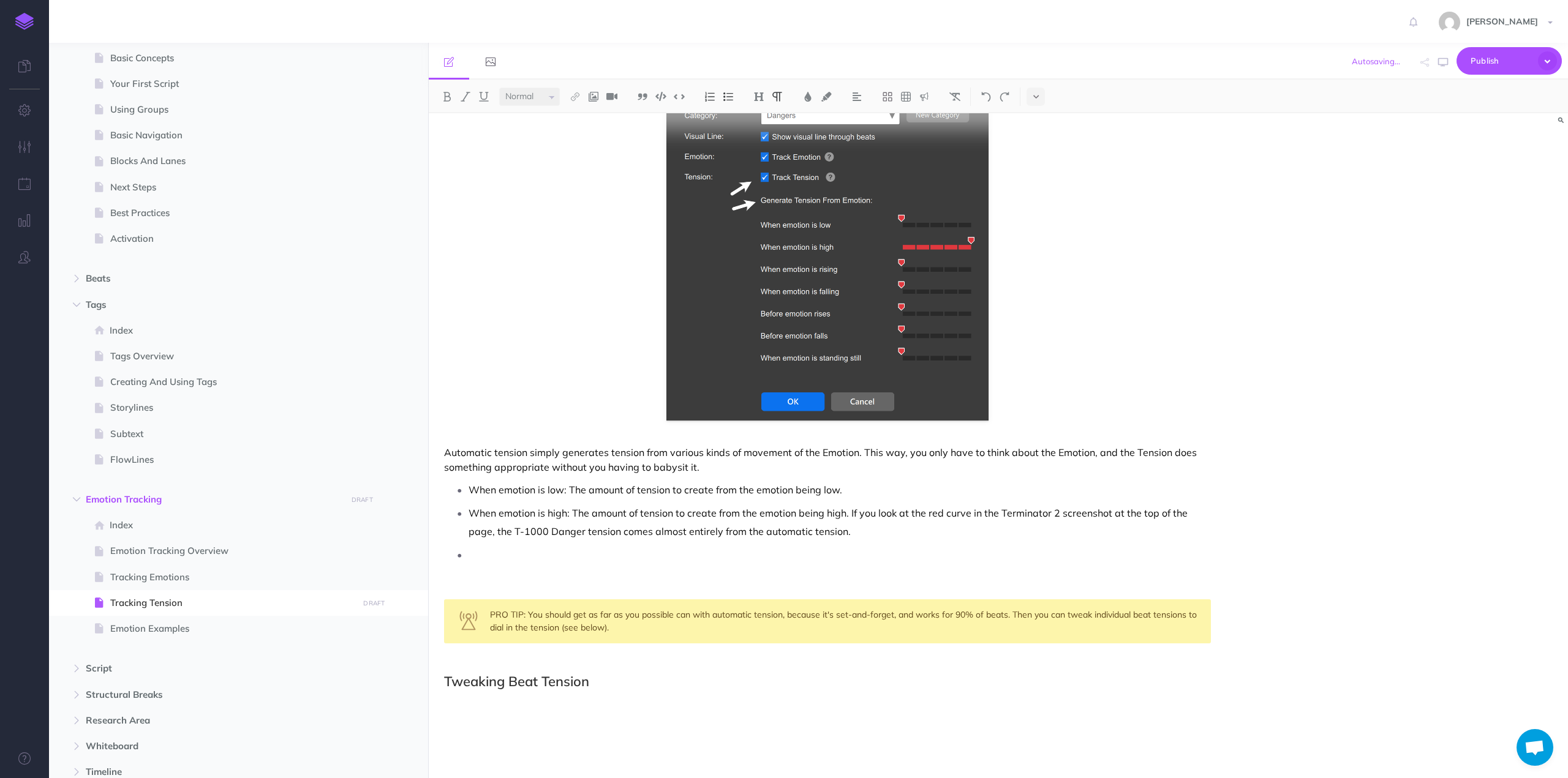
click at [484, 554] on p at bounding box center [839, 555] width 742 height 18
click at [669, 613] on div "PRO TIP: You should get as far as you possible can with automatic tension, beca…" at bounding box center [827, 621] width 766 height 44
click at [1079, 613] on div "PRO TIP: You should get as far as you possibly can with automatic tension, beca…" at bounding box center [827, 621] width 766 height 44
drag, startPoint x: 1079, startPoint y: 613, endPoint x: 1157, endPoint y: 611, distance: 78.0
click at [1157, 611] on div "PRO TIP: You should get as far as you possibly can with automatic tension, beca…" at bounding box center [827, 621] width 766 height 44
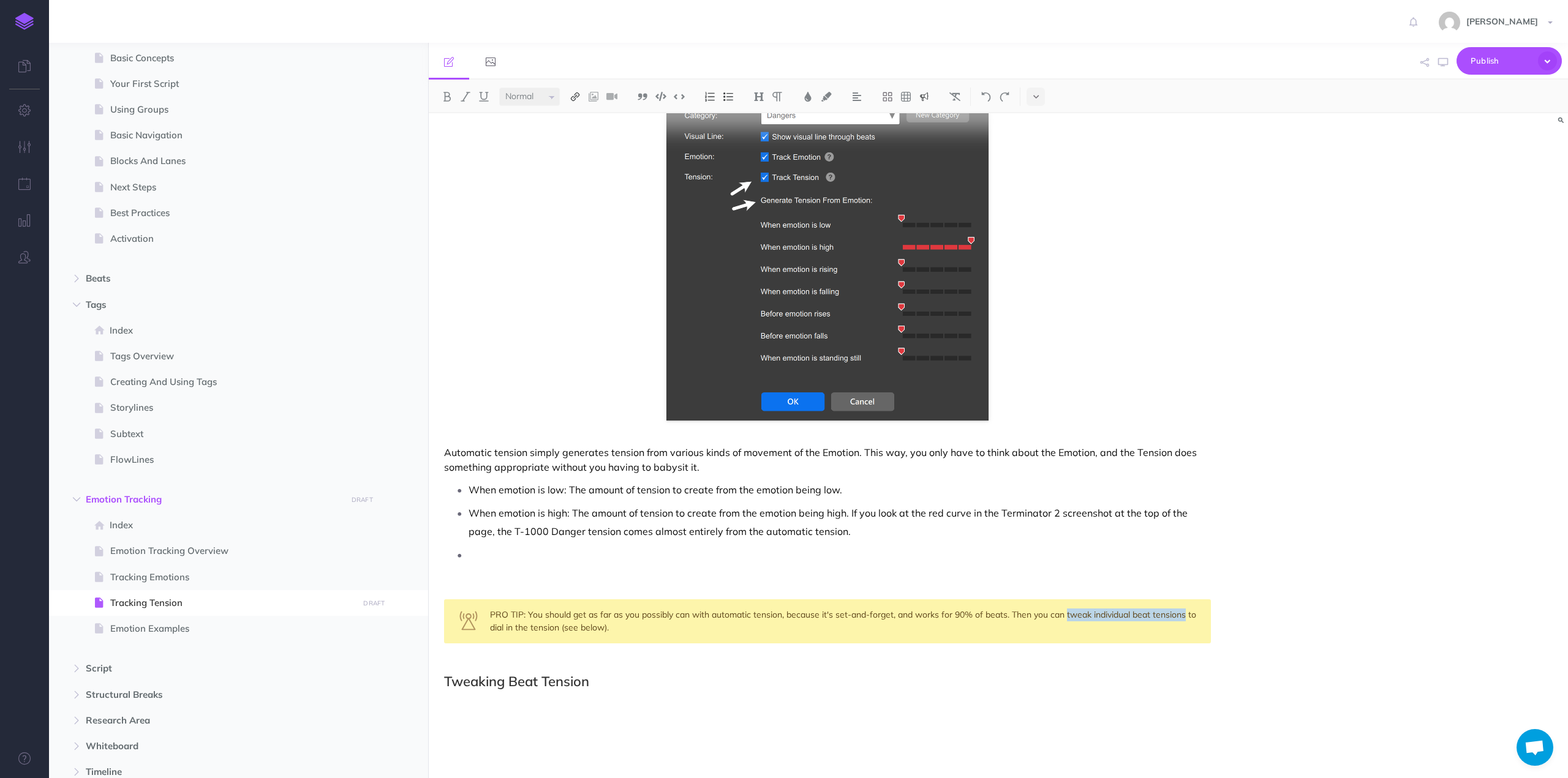
click at [579, 90] on button at bounding box center [575, 97] width 18 height 18
click at [577, 135] on icon at bounding box center [575, 137] width 10 height 8
select select
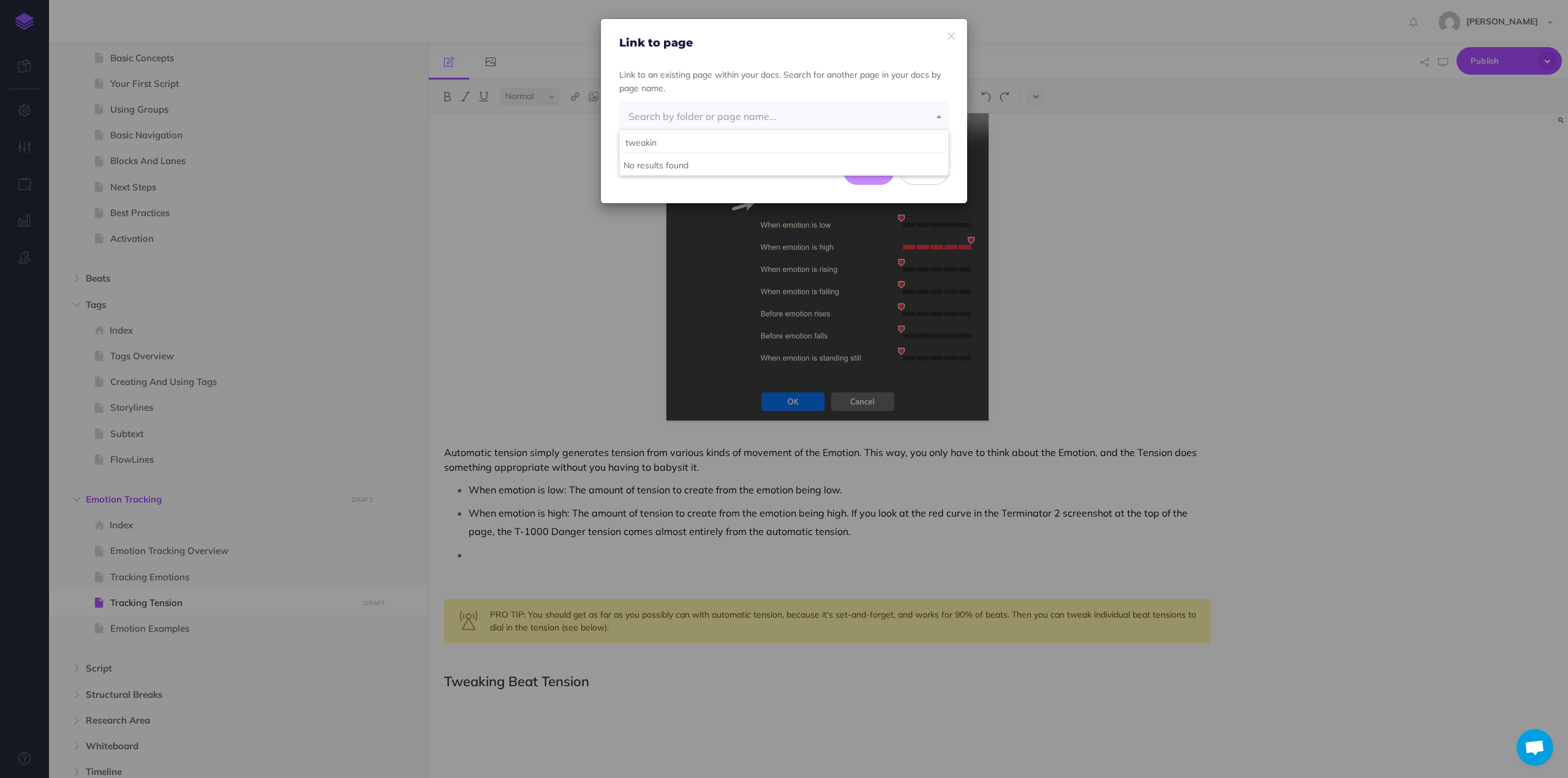
type input "tweaking"
click at [748, 94] on p "Link to an existing page within your docs. Search for another page in your docs…" at bounding box center [784, 81] width 329 height 27
drag, startPoint x: 921, startPoint y: 177, endPoint x: 874, endPoint y: 373, distance: 201.6
click at [921, 177] on button "Close" at bounding box center [924, 172] width 49 height 27
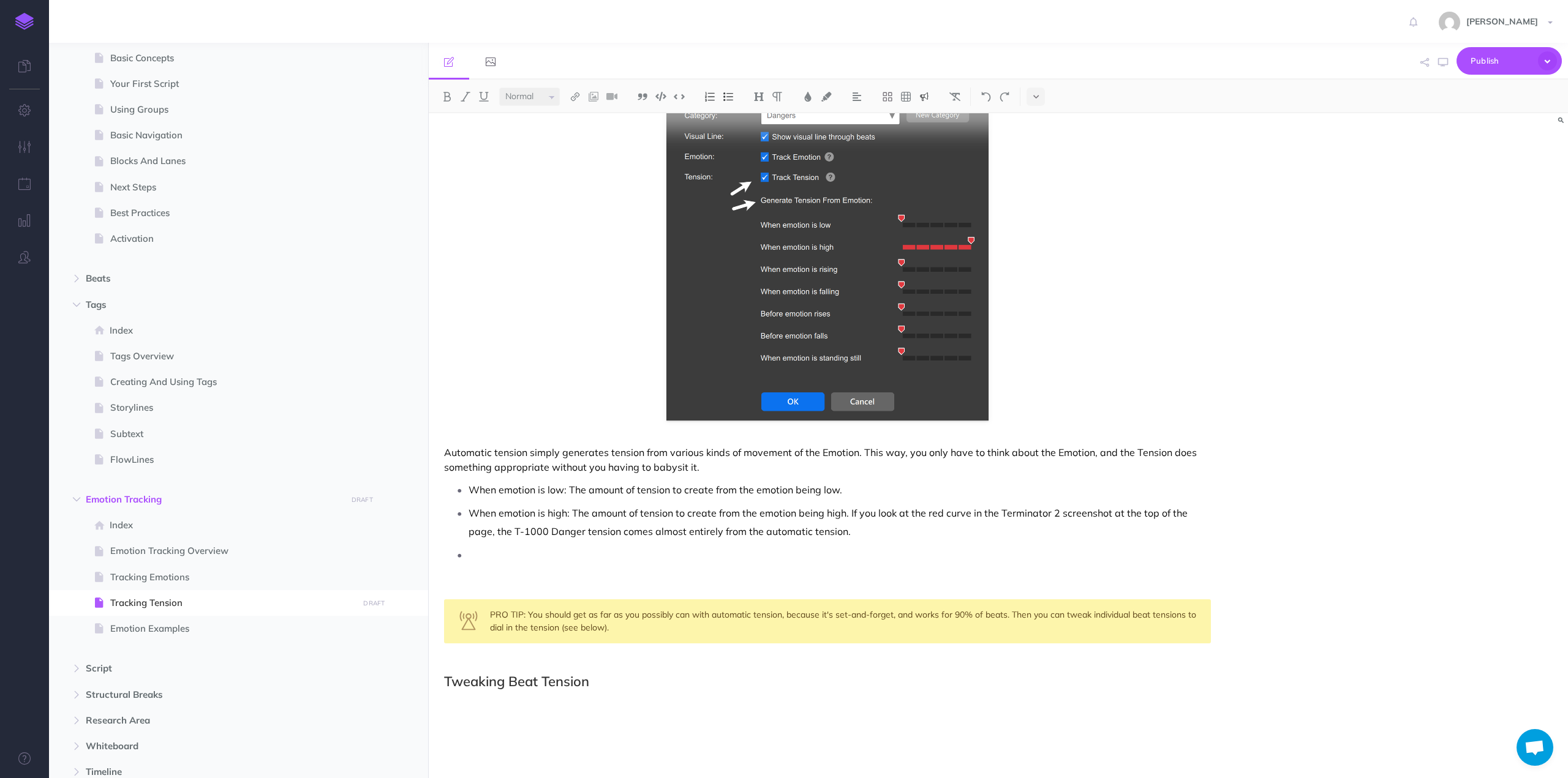
click at [678, 556] on p at bounding box center [839, 555] width 742 height 18
